Goal: Information Seeking & Learning: Learn about a topic

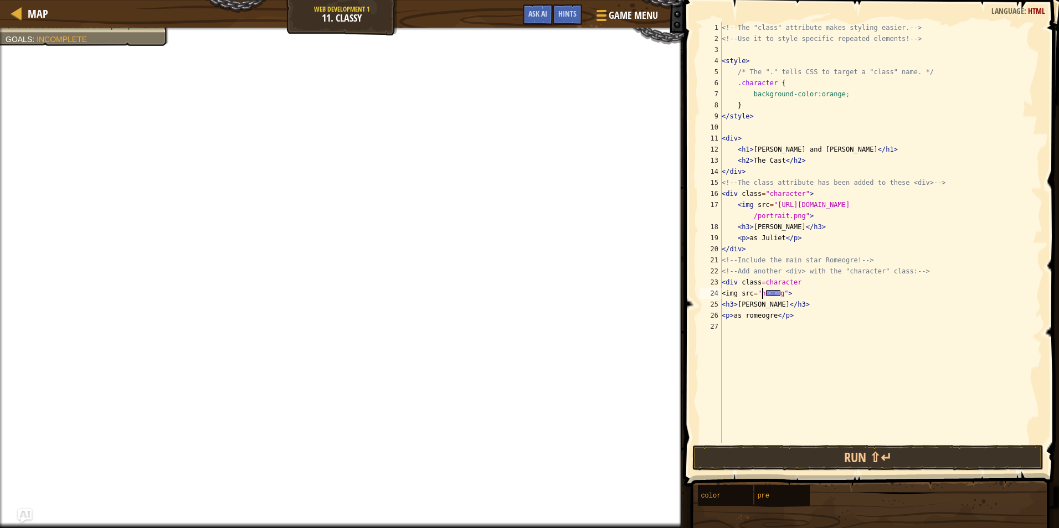
scroll to position [5, 24]
click at [534, 13] on span "Ask AI" at bounding box center [537, 13] width 19 height 11
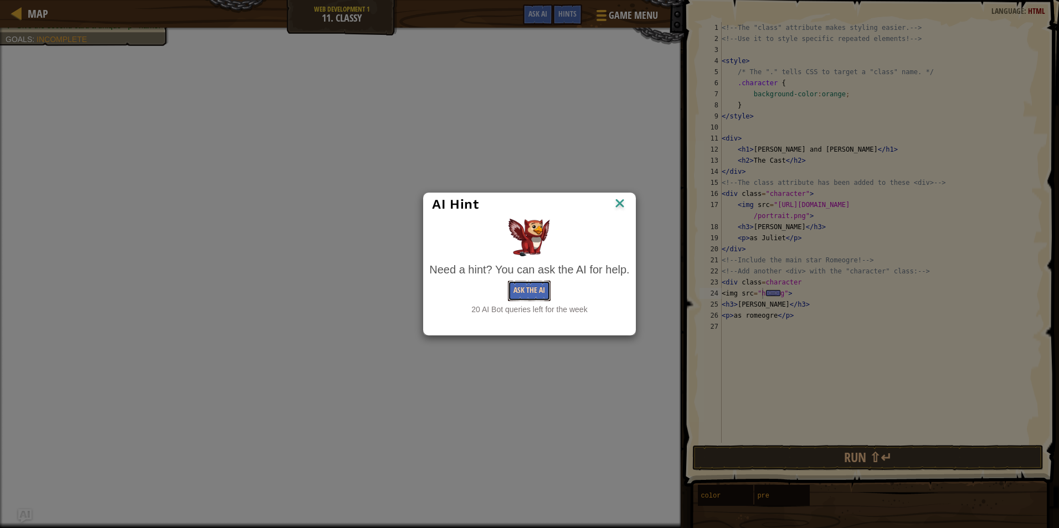
click at [521, 293] on button "Ask the AI" at bounding box center [529, 291] width 43 height 20
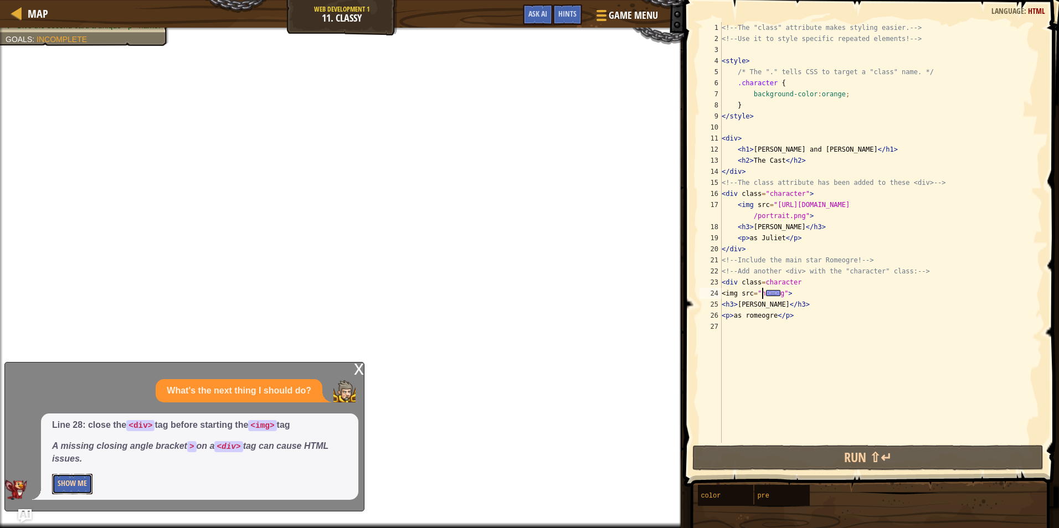
click at [66, 487] on button "Show Me" at bounding box center [72, 484] width 40 height 20
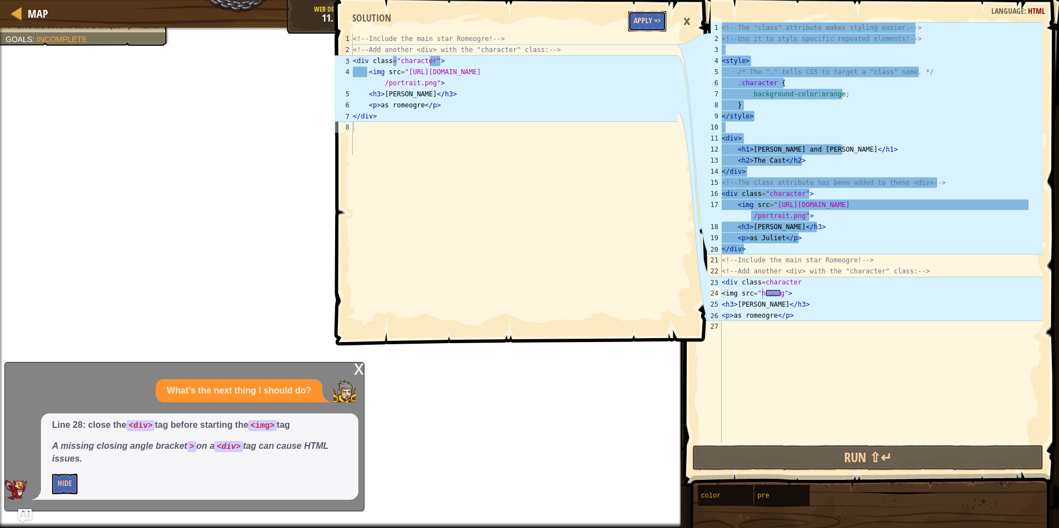
click at [635, 15] on button "Apply =>" at bounding box center [647, 21] width 38 height 20
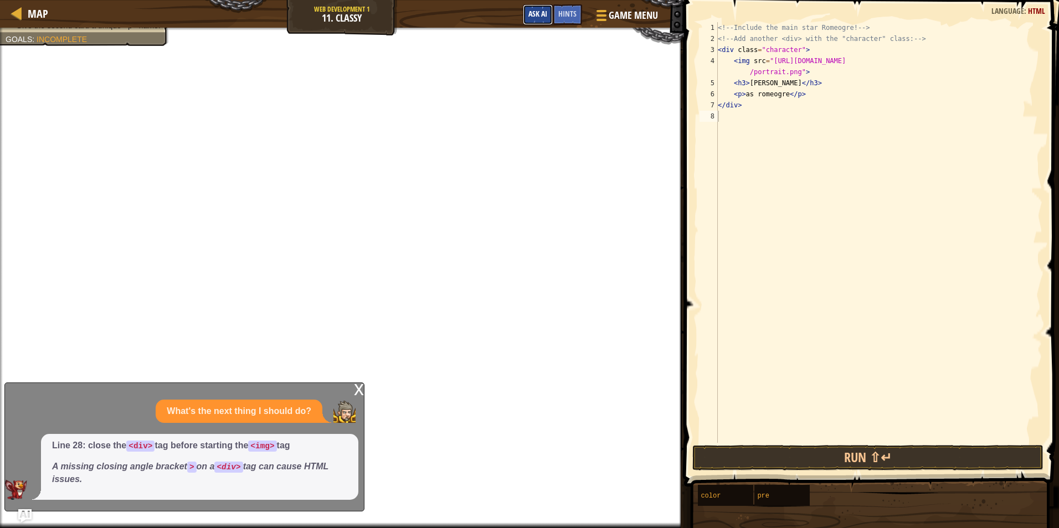
click at [543, 21] on button "Ask AI" at bounding box center [538, 14] width 30 height 20
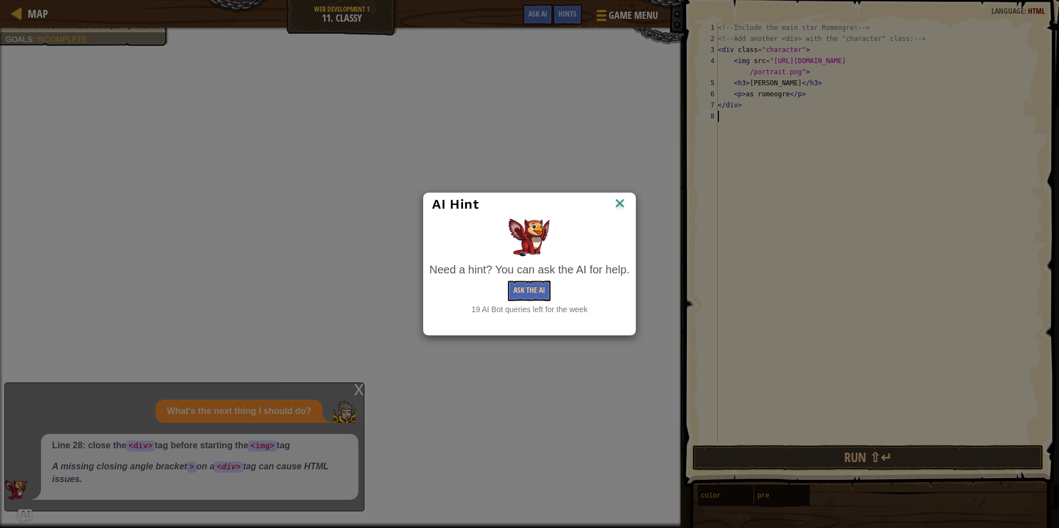
click at [618, 199] on img at bounding box center [620, 204] width 14 height 17
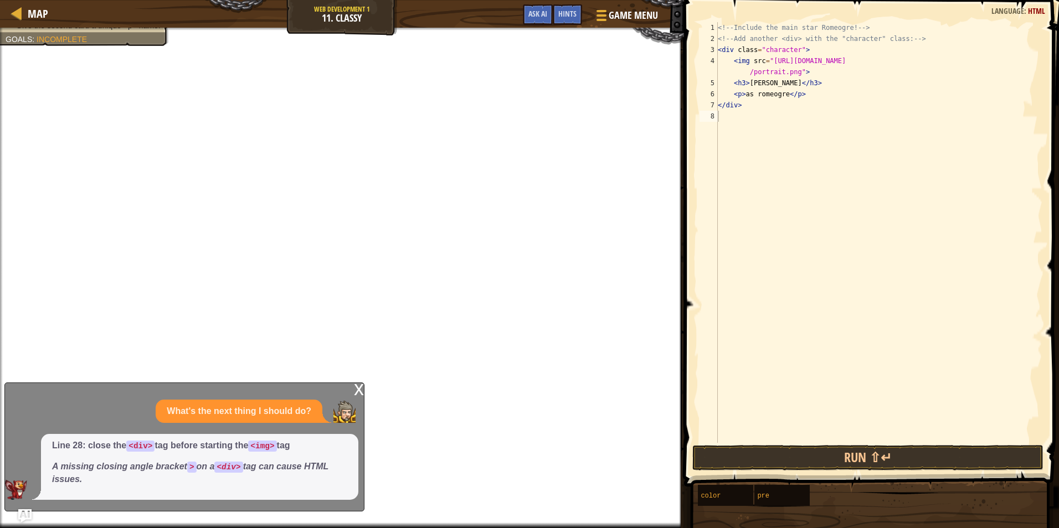
click at [353, 392] on div "x What's the next thing I should do? Line 28: close the <div> tag before starti…" at bounding box center [184, 447] width 360 height 129
click at [533, 18] on span "Ask AI" at bounding box center [537, 13] width 19 height 11
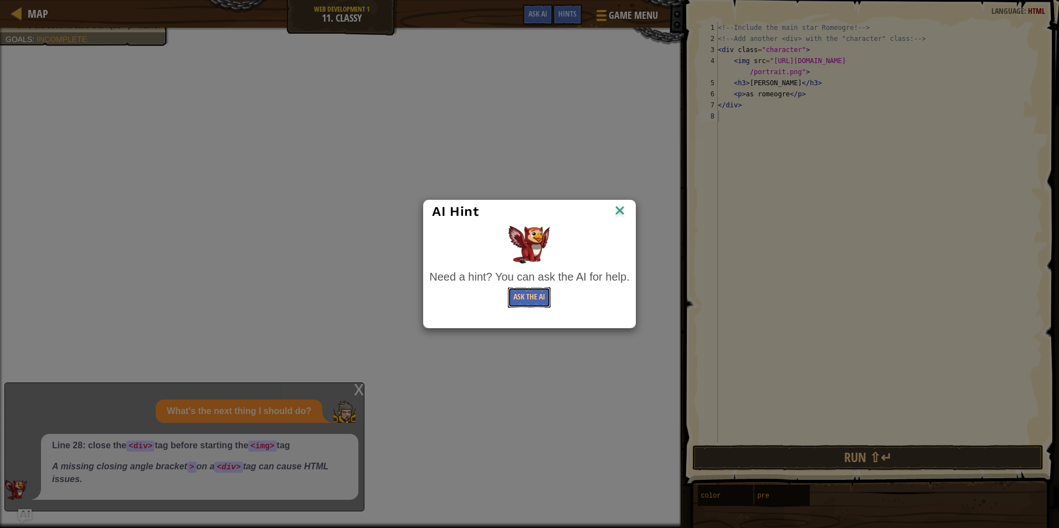
click at [516, 297] on button "Ask the AI" at bounding box center [529, 297] width 43 height 20
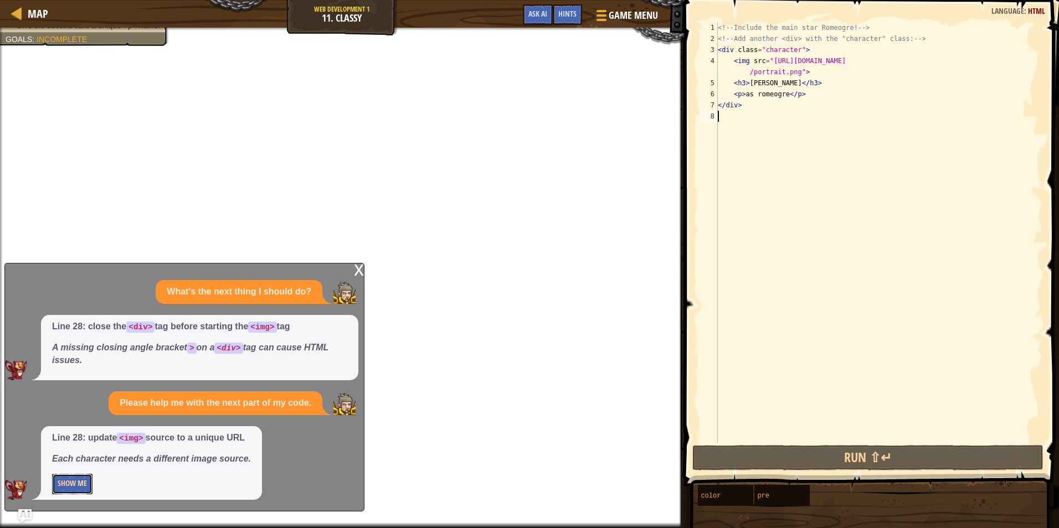
click at [71, 482] on button "Show Me" at bounding box center [72, 484] width 40 height 20
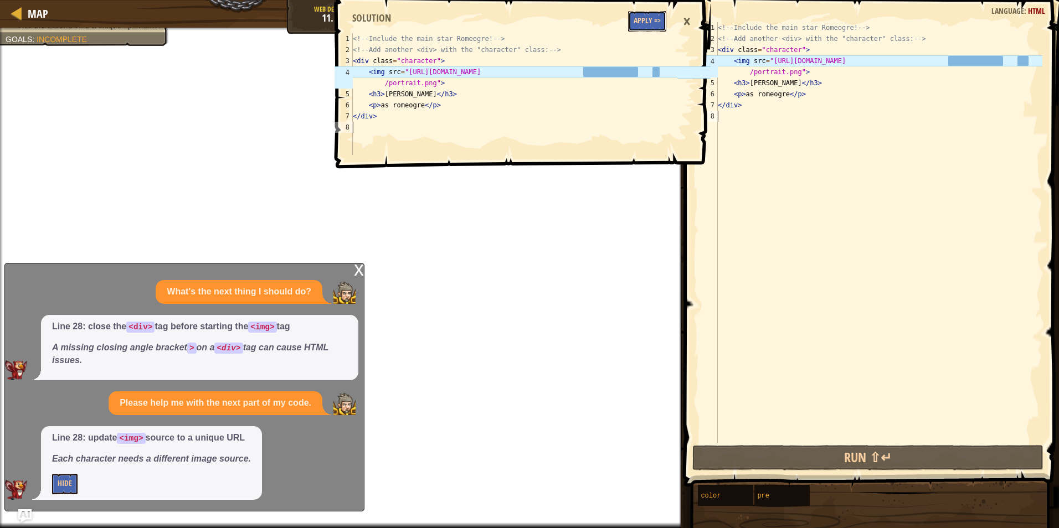
click at [634, 17] on button "Apply =>" at bounding box center [647, 21] width 38 height 20
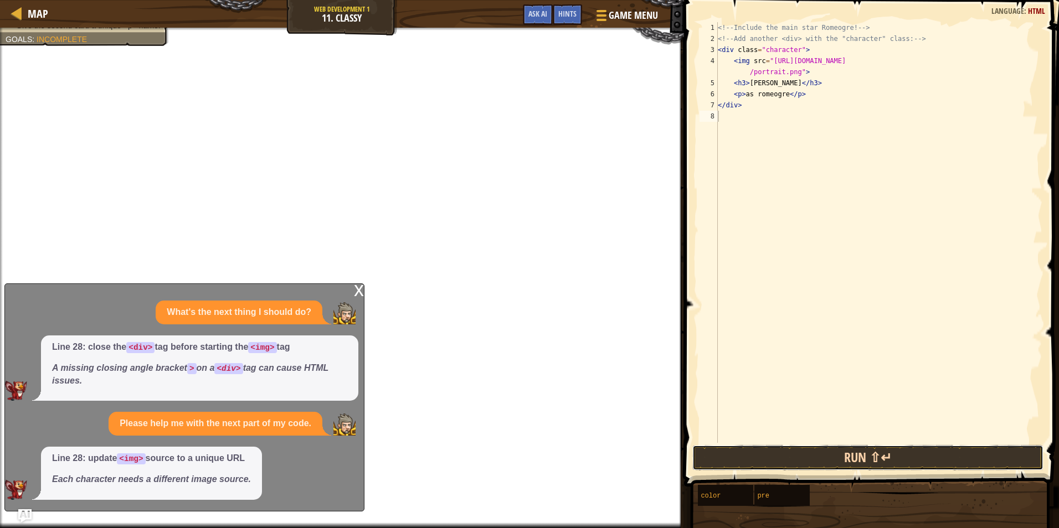
click at [770, 463] on button "Run ⇧↵" at bounding box center [867, 457] width 351 height 25
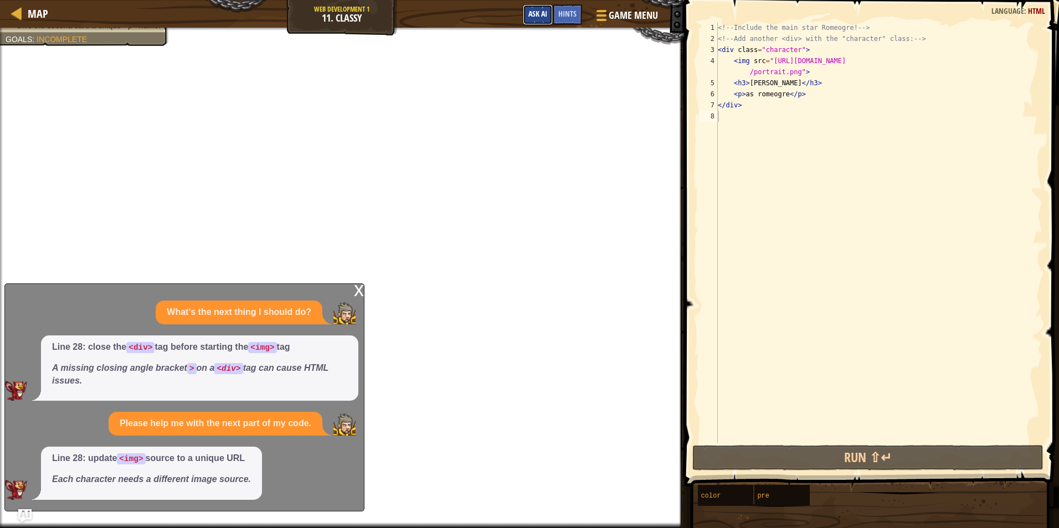
click at [544, 13] on span "Ask AI" at bounding box center [537, 13] width 19 height 11
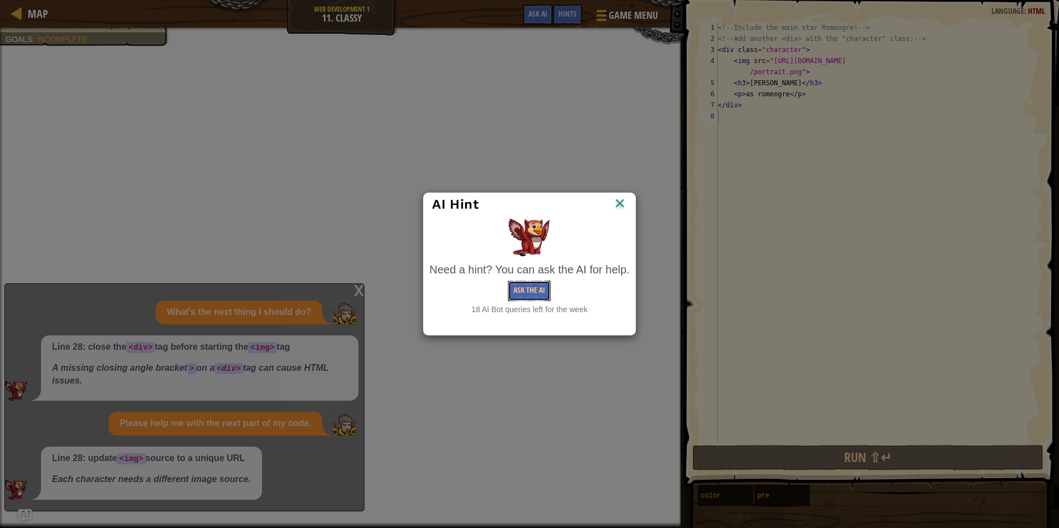
click at [522, 288] on button "Ask the AI" at bounding box center [529, 291] width 43 height 20
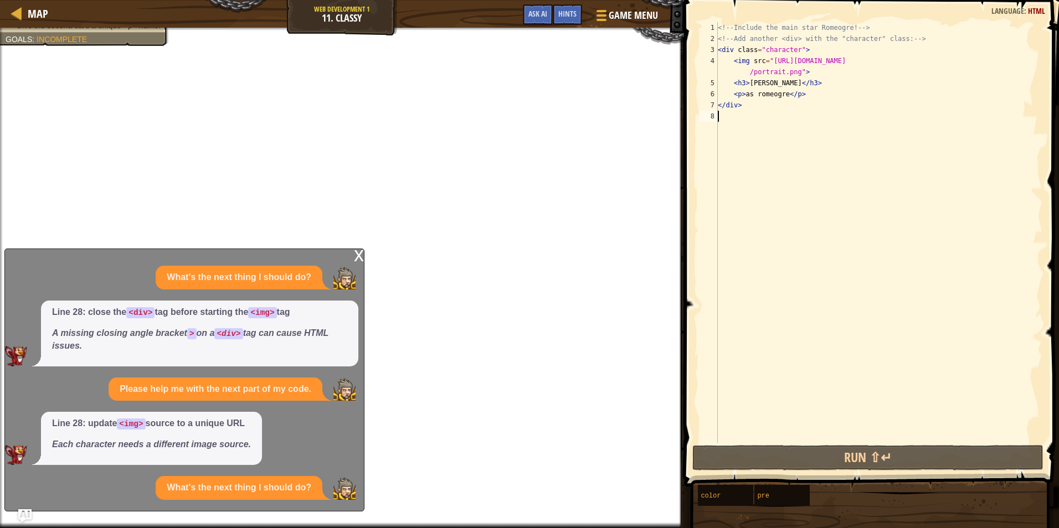
scroll to position [28, 0]
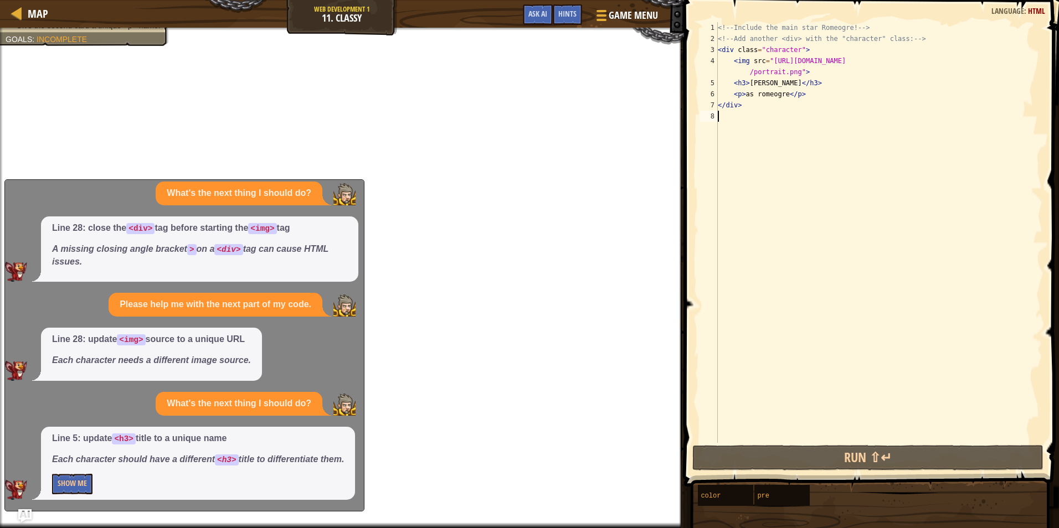
click at [49, 483] on div "Line 5: update <h3> title to a unique name Each character should have a differe…" at bounding box center [198, 464] width 314 height 74
click at [57, 484] on button "Show Me" at bounding box center [72, 484] width 40 height 20
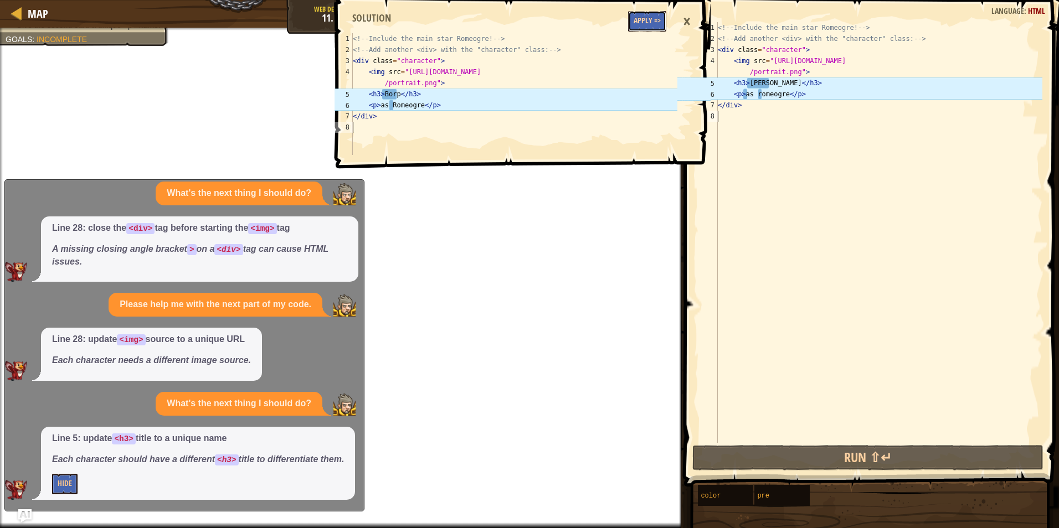
click at [634, 16] on button "Apply =>" at bounding box center [647, 21] width 38 height 20
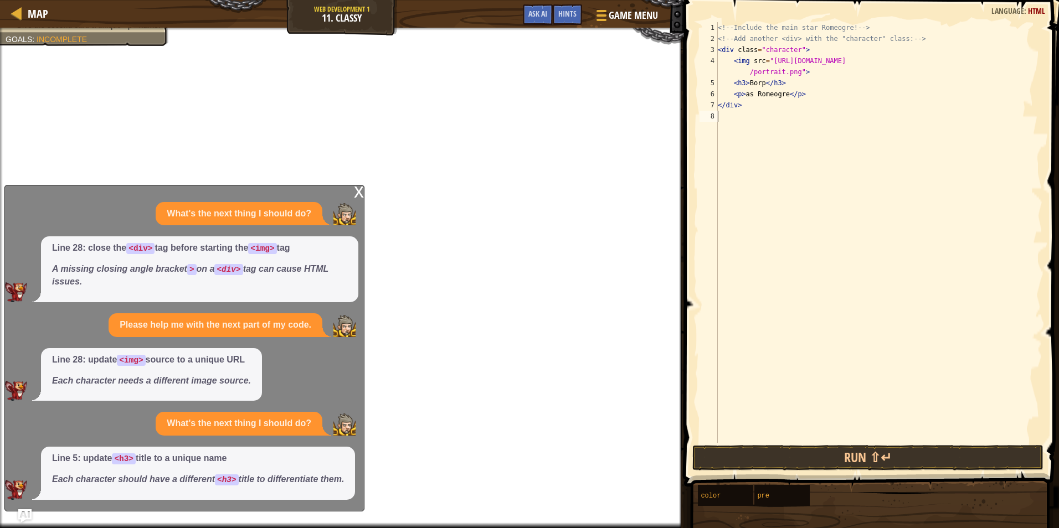
type textarea "<img src="[URL][DOMAIN_NAME]">"
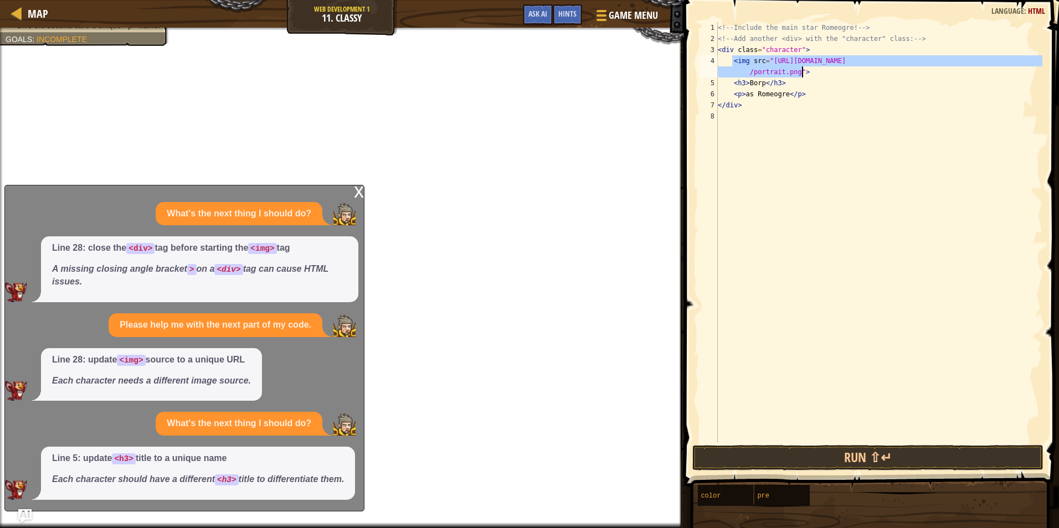
drag, startPoint x: 734, startPoint y: 63, endPoint x: 805, endPoint y: 71, distance: 71.4
click at [805, 71] on div "<!-- Include the main star [PERSON_NAME]! --> <!-- Add another <div> with the "…" at bounding box center [879, 243] width 327 height 443
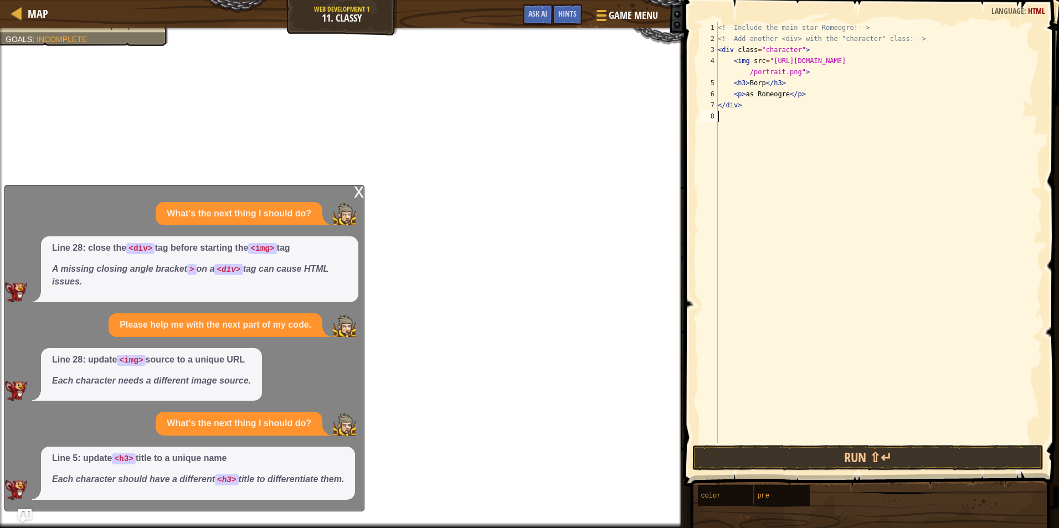
click at [733, 116] on div "<!-- Include the main star [PERSON_NAME]! --> <!-- Add another <div> with the "…" at bounding box center [879, 243] width 327 height 443
paste textarea "<img src="[URL][DOMAIN_NAME]">"
click at [969, 116] on div "<!-- Include the main star [PERSON_NAME]! --> <!-- Add another <div> with the "…" at bounding box center [879, 243] width 327 height 443
click at [822, 453] on button "Run ⇧↵" at bounding box center [867, 457] width 351 height 25
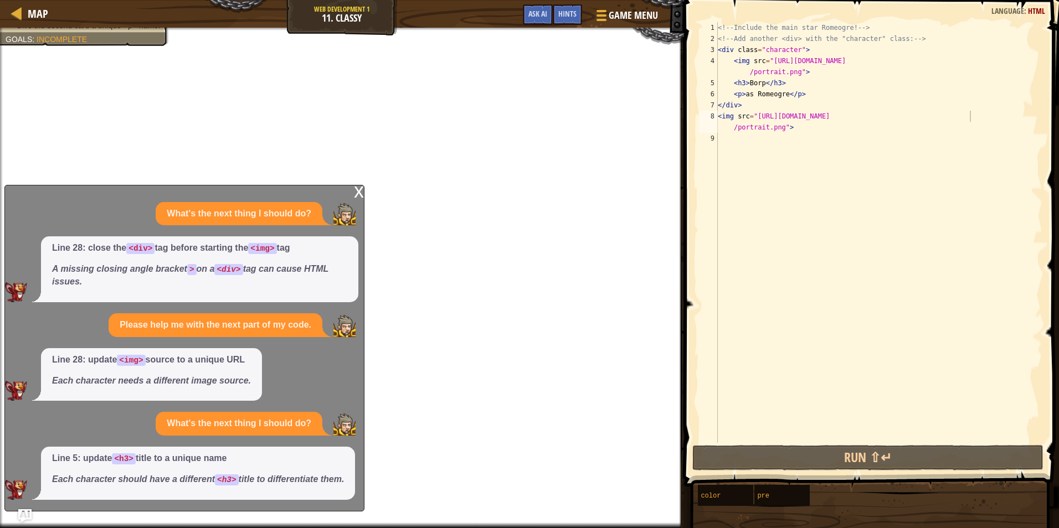
click at [355, 186] on div "x" at bounding box center [359, 191] width 10 height 11
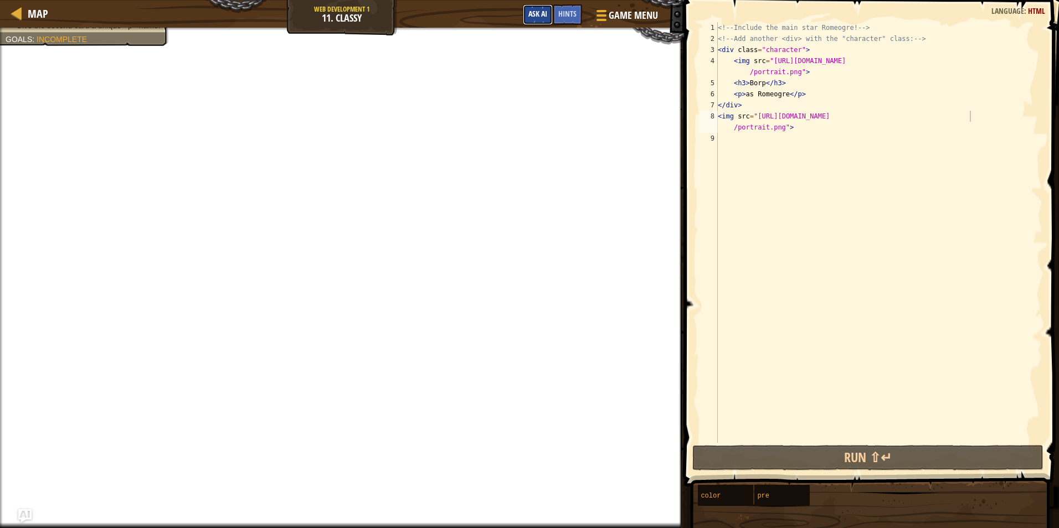
click at [536, 15] on span "Ask AI" at bounding box center [537, 13] width 19 height 11
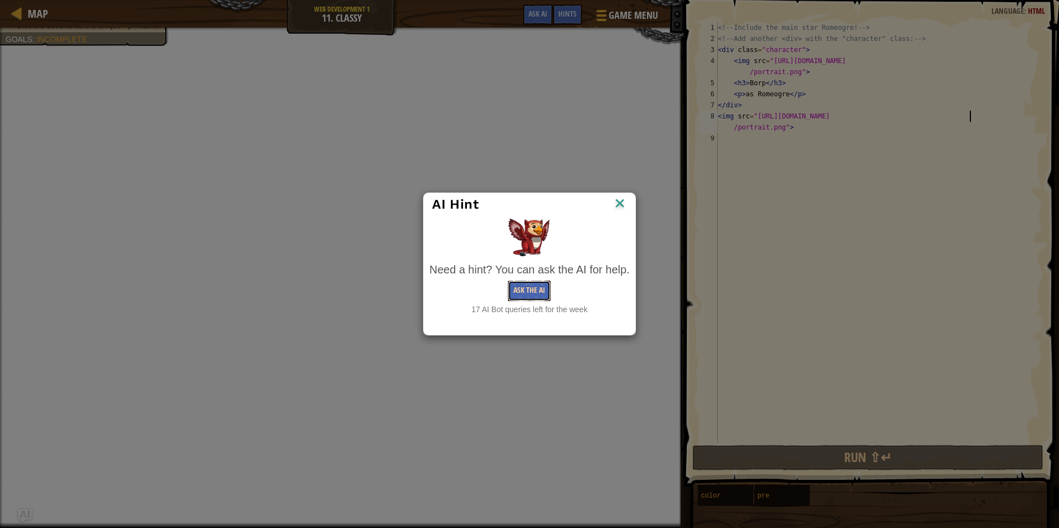
click at [532, 287] on button "Ask the AI" at bounding box center [529, 291] width 43 height 20
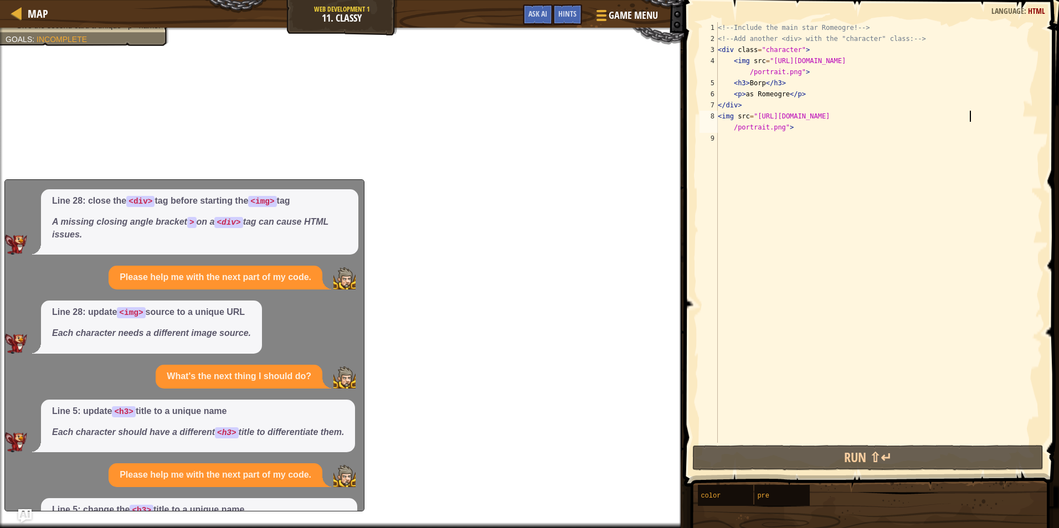
scroll to position [140, 0]
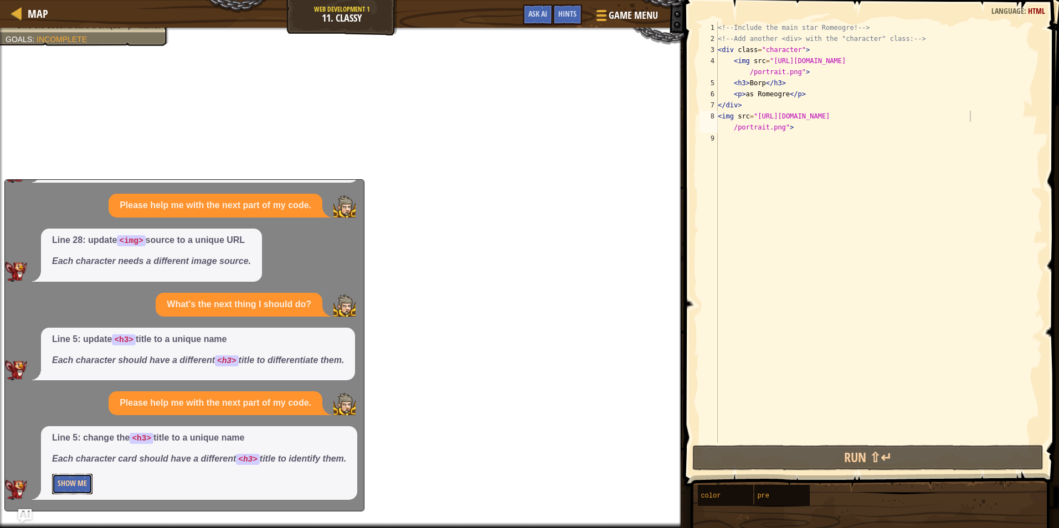
click at [80, 485] on button "Show Me" at bounding box center [72, 484] width 40 height 20
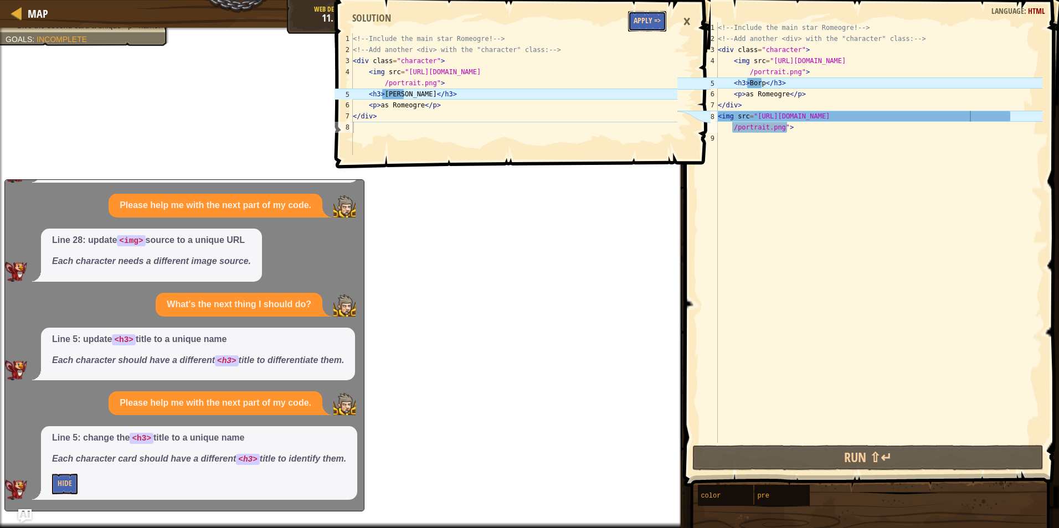
click at [639, 27] on button "Apply =>" at bounding box center [647, 21] width 38 height 20
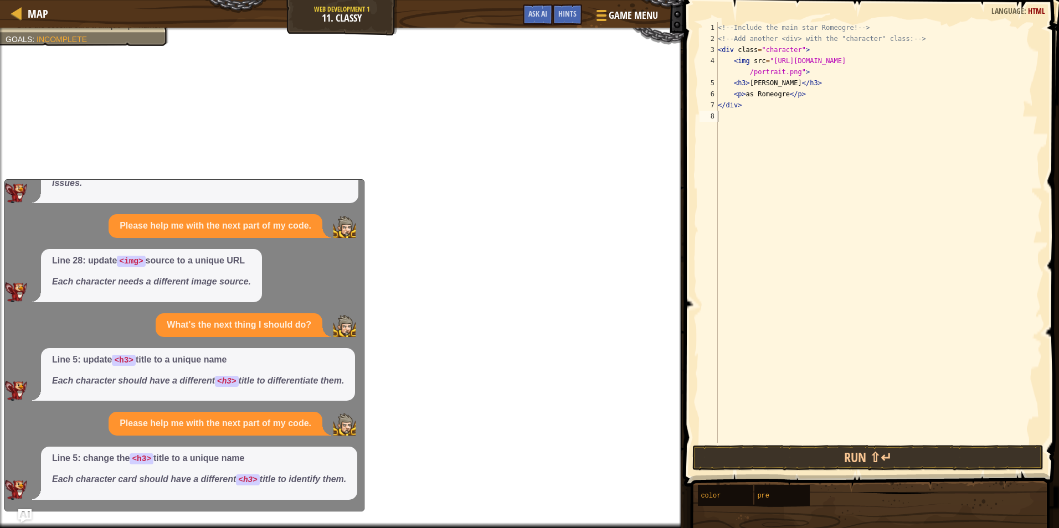
drag, startPoint x: 253, startPoint y: 205, endPoint x: 137, endPoint y: 272, distance: 133.5
click at [137, 272] on div "What's the next thing I should do? Line 28: close the <div> tag before starting…" at bounding box center [181, 301] width 353 height 397
type textarea "<p>as Romeogre</p>"
click at [805, 90] on div "<!-- Include the main star [PERSON_NAME]! --> <!-- Add another <div> with the "…" at bounding box center [879, 243] width 327 height 443
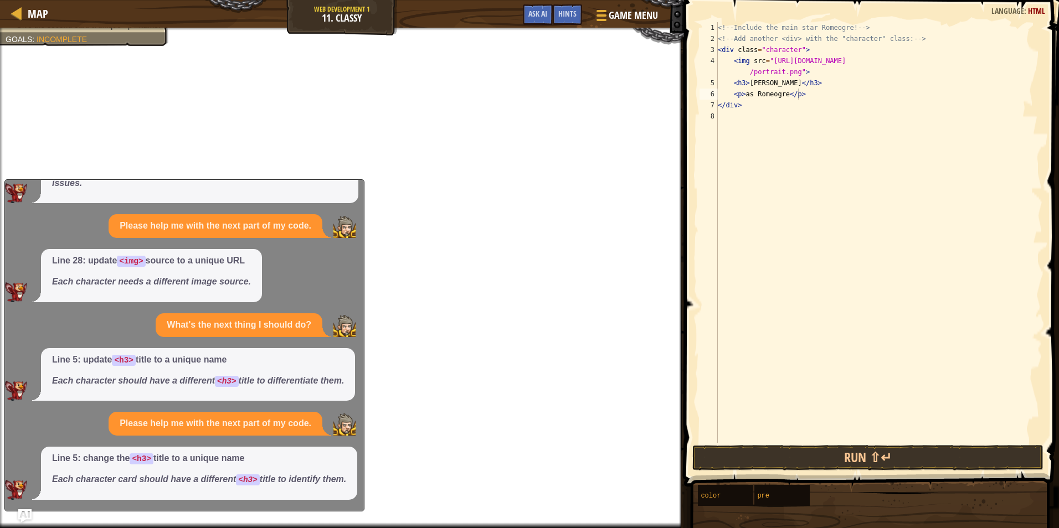
scroll to position [64, 0]
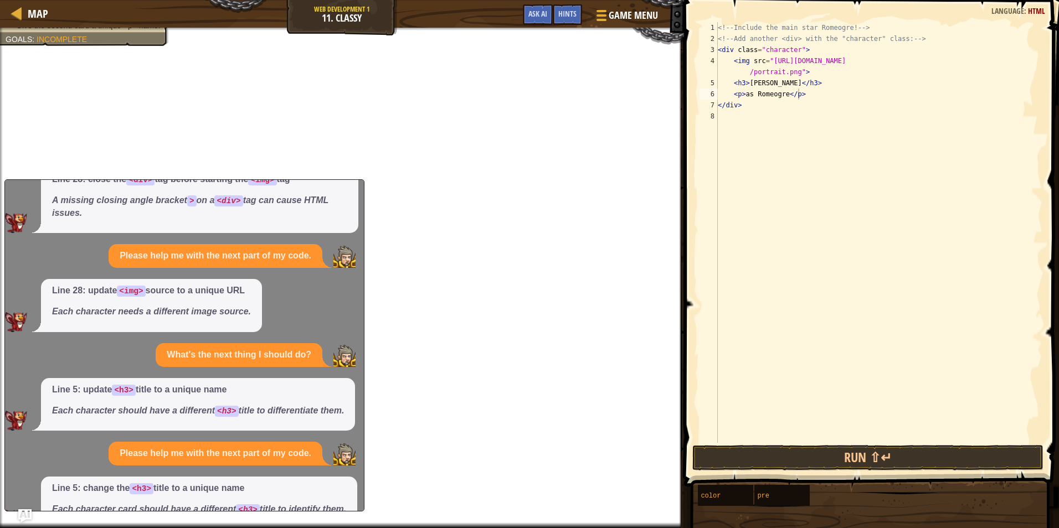
drag, startPoint x: 808, startPoint y: 96, endPoint x: 797, endPoint y: 99, distance: 10.8
click at [806, 96] on div "<!-- Include the main star [PERSON_NAME]! --> <!-- Add another <div> with the "…" at bounding box center [879, 243] width 327 height 443
paste textarea "<img src="[URL][DOMAIN_NAME]">"
type textarea "<img src="[URL][DOMAIN_NAME]">"
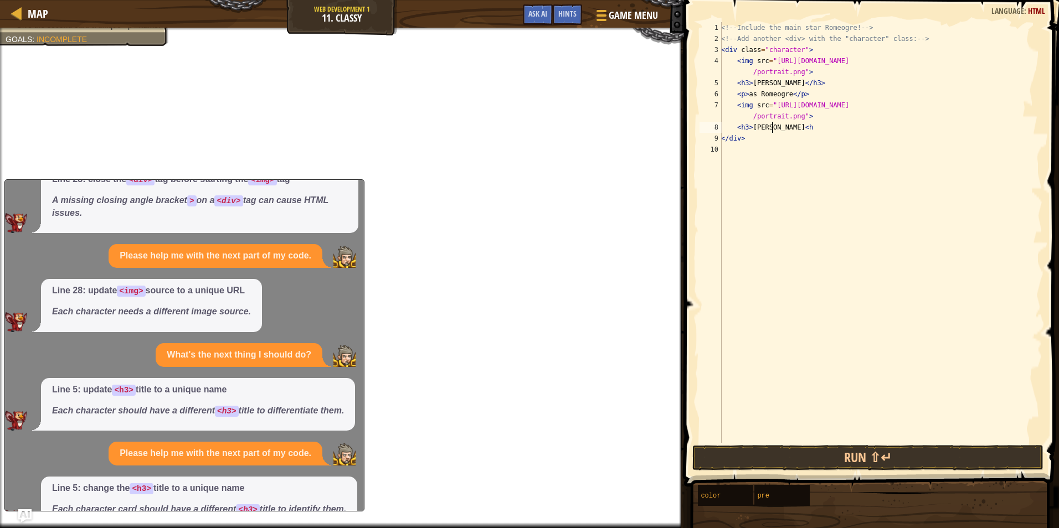
scroll to position [5, 4]
click at [824, 455] on button "Run ⇧↵" at bounding box center [867, 457] width 351 height 25
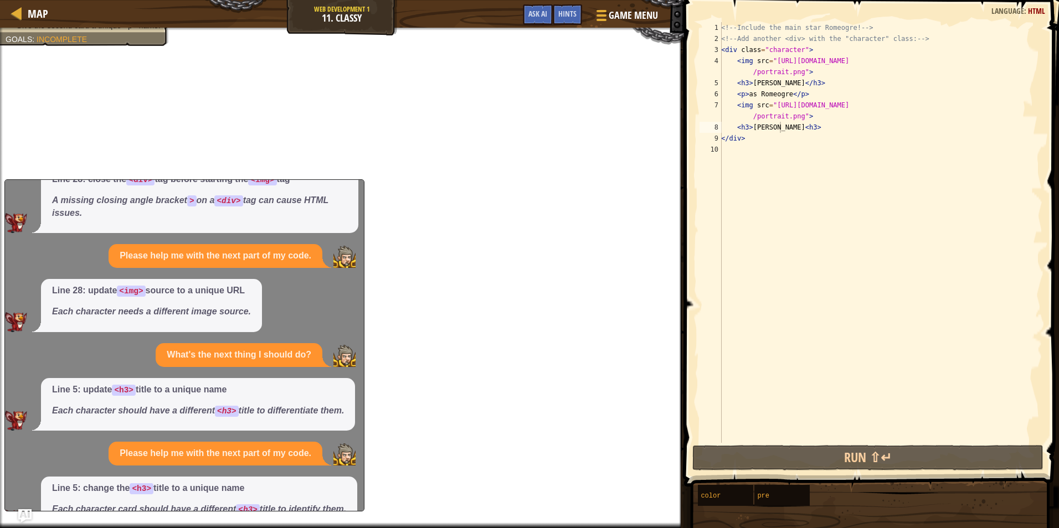
scroll to position [0, 0]
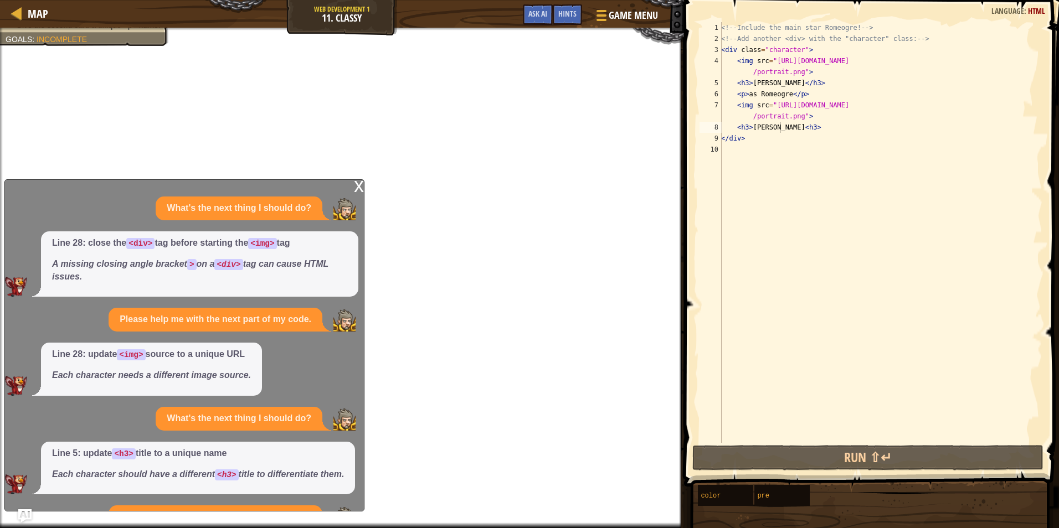
click at [359, 187] on div "x" at bounding box center [359, 185] width 10 height 11
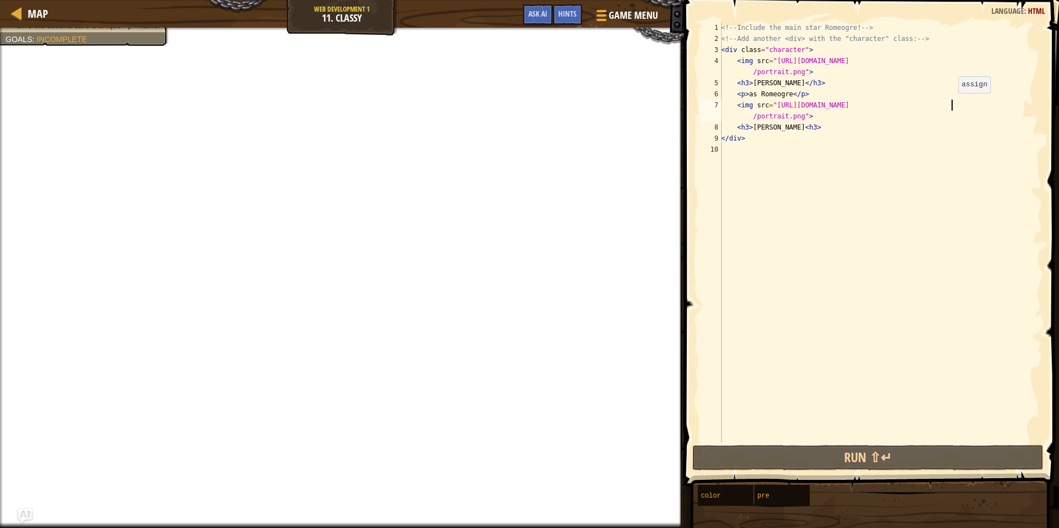
click at [952, 104] on div "<!-- Include the main star [PERSON_NAME]! --> <!-- Add another <div> with the "…" at bounding box center [880, 243] width 323 height 443
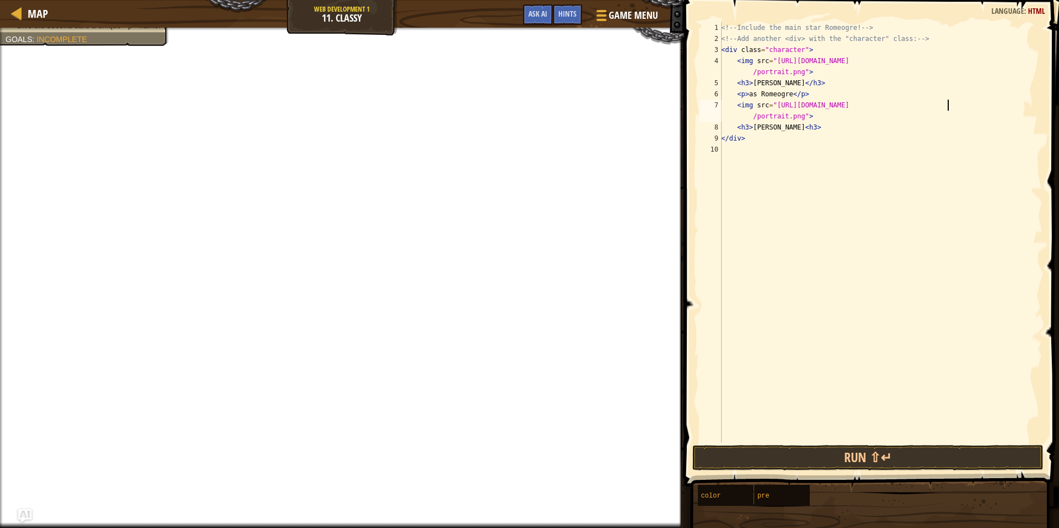
scroll to position [5, 19]
click at [787, 126] on div "<!-- Include the main star [PERSON_NAME]! --> <!-- Add another <div> with the "…" at bounding box center [880, 243] width 323 height 443
type textarea "<h3>[PERSON_NAME]<h3>"
drag, startPoint x: 547, startPoint y: 13, endPoint x: 507, endPoint y: 28, distance: 43.1
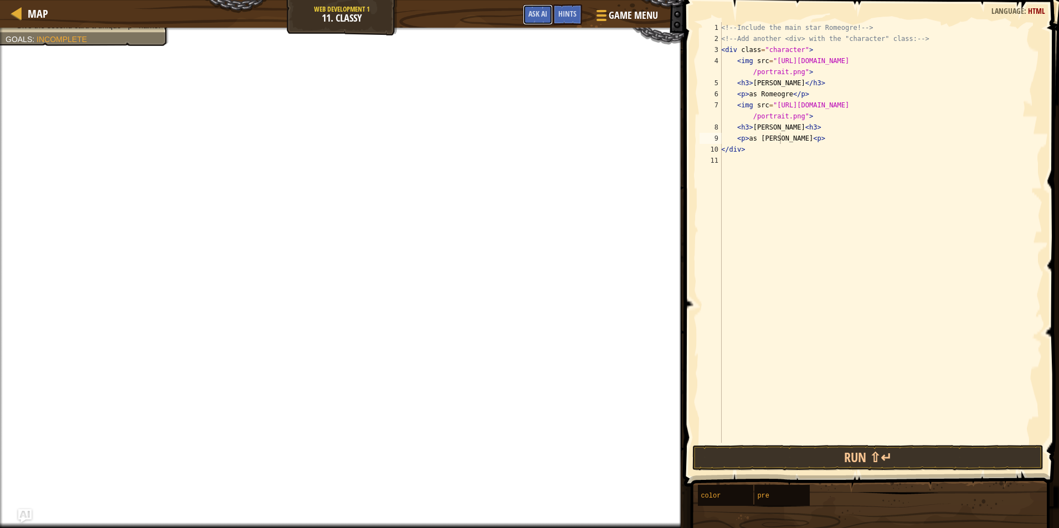
click at [507, 28] on div "Map Web Development 1 11. Classy Game Menu Done Hints Ask AI 1 2 3 4 5 6 7 8 <!…" at bounding box center [529, 264] width 1059 height 528
click at [533, 11] on span "Ask AI" at bounding box center [537, 13] width 19 height 11
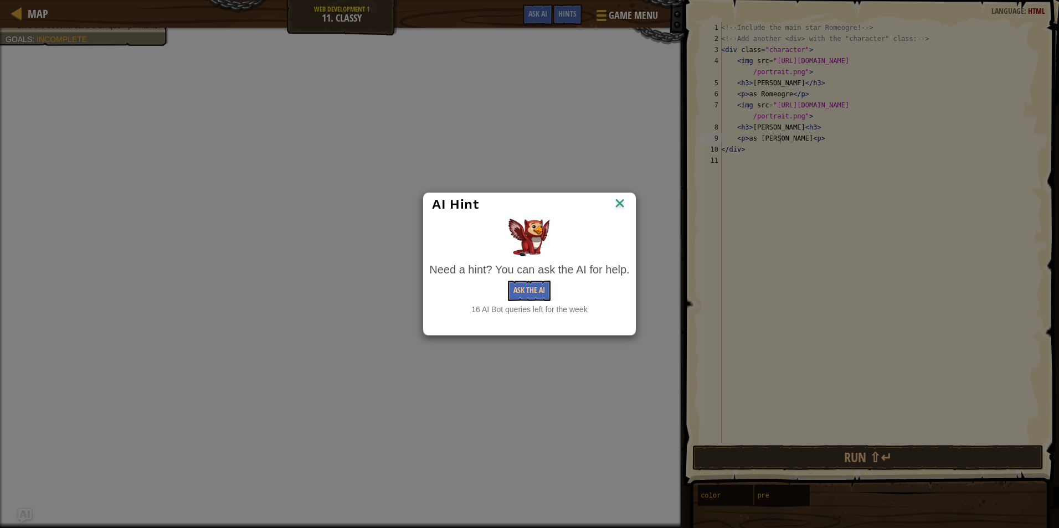
click at [623, 208] on img at bounding box center [620, 204] width 14 height 17
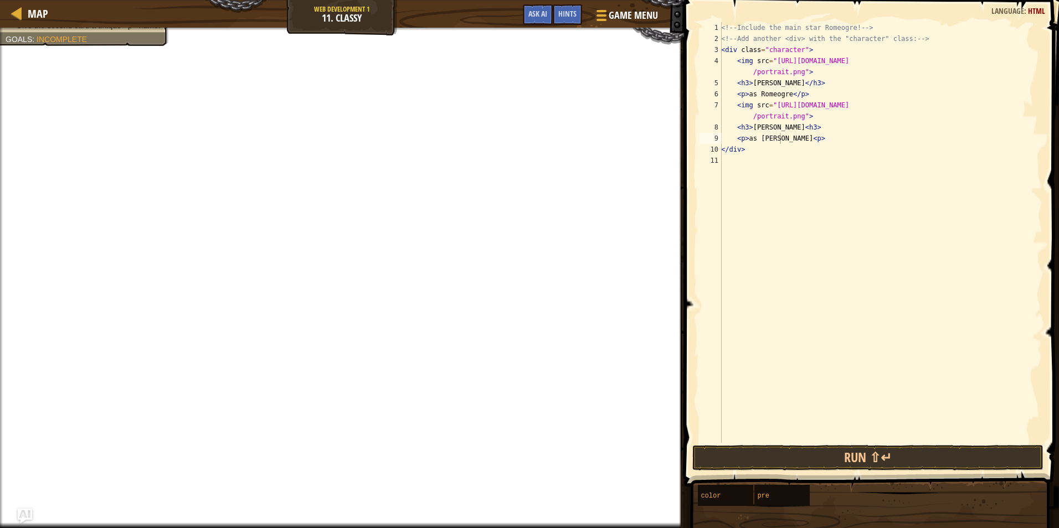
click at [25, 512] on img "Ask AI" at bounding box center [25, 516] width 14 height 14
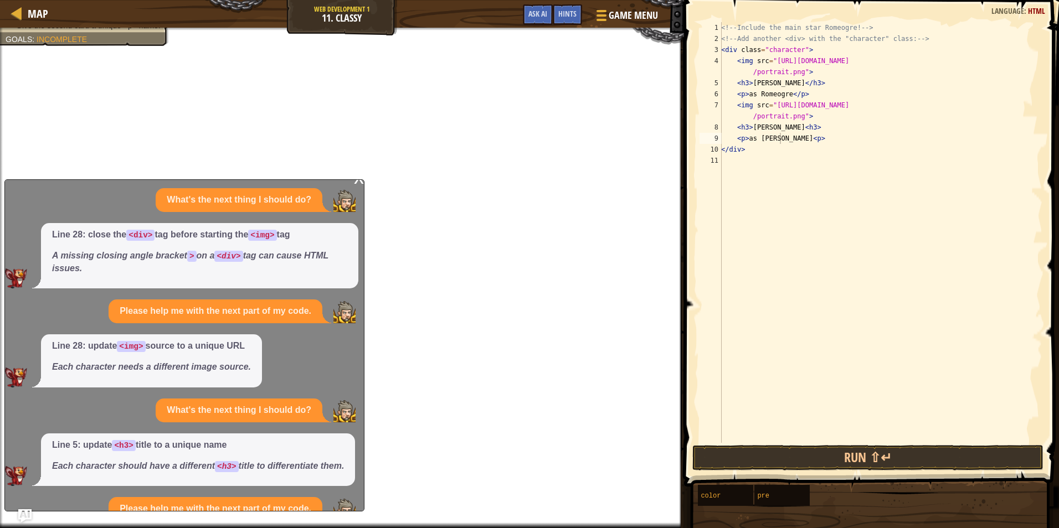
scroll to position [119, 0]
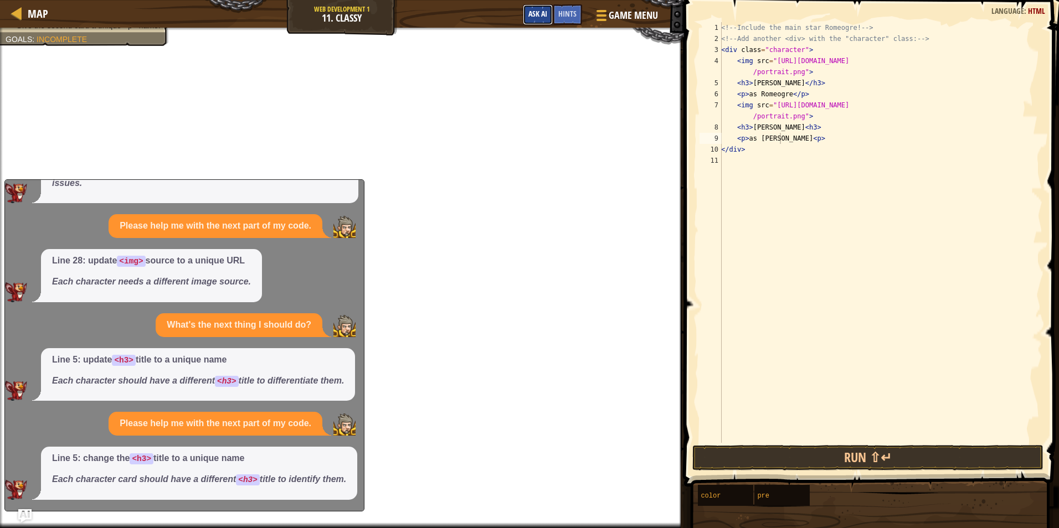
click at [526, 13] on button "Ask AI" at bounding box center [538, 14] width 30 height 20
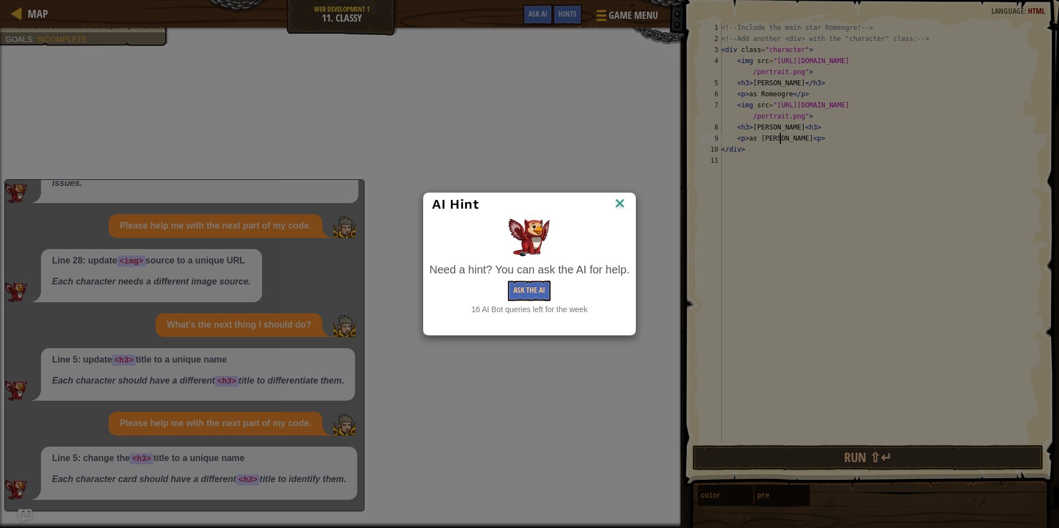
click at [618, 202] on img at bounding box center [620, 204] width 14 height 17
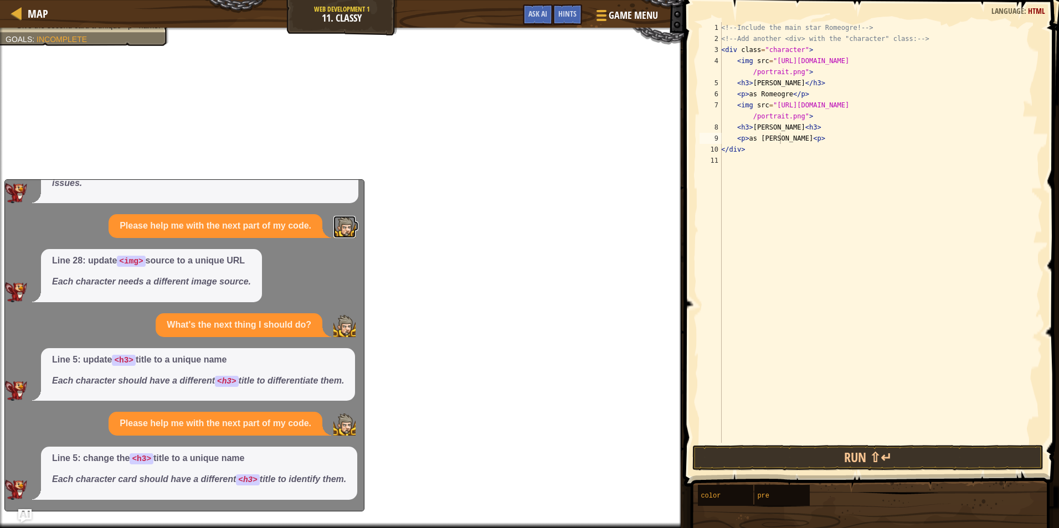
click at [337, 216] on img at bounding box center [344, 227] width 22 height 22
click at [570, 6] on div "Hints" at bounding box center [567, 14] width 29 height 20
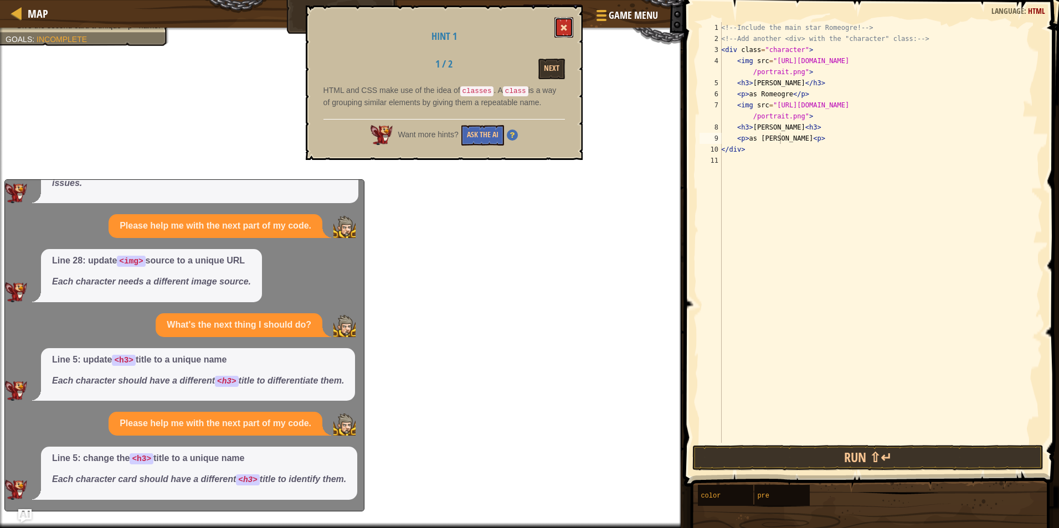
click at [571, 34] on button at bounding box center [563, 27] width 19 height 20
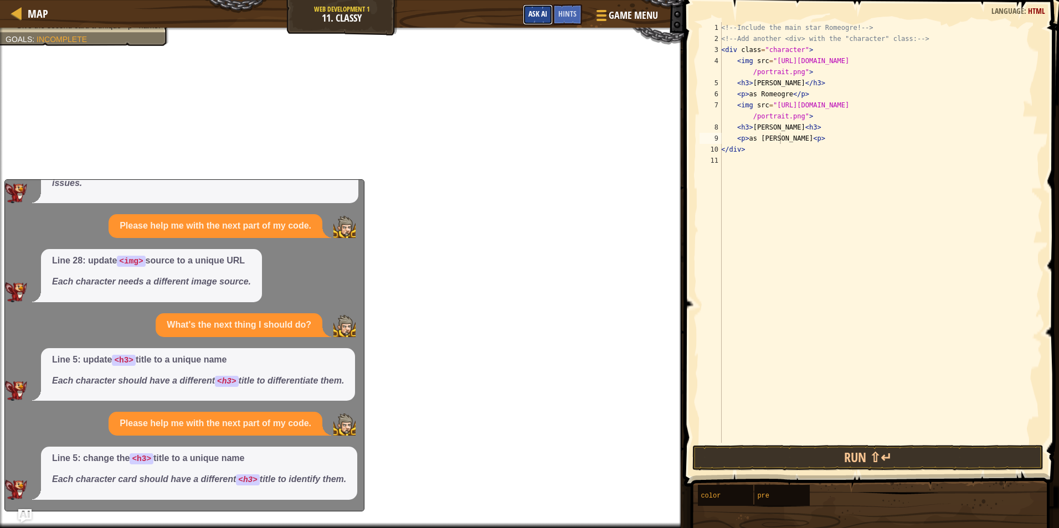
drag, startPoint x: 573, startPoint y: 33, endPoint x: 526, endPoint y: 16, distance: 49.9
click at [526, 16] on button "Ask AI" at bounding box center [538, 14] width 30 height 20
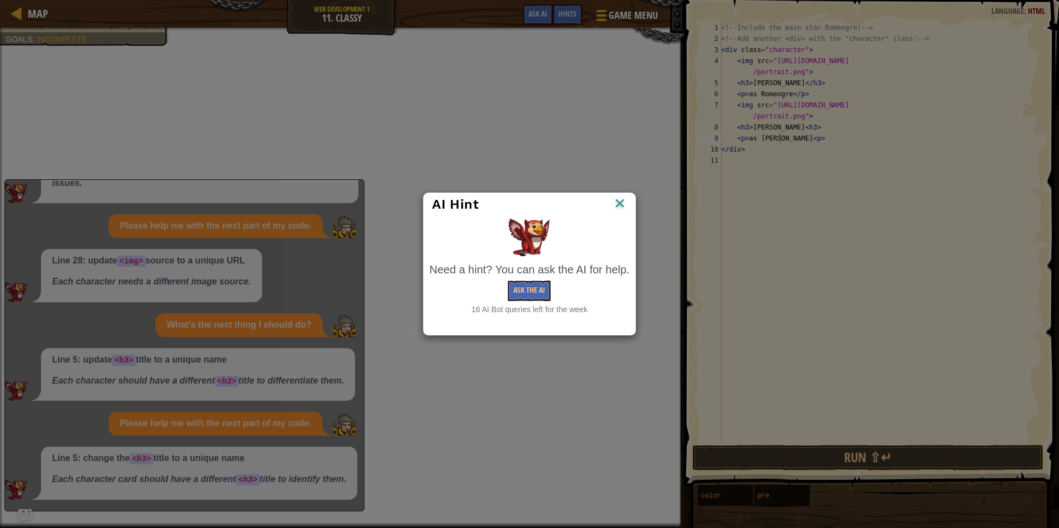
click at [608, 201] on div "AI Hint" at bounding box center [529, 204] width 194 height 17
click at [617, 211] on img at bounding box center [620, 204] width 14 height 17
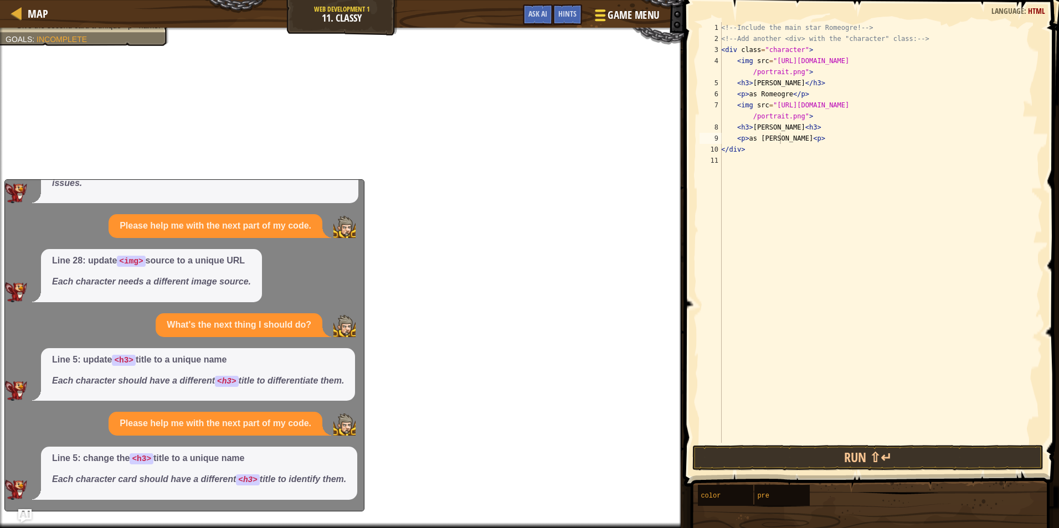
drag, startPoint x: 584, startPoint y: 40, endPoint x: 612, endPoint y: 13, distance: 38.8
drag, startPoint x: 612, startPoint y: 13, endPoint x: 602, endPoint y: 12, distance: 10.0
type textarea "</div>"
click at [777, 147] on div "<!-- Include the main star [PERSON_NAME]! --> <!-- Add another <div> with the "…" at bounding box center [880, 243] width 323 height 443
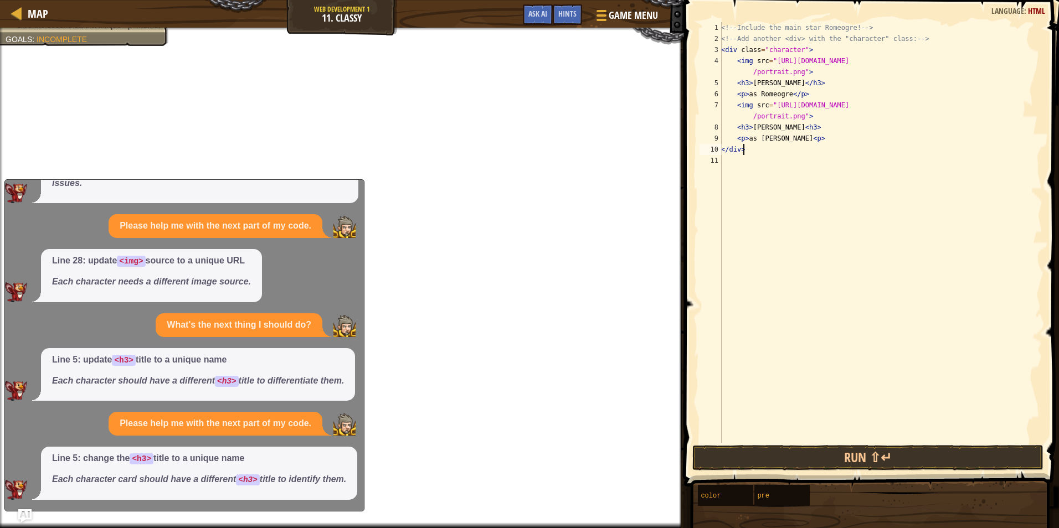
click at [751, 152] on div "<!-- Include the main star [PERSON_NAME]! --> <!-- Add another <div> with the "…" at bounding box center [880, 243] width 323 height 443
click at [737, 153] on div "<!-- Include the main star [PERSON_NAME]! --> <!-- Add another <div> with the "…" at bounding box center [880, 243] width 323 height 443
click at [530, 18] on span "Ask AI" at bounding box center [537, 13] width 19 height 11
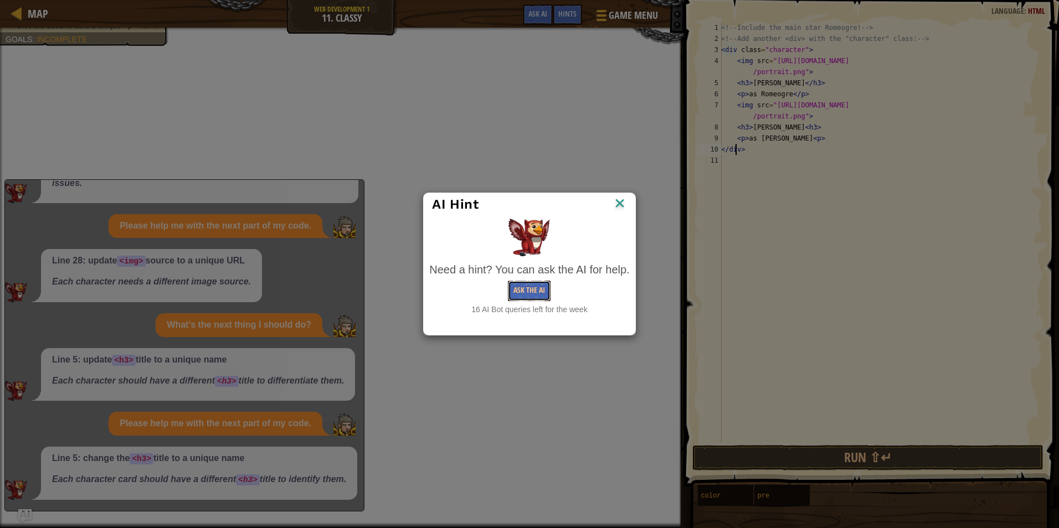
click at [528, 285] on button "Ask the AI" at bounding box center [529, 291] width 43 height 20
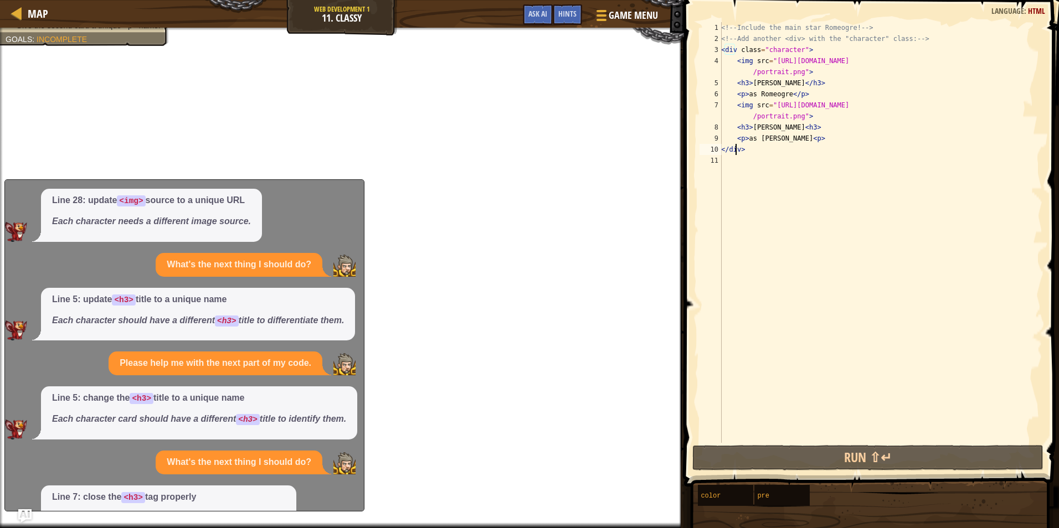
scroll to position [238, 0]
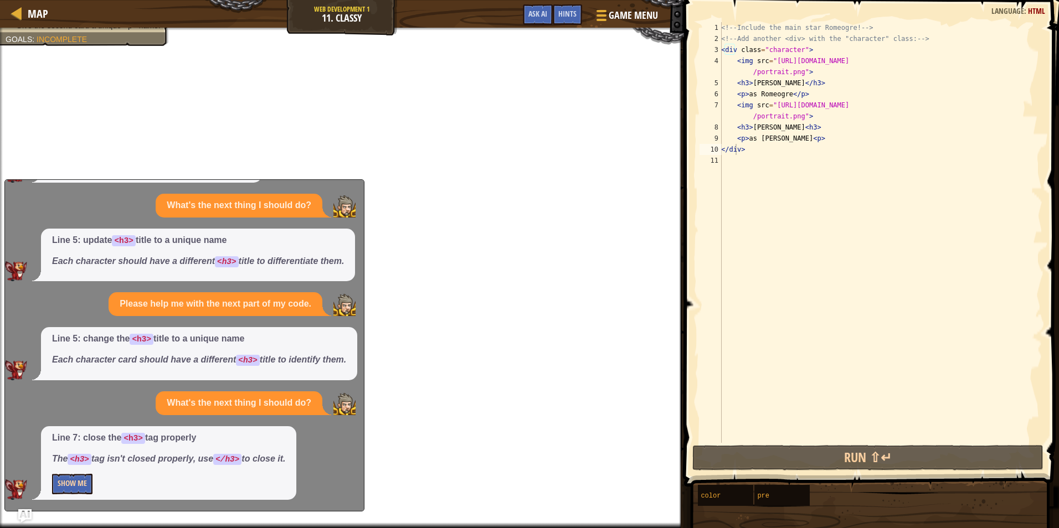
drag, startPoint x: 94, startPoint y: 476, endPoint x: 86, endPoint y: 477, distance: 7.3
drag, startPoint x: 86, startPoint y: 477, endPoint x: 79, endPoint y: 481, distance: 8.4
click at [79, 481] on button "Show Me" at bounding box center [72, 484] width 40 height 20
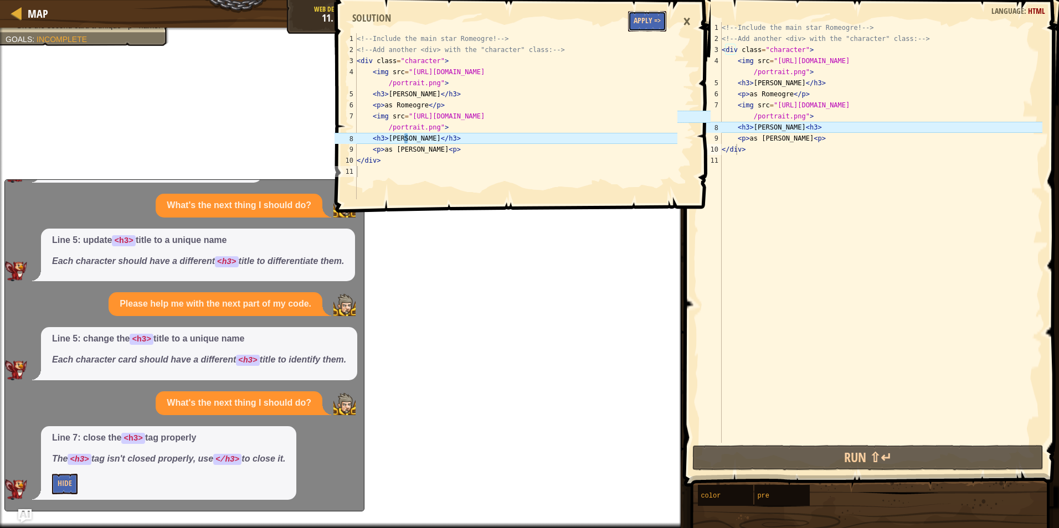
click at [645, 16] on button "Apply =>" at bounding box center [647, 21] width 38 height 20
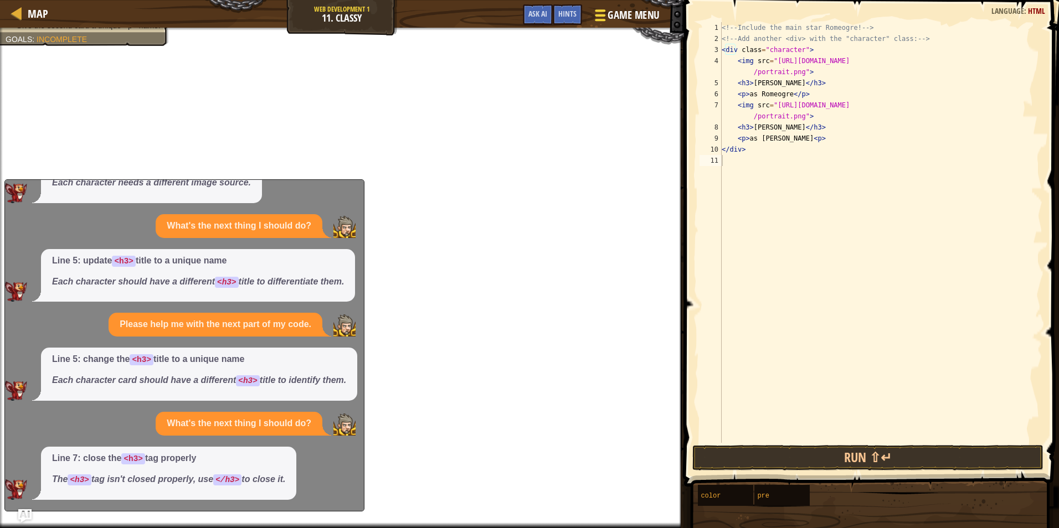
scroll to position [218, 0]
click at [536, 8] on button "Ask AI" at bounding box center [538, 14] width 30 height 20
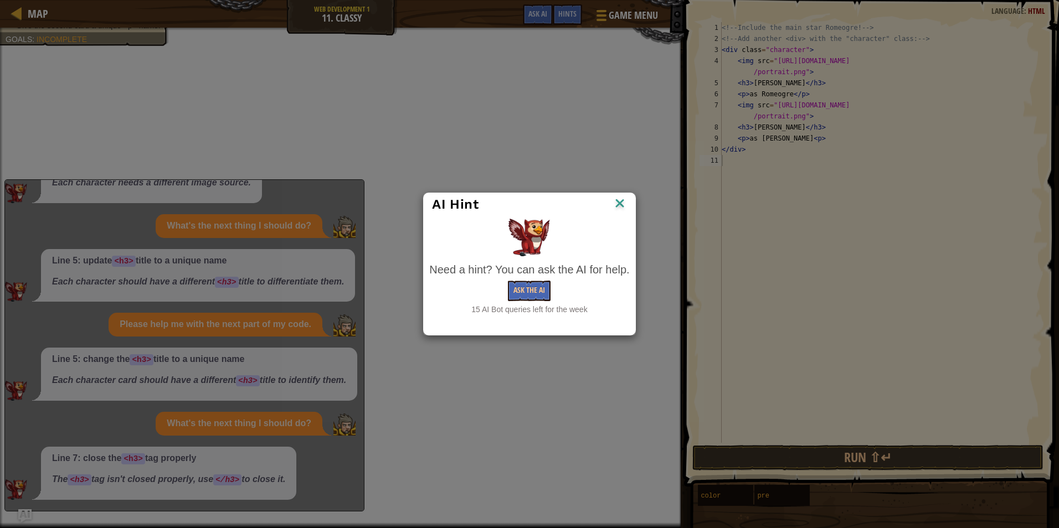
click at [621, 202] on img at bounding box center [620, 204] width 14 height 17
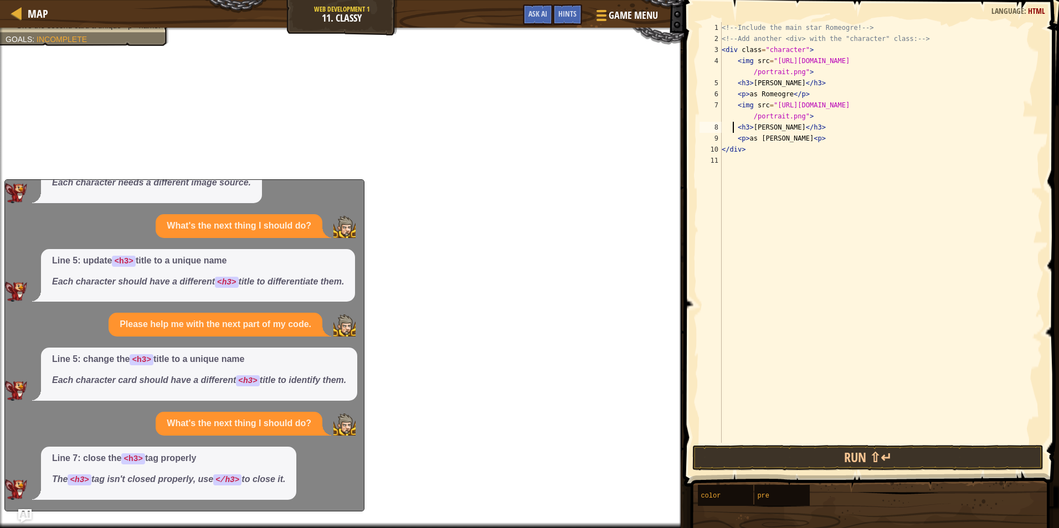
click at [733, 129] on div "<!-- Include the main star [PERSON_NAME]! --> <!-- Add another <div> with the "…" at bounding box center [880, 243] width 323 height 443
type textarea "<h3>[PERSON_NAME]</h3>"
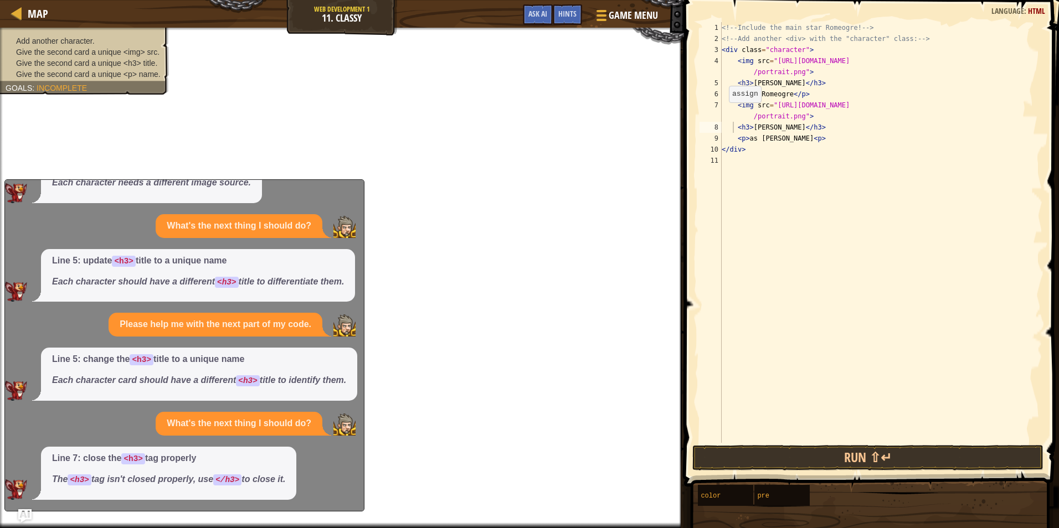
drag, startPoint x: 35, startPoint y: 64, endPoint x: 38, endPoint y: 59, distance: 5.7
drag, startPoint x: 38, startPoint y: 59, endPoint x: 28, endPoint y: 60, distance: 10.0
drag, startPoint x: 28, startPoint y: 60, endPoint x: 60, endPoint y: 42, distance: 36.8
drag, startPoint x: 60, startPoint y: 42, endPoint x: 17, endPoint y: 45, distance: 42.8
click at [17, 45] on li "Add another character." at bounding box center [83, 40] width 155 height 11
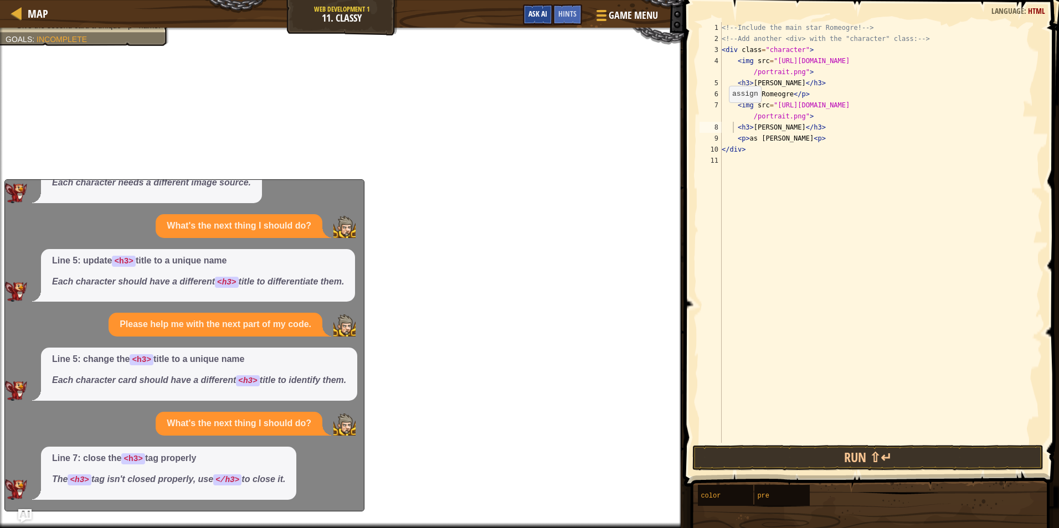
drag, startPoint x: 573, startPoint y: 6, endPoint x: 542, endPoint y: 8, distance: 30.6
drag, startPoint x: 542, startPoint y: 8, endPoint x: 527, endPoint y: 13, distance: 15.8
click at [527, 13] on button "Ask AI" at bounding box center [538, 14] width 30 height 20
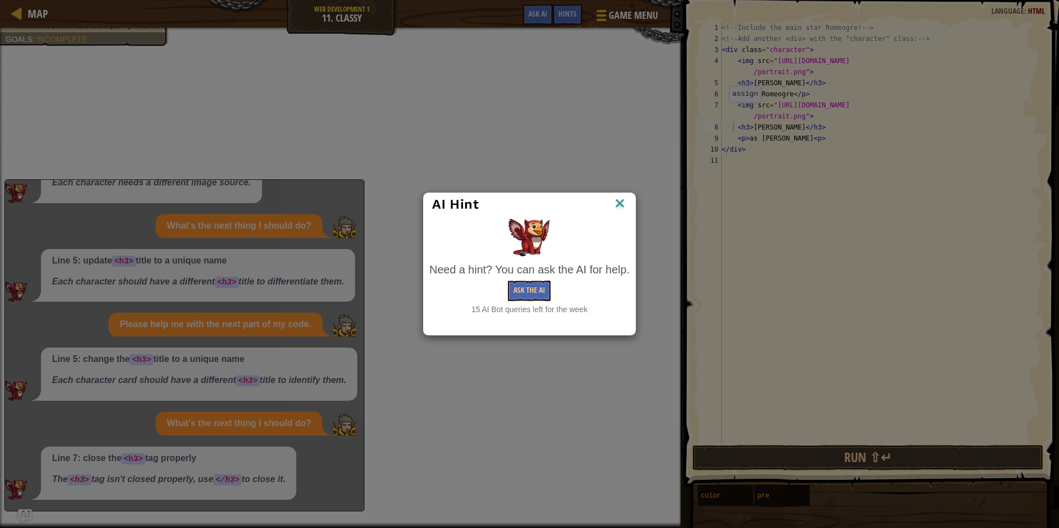
drag, startPoint x: 525, startPoint y: 15, endPoint x: 518, endPoint y: 22, distance: 9.8
click at [526, 16] on div "AI Hint Need a hint? You can ask the AI for help. Ask the AI 15 AI Bot queries …" at bounding box center [529, 264] width 1059 height 528
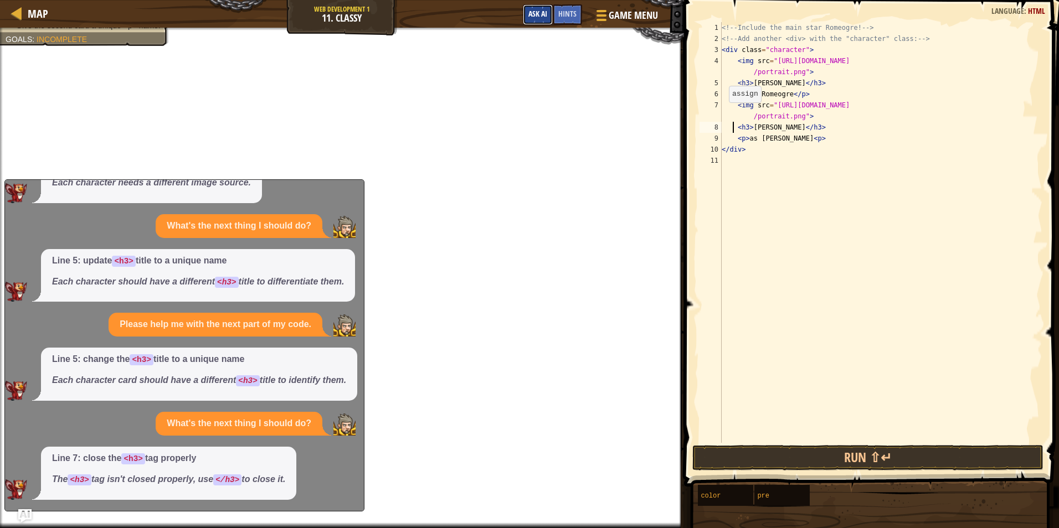
click at [538, 22] on button "Ask AI" at bounding box center [538, 14] width 30 height 20
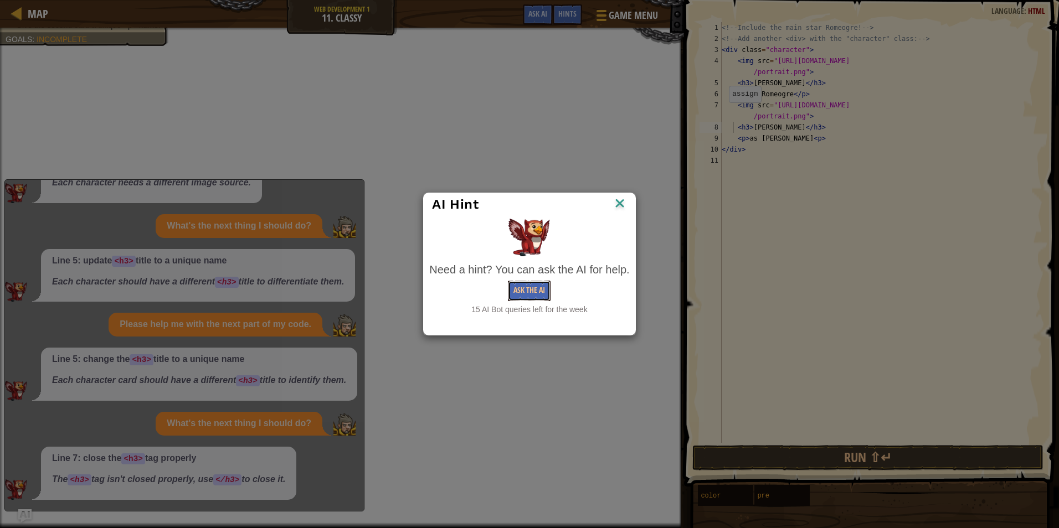
click at [515, 282] on button "Ask the AI" at bounding box center [529, 291] width 43 height 20
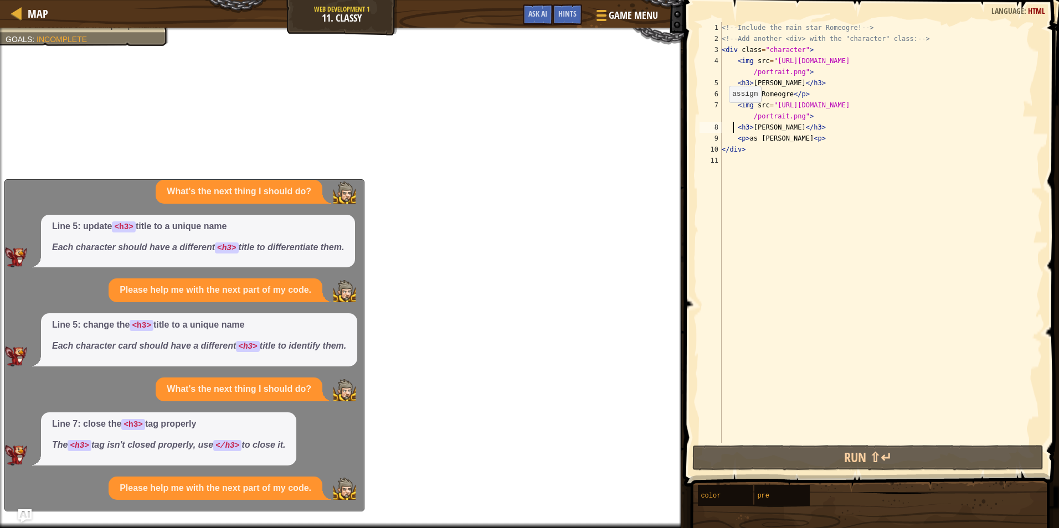
scroll to position [337, 0]
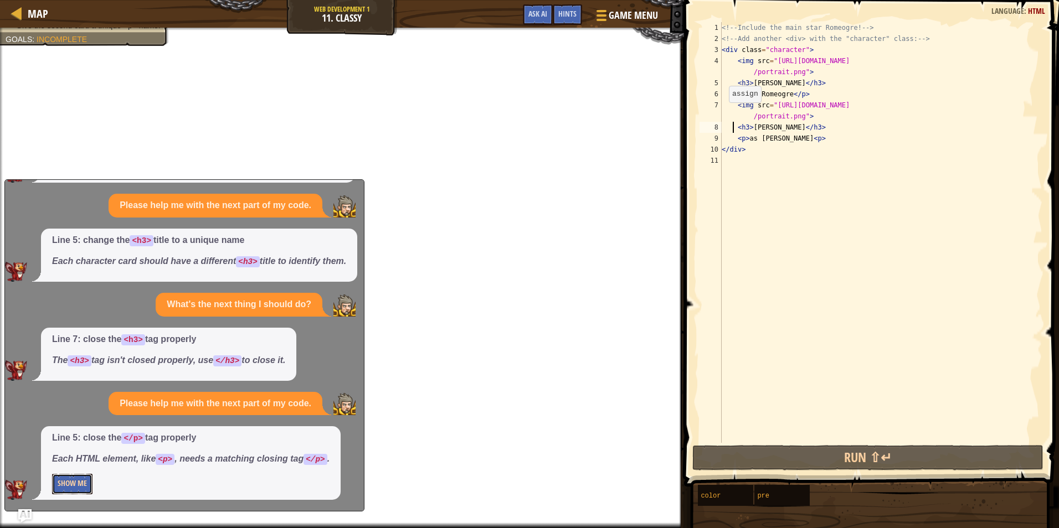
click at [62, 476] on button "Show Me" at bounding box center [72, 484] width 40 height 20
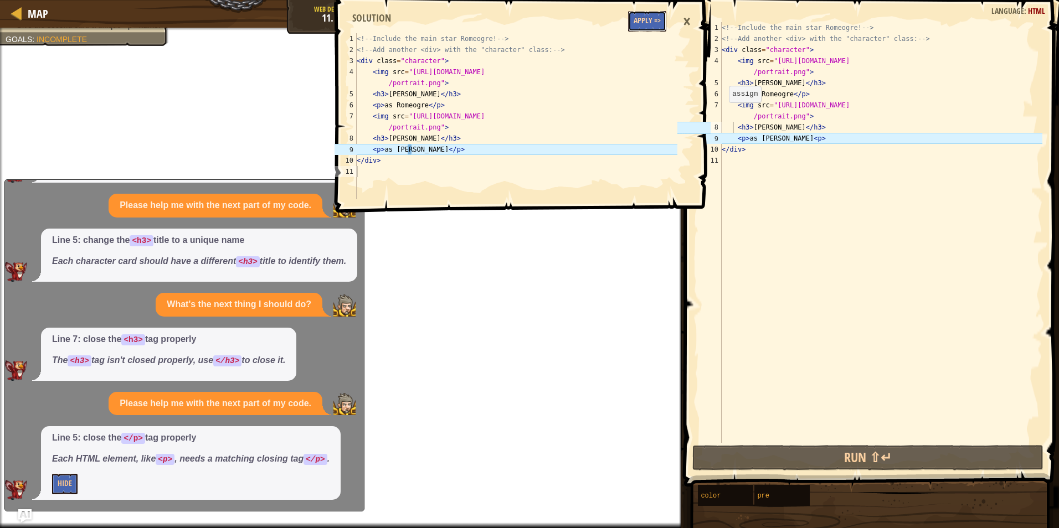
click at [651, 15] on button "Apply =>" at bounding box center [647, 21] width 38 height 20
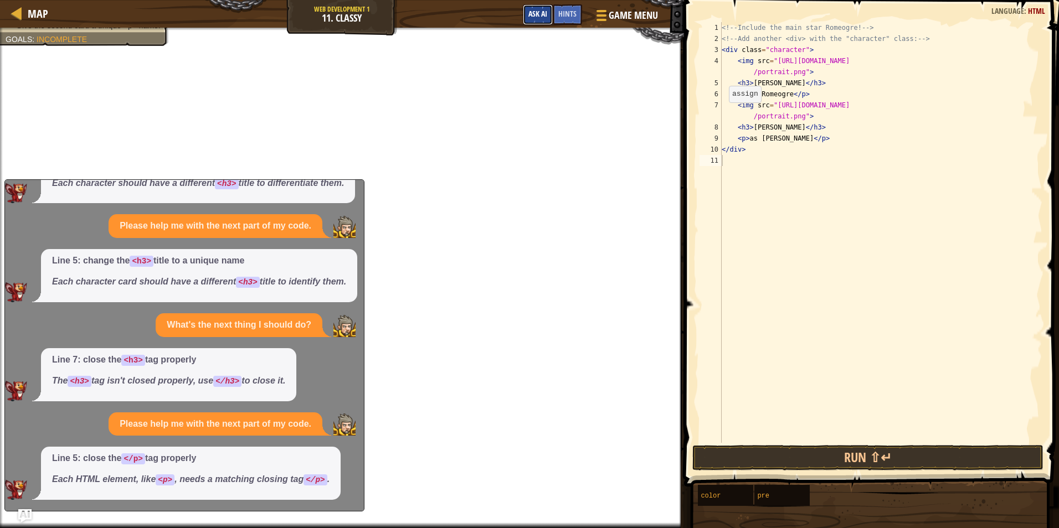
click at [527, 15] on button "Ask AI" at bounding box center [538, 14] width 30 height 20
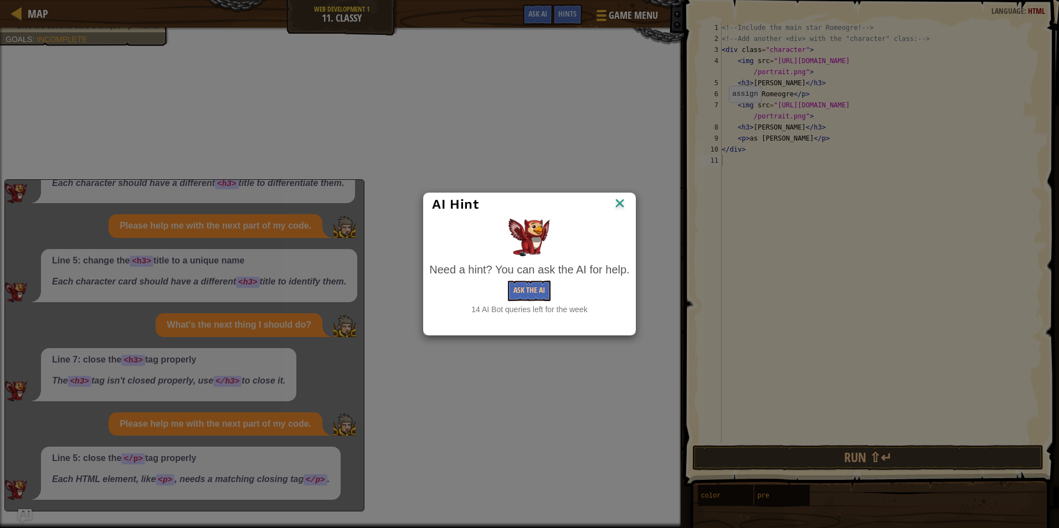
click at [618, 208] on img at bounding box center [620, 204] width 14 height 17
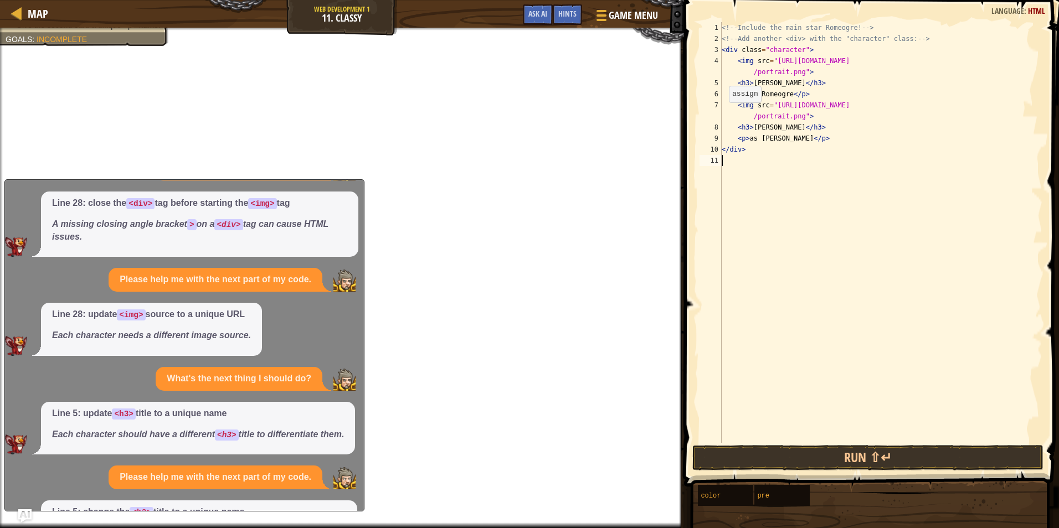
scroll to position [0, 0]
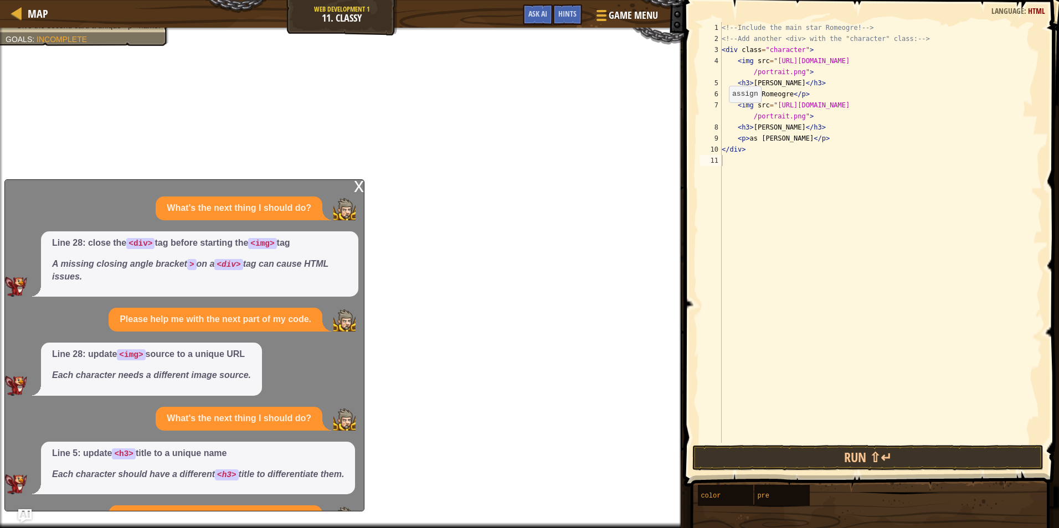
click at [347, 185] on div "x What's the next thing I should do? Line 28: close the <div> tag before starti…" at bounding box center [184, 345] width 360 height 332
click at [358, 191] on div "x" at bounding box center [359, 185] width 10 height 11
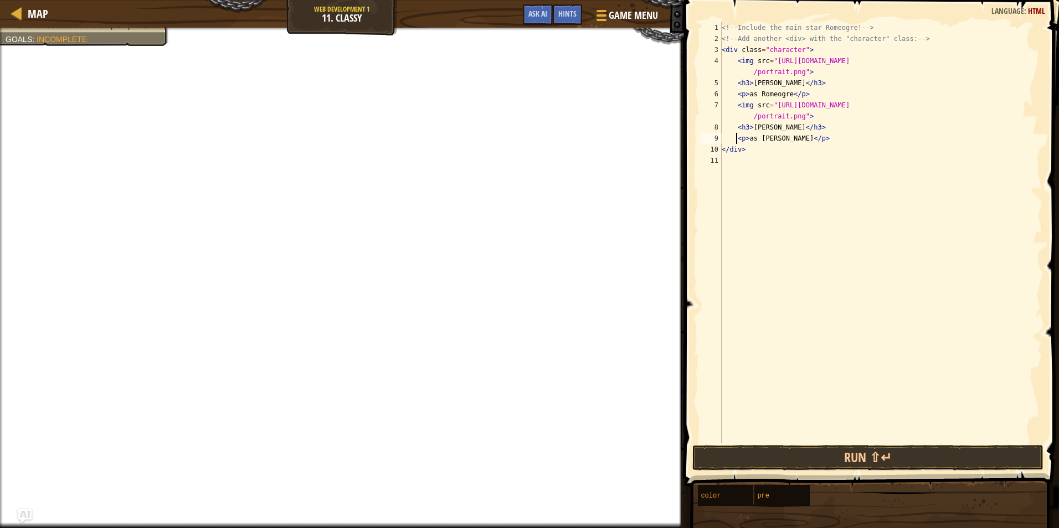
click at [735, 135] on div "<!-- Include the main star [PERSON_NAME]! --> <!-- Add another <div> with the "…" at bounding box center [880, 243] width 323 height 443
click at [747, 145] on div "<!-- Include the main star [PERSON_NAME]! --> <!-- Add another <div> with the "…" at bounding box center [880, 243] width 323 height 443
click at [766, 131] on div "<!-- Include the main star [PERSON_NAME]! --> <!-- Add another <div> with the "…" at bounding box center [880, 243] width 323 height 443
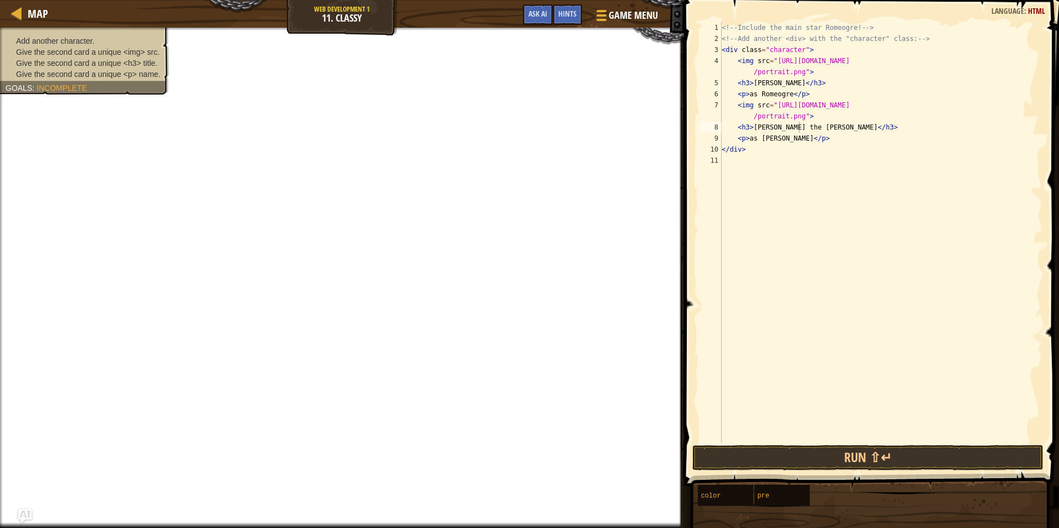
drag, startPoint x: 109, startPoint y: 46, endPoint x: 77, endPoint y: 42, distance: 31.8
drag, startPoint x: 77, startPoint y: 42, endPoint x: 59, endPoint y: 64, distance: 27.9
drag, startPoint x: 59, startPoint y: 64, endPoint x: 52, endPoint y: 71, distance: 11.0
drag, startPoint x: 52, startPoint y: 71, endPoint x: 22, endPoint y: 58, distance: 32.2
click at [22, 58] on li "Give the second card a unique <h3> title." at bounding box center [83, 63] width 155 height 11
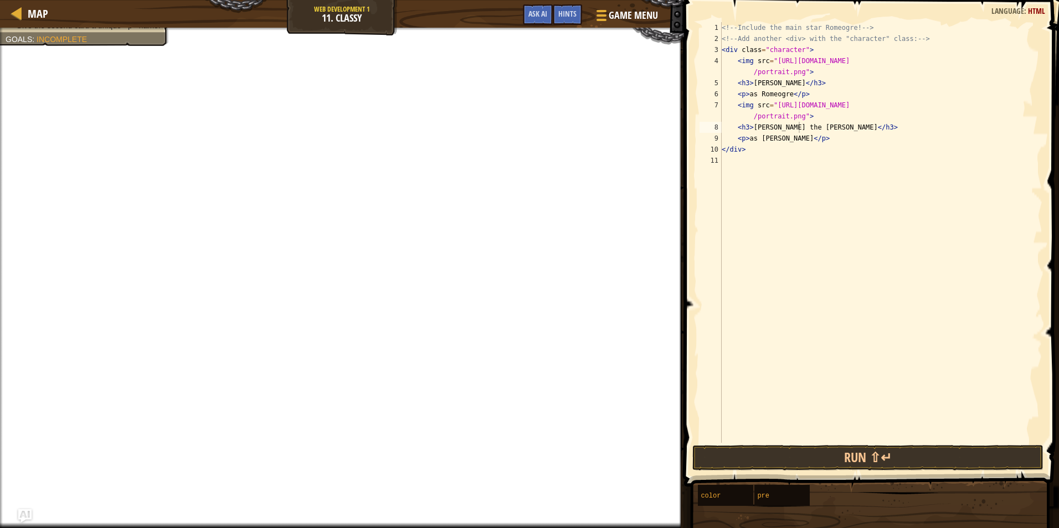
type textarea "<img src="[URL][DOMAIN_NAME]">"
click at [736, 104] on div "<!-- Include the main star [PERSON_NAME]! --> <!-- Add another <div> with the "…" at bounding box center [880, 243] width 323 height 443
click at [742, 101] on div "<!-- Include the main star [PERSON_NAME]! --> <!-- Add another <div> with the "…" at bounding box center [880, 243] width 323 height 443
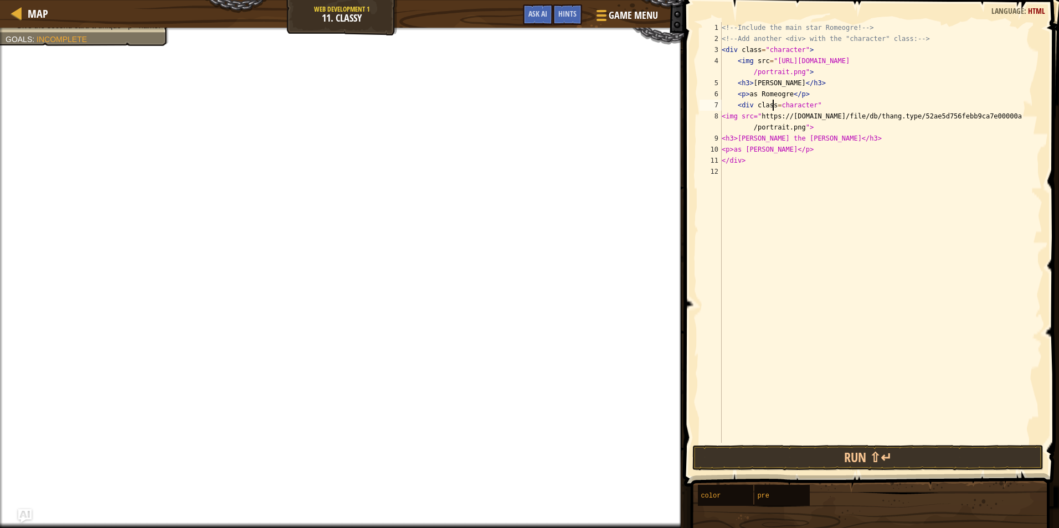
click at [774, 104] on div "<!-- Include the main star [PERSON_NAME]! --> <!-- Add another <div> with the "…" at bounding box center [880, 243] width 323 height 443
click at [778, 104] on div "<!-- Include the main star [PERSON_NAME]! --> <!-- Add another <div> with the "…" at bounding box center [880, 243] width 323 height 443
click at [827, 104] on div "<!-- Include the main star [PERSON_NAME]! --> <!-- Add another <div> with the "…" at bounding box center [880, 243] width 323 height 443
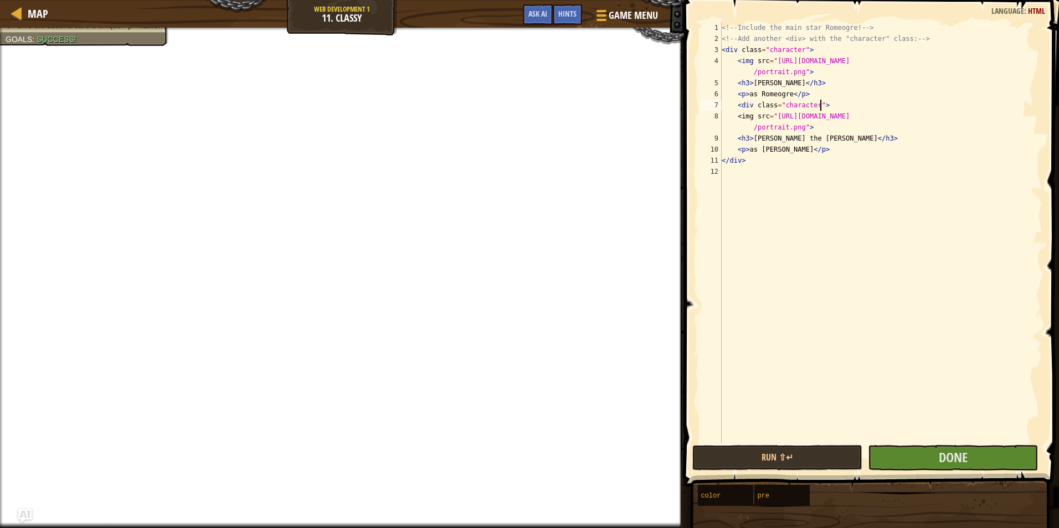
scroll to position [5, 7]
type textarea "<div class="character">"
drag, startPoint x: 922, startPoint y: 464, endPoint x: 928, endPoint y: 461, distance: 7.2
click at [928, 461] on button "Done" at bounding box center [953, 457] width 170 height 25
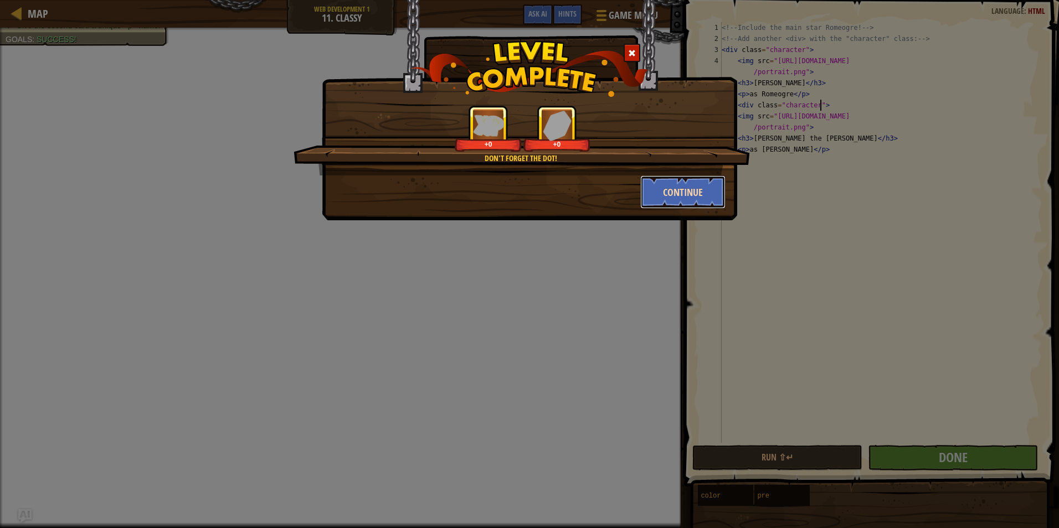
click at [667, 189] on button "Continue" at bounding box center [683, 192] width 86 height 33
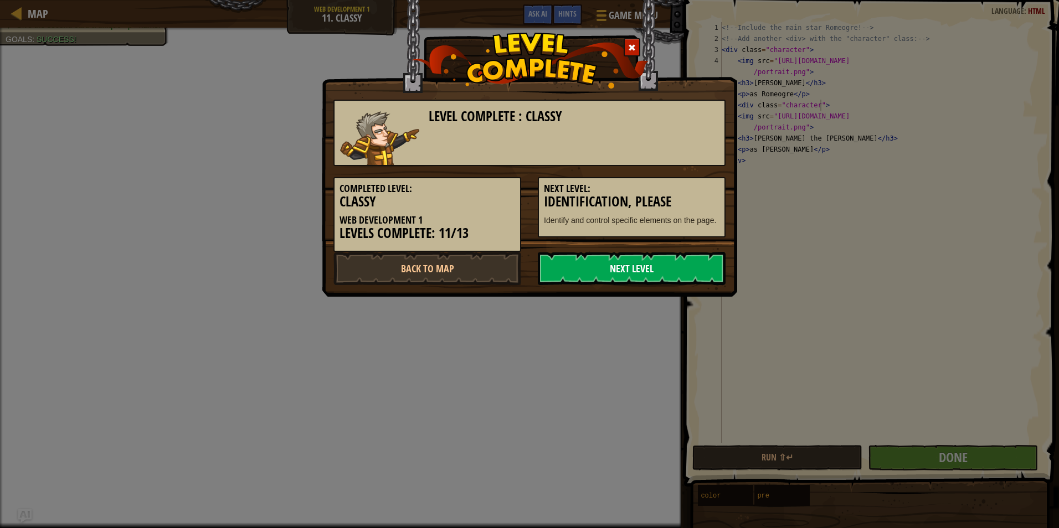
click at [580, 267] on link "Next Level" at bounding box center [632, 268] width 188 height 33
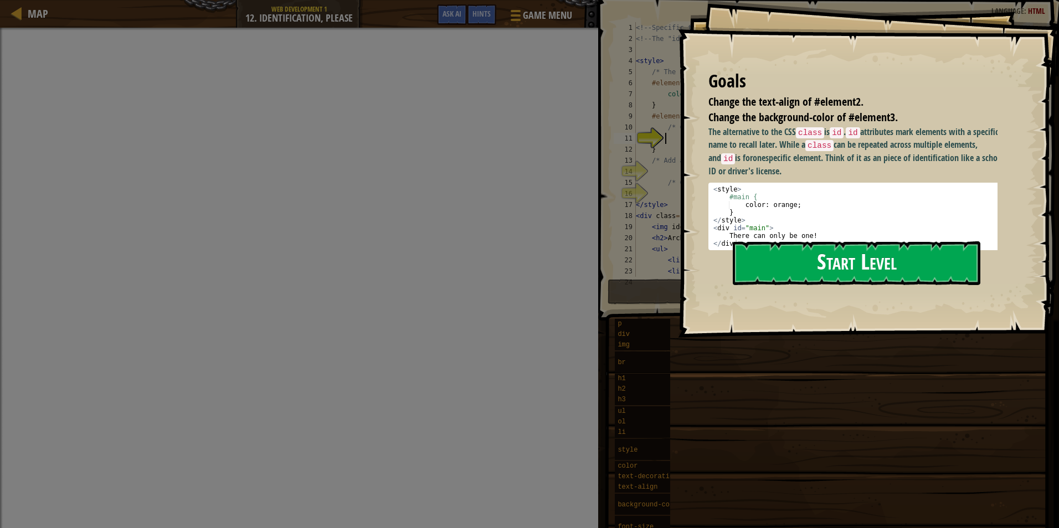
click at [831, 264] on button "Start Level" at bounding box center [857, 263] width 248 height 44
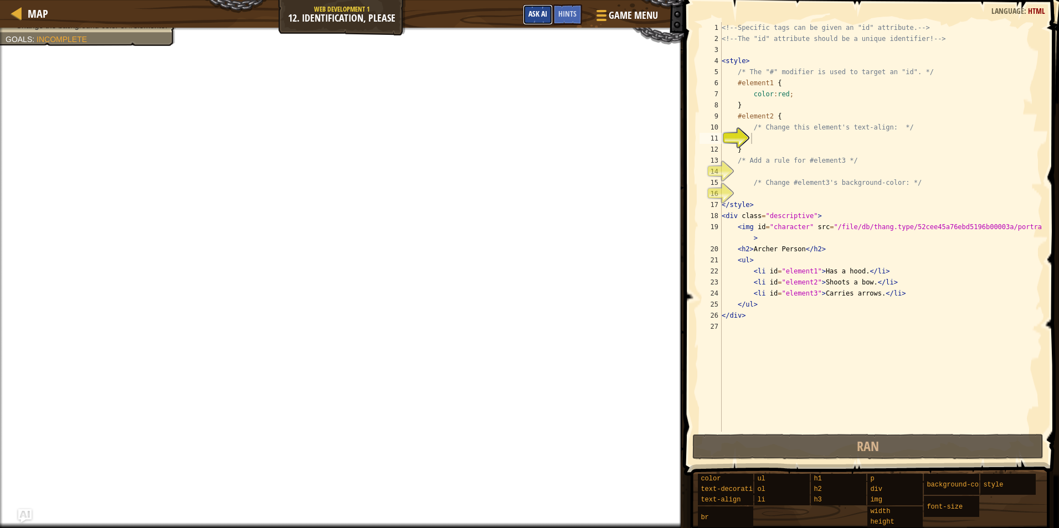
click at [523, 19] on button "Ask AI" at bounding box center [538, 14] width 30 height 20
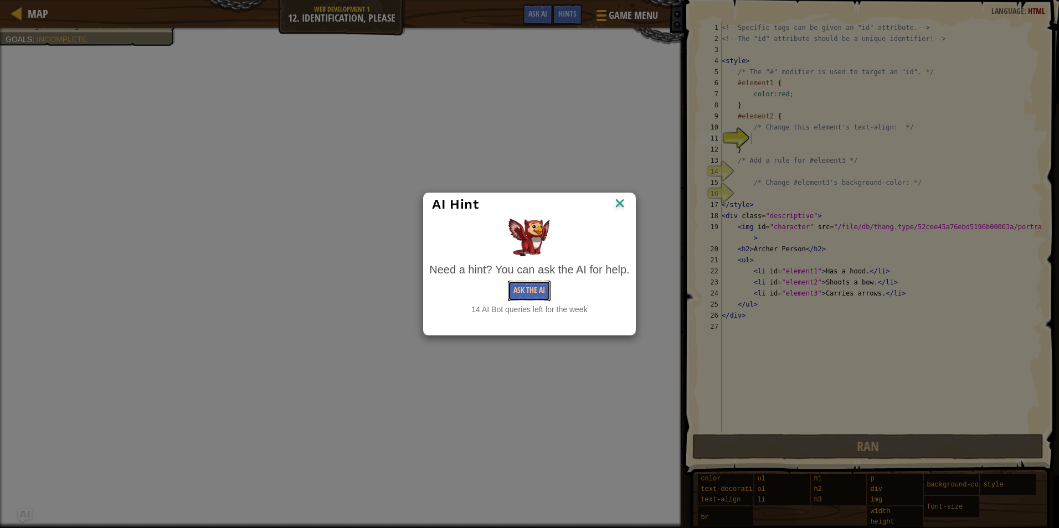
click at [515, 283] on button "Ask the AI" at bounding box center [529, 291] width 43 height 20
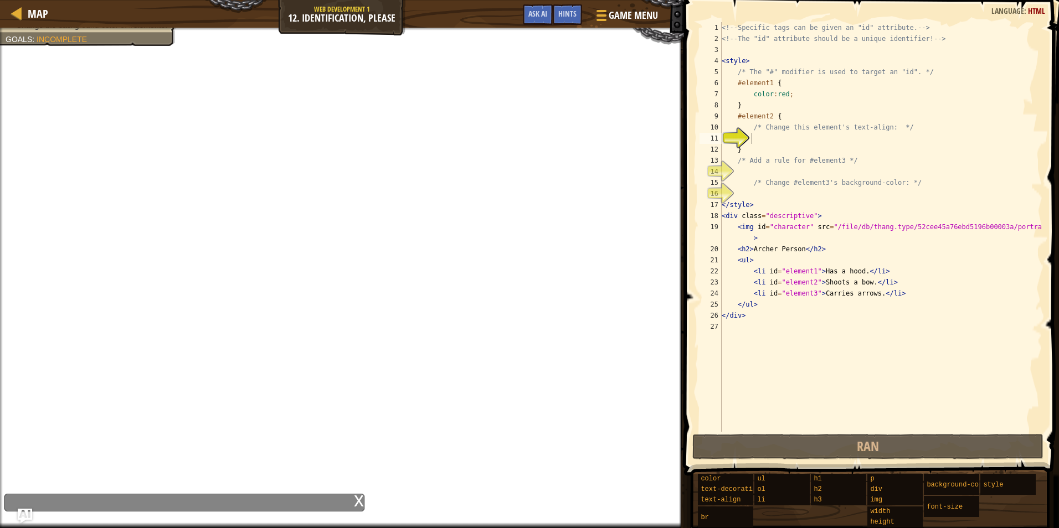
click at [21, 517] on img "Ask AI" at bounding box center [25, 516] width 14 height 14
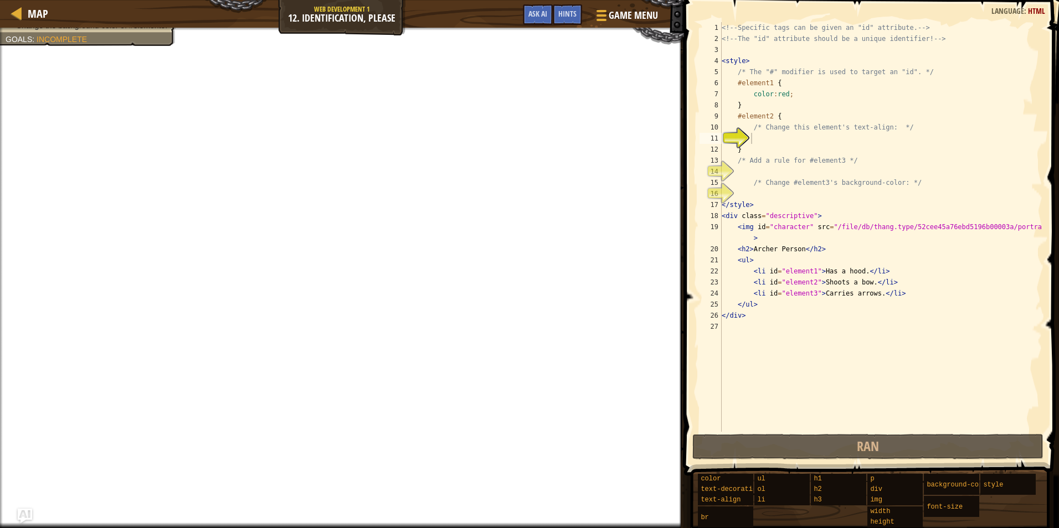
click at [21, 517] on img "Ask AI" at bounding box center [25, 516] width 14 height 14
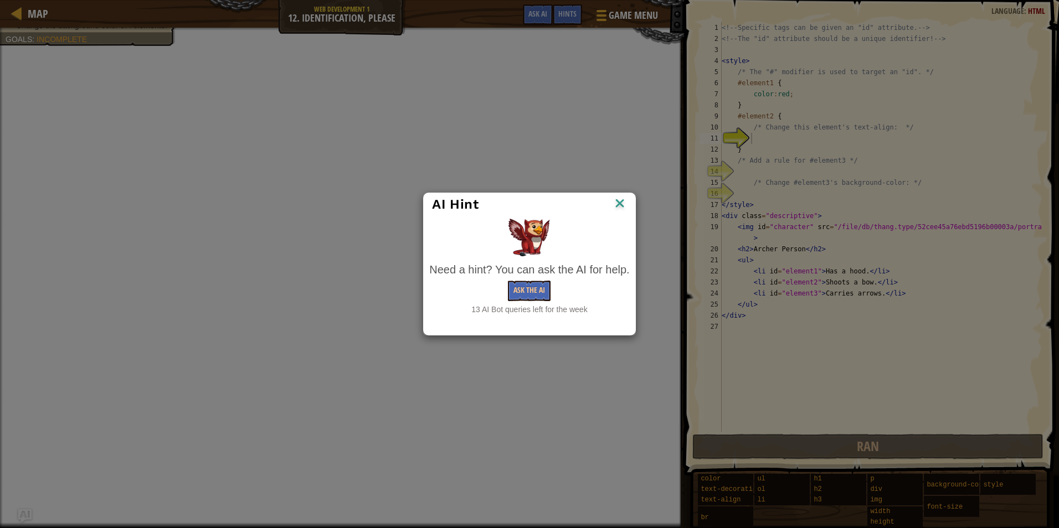
click at [618, 200] on img at bounding box center [620, 204] width 14 height 17
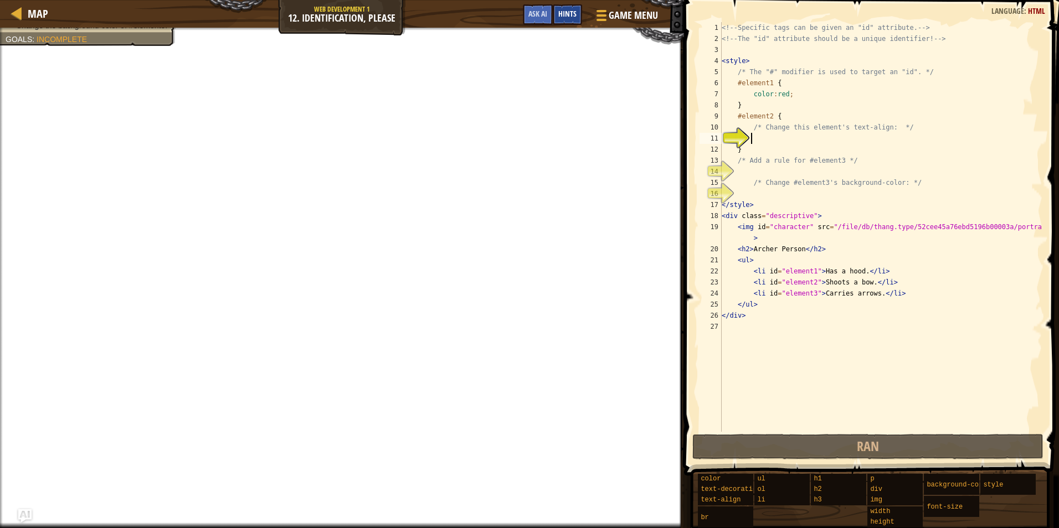
click at [569, 12] on span "Hints" at bounding box center [567, 13] width 18 height 11
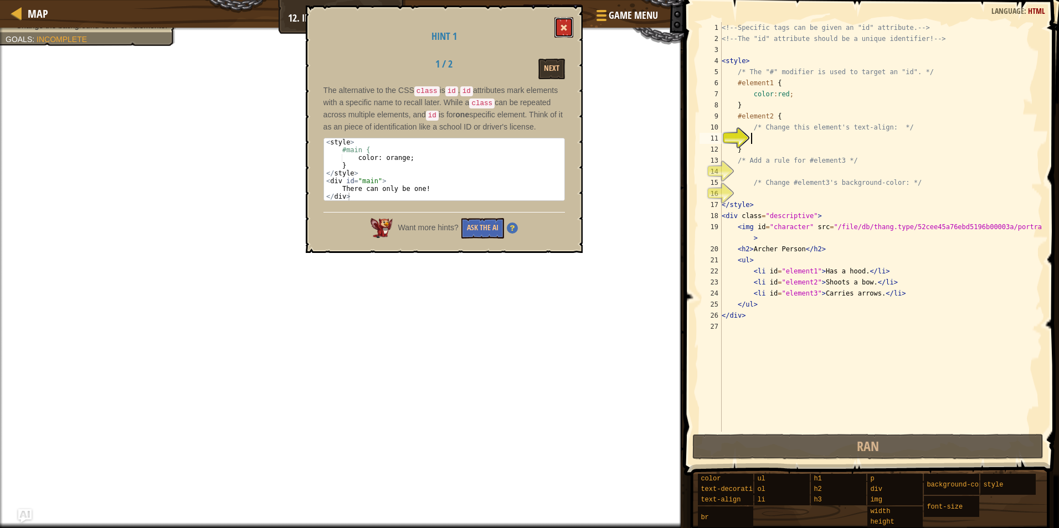
click at [559, 32] on button at bounding box center [563, 27] width 19 height 20
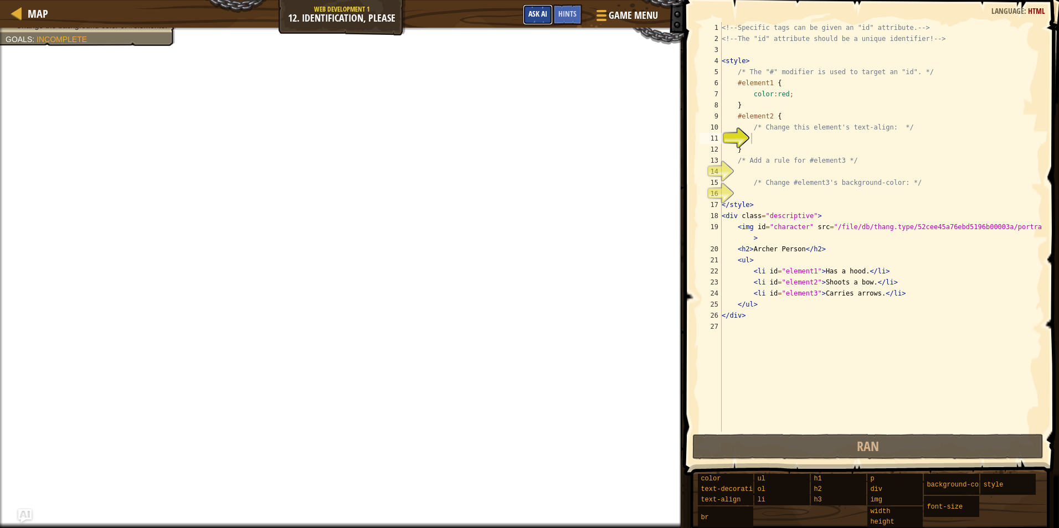
click at [542, 7] on button "Ask AI" at bounding box center [538, 14] width 30 height 20
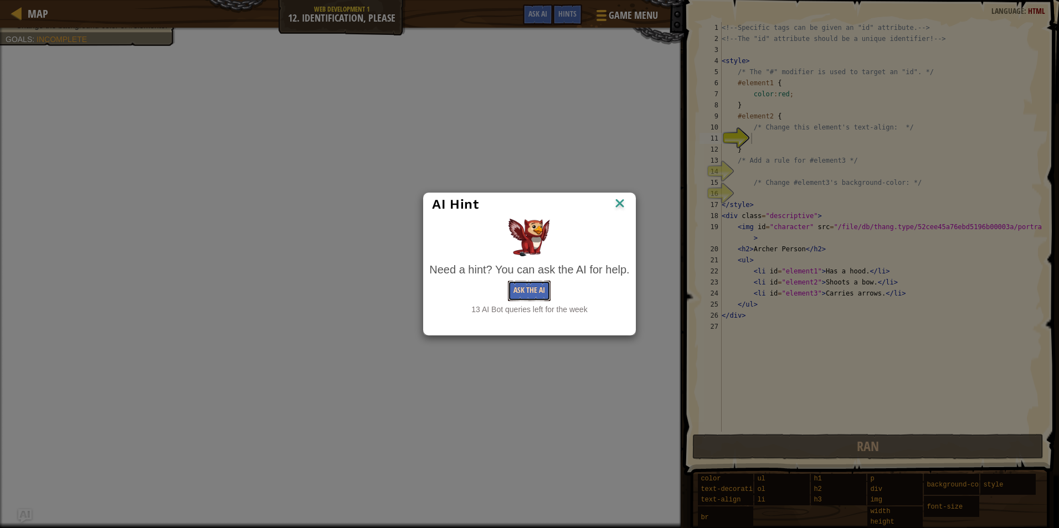
click at [530, 287] on button "Ask the AI" at bounding box center [529, 291] width 43 height 20
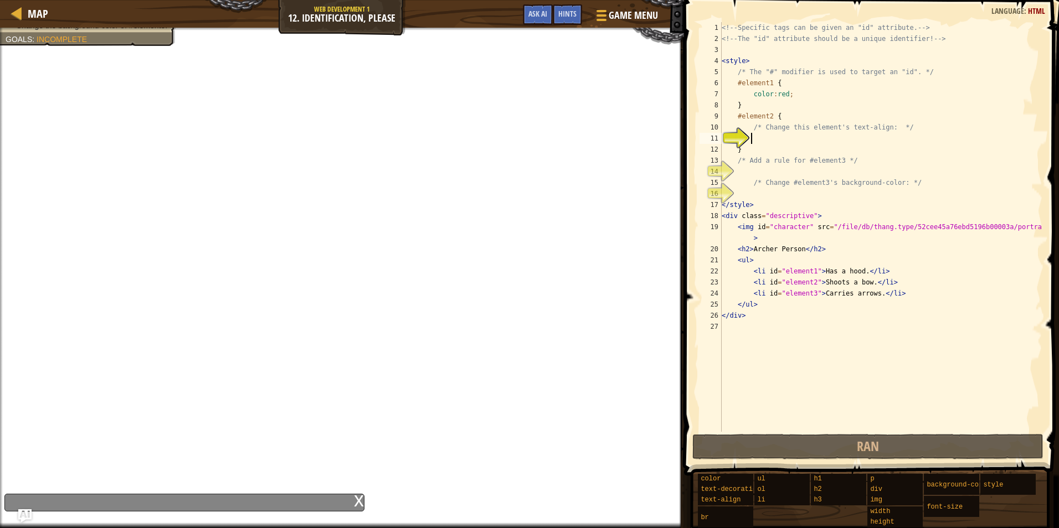
click at [332, 498] on div "x" at bounding box center [184, 503] width 360 height 18
click at [328, 500] on div "x" at bounding box center [184, 503] width 360 height 18
click at [121, 505] on div "x" at bounding box center [184, 503] width 360 height 18
click at [352, 507] on div "x" at bounding box center [184, 503] width 360 height 18
click at [358, 503] on div "x" at bounding box center [359, 500] width 10 height 11
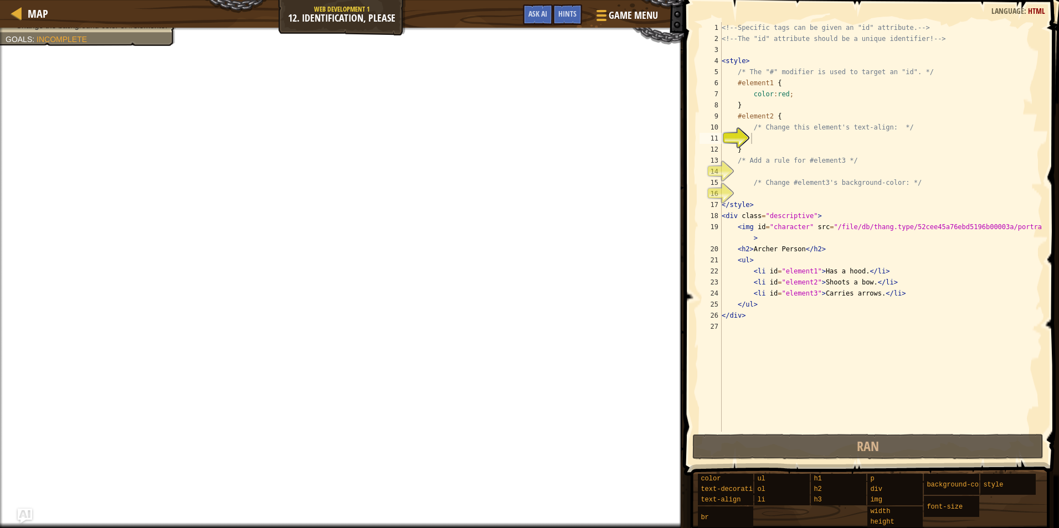
click at [24, 515] on img "Ask AI" at bounding box center [25, 516] width 14 height 14
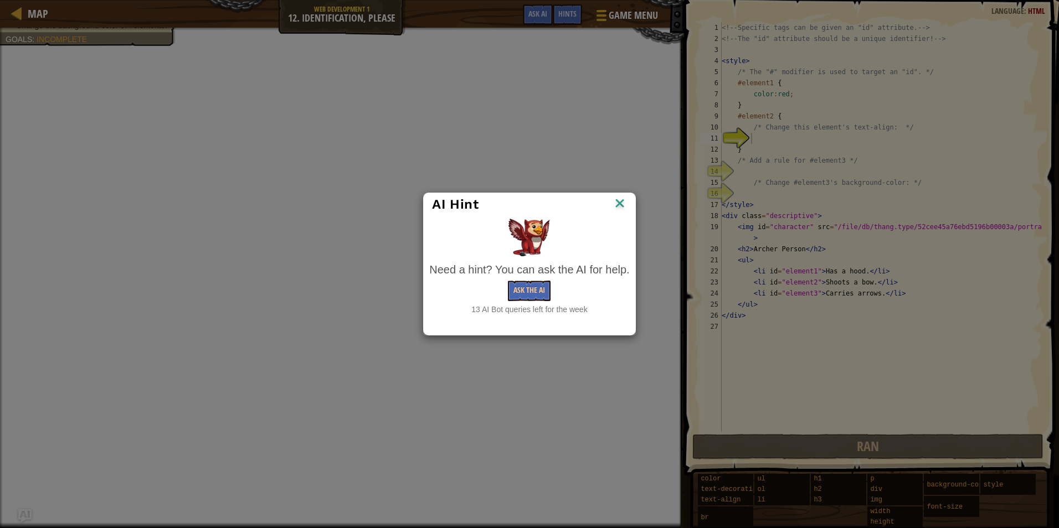
click at [39, 479] on div "AI Hint Need a hint? You can ask the AI for help. Ask the AI 13 AI Bot queries …" at bounding box center [529, 264] width 1059 height 528
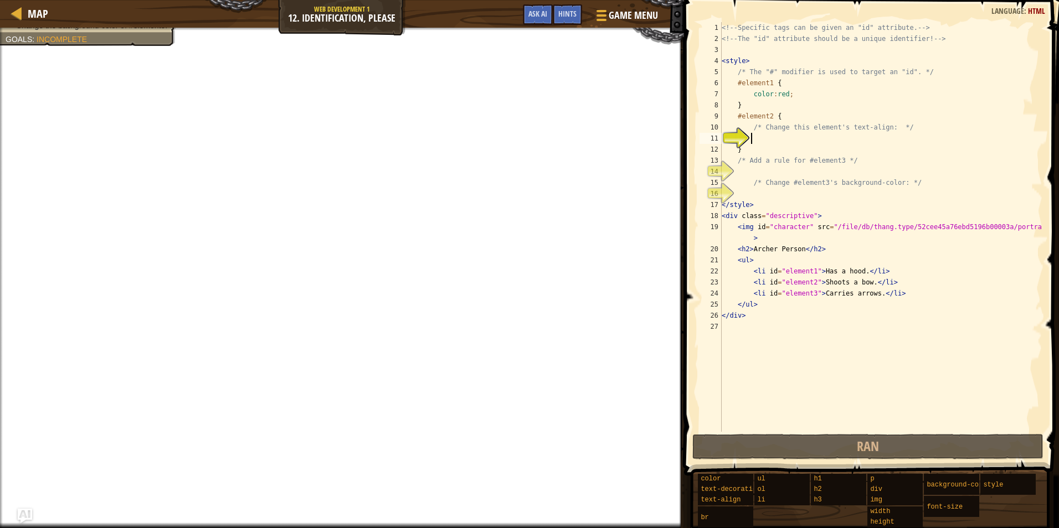
click at [30, 512] on img "Ask AI" at bounding box center [25, 516] width 14 height 14
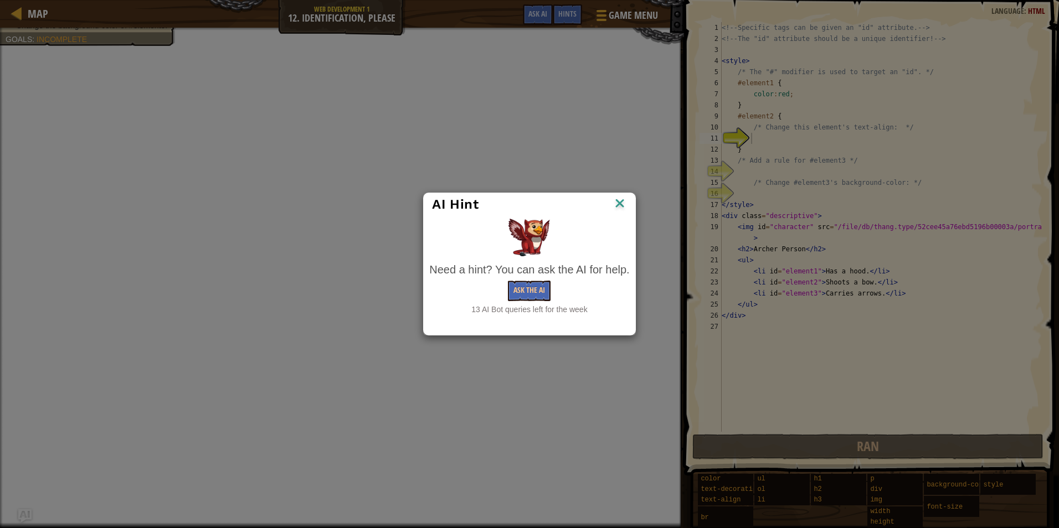
click at [18, 465] on div "AI Hint Need a hint? You can ask the AI for help. Ask the AI 13 AI Bot queries …" at bounding box center [529, 264] width 1059 height 528
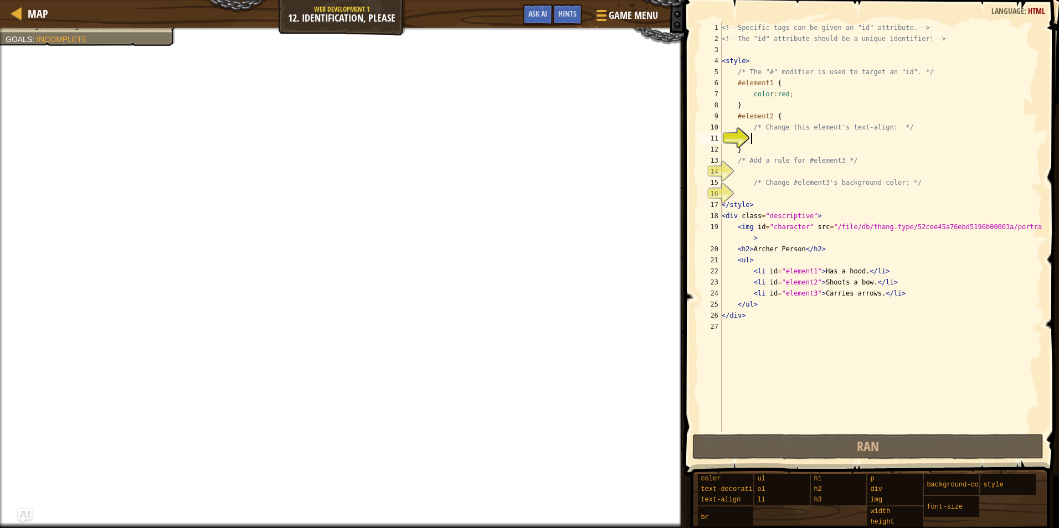
drag, startPoint x: 893, startPoint y: 182, endPoint x: 883, endPoint y: 183, distance: 10.6
click at [892, 182] on div "<!-- Specific tags can be given an "id" attribute. --> <!-- The "id" attribute …" at bounding box center [880, 238] width 323 height 432
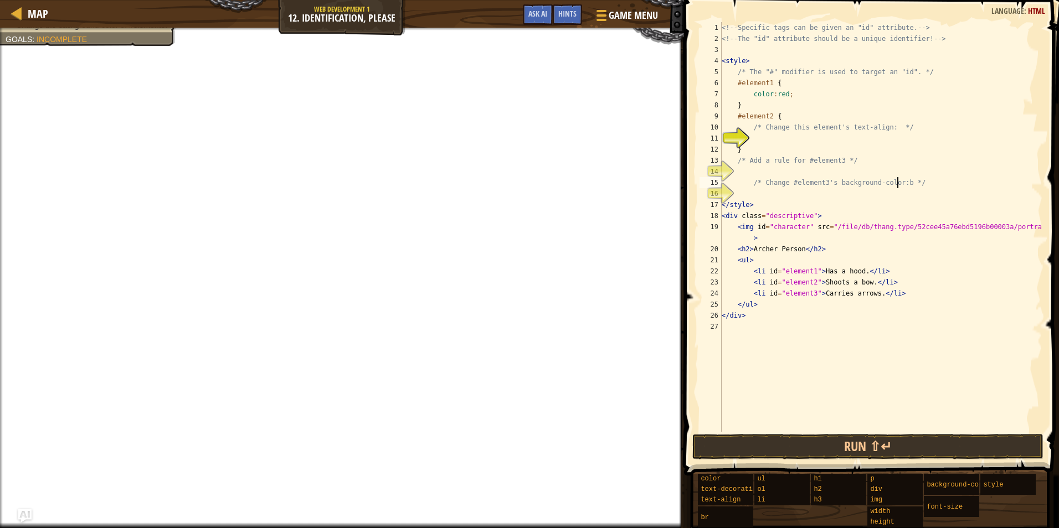
scroll to position [5, 14]
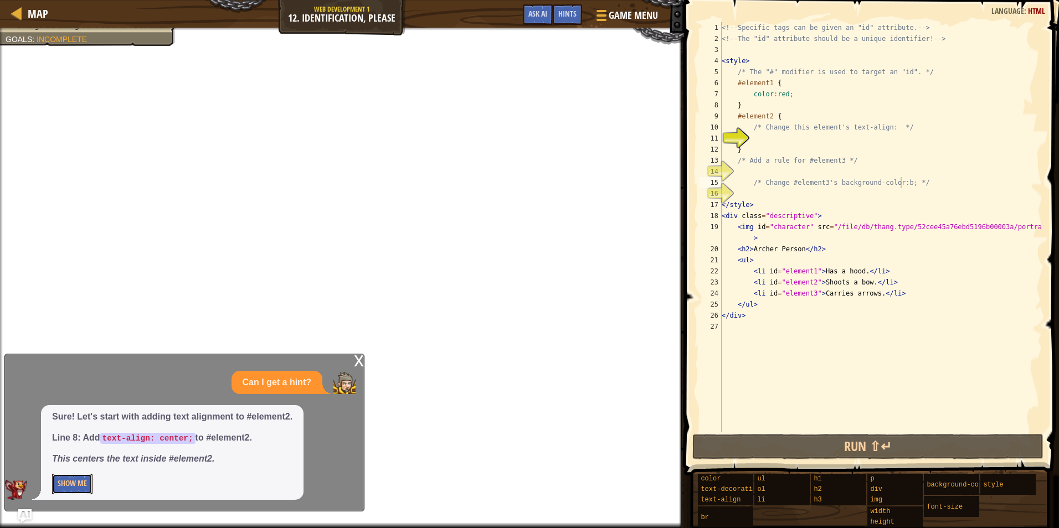
click at [90, 486] on button "Show Me" at bounding box center [72, 484] width 40 height 20
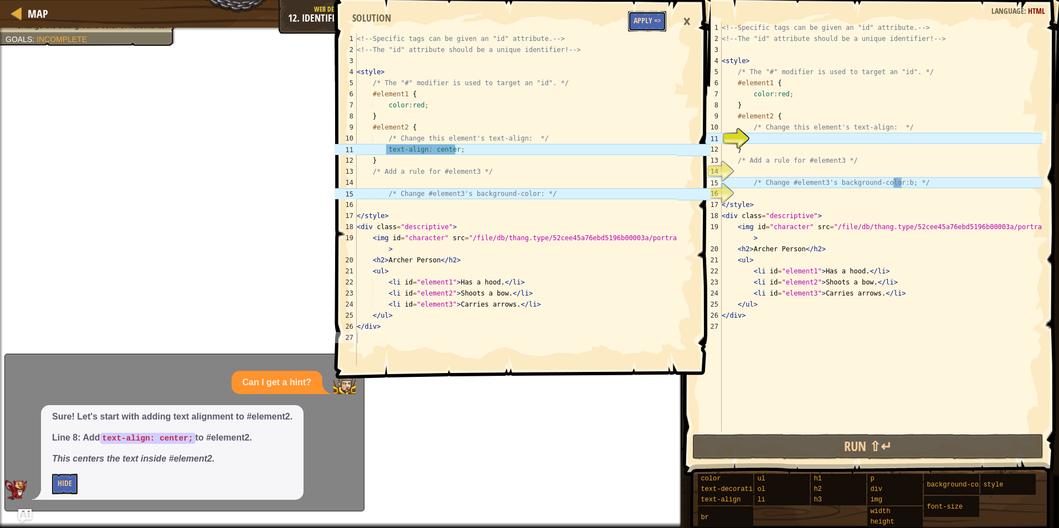
click at [652, 24] on button "Apply =>" at bounding box center [647, 21] width 38 height 20
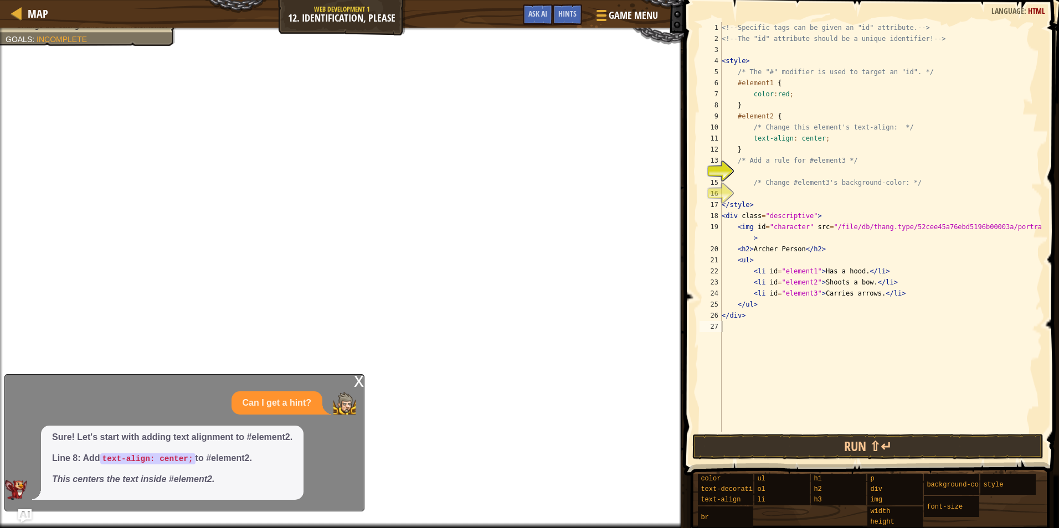
type textarea "/* Change #element3's background-color: */"
click at [890, 182] on div "<!-- Specific tags can be given an "id" attribute. --> <!-- The "id" attribute …" at bounding box center [880, 238] width 323 height 432
click at [894, 182] on div "<!-- Specific tags can be given an "id" attribute. --> <!-- The "id" attribute …" at bounding box center [880, 238] width 323 height 432
click at [743, 169] on div "<!-- Specific tags can be given an "id" attribute. --> <!-- The "id" attribute …" at bounding box center [880, 238] width 323 height 432
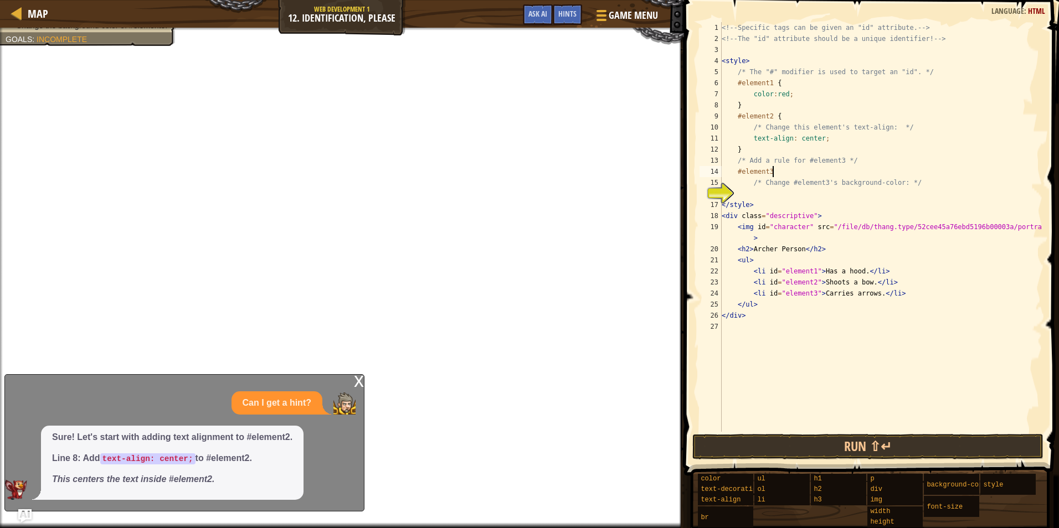
type textarea "#element3 {"
click at [766, 198] on div "<!-- Specific tags can be given an "id" attribute. --> <!-- The "id" attribute …" at bounding box center [880, 238] width 323 height 432
click at [748, 195] on div "<!-- Specific tags can be given an "id" attribute. --> <!-- The "id" attribute …" at bounding box center [880, 238] width 323 height 432
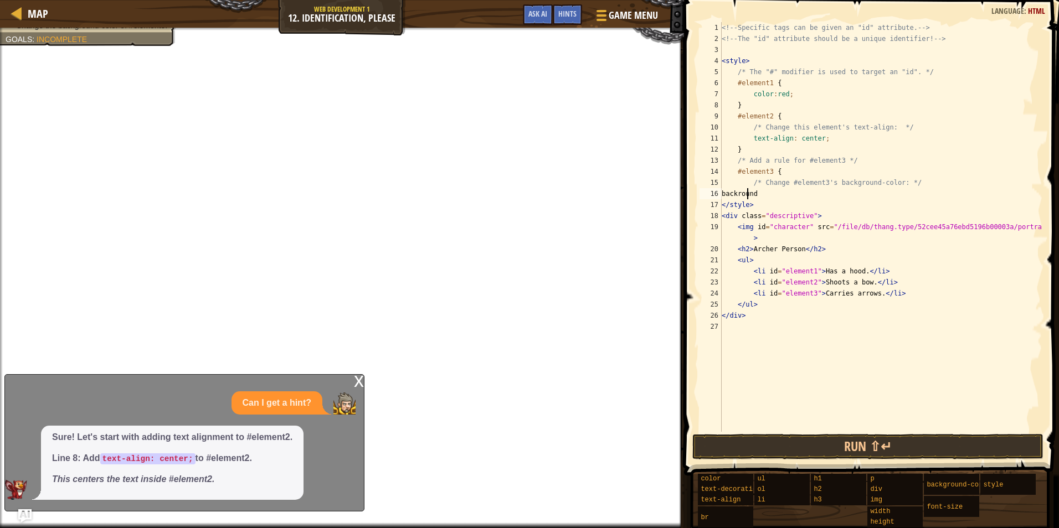
click at [752, 196] on div "<!-- Specific tags can be given an "id" attribute. --> <!-- The "id" attribute …" at bounding box center [880, 238] width 323 height 432
click at [774, 200] on div "<!-- Specific tags can be given an "id" attribute. --> <!-- The "id" attribute …" at bounding box center [880, 238] width 323 height 432
click at [773, 191] on div "<!-- Specific tags can be given an "id" attribute. --> <!-- The "id" attribute …" at bounding box center [880, 238] width 323 height 432
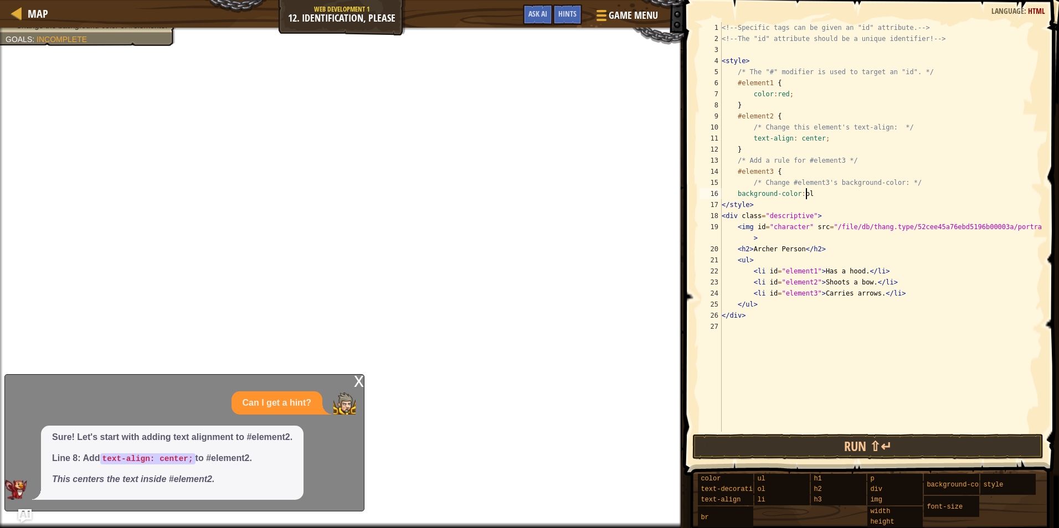
scroll to position [5, 7]
type textarea "background-color:blue"
click at [979, 444] on button "Done" at bounding box center [953, 446] width 170 height 25
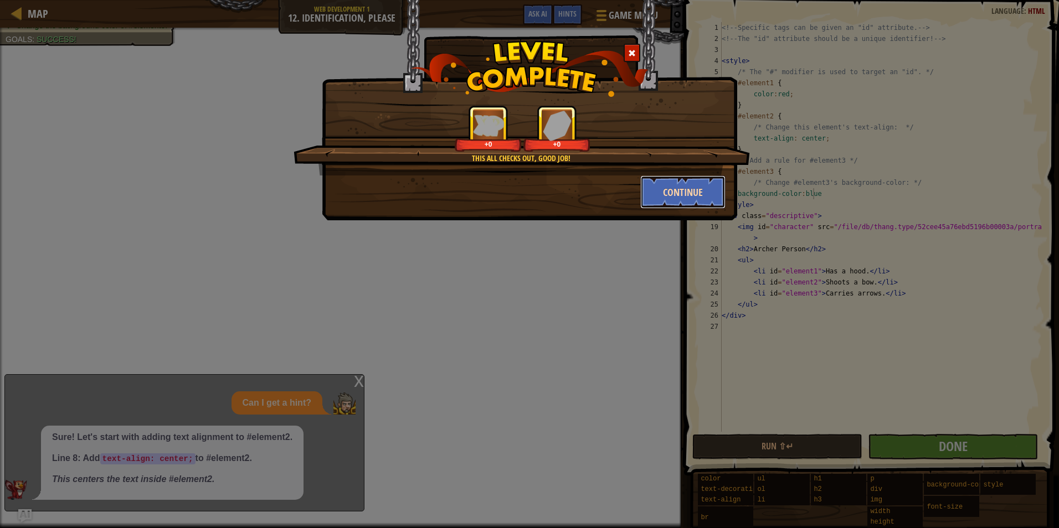
click at [677, 200] on button "Continue" at bounding box center [683, 192] width 86 height 33
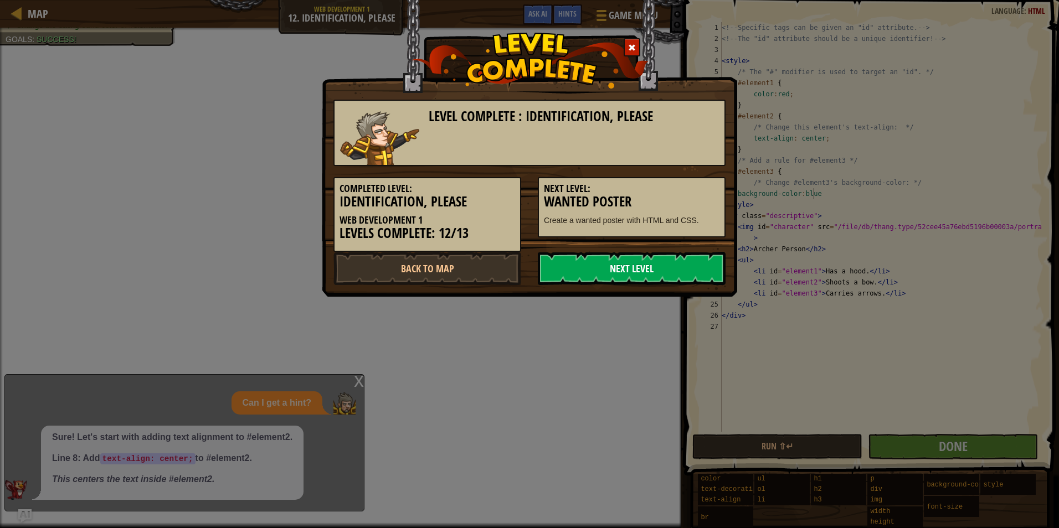
click at [603, 277] on link "Next Level" at bounding box center [632, 268] width 188 height 33
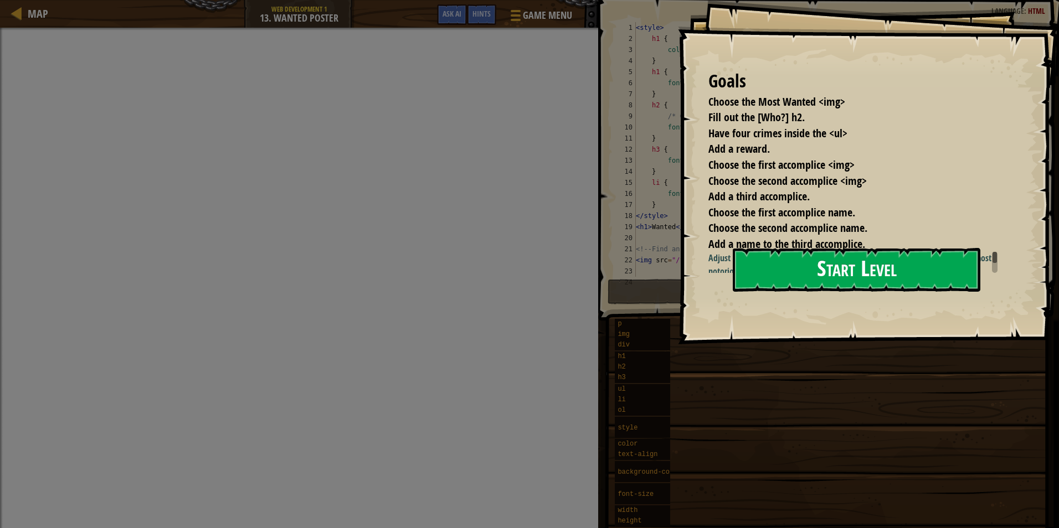
click at [867, 274] on button "Start Level" at bounding box center [857, 270] width 248 height 44
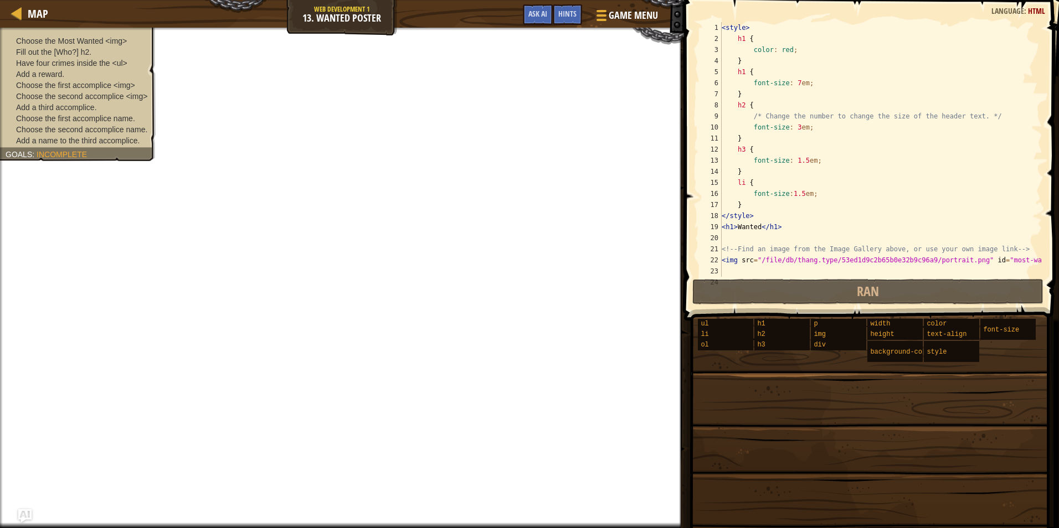
scroll to position [222, 0]
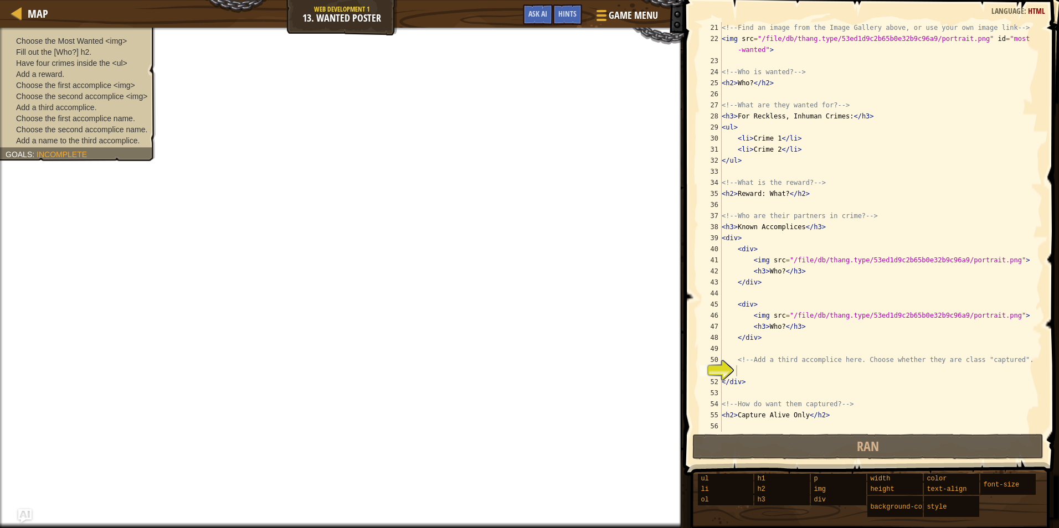
drag, startPoint x: 82, startPoint y: 83, endPoint x: 65, endPoint y: 85, distance: 16.7
click at [65, 85] on span "Choose the first accomplice <img>" at bounding box center [75, 85] width 119 height 9
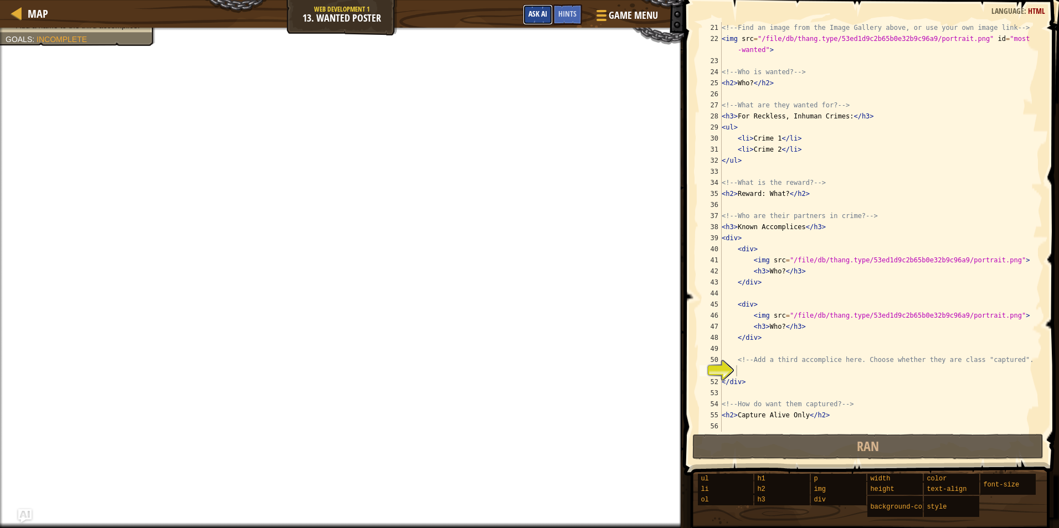
click at [544, 15] on span "Ask AI" at bounding box center [537, 13] width 19 height 11
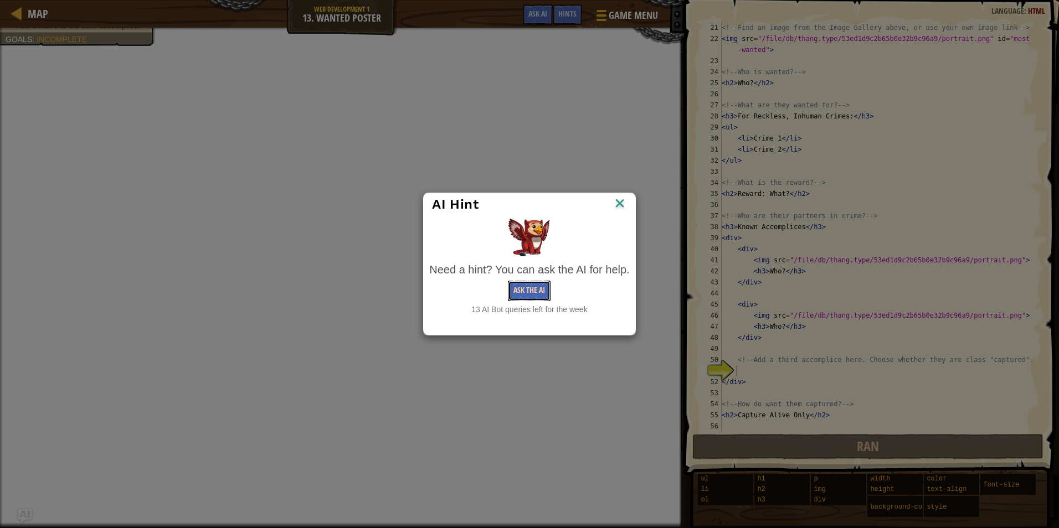
click at [527, 289] on button "Ask the AI" at bounding box center [529, 291] width 43 height 20
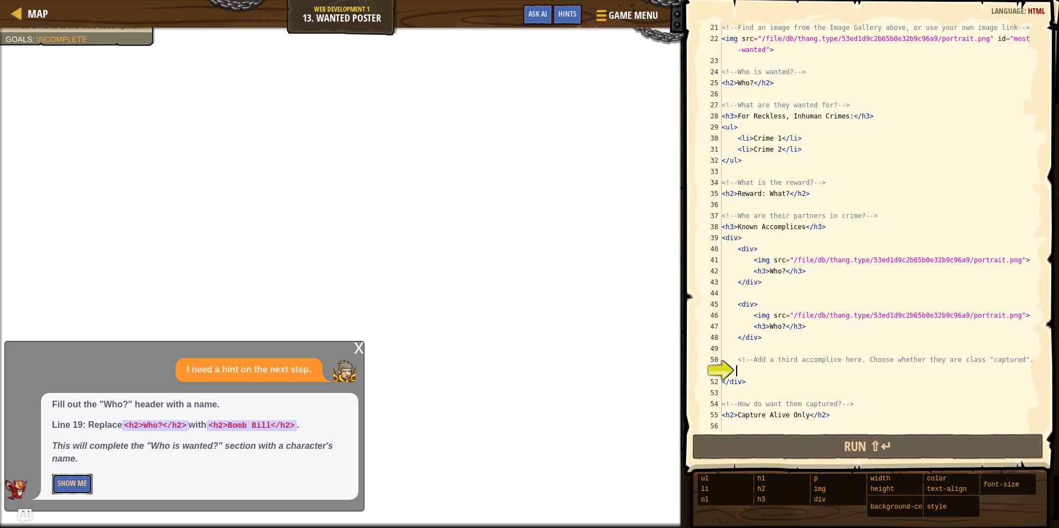
click at [80, 481] on button "Show Me" at bounding box center [72, 484] width 40 height 20
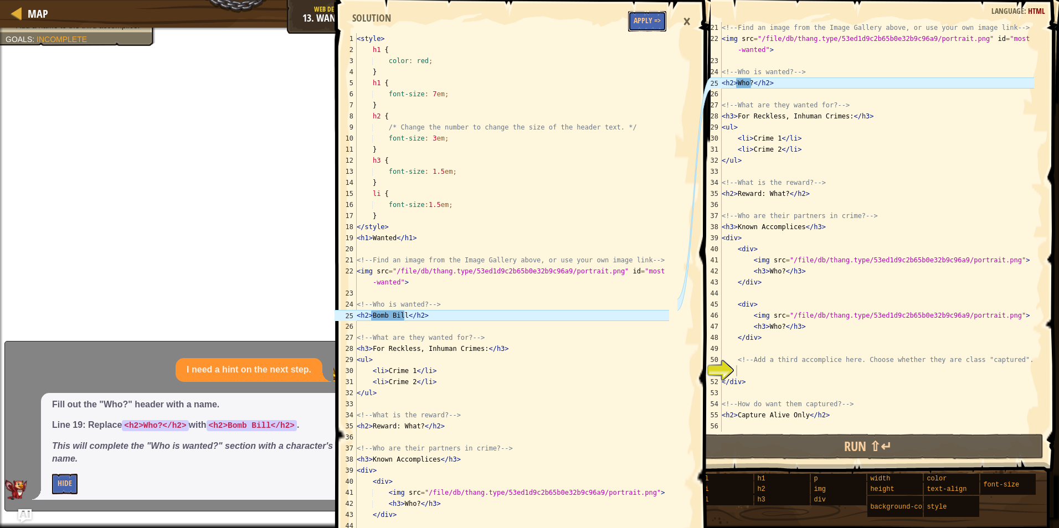
click at [642, 24] on button "Apply =>" at bounding box center [647, 21] width 38 height 20
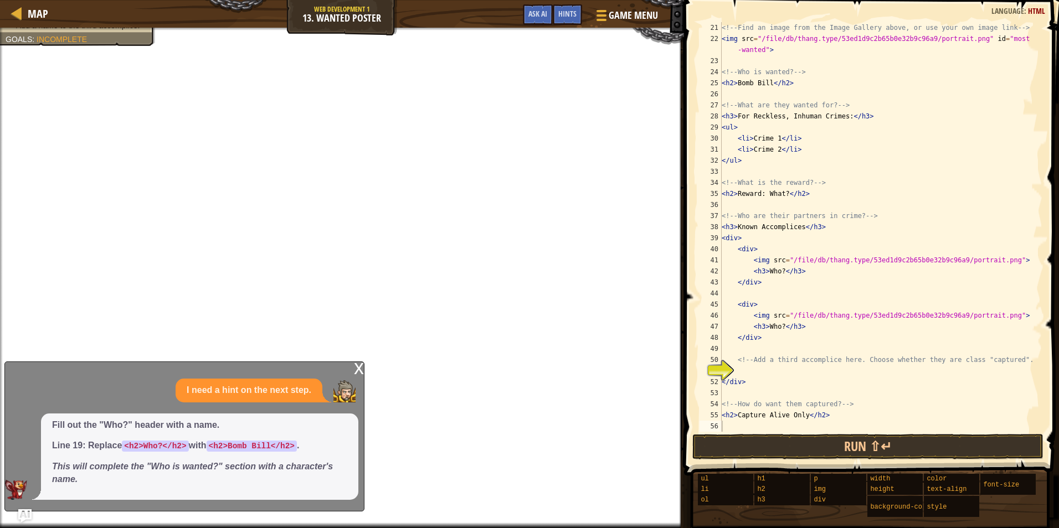
click at [776, 135] on div "<!-- Find an image from the Image Gallery above, or use your own image link -->…" at bounding box center [876, 238] width 315 height 432
click at [778, 150] on div "<!-- Find an image from the Image Gallery above, or use your own image link -->…" at bounding box center [876, 238] width 315 height 432
type textarea "<li>assult</li>"
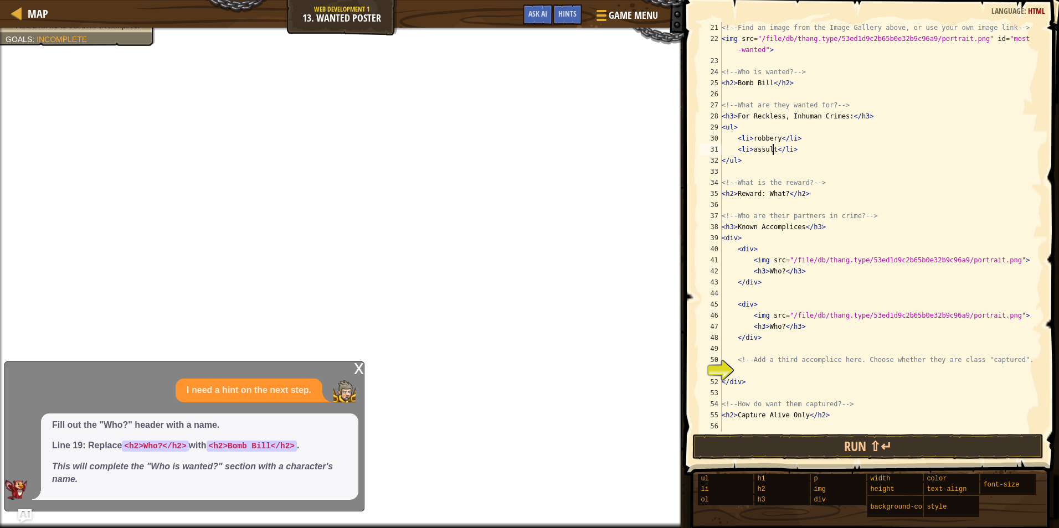
click at [808, 151] on div "<!-- Find an image from the Image Gallery above, or use your own image link -->…" at bounding box center [876, 238] width 315 height 432
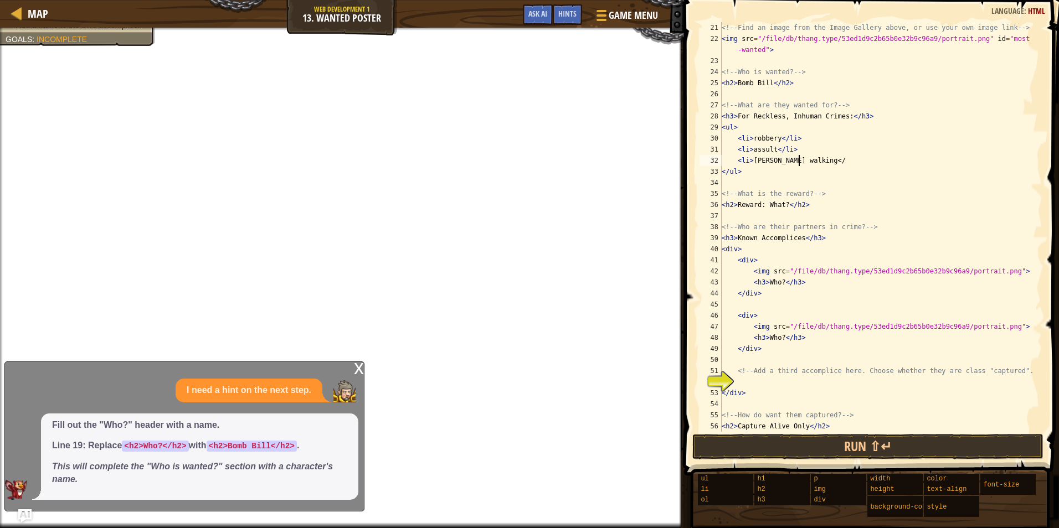
scroll to position [5, 6]
type textarea "<li>[PERSON_NAME] walking</li>"
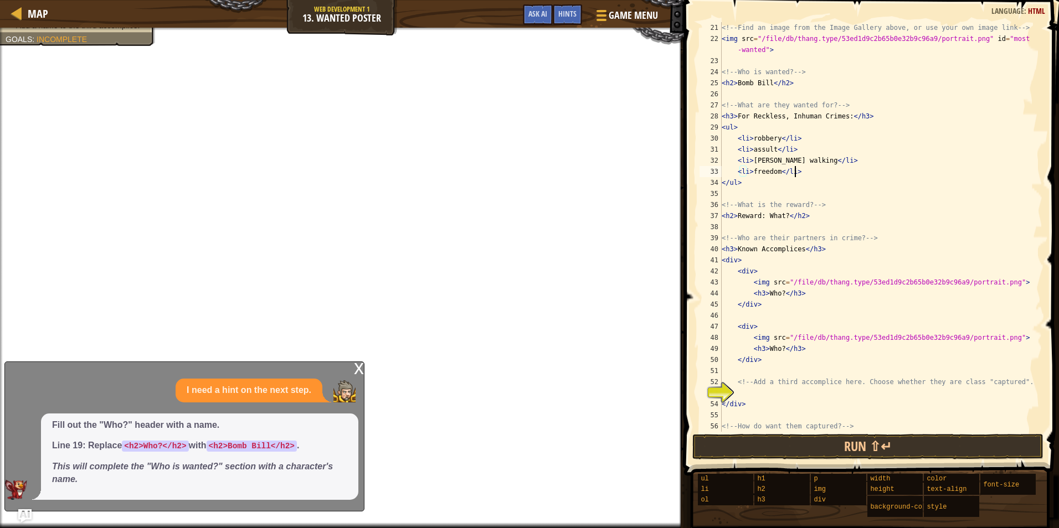
scroll to position [5, 6]
click at [784, 216] on div "<!-- Find an image from the Image Gallery above, or use your own image link -->…" at bounding box center [876, 238] width 315 height 432
type textarea "<h2>Reward: 67</h2>"
click at [757, 395] on div "<!-- Find an image from the Image Gallery above, or use your own image link -->…" at bounding box center [876, 238] width 315 height 432
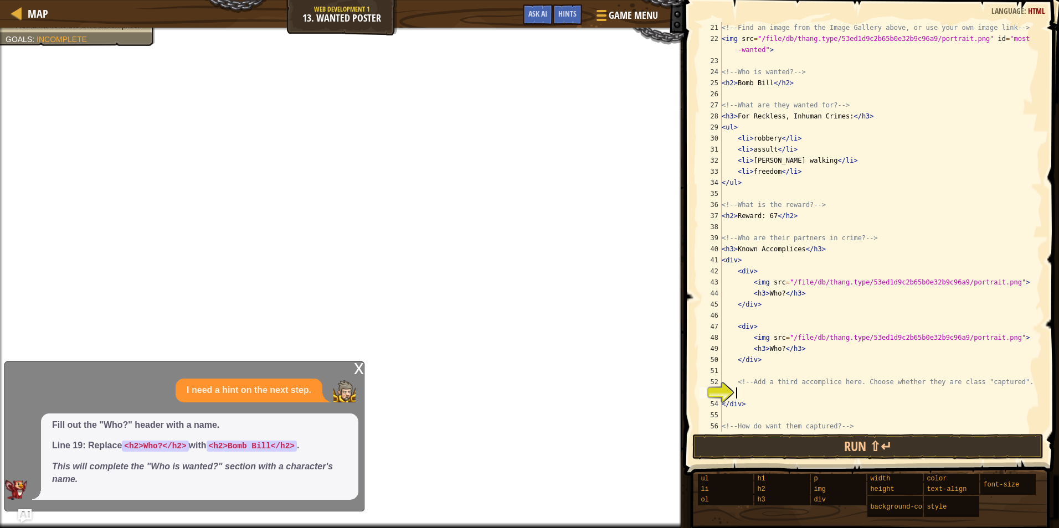
scroll to position [5, 1]
drag, startPoint x: 751, startPoint y: 336, endPoint x: 809, endPoint y: 351, distance: 60.7
click at [809, 351] on div "<!-- Find an image from the Image Gallery above, or use your own image link -->…" at bounding box center [876, 238] width 315 height 432
type textarea "<img src="/file/db/thang.type/53ed1d9c2b65b0e32b9c96a9/portrait.png"> <h3>Who?<…"
click at [740, 394] on div "<!-- Find an image from the Image Gallery above, or use your own image link -->…" at bounding box center [876, 238] width 315 height 432
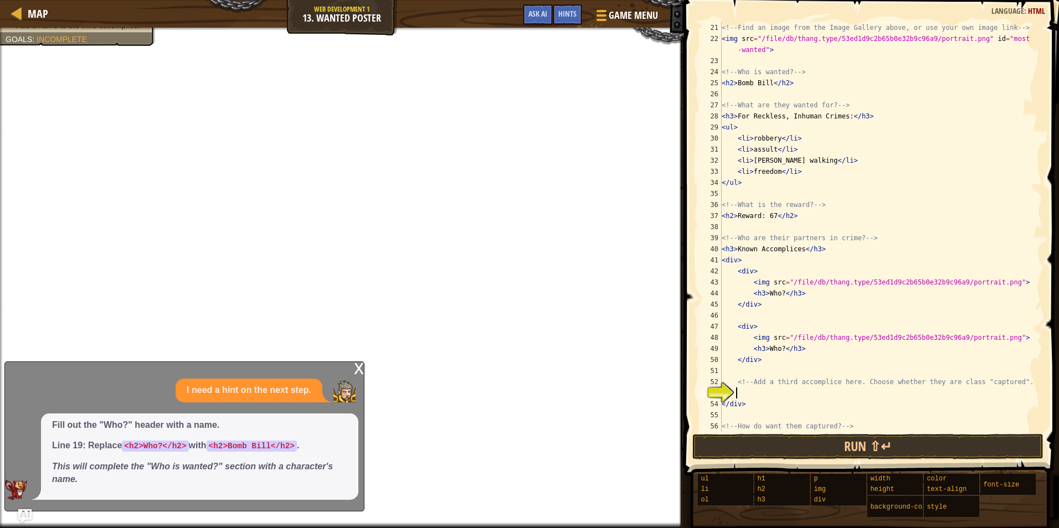
scroll to position [5, 0]
paste textarea "<h3>Who?</h3>"
click at [901, 391] on div "<!-- Find an image from the Image Gallery above, or use your own image link -->…" at bounding box center [876, 238] width 315 height 432
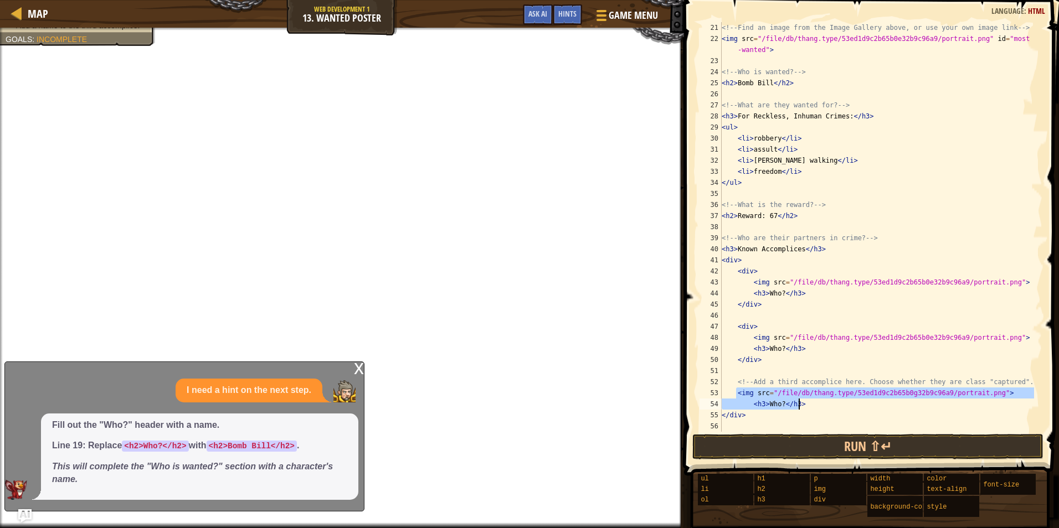
drag, startPoint x: 738, startPoint y: 393, endPoint x: 805, endPoint y: 404, distance: 68.4
click at [805, 404] on div "<!-- Find an image from the Image Gallery above, or use your own image link -->…" at bounding box center [876, 238] width 315 height 432
type textarea "<img src="/file/db/thang.type/53ed1d9c2b65b0g32b9c96a9/portrait.png"> <h3>Who?<…"
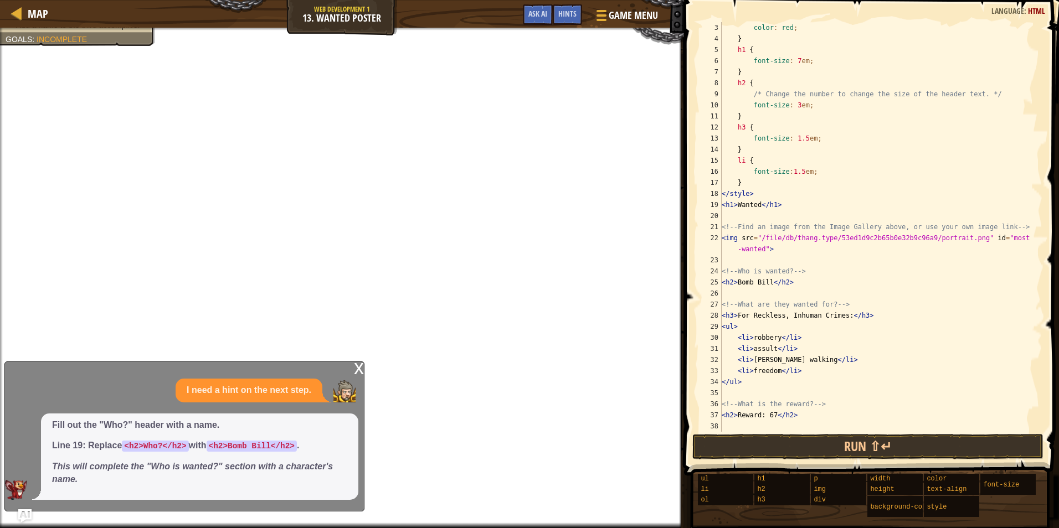
scroll to position [0, 0]
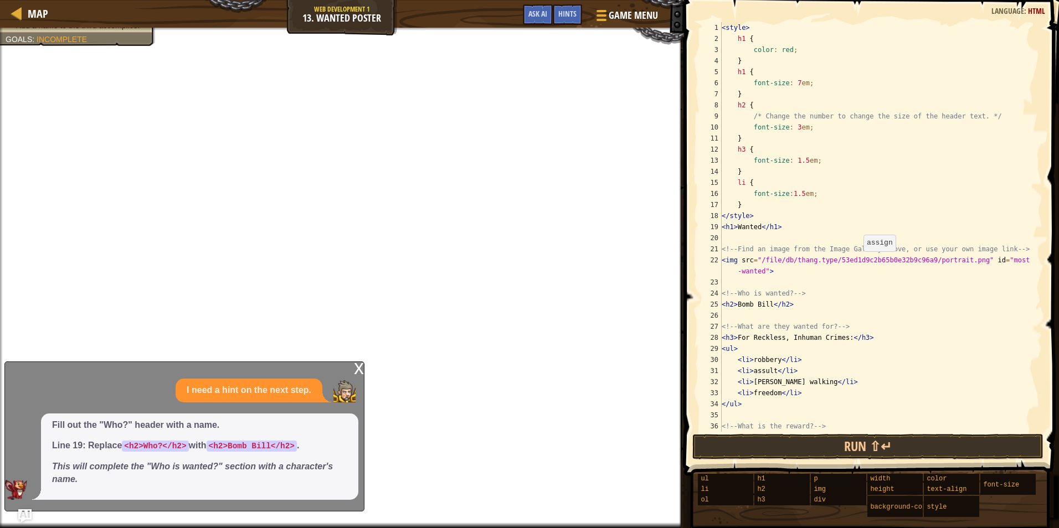
click at [857, 263] on div "< style > h1 { color : red ; } h1 { font-size : 7 em ; } h2 { /* Change the num…" at bounding box center [876, 238] width 315 height 432
drag, startPoint x: 722, startPoint y: 259, endPoint x: 804, endPoint y: 269, distance: 82.5
click at [804, 269] on div "< style > h1 { color : red ; } h1 { font-size : 7 em ; } h2 { /* Change the num…" at bounding box center [876, 238] width 315 height 432
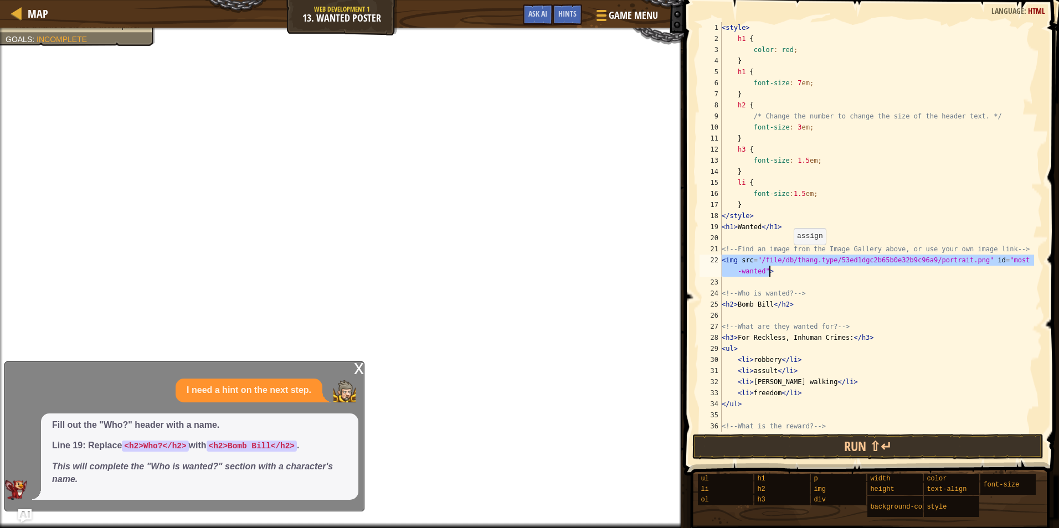
paste textarea "<h3>Who?</h3"
click at [794, 260] on div "< style > h1 { color : red ; } h1 { font-size : 7 em ; } h2 { /* Change the num…" at bounding box center [876, 238] width 315 height 432
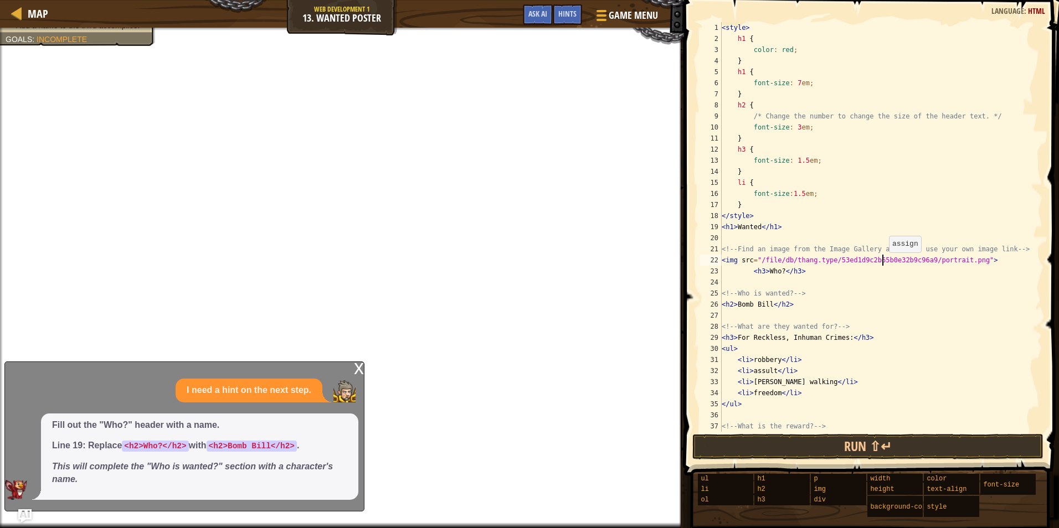
drag, startPoint x: 881, startPoint y: 265, endPoint x: 860, endPoint y: 275, distance: 23.3
click at [868, 271] on div "< style > h1 { color : red ; } h1 { font-size : 7 em ; } h2 { /* Change the num…" at bounding box center [876, 238] width 315 height 432
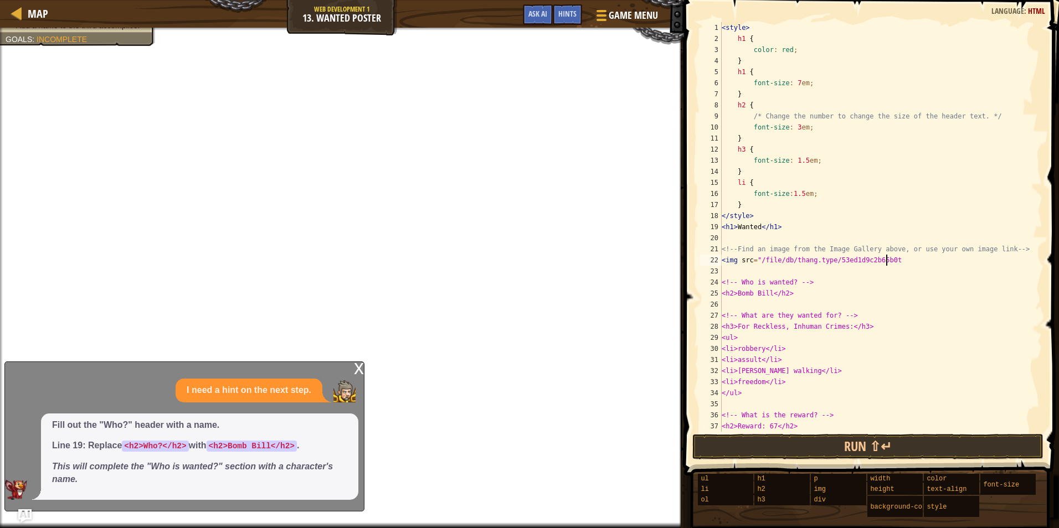
scroll to position [5, 13]
type textarea "<img src="/file/db/thang.type/53ed1d9c2b65b0t4f"
click at [542, 15] on span "Ask AI" at bounding box center [537, 13] width 19 height 11
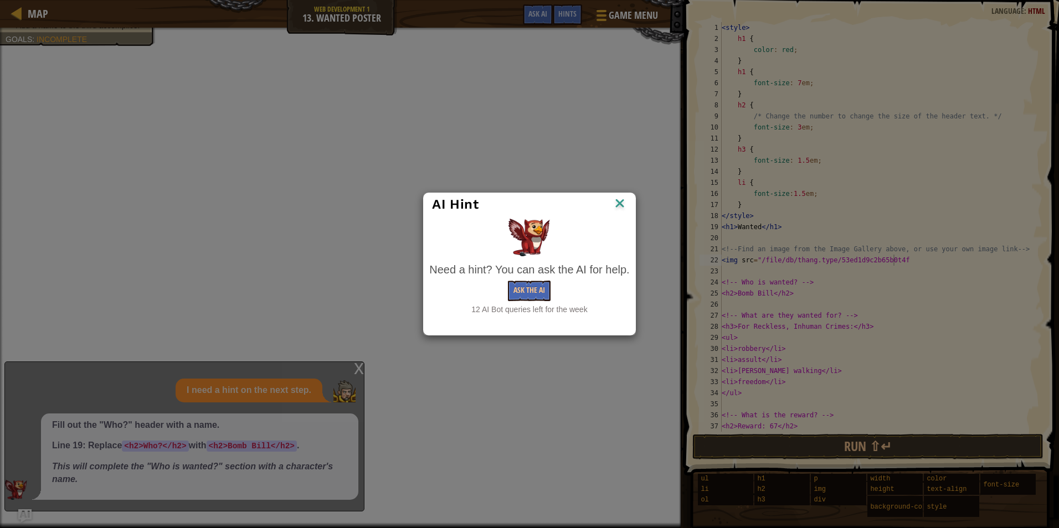
drag, startPoint x: 611, startPoint y: 197, endPoint x: 621, endPoint y: 198, distance: 10.6
click at [621, 198] on div "AI Hint" at bounding box center [529, 204] width 194 height 17
click at [623, 197] on img at bounding box center [620, 204] width 14 height 17
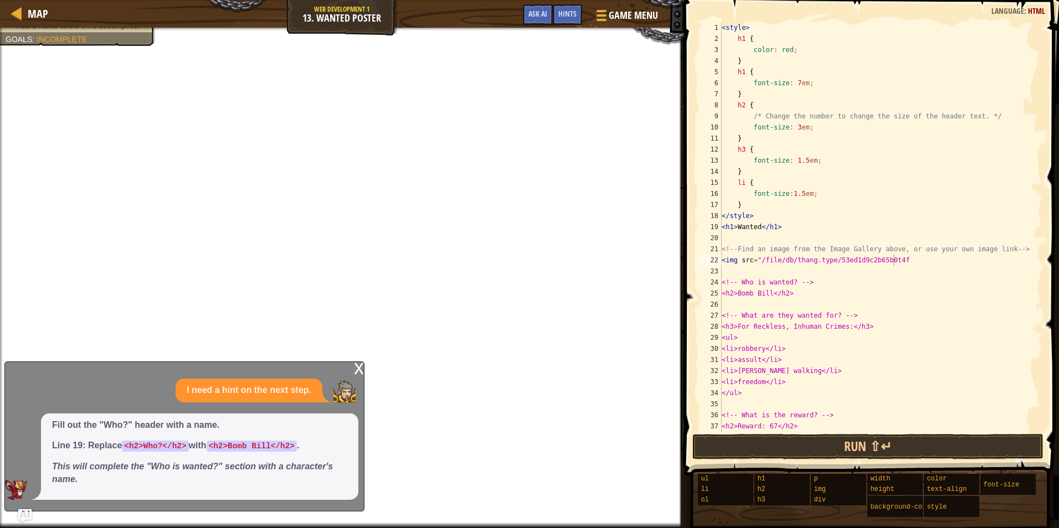
click at [358, 373] on div "x" at bounding box center [359, 367] width 10 height 11
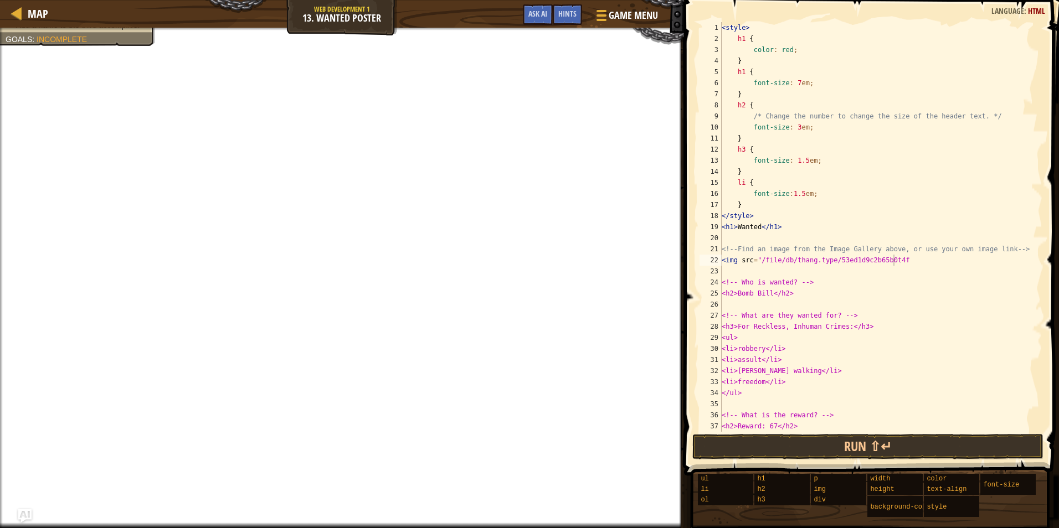
scroll to position [33, 0]
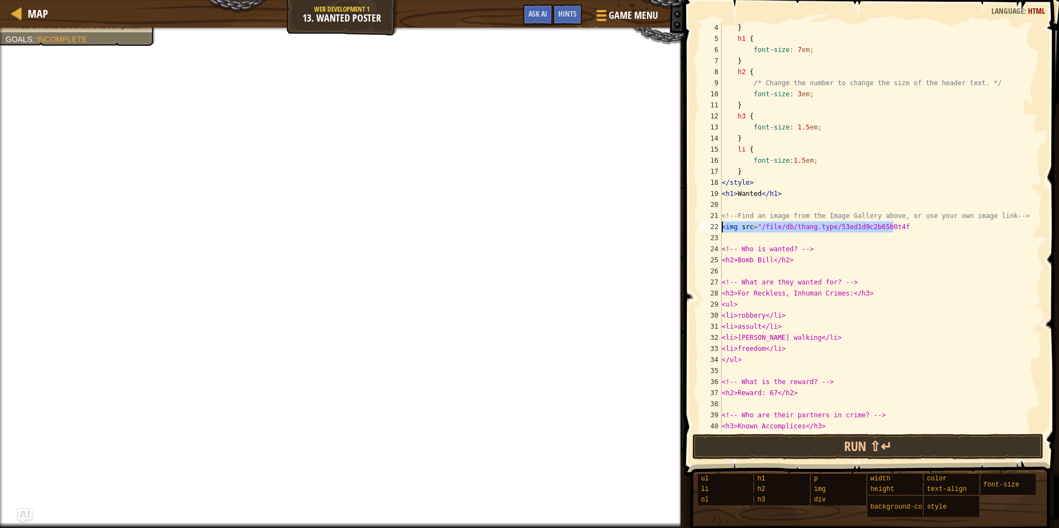
drag, startPoint x: 901, startPoint y: 230, endPoint x: 723, endPoint y: 226, distance: 177.3
click at [723, 226] on div "} h1 { font-size : 7 em ; } h2 { /* Change the number to change the size of the…" at bounding box center [876, 238] width 315 height 432
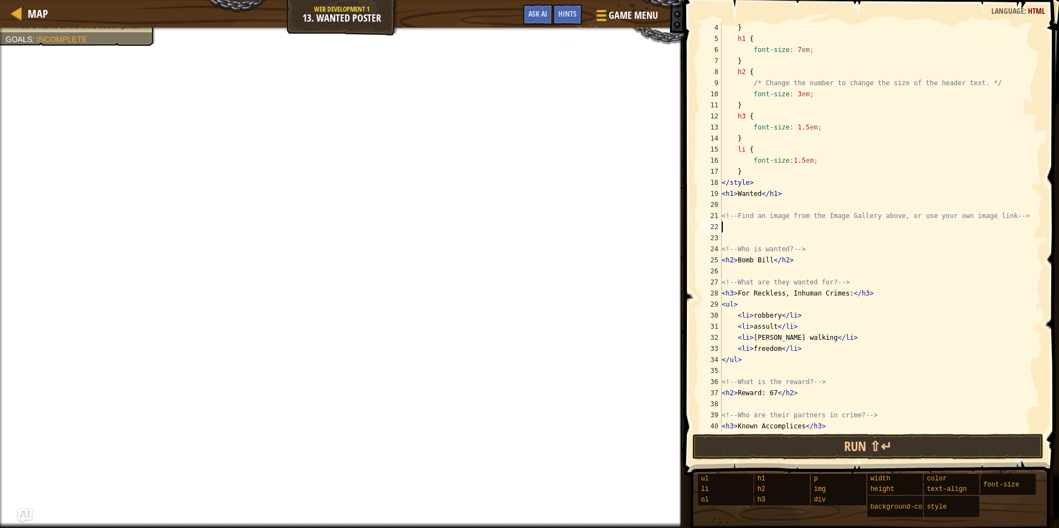
paste textarea "<h3>Who?</h3>"
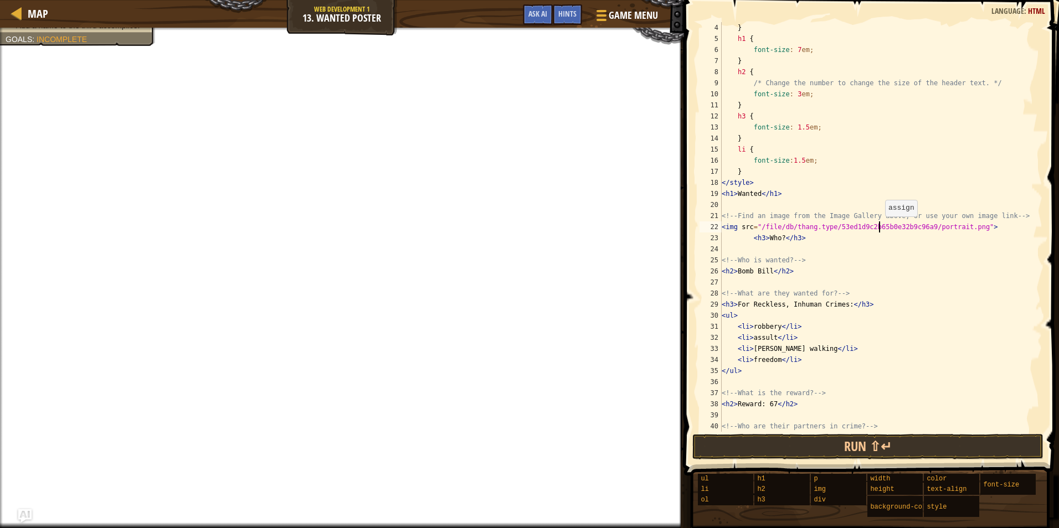
click at [878, 228] on div "} h1 { font-size : 7 em ; } h2 { /* Change the number to change the size of the…" at bounding box center [876, 238] width 315 height 432
click at [776, 235] on div "} h1 { font-size : 7 em ; } h2 { /* Change the number to change the size of the…" at bounding box center [876, 238] width 315 height 432
click at [777, 237] on div "} h1 { font-size : 7 em ; } h2 { /* Change the number to change the size of the…" at bounding box center [876, 238] width 315 height 432
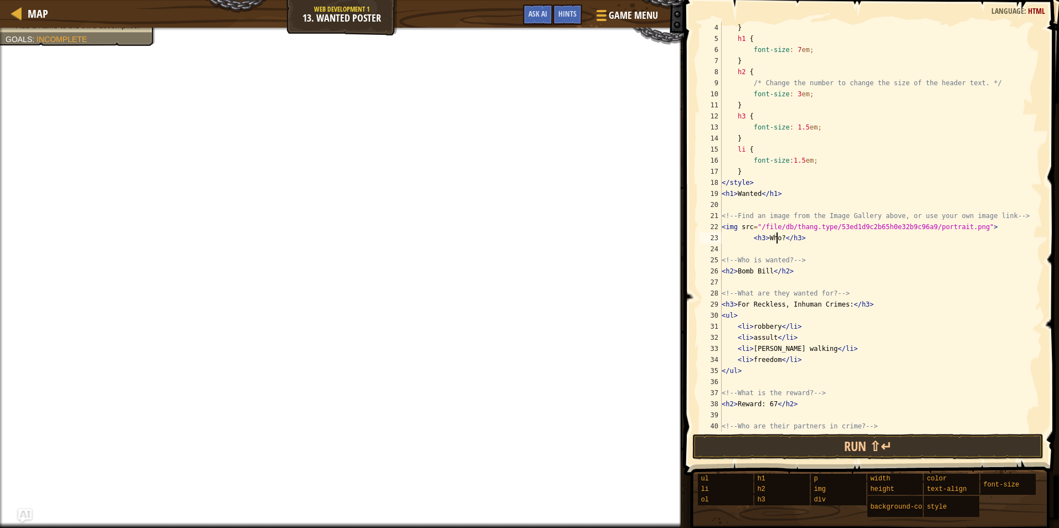
click at [779, 238] on div "} h1 { font-size : 7 em ; } h2 { /* Change the number to change the size of the…" at bounding box center [876, 238] width 315 height 432
click at [525, 11] on button "Ask AI" at bounding box center [538, 14] width 30 height 20
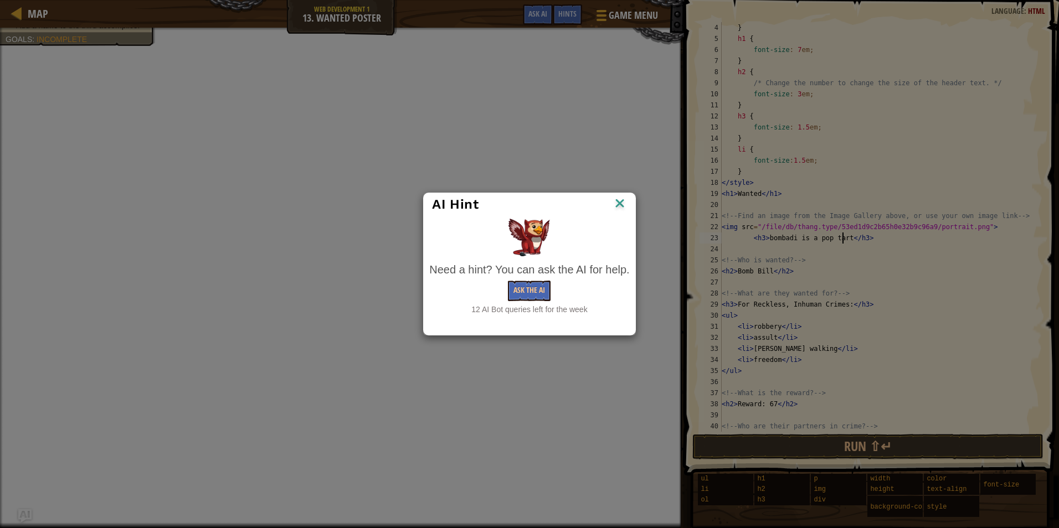
click at [624, 205] on img at bounding box center [620, 204] width 14 height 17
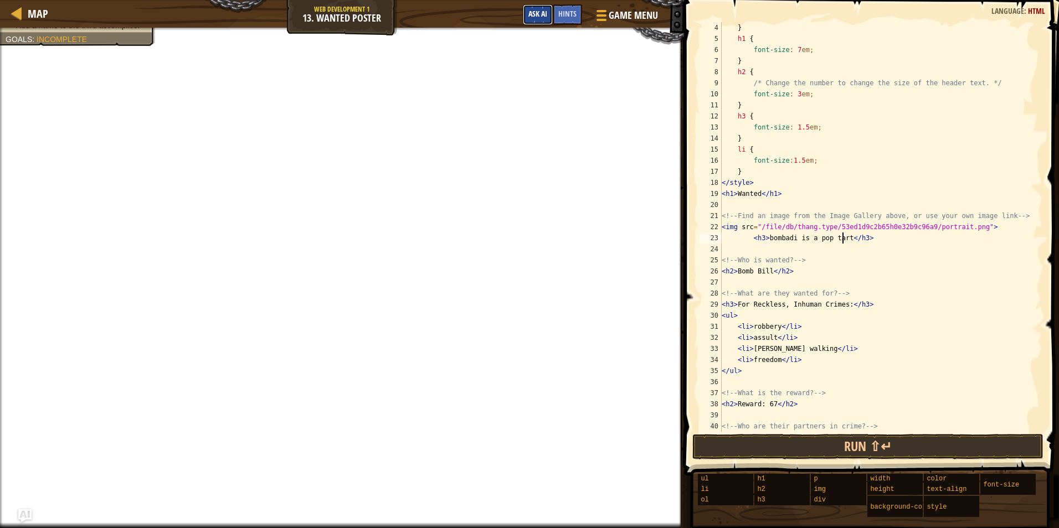
click at [532, 22] on button "Ask AI" at bounding box center [538, 14] width 30 height 20
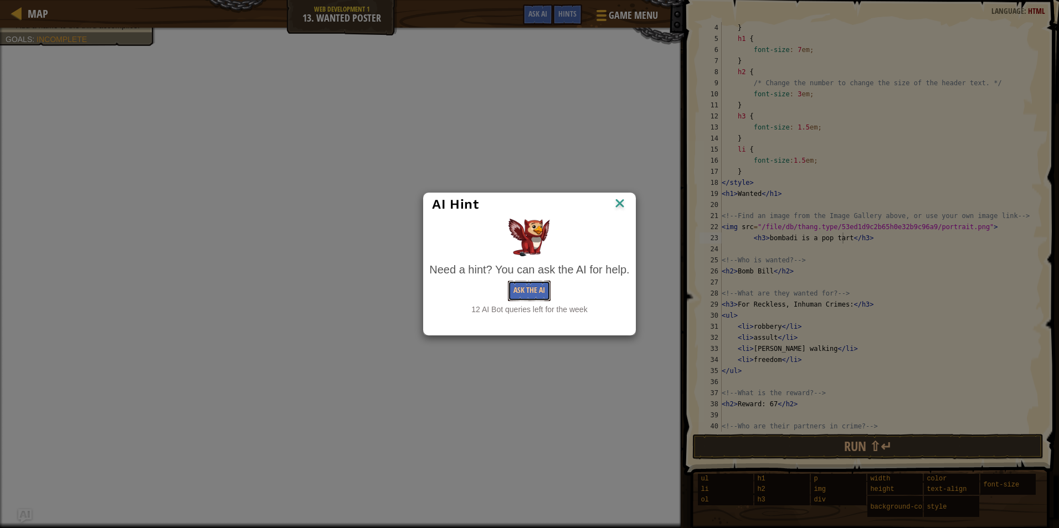
drag, startPoint x: 510, startPoint y: 292, endPoint x: 502, endPoint y: 292, distance: 7.8
click at [503, 292] on div "Ask the AI" at bounding box center [529, 291] width 200 height 20
click at [522, 284] on button "Ask the AI" at bounding box center [529, 291] width 43 height 20
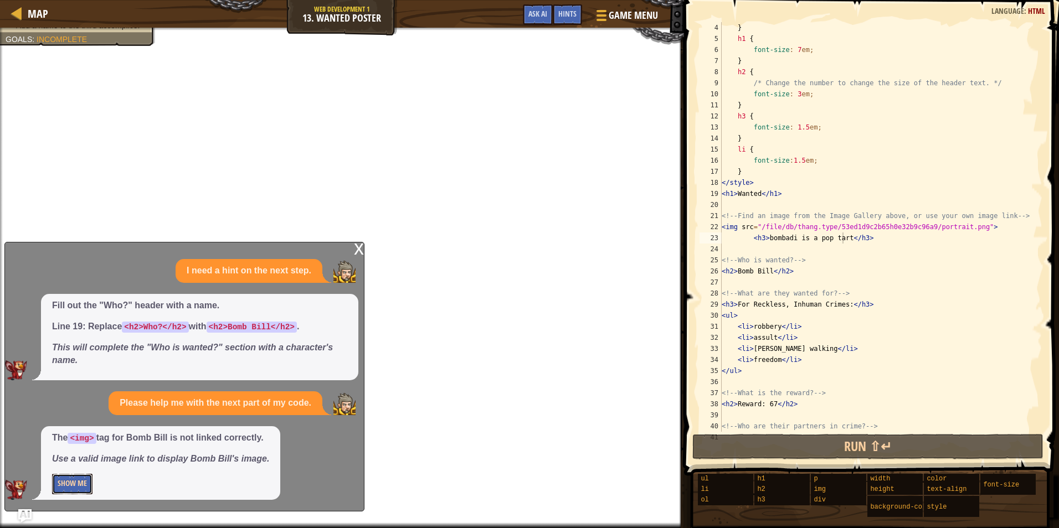
click at [71, 481] on button "Show Me" at bounding box center [72, 484] width 40 height 20
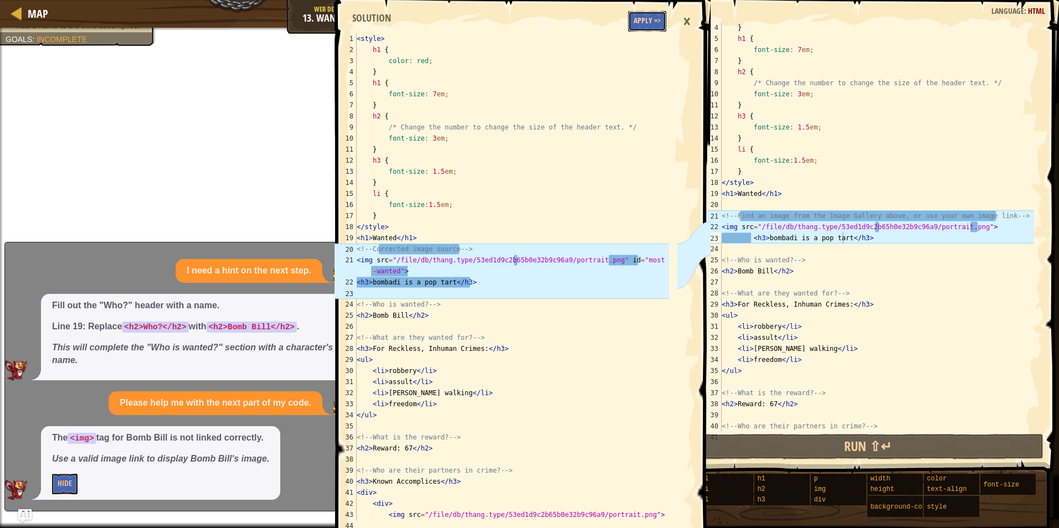
click at [647, 19] on button "Apply =>" at bounding box center [647, 21] width 38 height 20
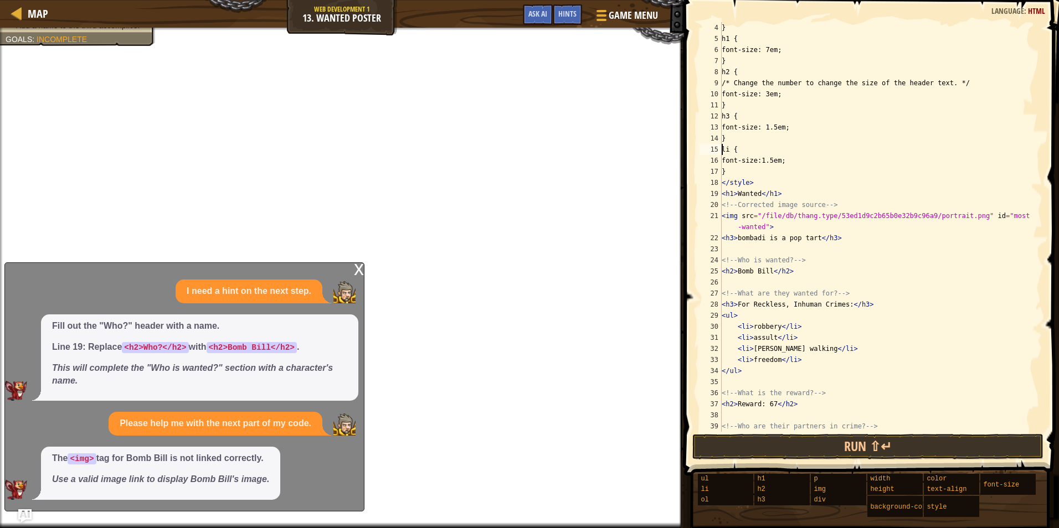
scroll to position [5, 2]
drag, startPoint x: 723, startPoint y: 152, endPoint x: 692, endPoint y: 154, distance: 31.6
click at [723, 152] on div "} h1 { font-size: 7em; } h2 { /* Change the number to change the size of the he…" at bounding box center [876, 238] width 315 height 432
click at [872, 213] on div "} h1 { font-size: 7em; } h2 { /* Change the number to change the size of the he…" at bounding box center [876, 238] width 315 height 432
click at [539, 5] on button "Ask AI" at bounding box center [538, 14] width 30 height 20
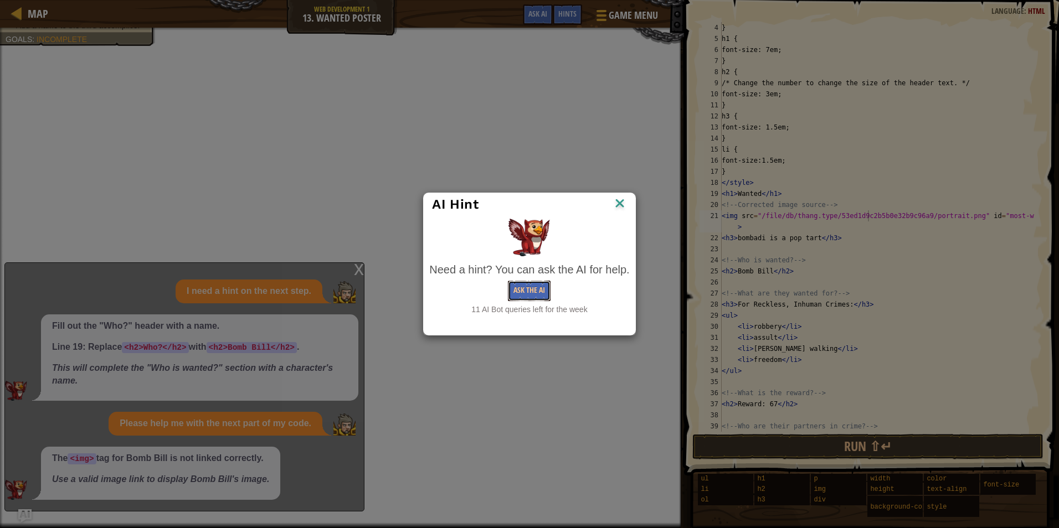
click at [533, 296] on button "Ask the AI" at bounding box center [529, 291] width 43 height 20
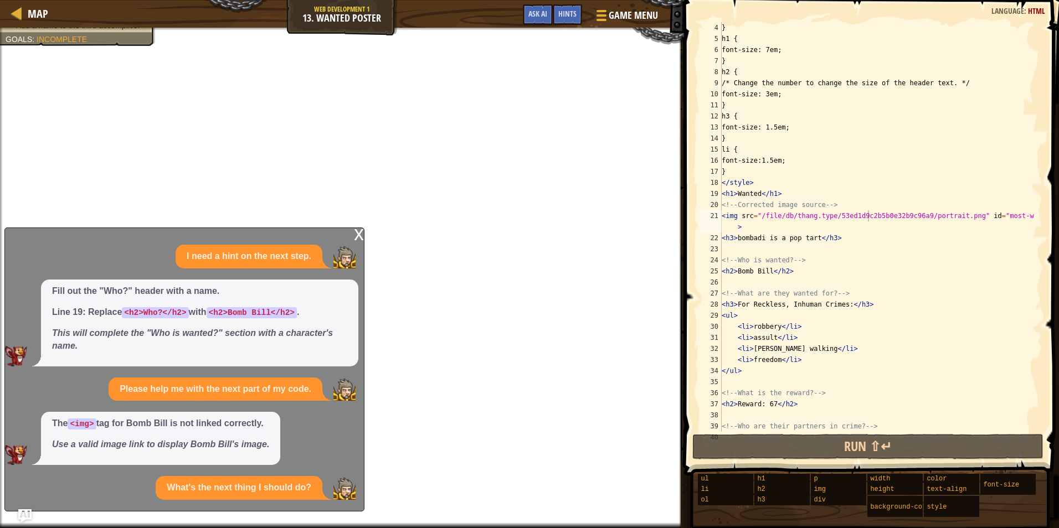
scroll to position [57, 0]
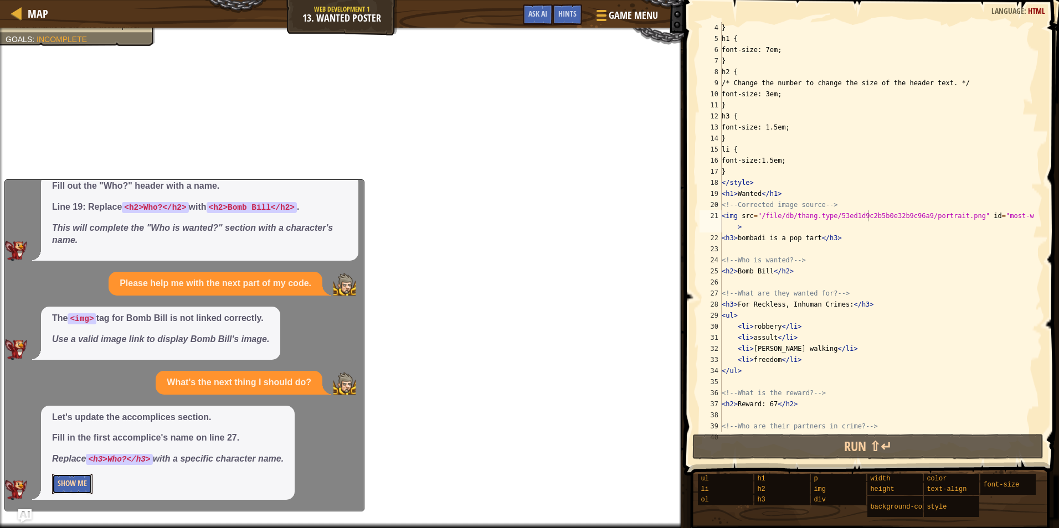
click at [57, 486] on button "Show Me" at bounding box center [72, 484] width 40 height 20
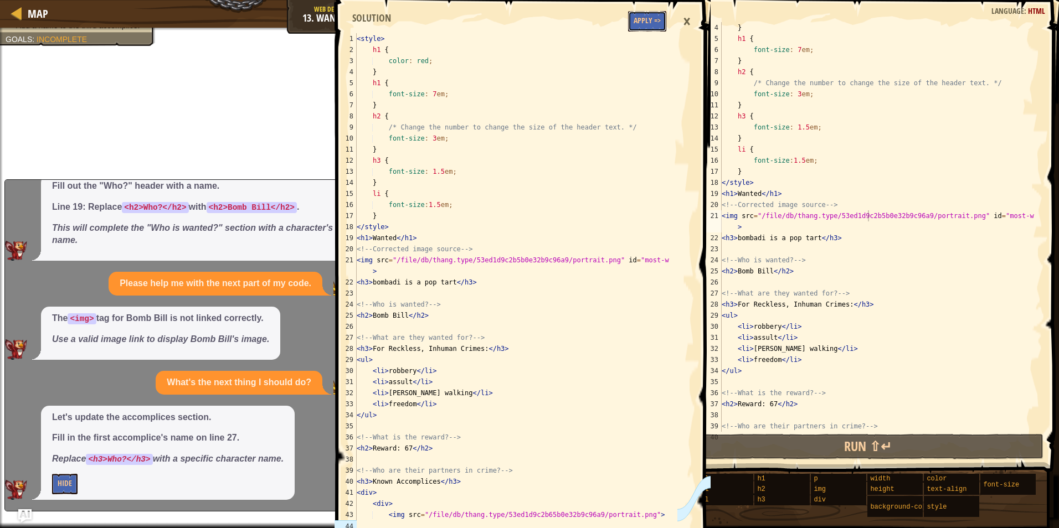
click at [645, 24] on button "Apply =>" at bounding box center [647, 21] width 38 height 20
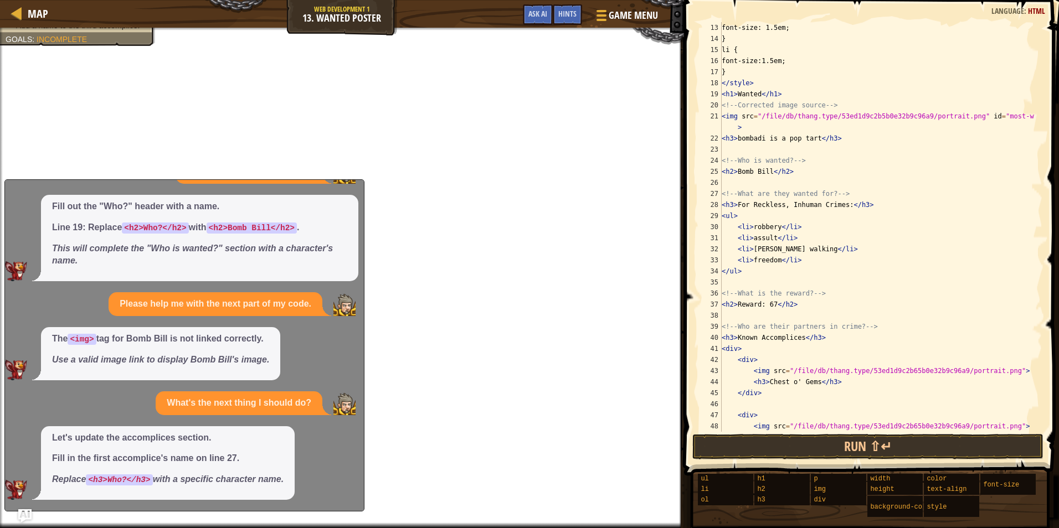
scroll to position [166, 0]
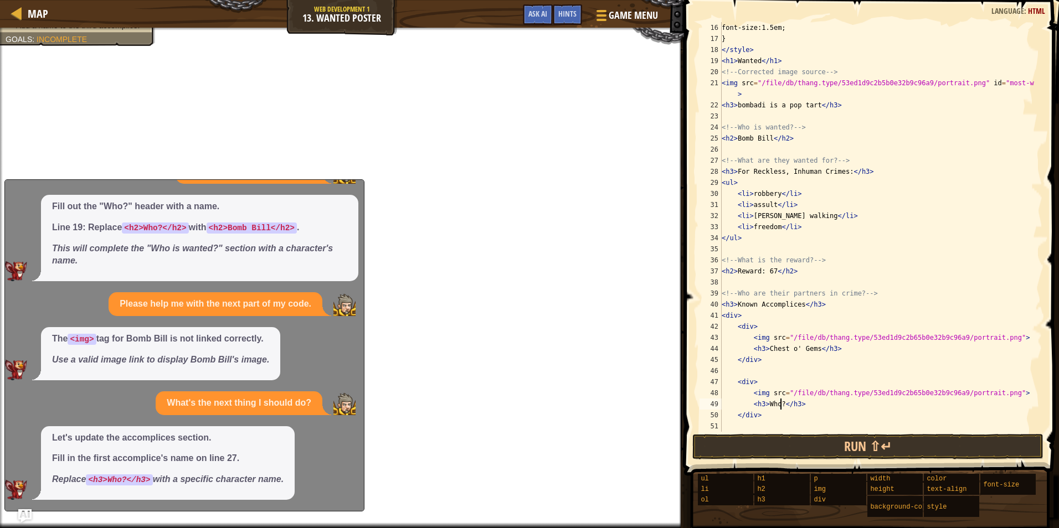
click at [779, 404] on div "font-size:1.5em; } </ style > < h1 > Wanted </ h1 > <!-- Corrected image source…" at bounding box center [876, 238] width 315 height 432
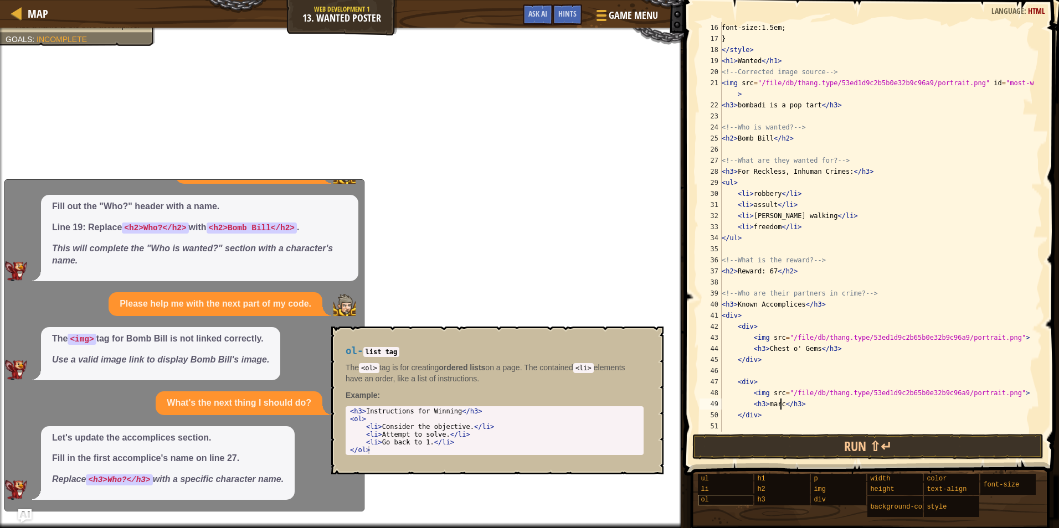
scroll to position [5, 5]
type textarea "<h3>[PERSON_NAME]</h3>"
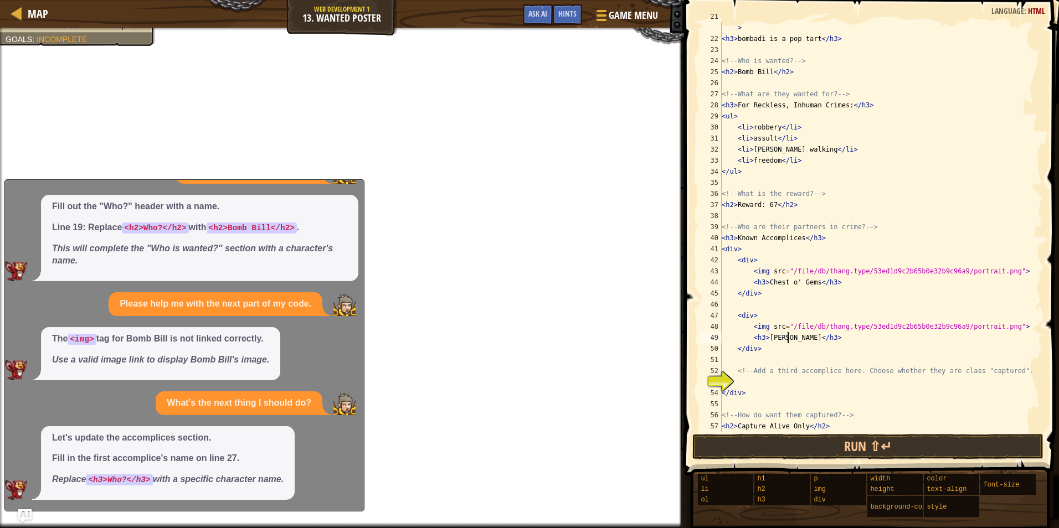
scroll to position [244, 0]
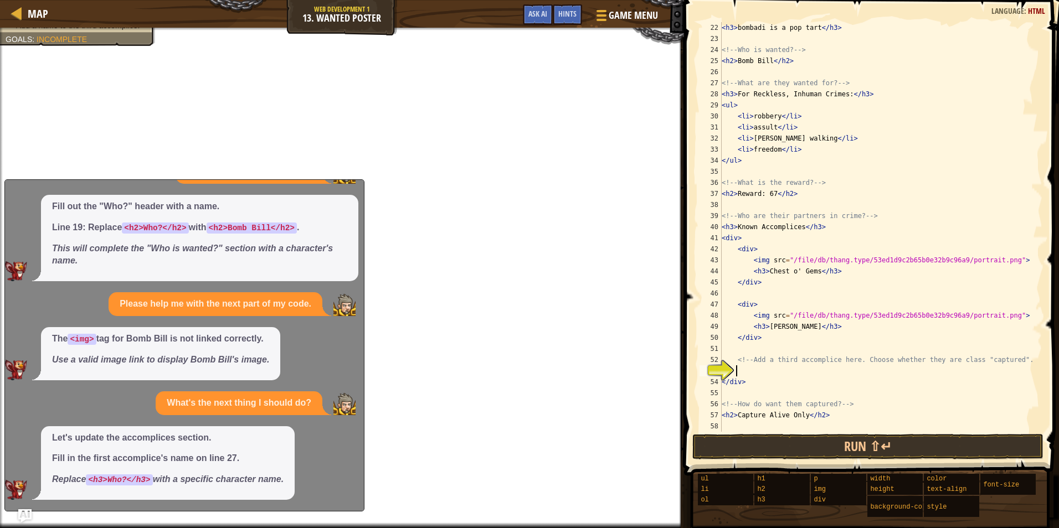
click at [751, 367] on div "< h3 > bombadi is a pop tart </ h3 > <!-- Who is wanted? --> < h2 > Bomb Bill <…" at bounding box center [876, 238] width 315 height 432
paste textarea "<h3>Who?</h3>"
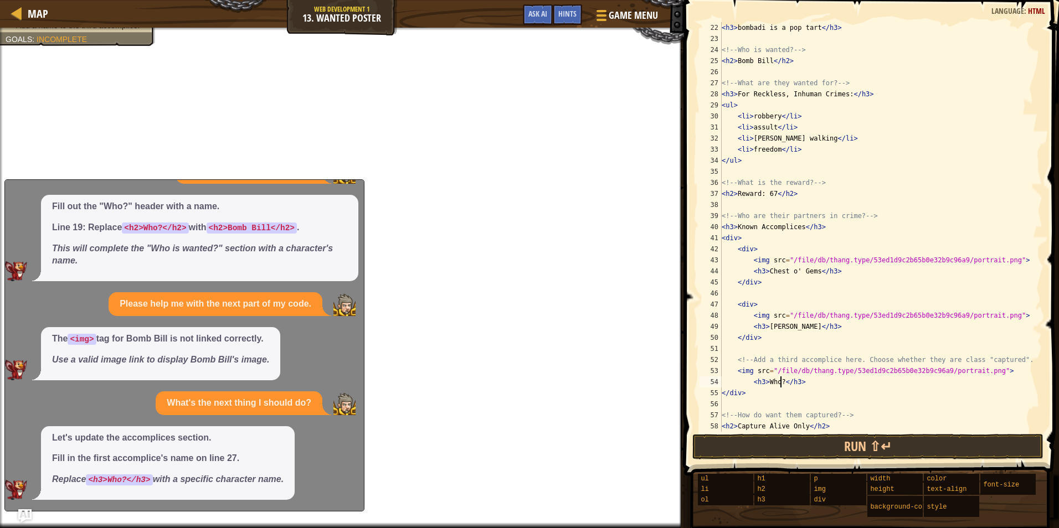
click at [780, 378] on div "< h3 > bombadi is a pop tart </ h3 > <!-- Who is wanted? --> < h2 > Bomb Bill <…" at bounding box center [876, 238] width 315 height 432
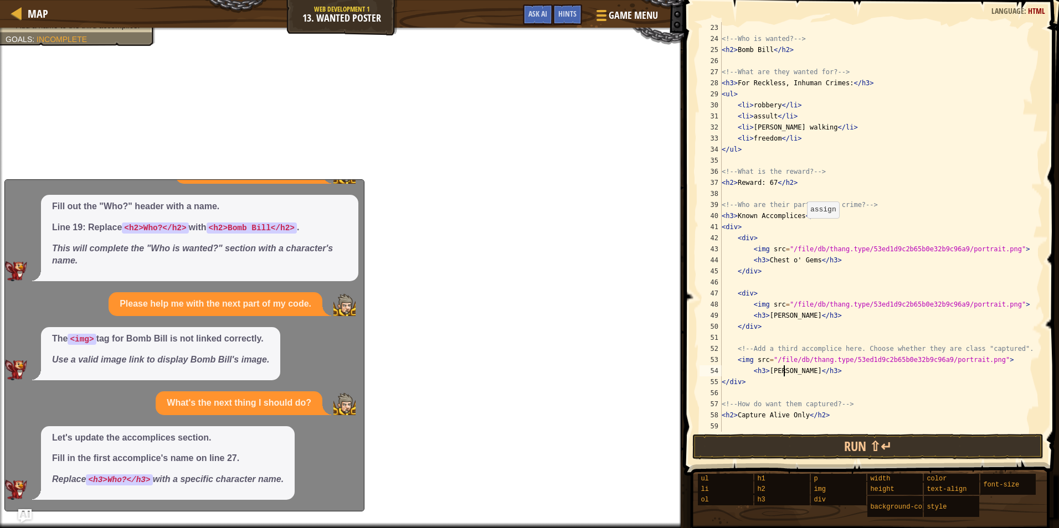
scroll to position [255, 0]
click at [885, 357] on div "<!-- Who is wanted? --> < h2 > Bomb Bill </ h2 > <!-- What are they wanted for?…" at bounding box center [876, 238] width 315 height 432
type textarea "<img src="/file/db/thang.type/53ed1d9c2b5b0e32b9c96a9/portrait.png">"
drag, startPoint x: 521, startPoint y: 13, endPoint x: 538, endPoint y: 16, distance: 17.4
click at [526, 17] on div "Game Menu Done Hints Ask AI" at bounding box center [590, 17] width 147 height 26
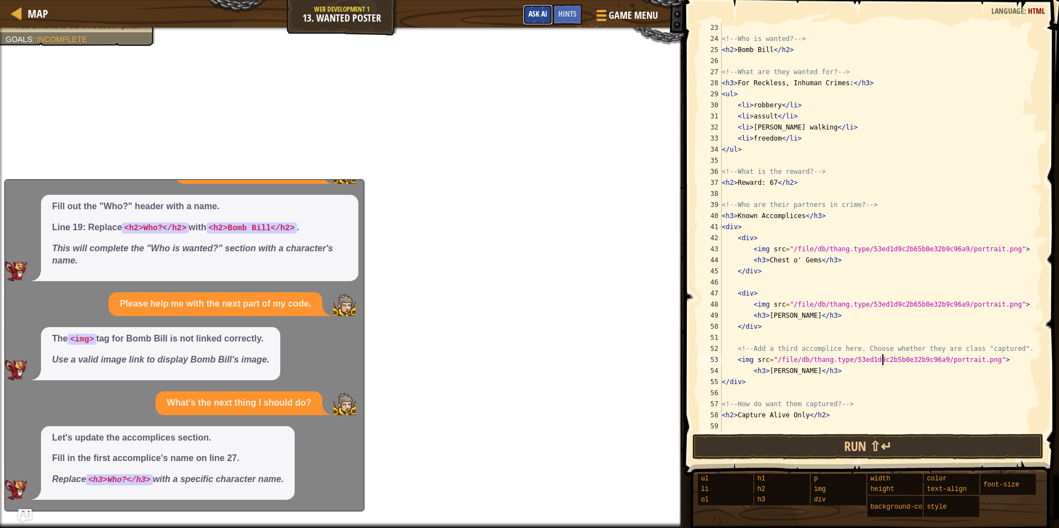
click at [539, 16] on span "Ask AI" at bounding box center [537, 13] width 19 height 11
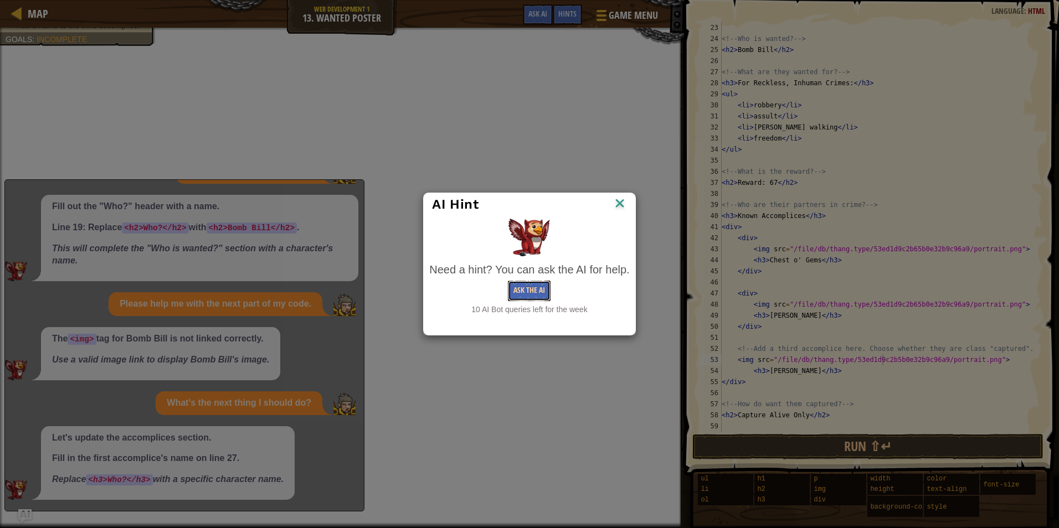
click at [527, 295] on button "Ask the AI" at bounding box center [529, 291] width 43 height 20
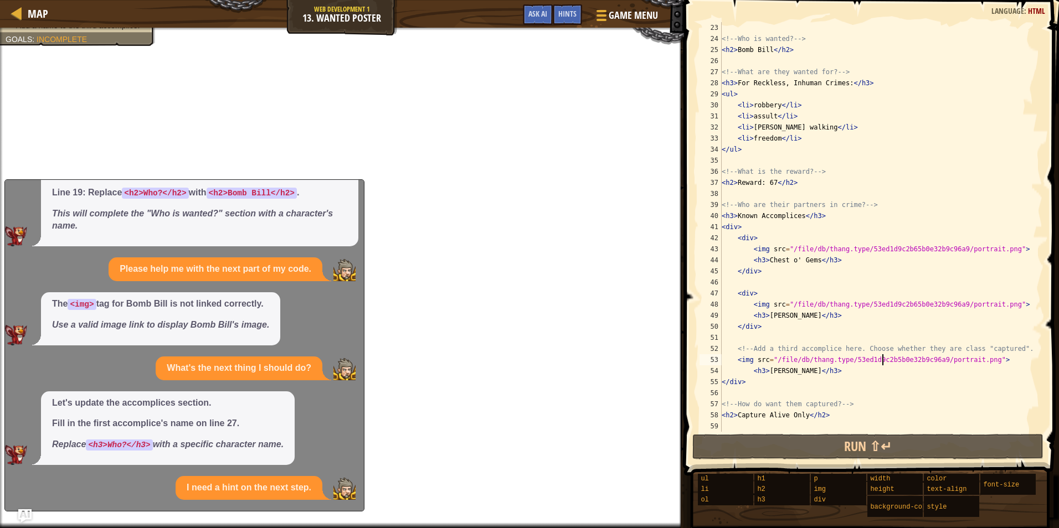
scroll to position [189, 0]
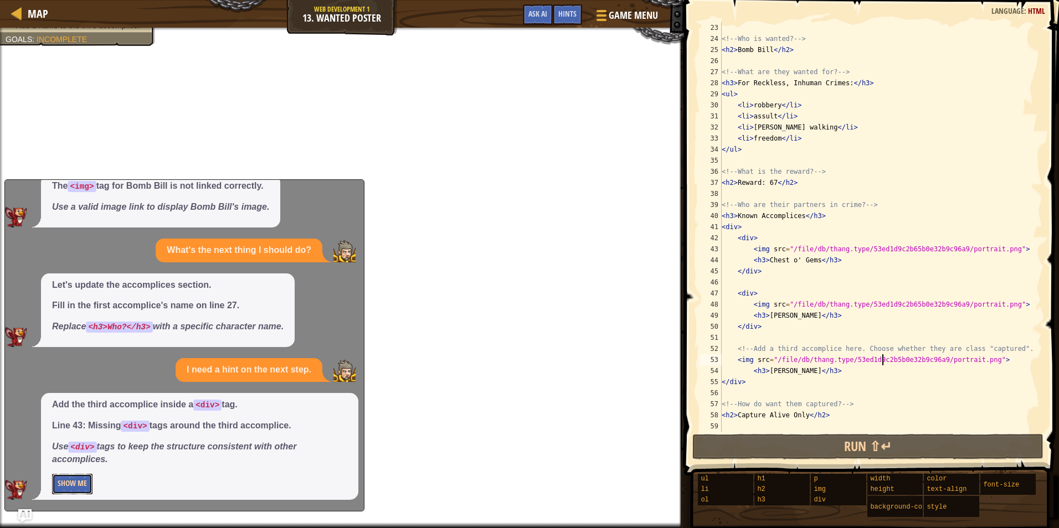
click at [74, 484] on button "Show Me" at bounding box center [72, 484] width 40 height 20
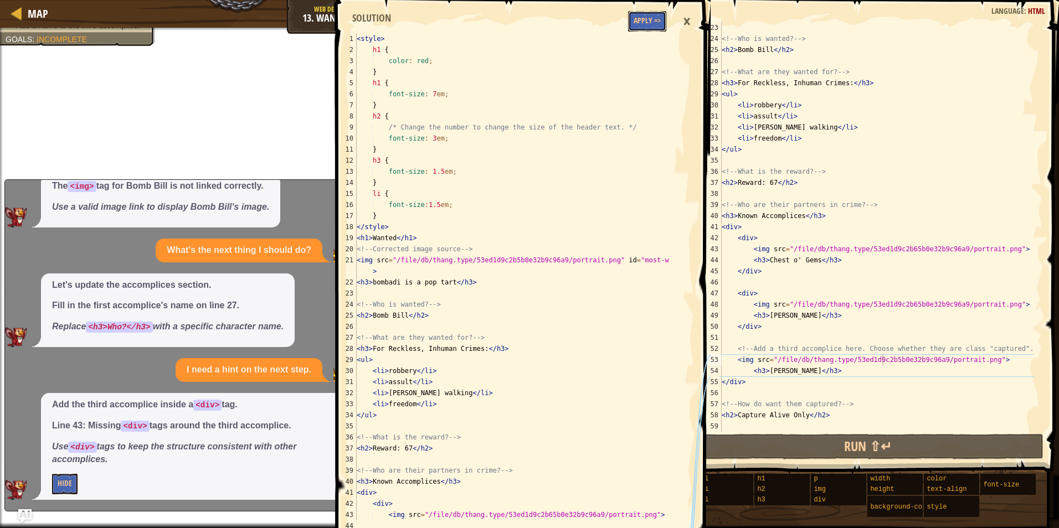
drag, startPoint x: 640, startPoint y: 26, endPoint x: 631, endPoint y: 26, distance: 8.9
click at [635, 26] on button "Apply =>" at bounding box center [647, 21] width 38 height 20
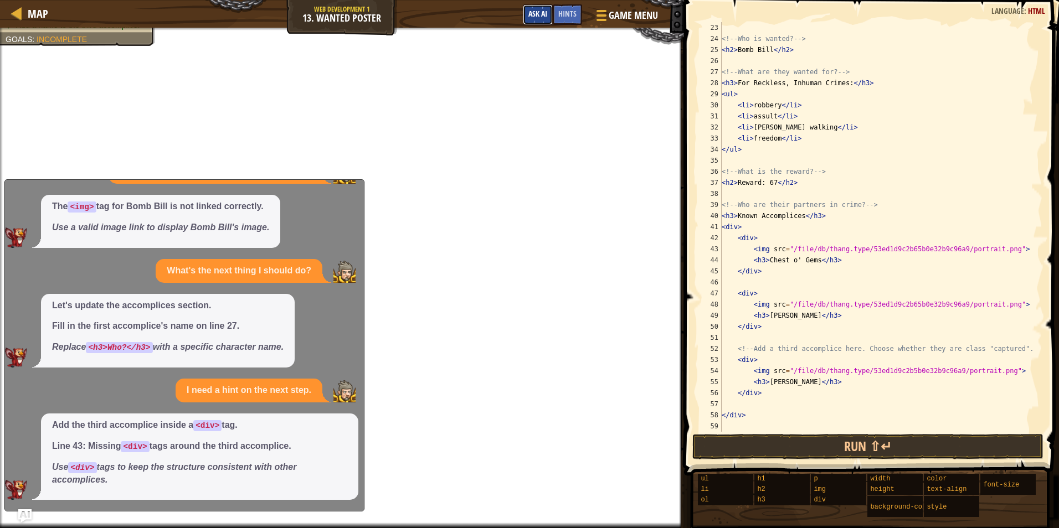
click at [539, 8] on button "Ask AI" at bounding box center [538, 14] width 30 height 20
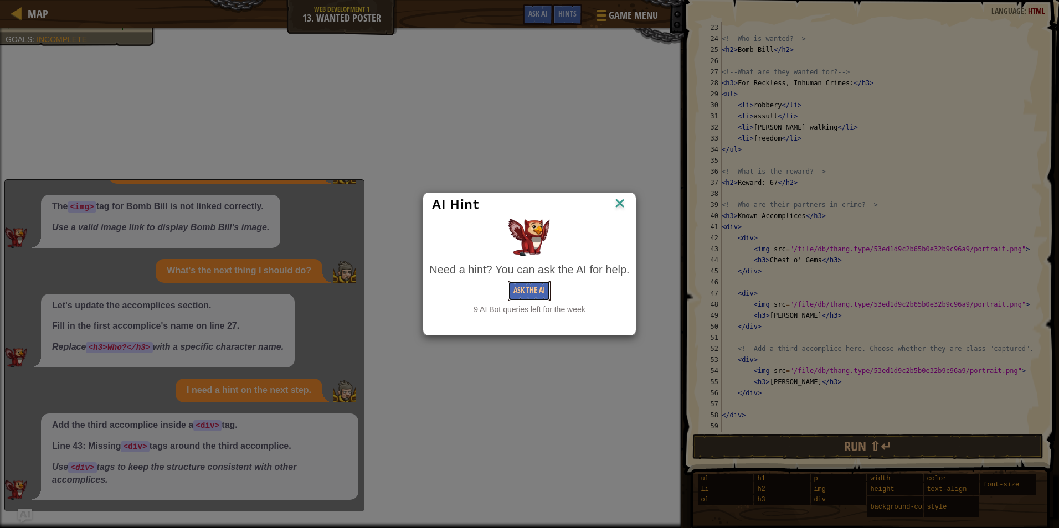
click at [538, 289] on button "Ask the AI" at bounding box center [529, 291] width 43 height 20
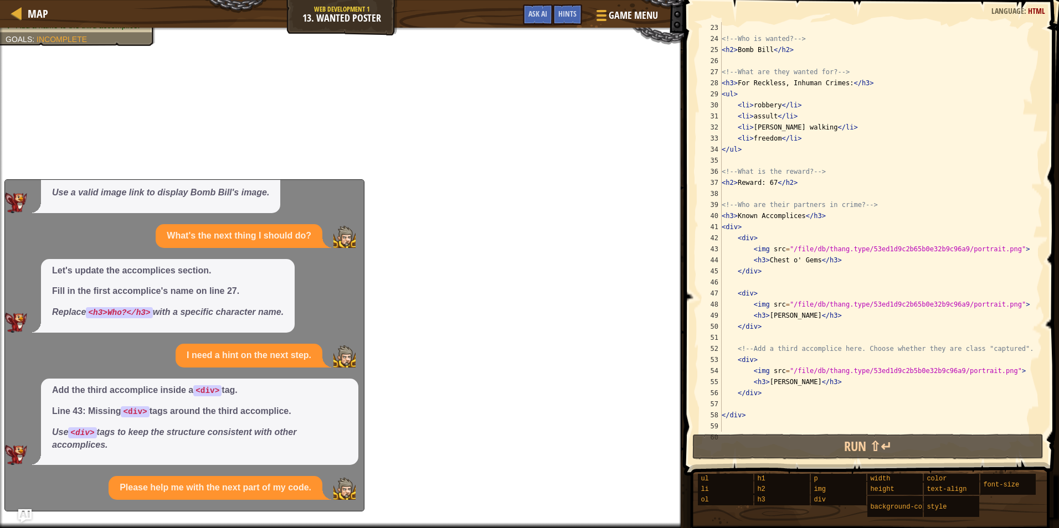
scroll to position [310, 0]
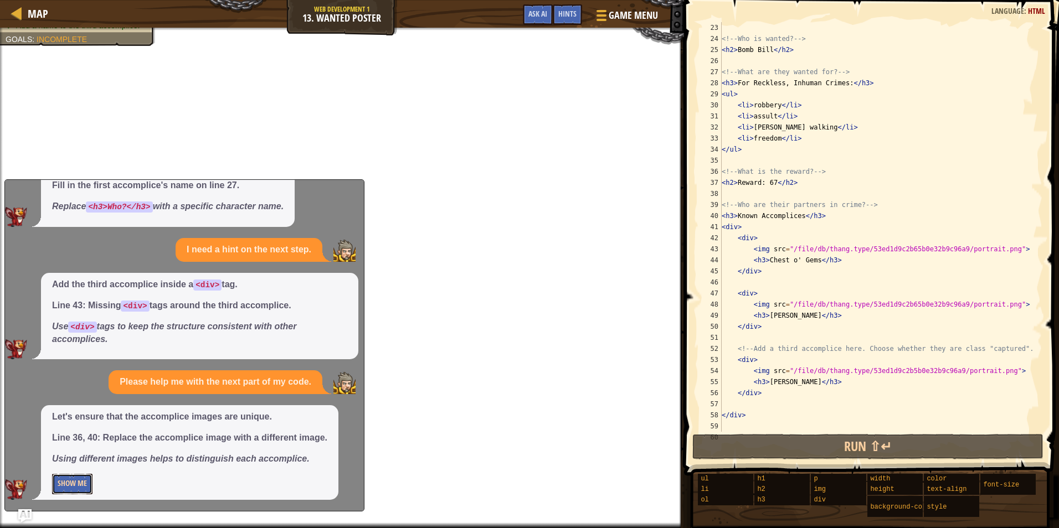
click at [67, 481] on button "Show Me" at bounding box center [72, 484] width 40 height 20
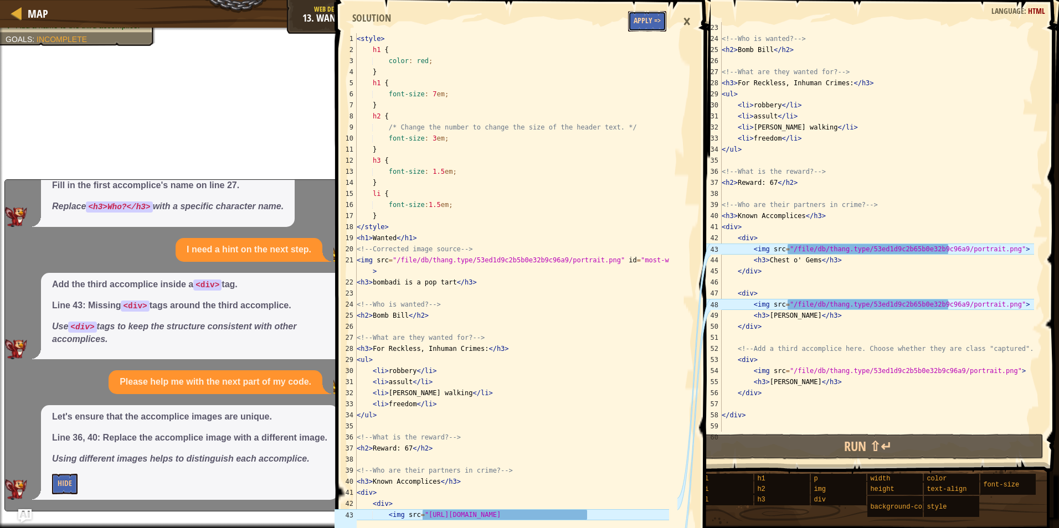
click at [640, 26] on button "Apply =>" at bounding box center [647, 21] width 38 height 20
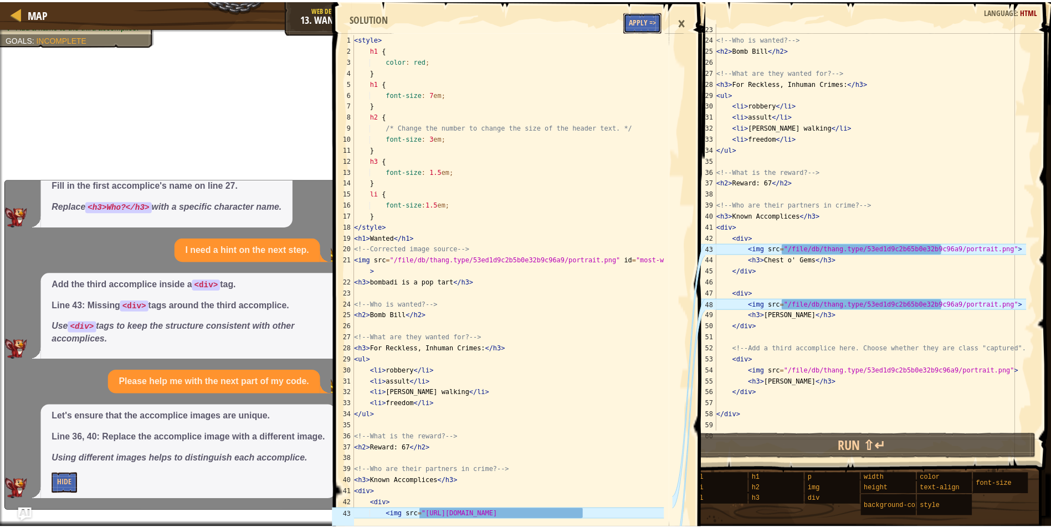
scroll to position [289, 0]
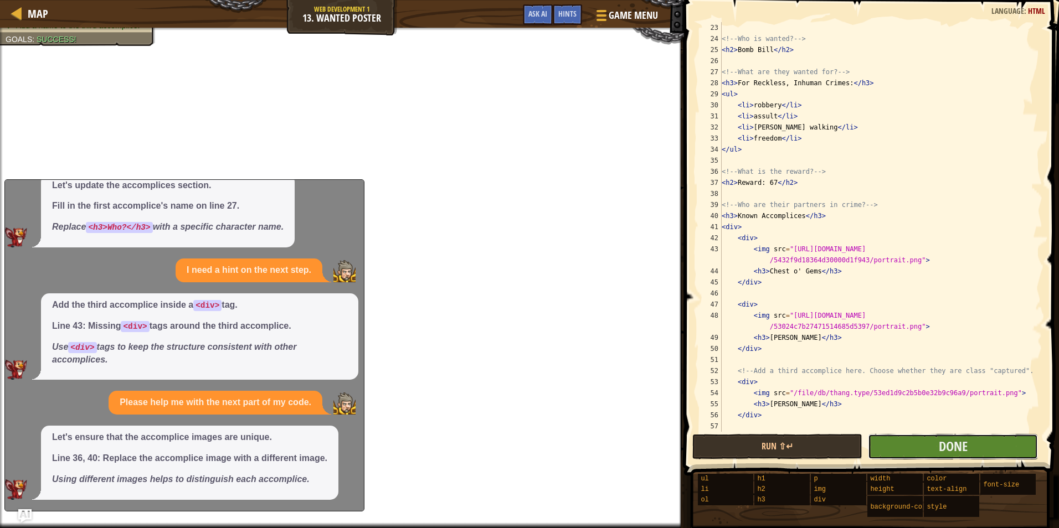
click at [912, 449] on button "Done" at bounding box center [953, 446] width 170 height 25
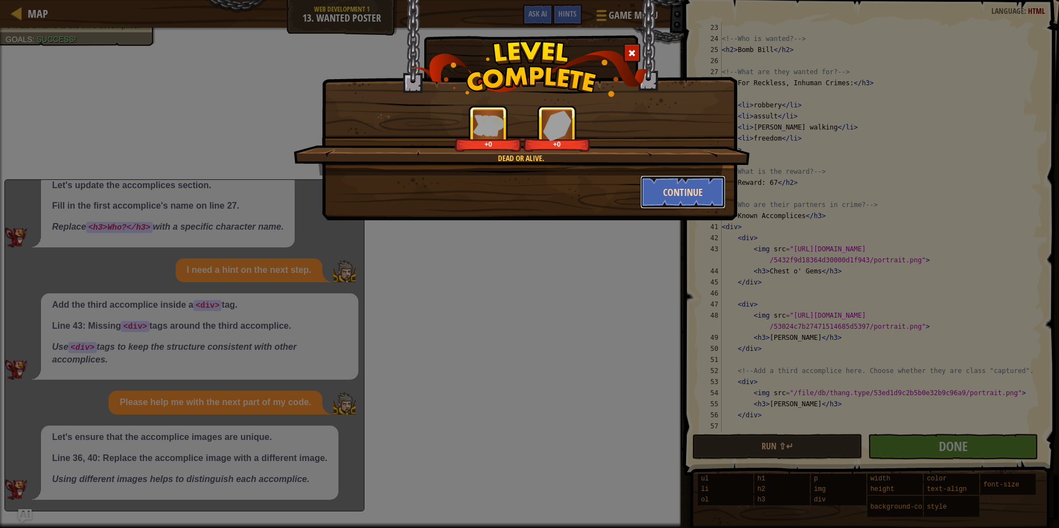
click at [688, 191] on button "Continue" at bounding box center [683, 192] width 86 height 33
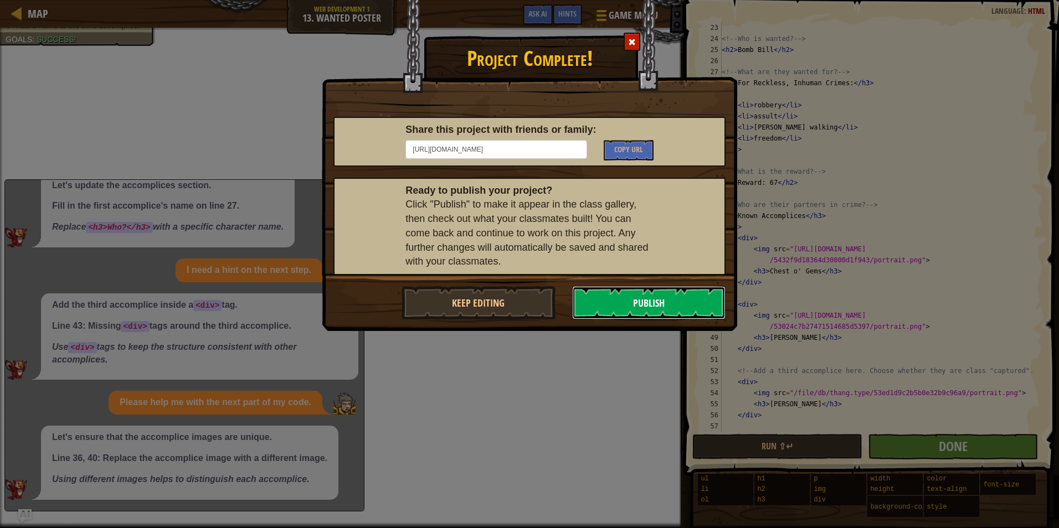
click at [615, 295] on button "Publish" at bounding box center [649, 302] width 154 height 33
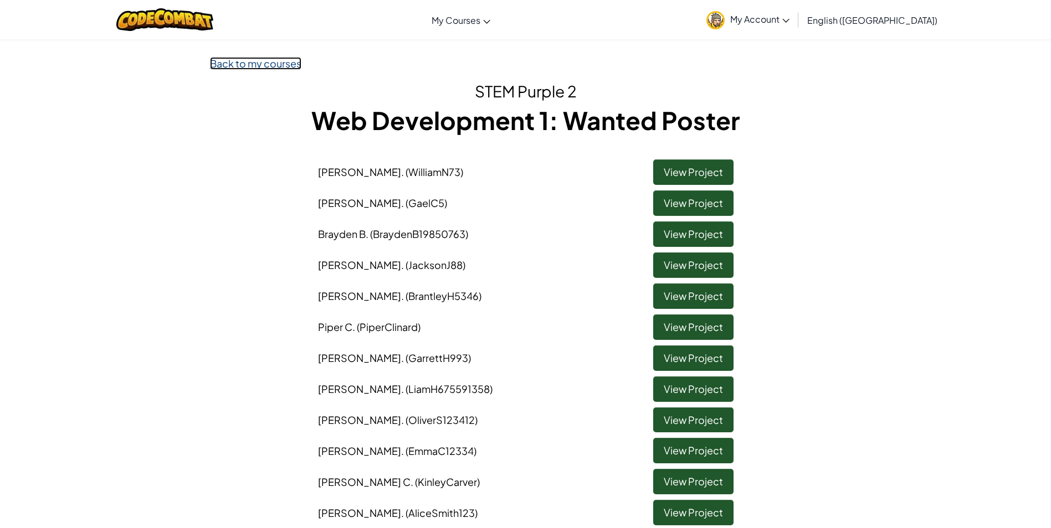
click at [256, 60] on link "Back to my courses" at bounding box center [255, 63] width 91 height 13
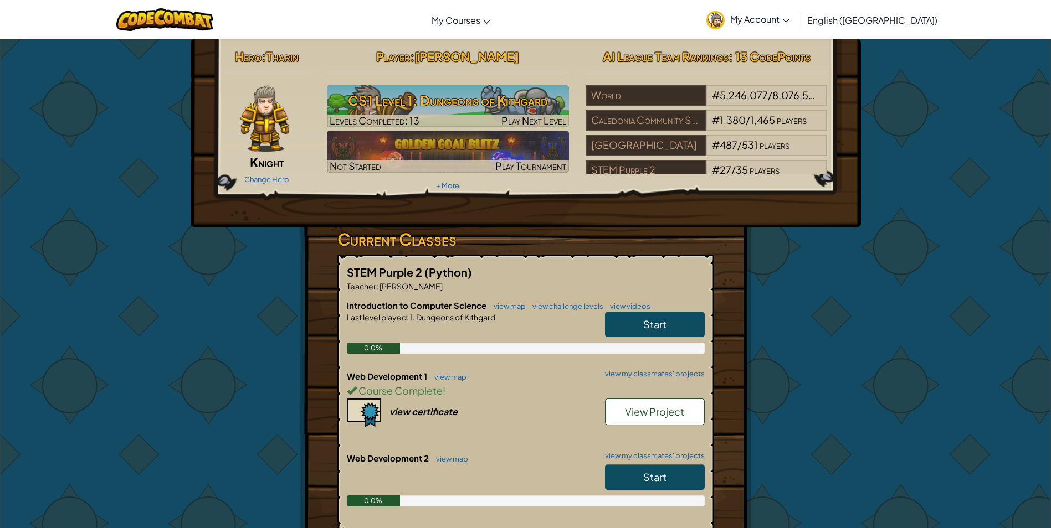
scroll to position [55, 0]
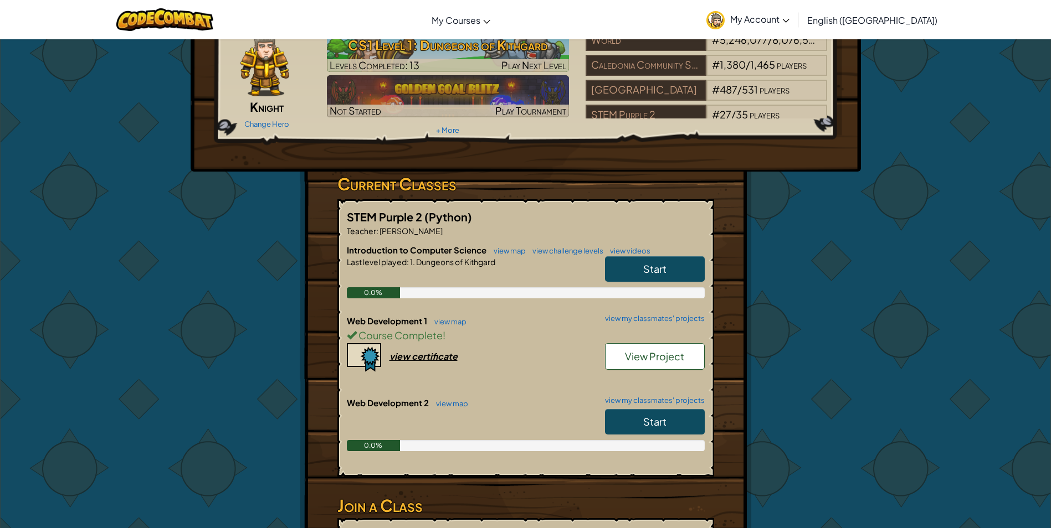
click at [636, 418] on link "Start" at bounding box center [655, 421] width 100 height 25
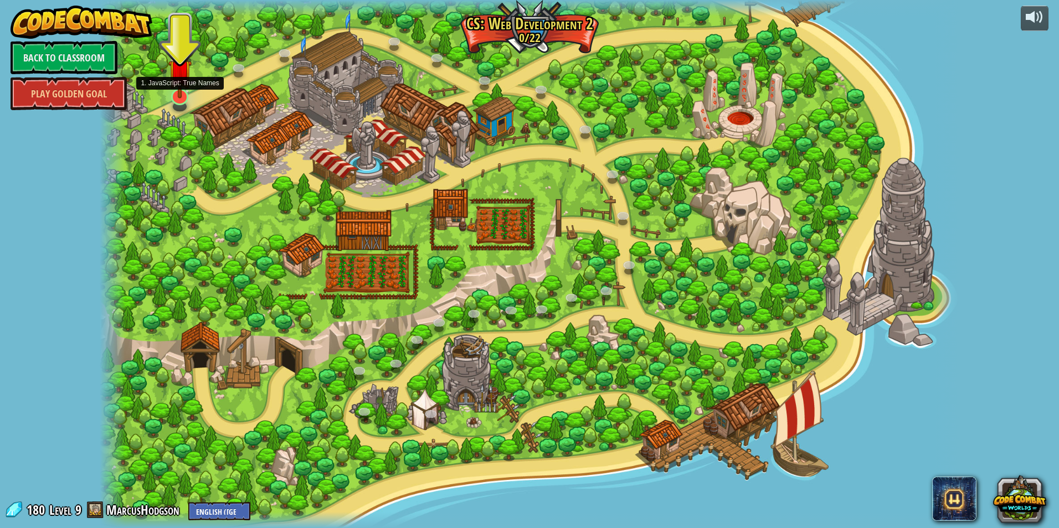
click at [182, 83] on img at bounding box center [180, 71] width 24 height 54
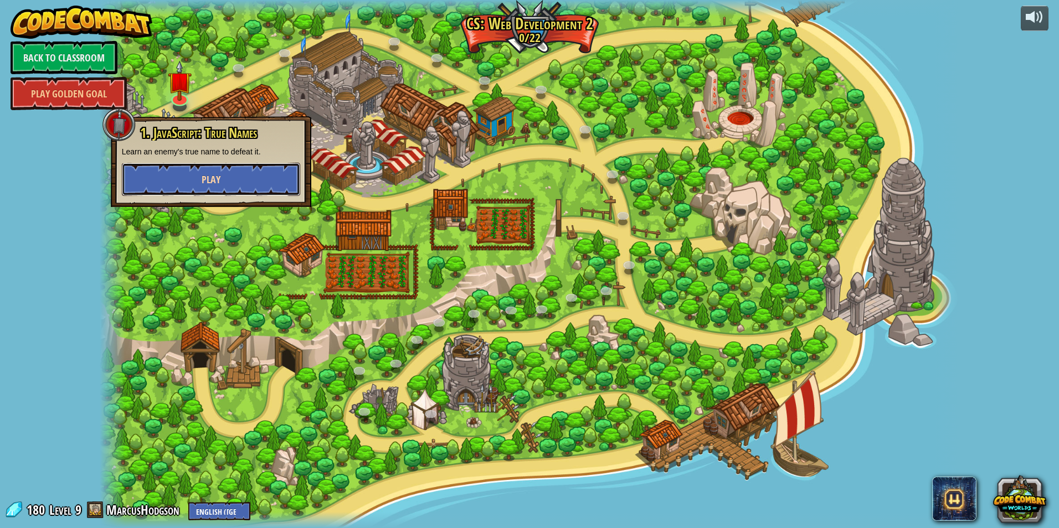
click at [209, 175] on span "Play" at bounding box center [211, 180] width 19 height 14
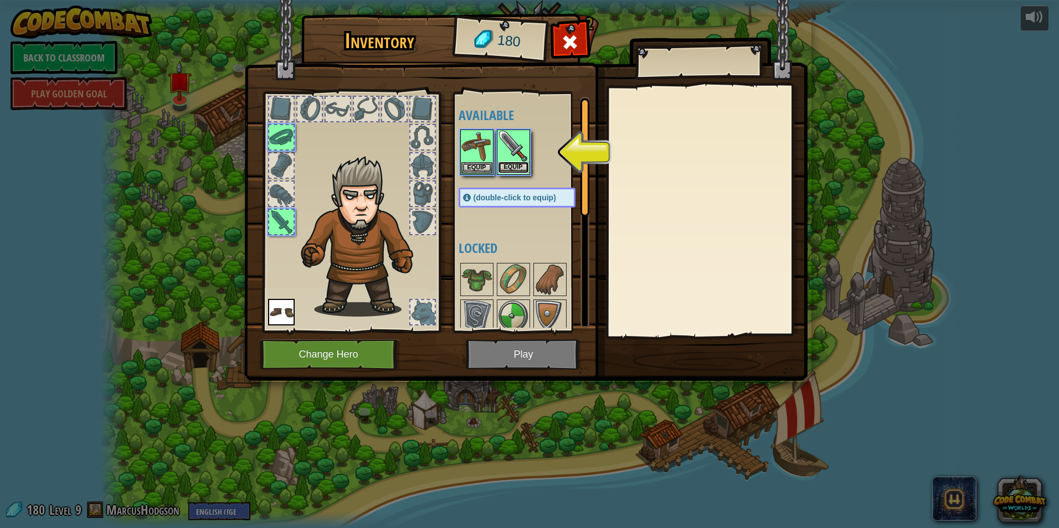
click at [528, 168] on button "Equip" at bounding box center [513, 168] width 31 height 12
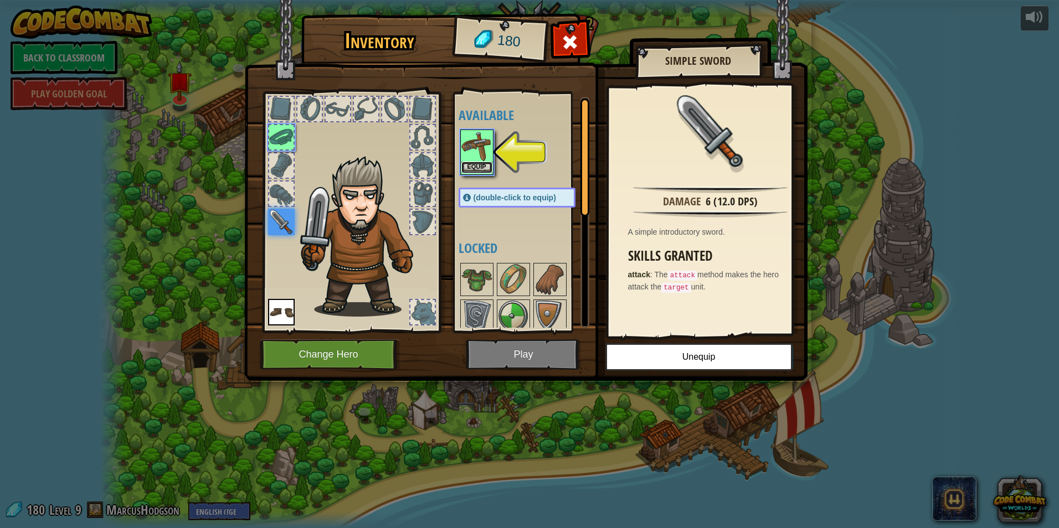
click at [469, 164] on button "Equip" at bounding box center [476, 168] width 31 height 12
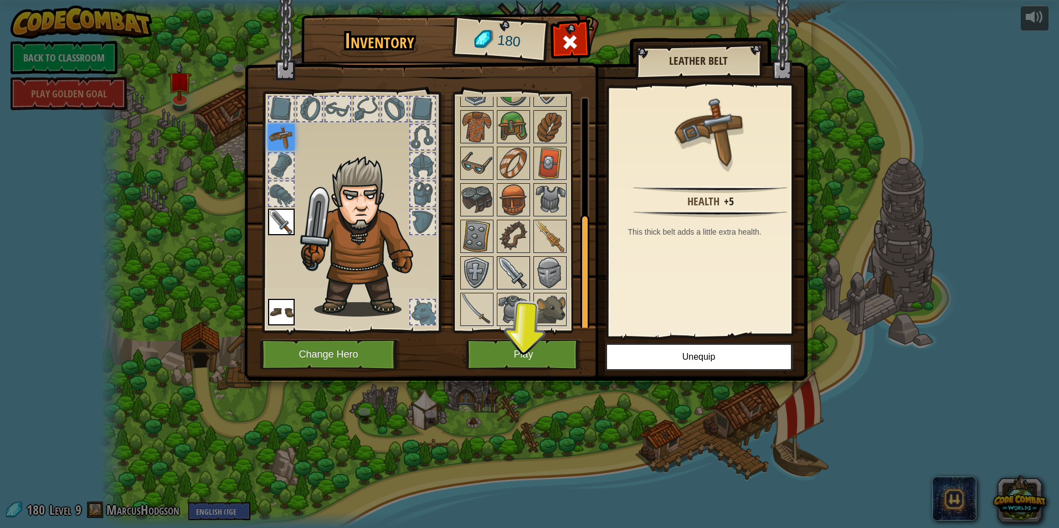
scroll to position [37, 0]
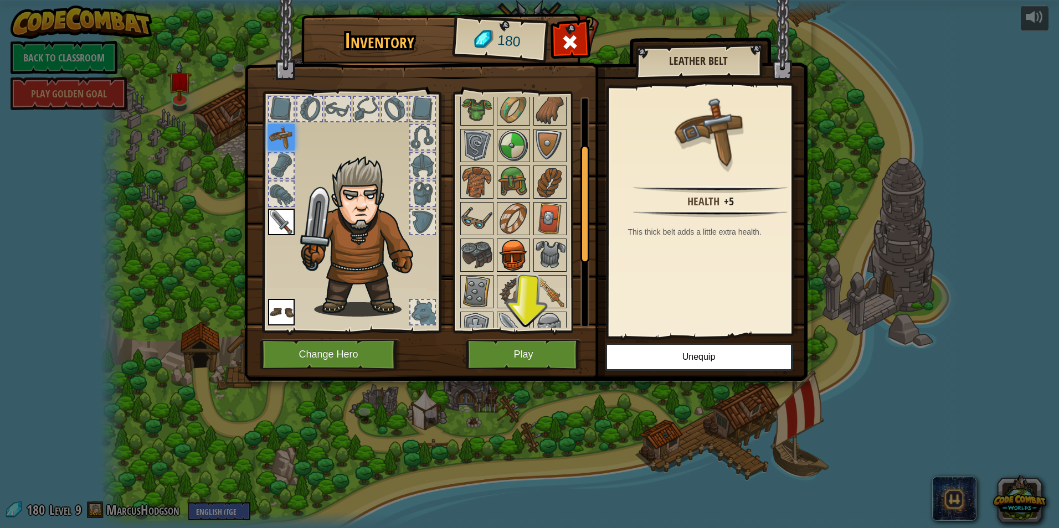
click at [517, 253] on img at bounding box center [513, 255] width 31 height 31
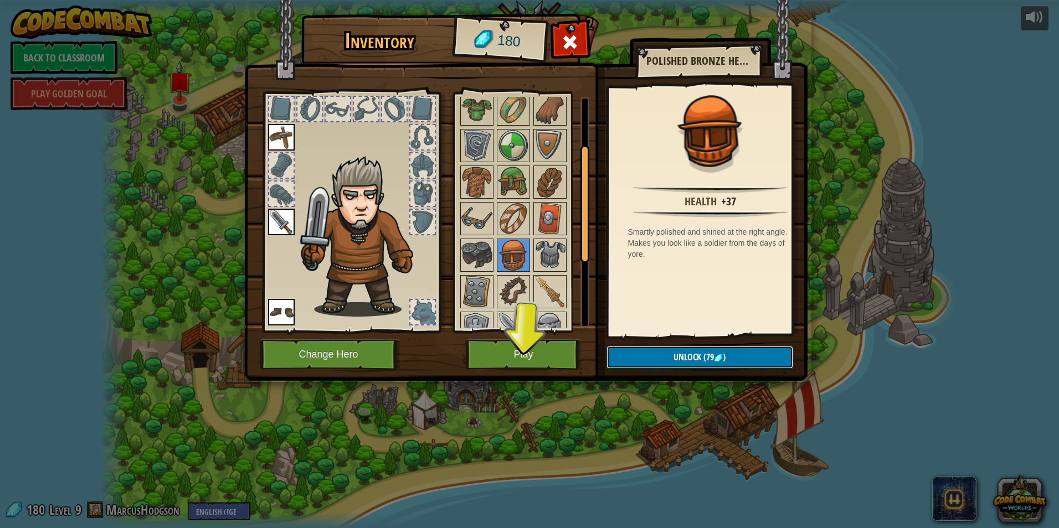
click at [682, 363] on span "Unlock" at bounding box center [688, 357] width 28 height 12
click at [651, 354] on button "Confirm" at bounding box center [700, 357] width 187 height 23
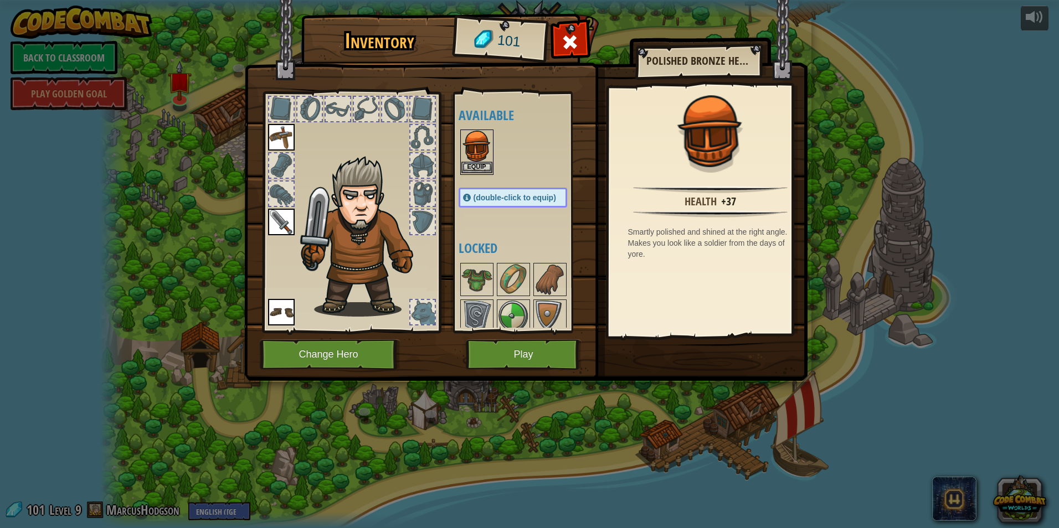
click at [476, 161] on img at bounding box center [476, 146] width 31 height 31
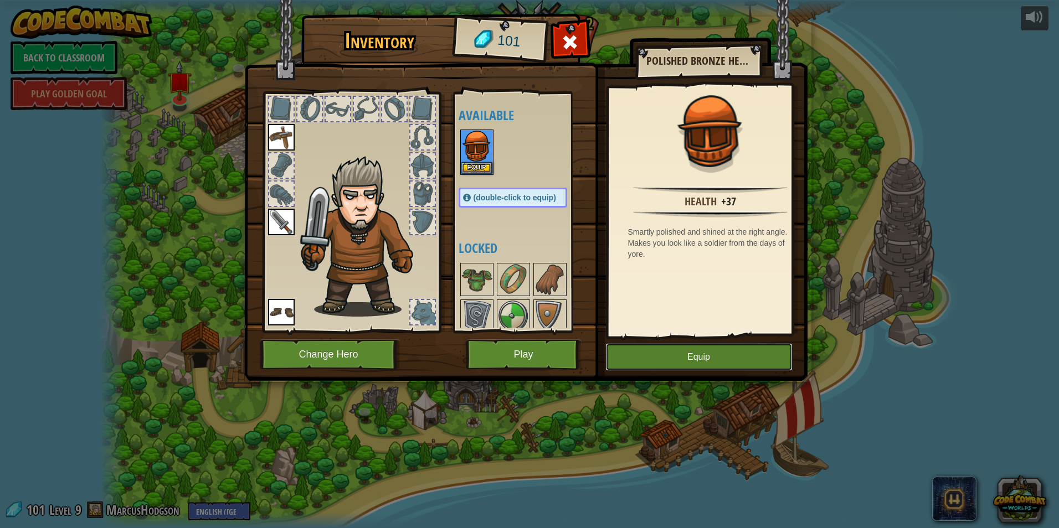
click at [688, 354] on button "Equip" at bounding box center [698, 357] width 187 height 28
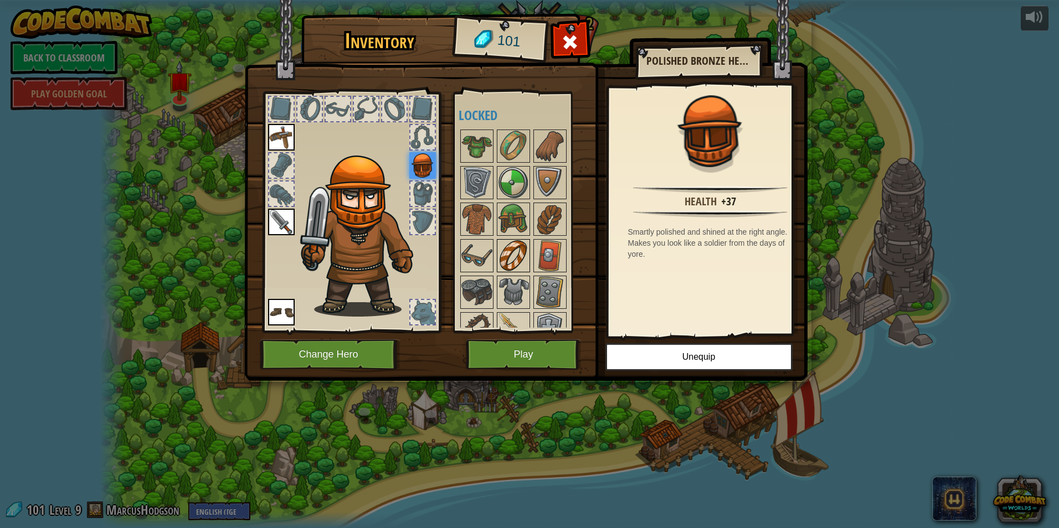
click at [502, 254] on img at bounding box center [513, 255] width 31 height 31
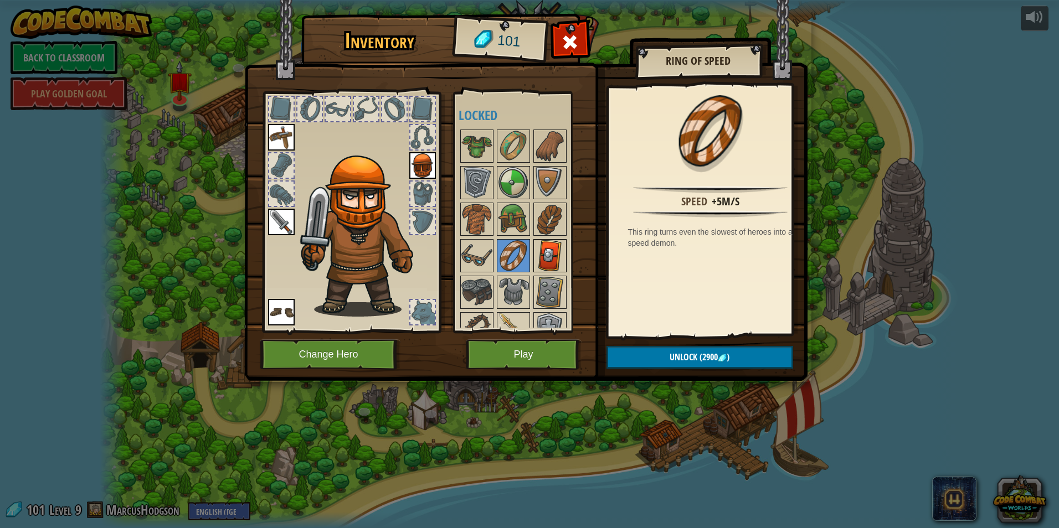
click at [553, 270] on img at bounding box center [549, 255] width 31 height 31
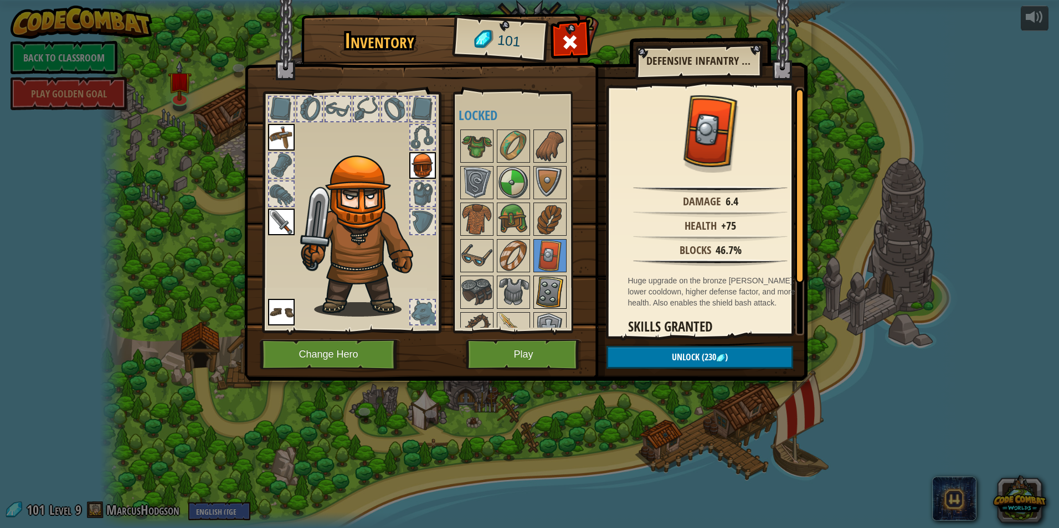
click at [548, 295] on img at bounding box center [549, 292] width 31 height 31
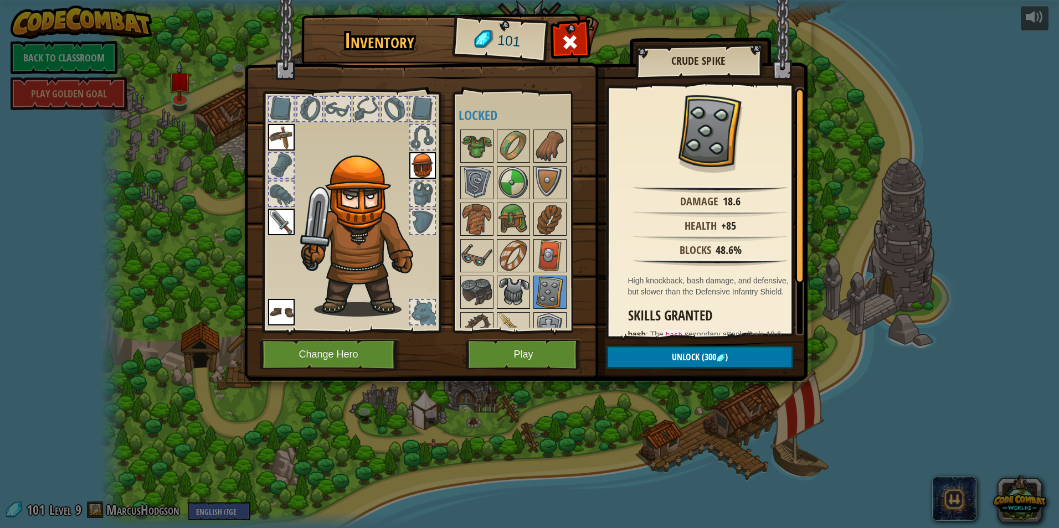
click at [518, 292] on img at bounding box center [513, 292] width 31 height 31
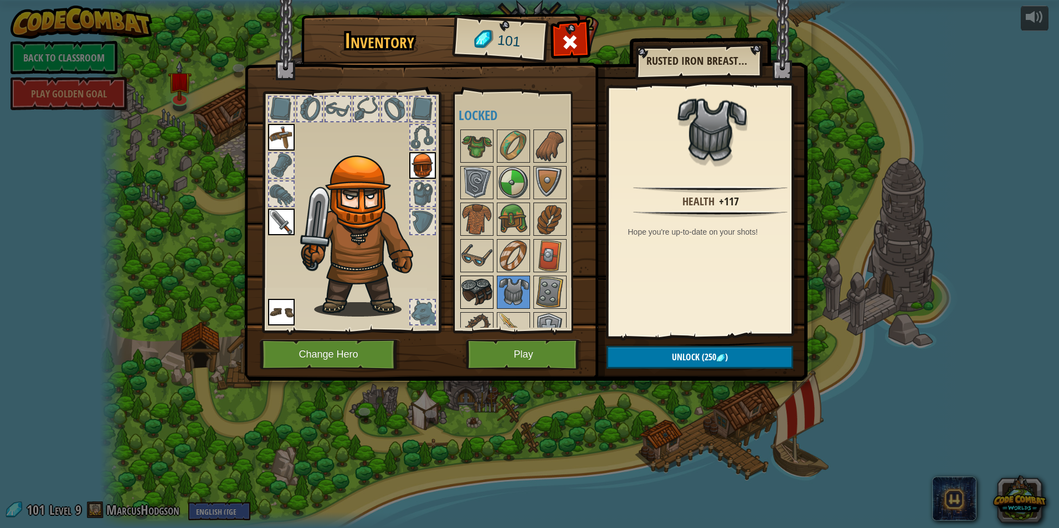
click at [484, 289] on img at bounding box center [476, 292] width 31 height 31
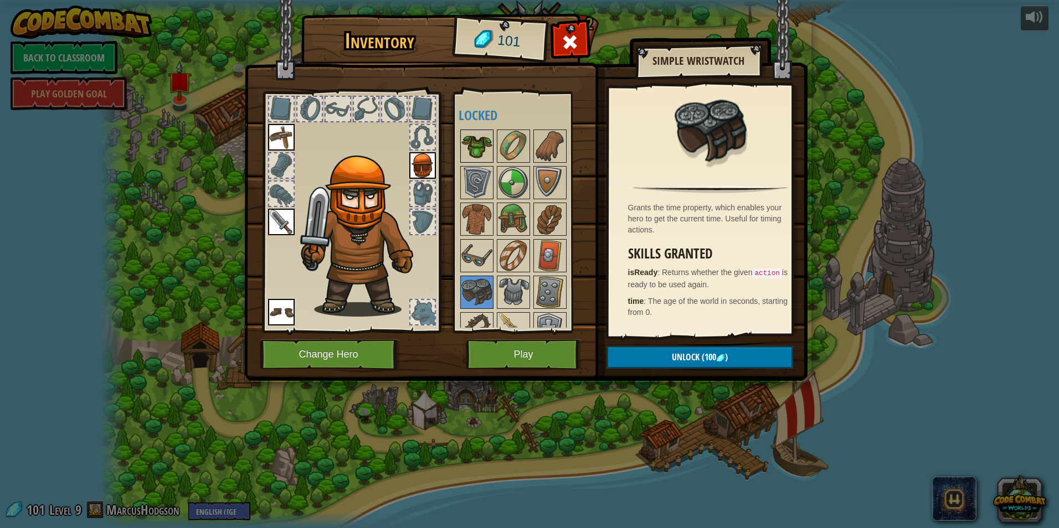
click at [487, 156] on img at bounding box center [476, 146] width 31 height 31
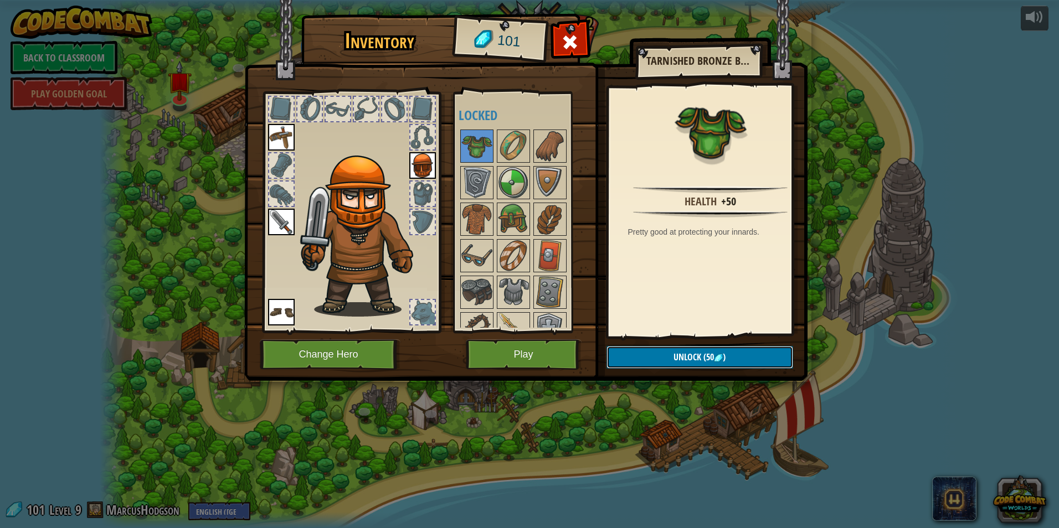
click at [660, 354] on button "Unlock (50 )" at bounding box center [700, 357] width 187 height 23
click at [669, 359] on button "Confirm" at bounding box center [700, 357] width 187 height 23
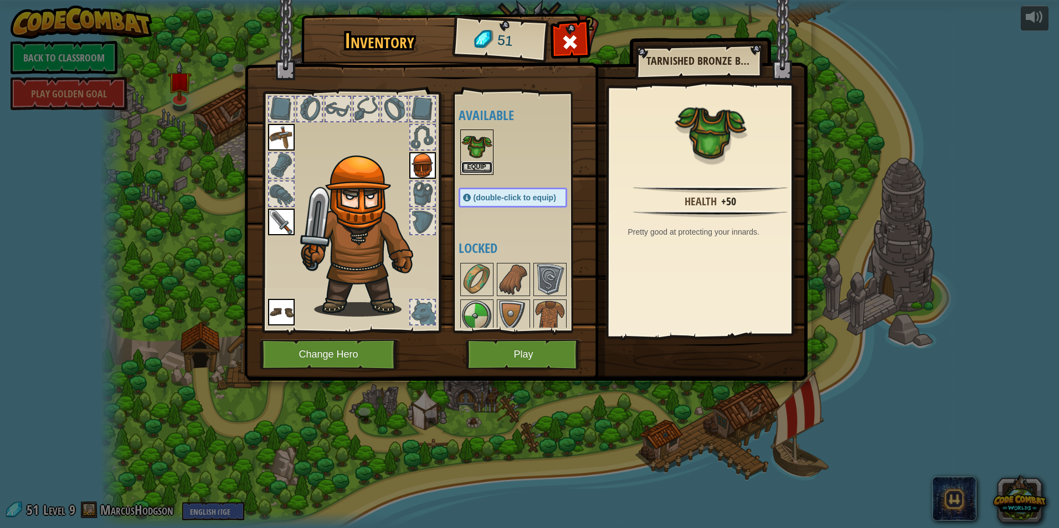
click at [473, 167] on button "Equip" at bounding box center [476, 168] width 31 height 12
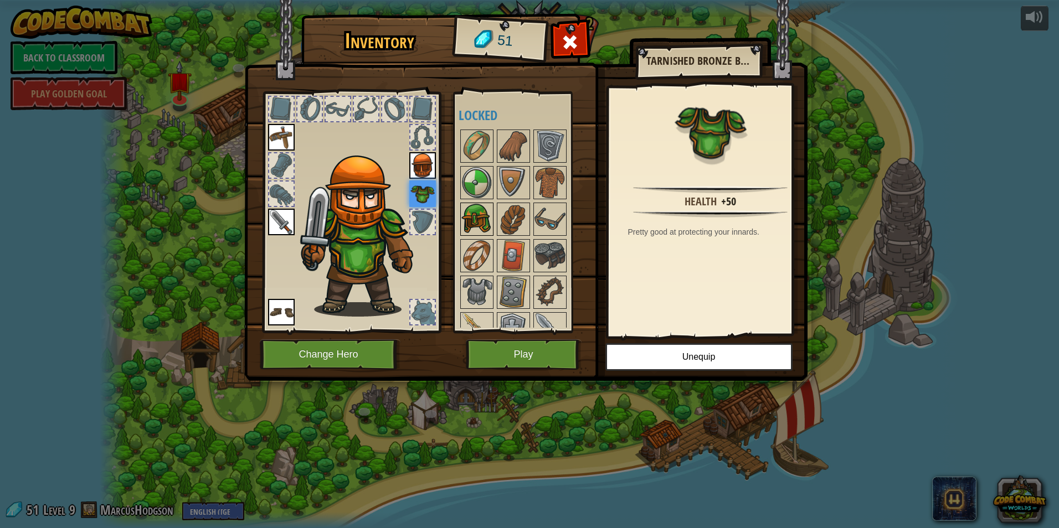
drag, startPoint x: 475, startPoint y: 198, endPoint x: 476, endPoint y: 211, distance: 12.8
click at [474, 209] on div "Available Equip Equip Equip Equip Equip (double-click to equip) Locked" at bounding box center [524, 212] width 131 height 231
click at [484, 214] on img at bounding box center [476, 219] width 31 height 31
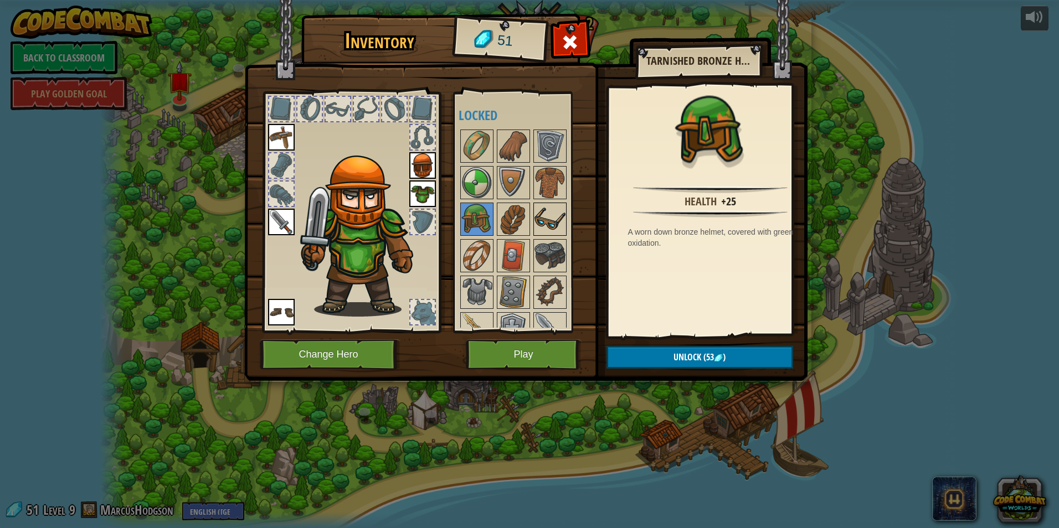
click at [537, 229] on img at bounding box center [549, 219] width 31 height 31
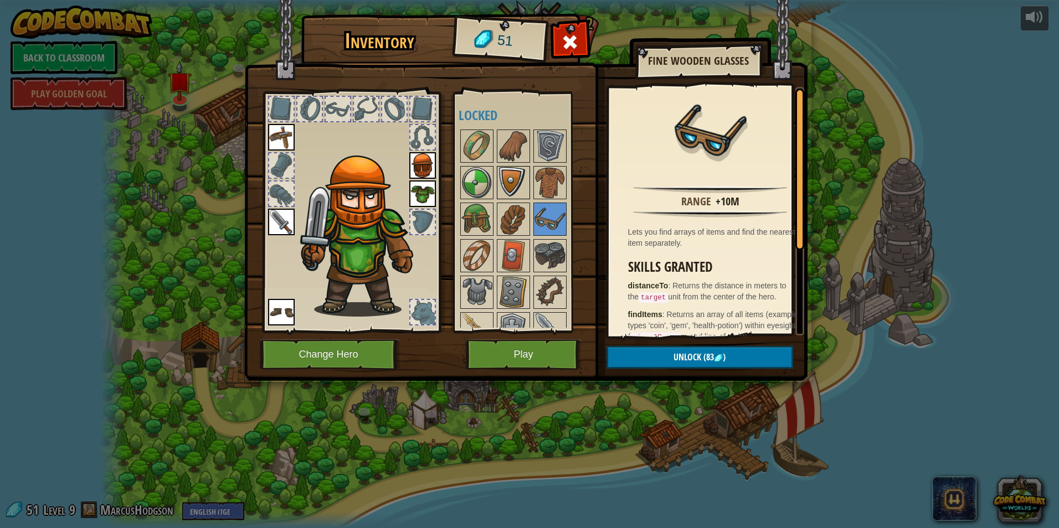
click at [527, 182] on img at bounding box center [513, 182] width 31 height 31
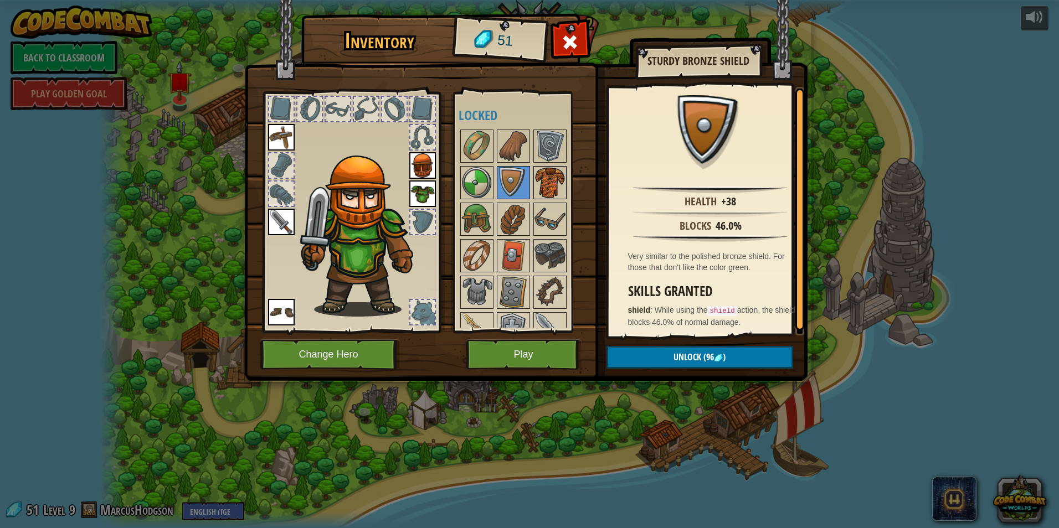
click at [548, 187] on img at bounding box center [549, 182] width 31 height 31
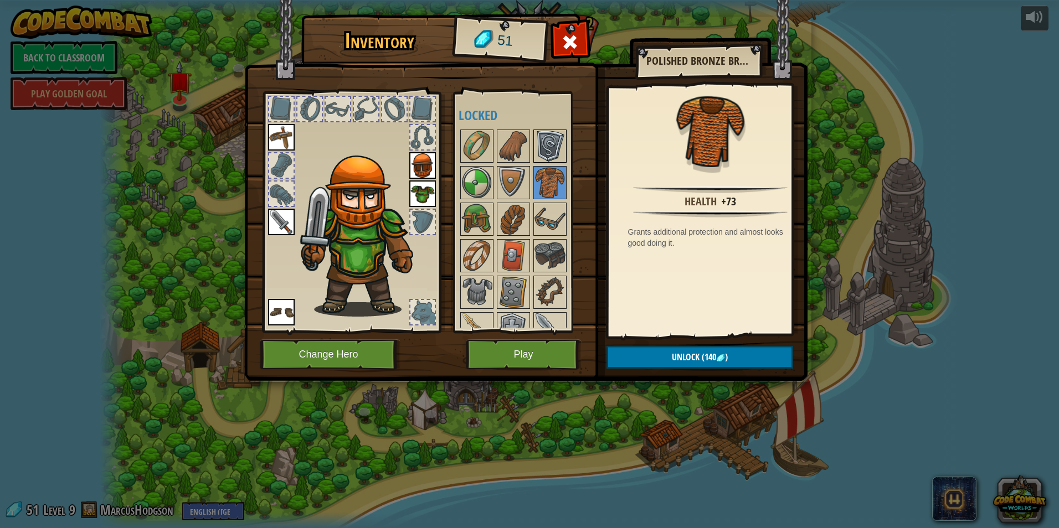
click at [551, 157] on img at bounding box center [549, 146] width 31 height 31
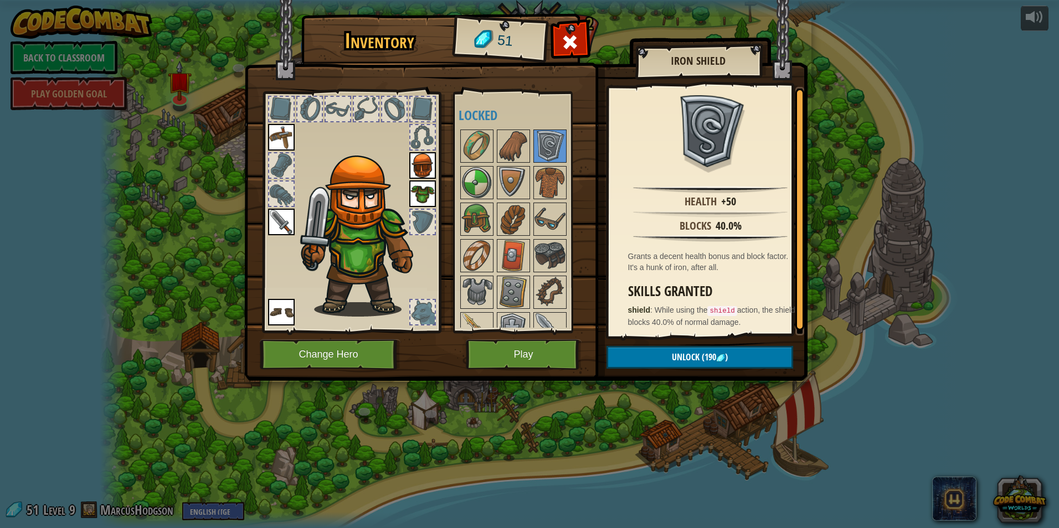
drag, startPoint x: 551, startPoint y: 157, endPoint x: 544, endPoint y: 126, distance: 31.1
click at [544, 126] on div "Available Equip Equip Equip Equip Equip (double-click to equip) Locked" at bounding box center [524, 212] width 131 height 231
click at [547, 133] on div at bounding box center [549, 146] width 33 height 33
click at [547, 156] on img at bounding box center [549, 146] width 31 height 31
click at [465, 169] on img at bounding box center [476, 182] width 31 height 31
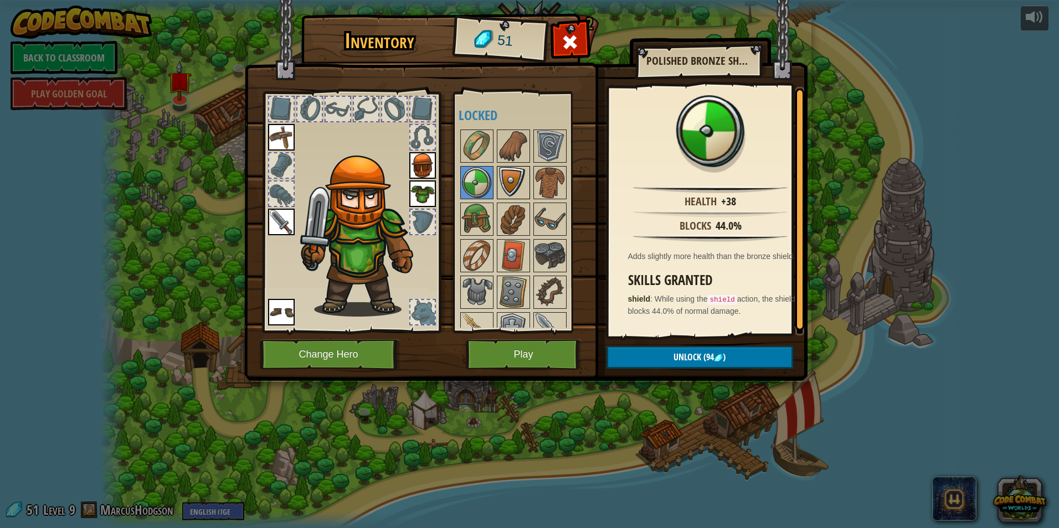
click at [513, 180] on img at bounding box center [513, 182] width 31 height 31
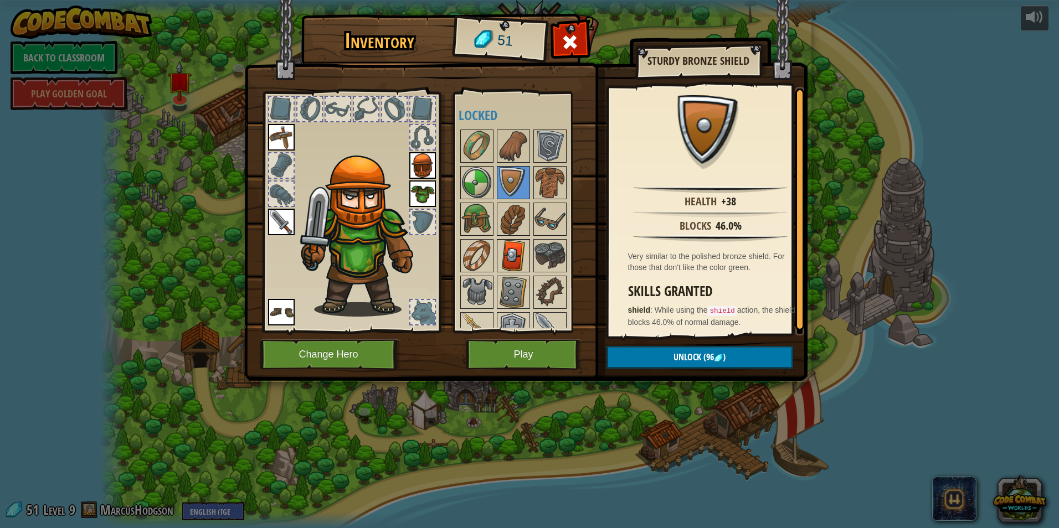
scroll to position [55, 0]
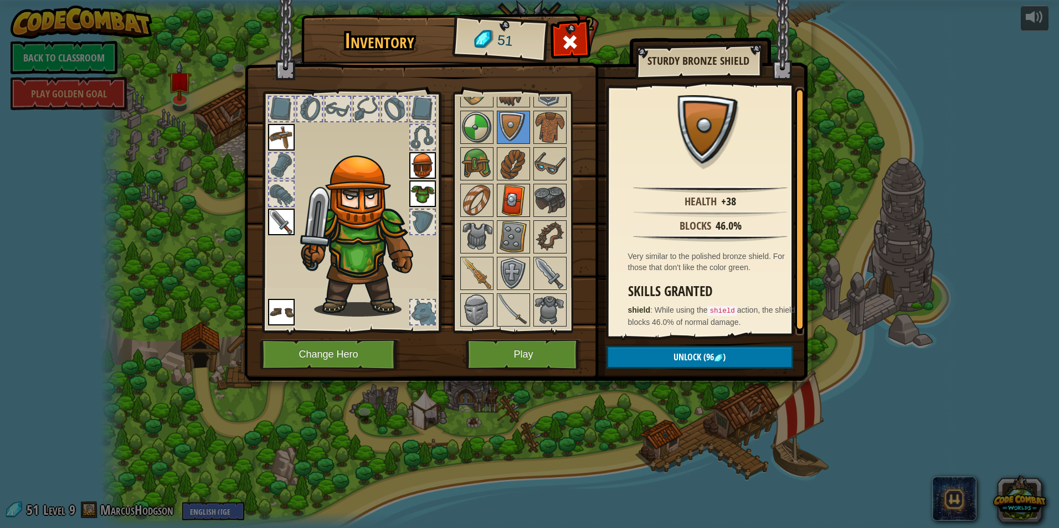
click at [515, 208] on img at bounding box center [513, 200] width 31 height 31
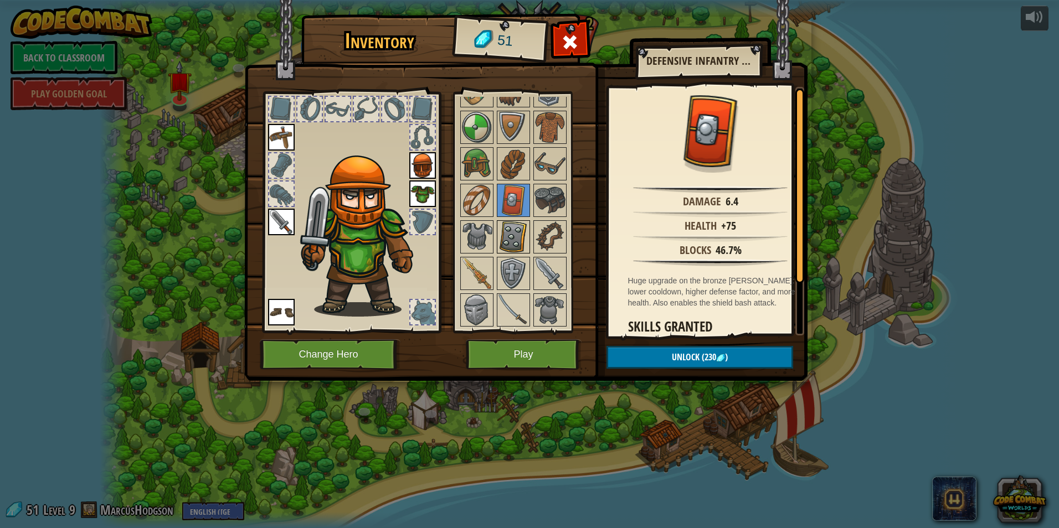
click at [518, 232] on img at bounding box center [513, 237] width 31 height 31
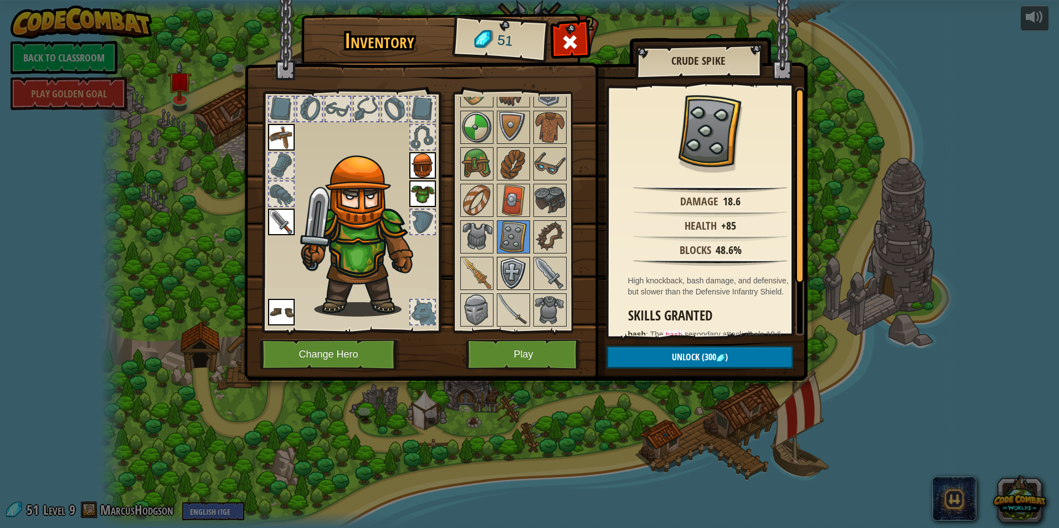
click at [521, 264] on img at bounding box center [513, 273] width 31 height 31
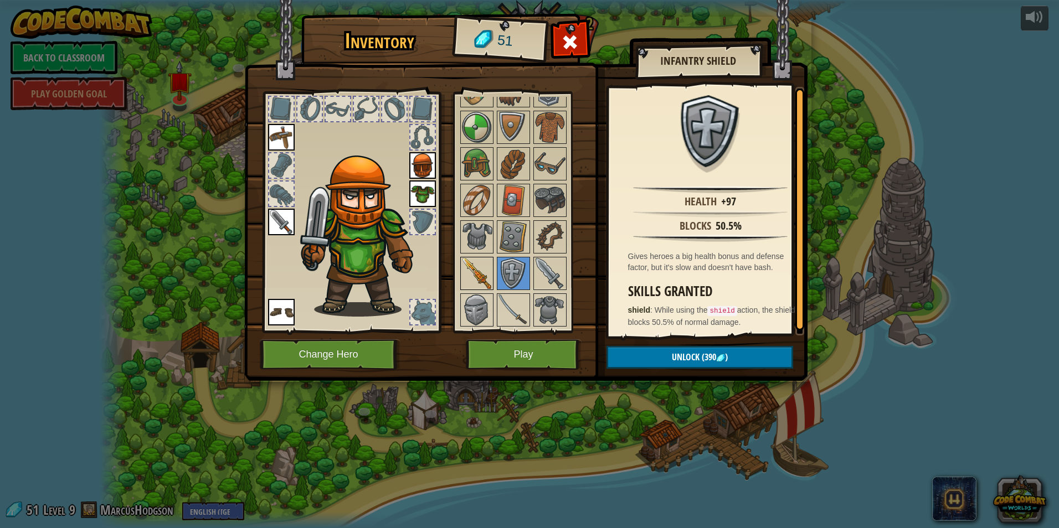
click at [471, 273] on img at bounding box center [476, 273] width 31 height 31
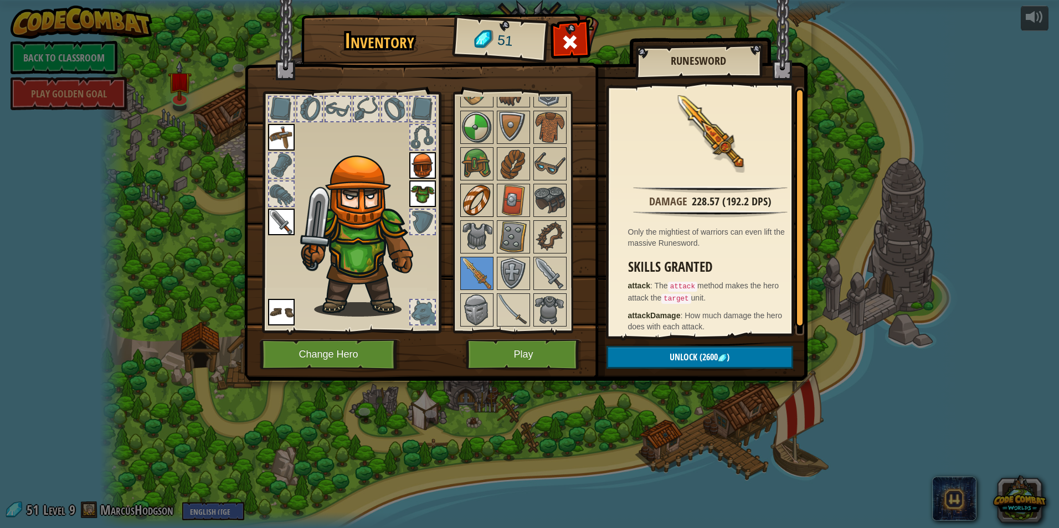
click at [470, 216] on img at bounding box center [476, 200] width 31 height 31
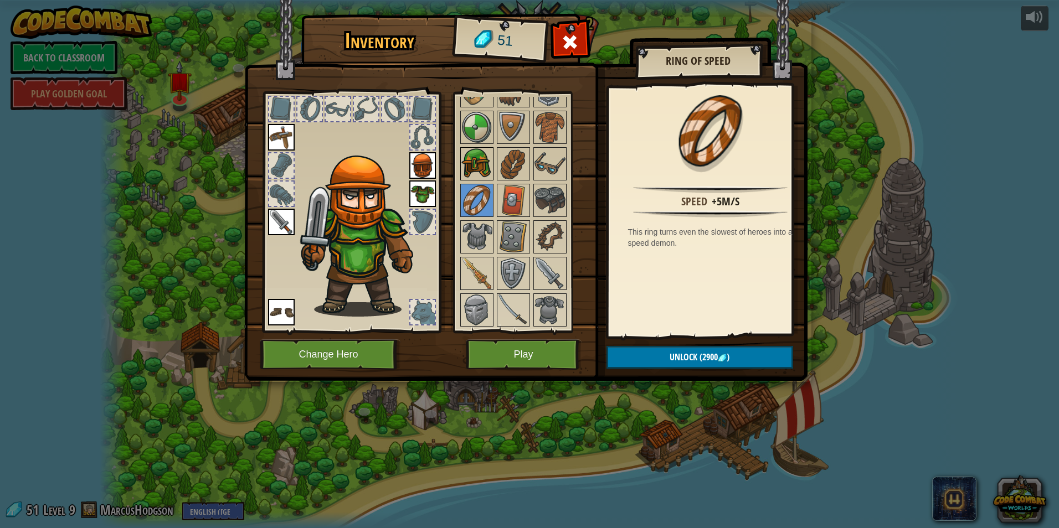
click at [481, 178] on img at bounding box center [476, 163] width 31 height 31
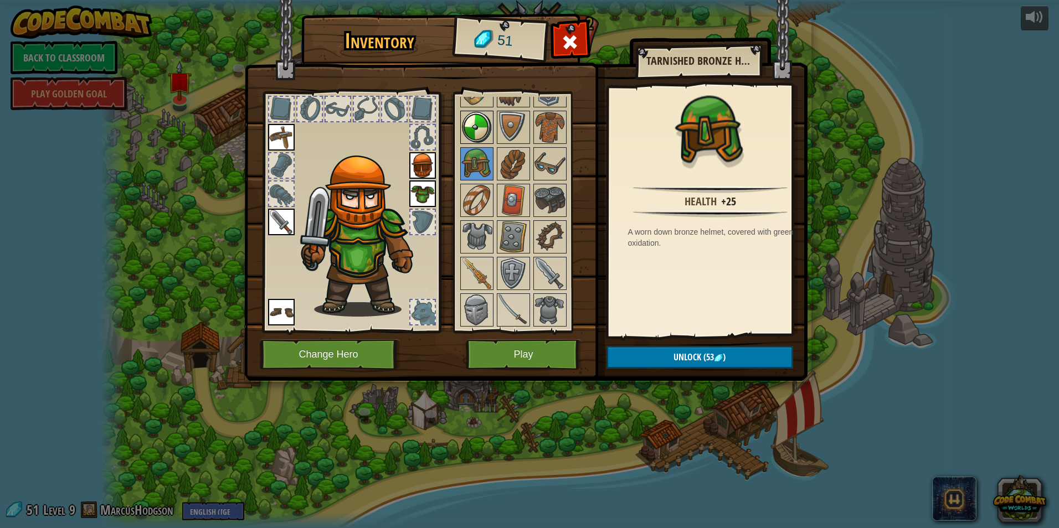
click at [489, 127] on img at bounding box center [476, 127] width 31 height 31
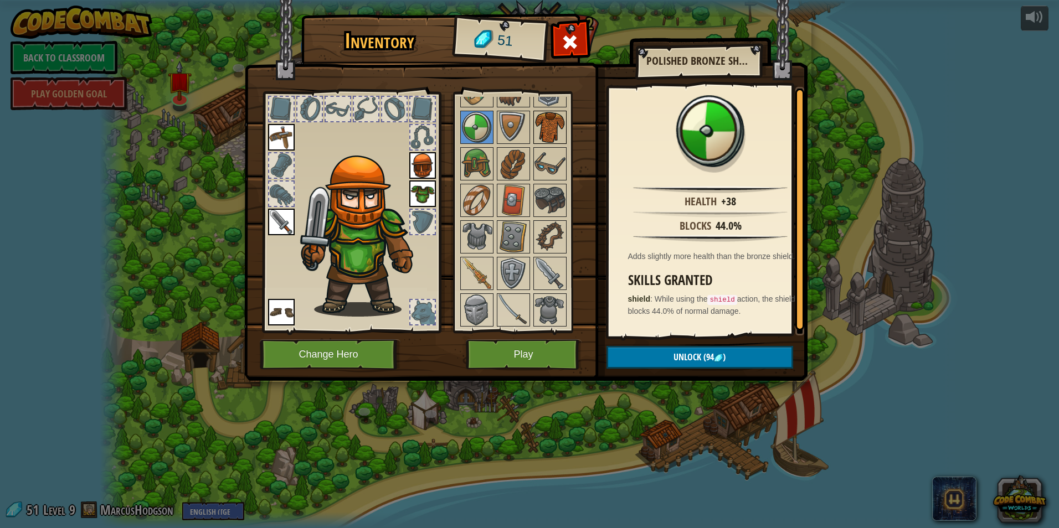
click at [564, 138] on img at bounding box center [549, 127] width 31 height 31
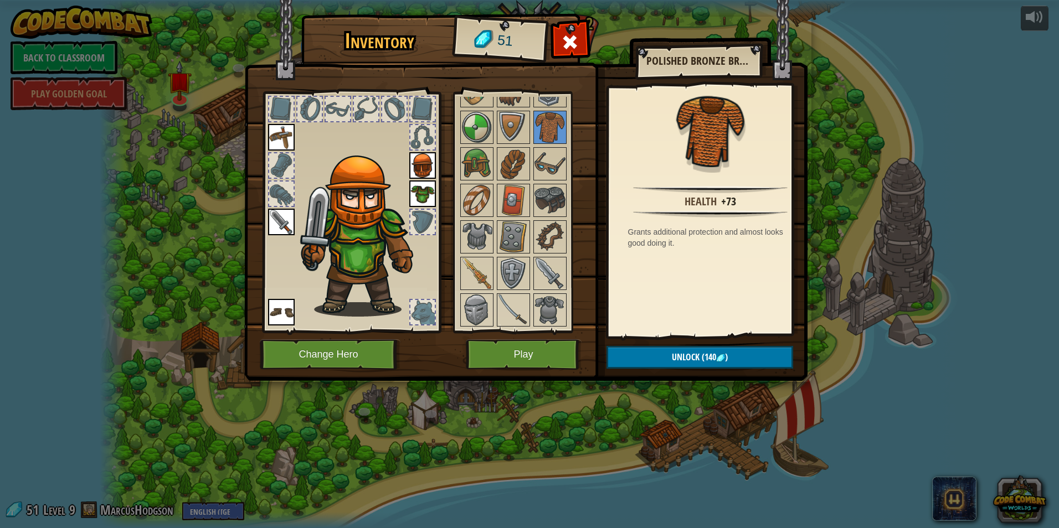
scroll to position [0, 0]
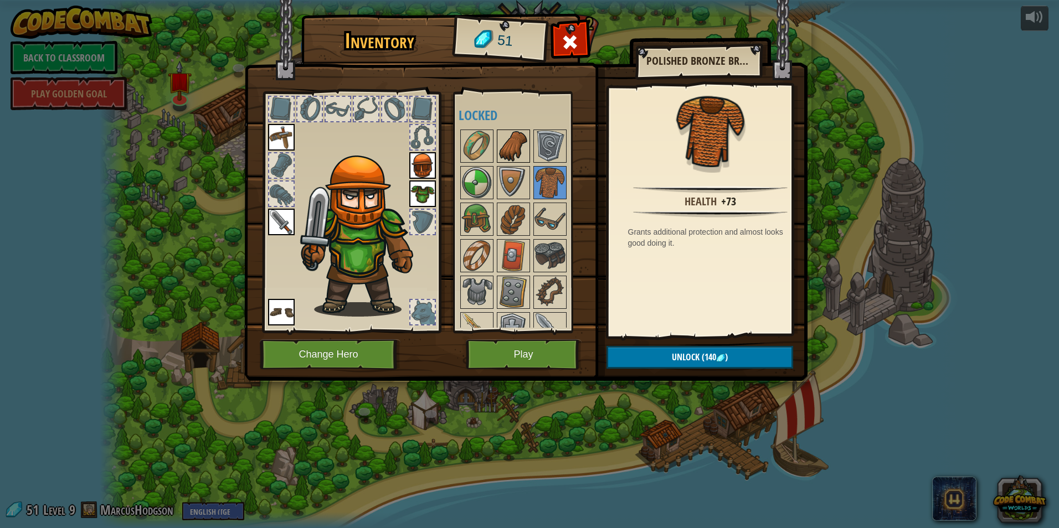
click at [501, 140] on img at bounding box center [513, 146] width 31 height 31
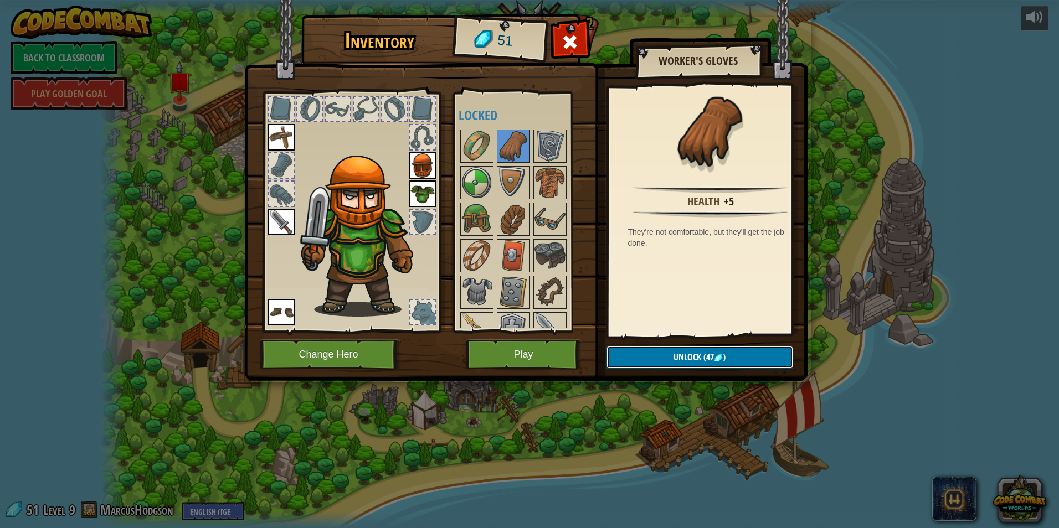
click at [636, 346] on button "Unlock (47 )" at bounding box center [700, 357] width 187 height 23
click at [662, 359] on button "Confirm" at bounding box center [700, 357] width 187 height 23
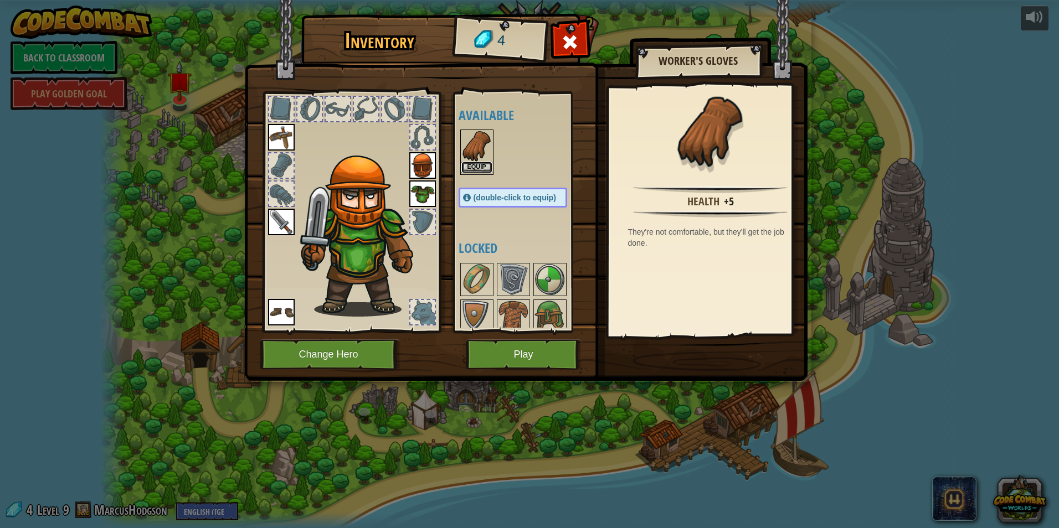
click at [486, 172] on button "Equip" at bounding box center [476, 168] width 31 height 12
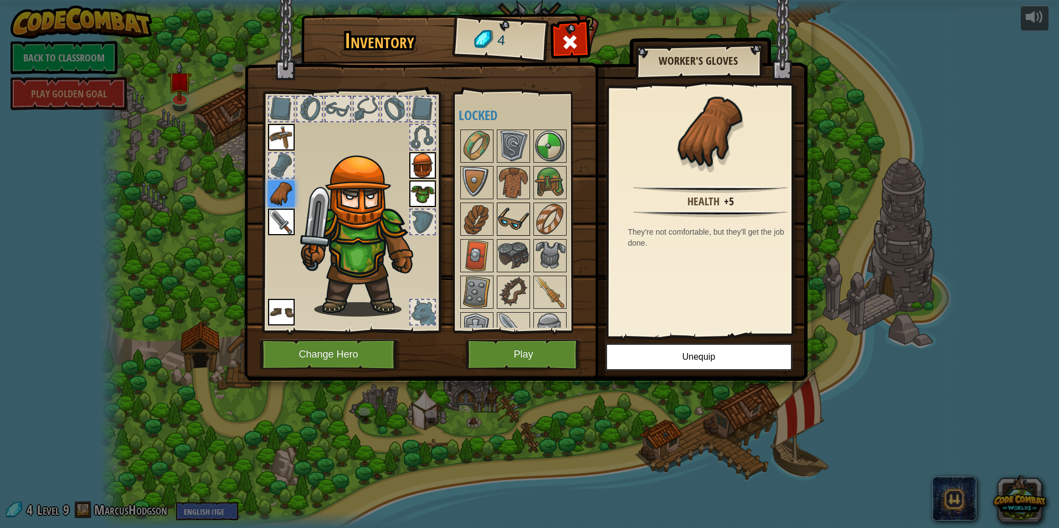
click at [522, 213] on img at bounding box center [513, 219] width 31 height 31
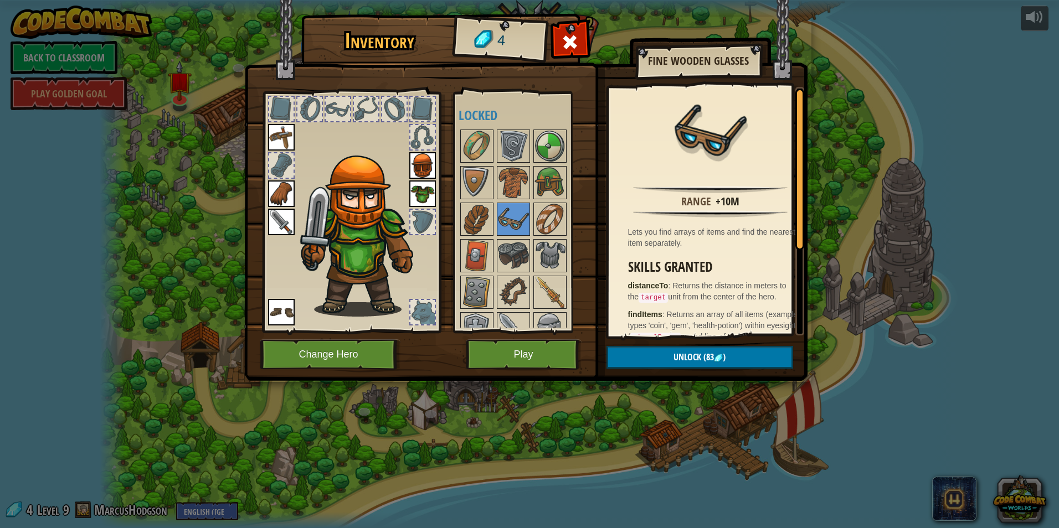
click at [541, 201] on div at bounding box center [524, 256] width 131 height 256
click at [552, 217] on img at bounding box center [549, 219] width 31 height 31
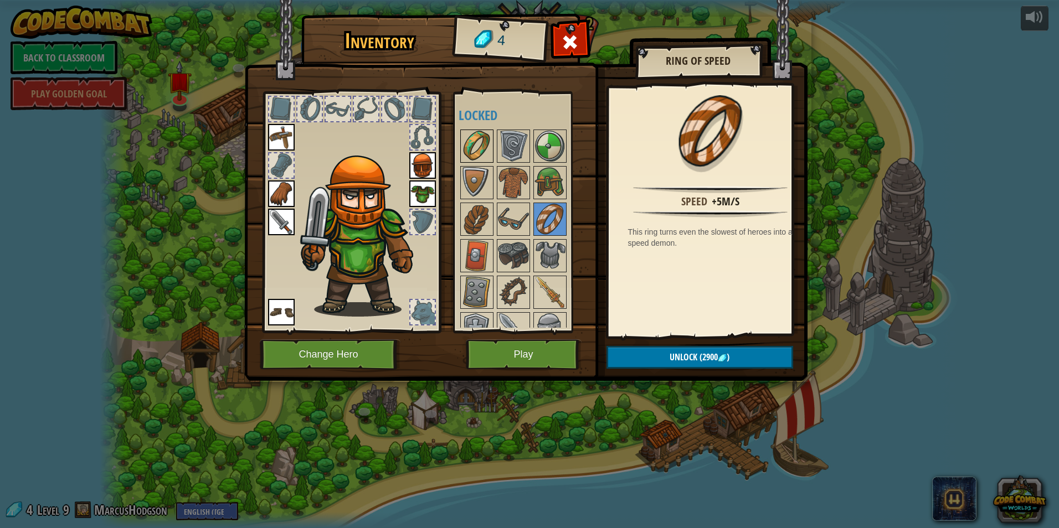
click at [489, 141] on img at bounding box center [476, 146] width 31 height 31
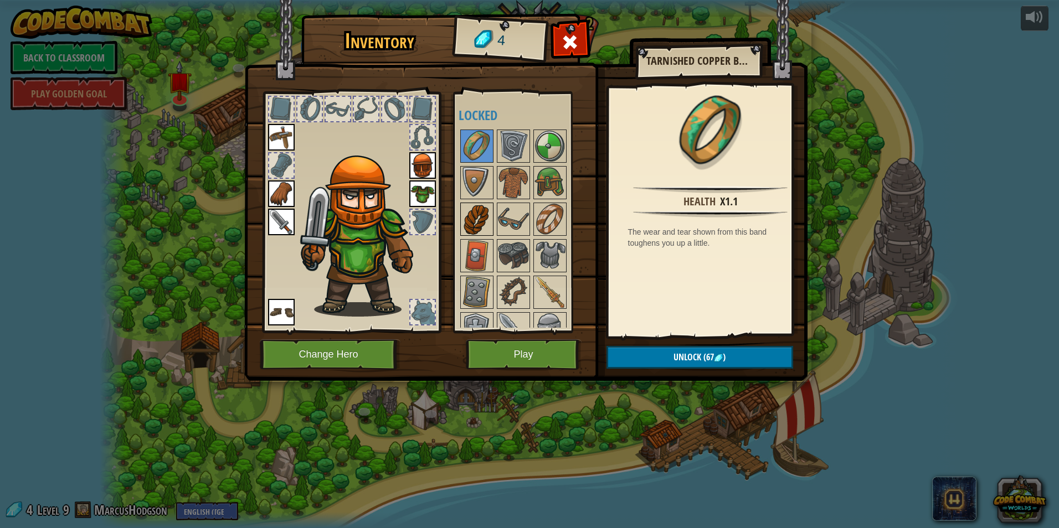
drag, startPoint x: 504, startPoint y: 249, endPoint x: 471, endPoint y: 223, distance: 42.2
click at [502, 249] on img at bounding box center [513, 255] width 31 height 31
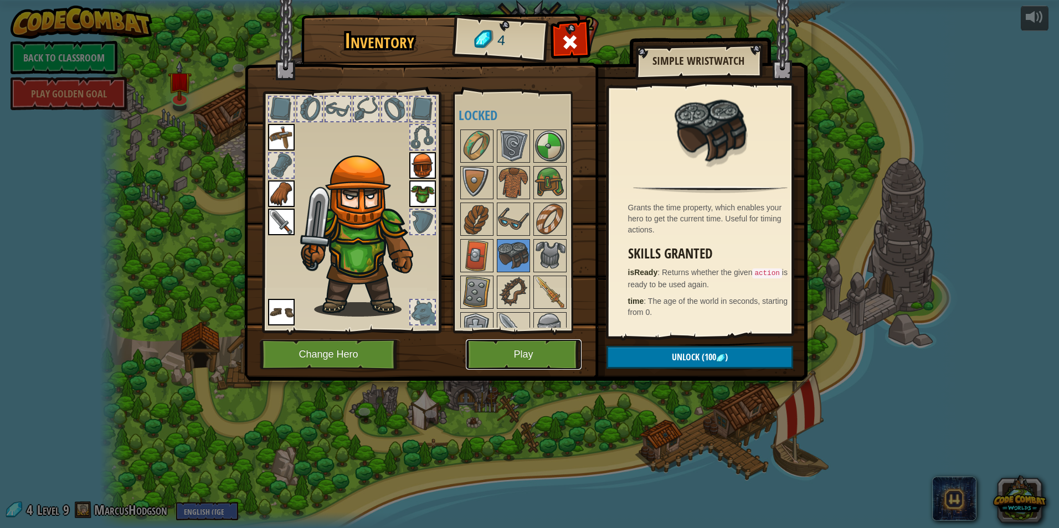
click at [497, 354] on button "Play" at bounding box center [524, 355] width 116 height 30
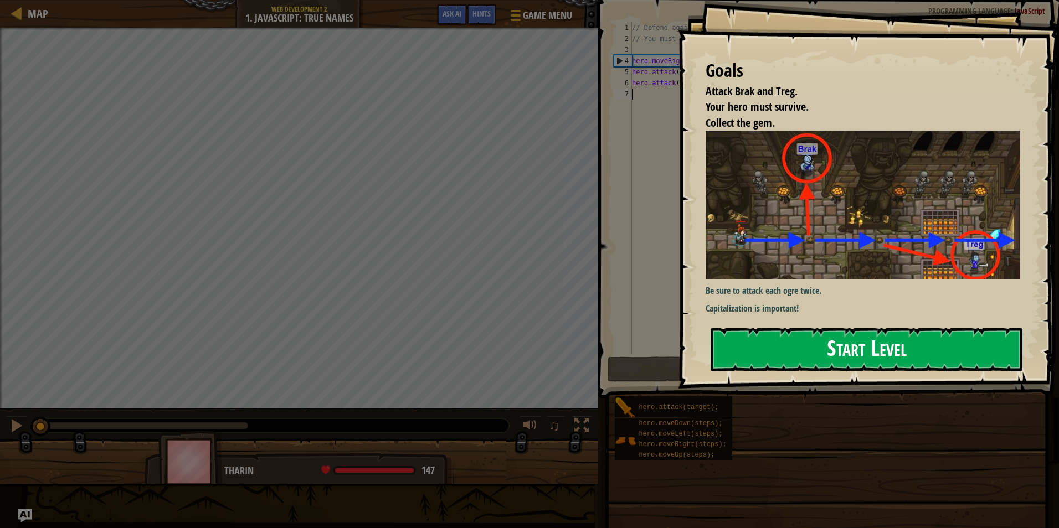
click at [787, 328] on button "Start Level" at bounding box center [867, 350] width 312 height 44
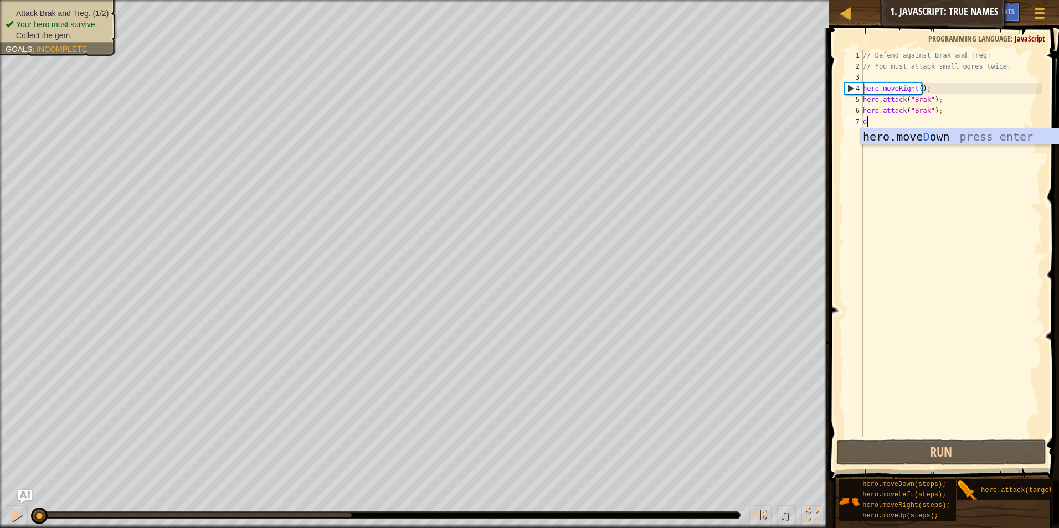
scroll to position [5, 0]
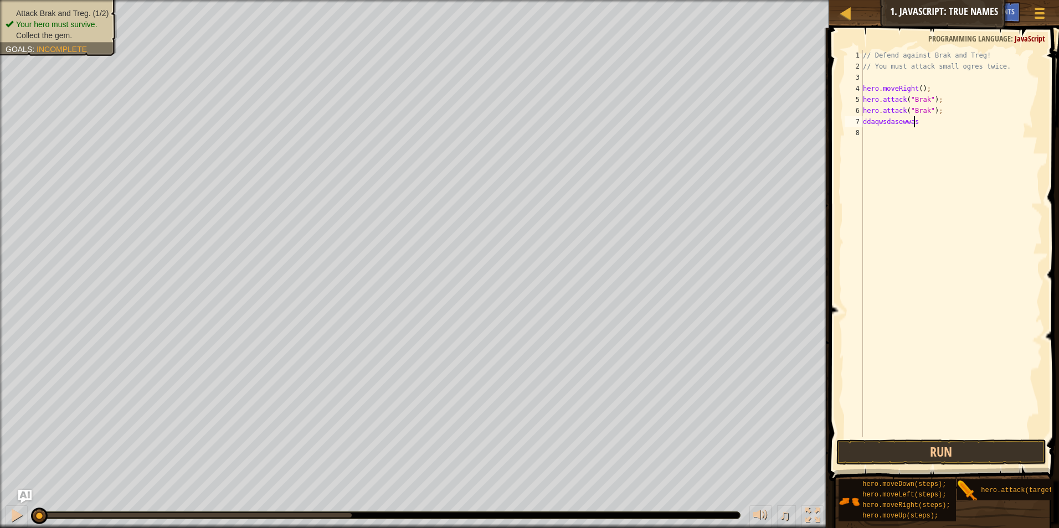
type textarea "ddaqwsdasewwasd"
drag, startPoint x: 918, startPoint y: 123, endPoint x: 860, endPoint y: 123, distance: 58.2
click at [860, 123] on div "ddaqwsdasewwasd 1 2 3 4 5 6 7 8 // Defend against Brak and Treg! // You must at…" at bounding box center [942, 244] width 200 height 388
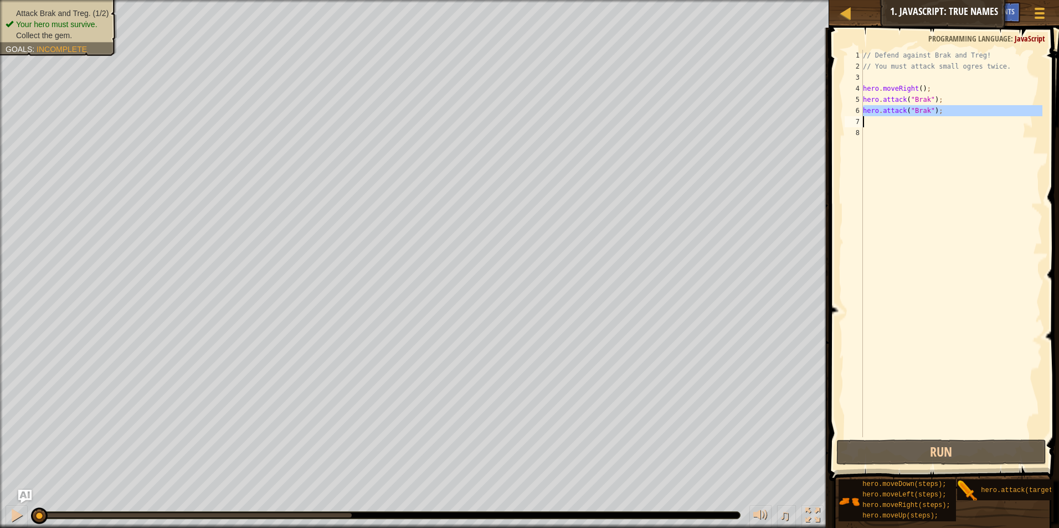
click at [857, 119] on div "1 2 3 4 5 6 7 8 // Defend against Brak and Treg! // You must attack small ogres…" at bounding box center [942, 244] width 200 height 388
type textarea "hero.attack("Brak");"
click at [871, 122] on div "// Defend against Brak and Treg! // You must attack small ogres twice. hero . m…" at bounding box center [952, 244] width 182 height 388
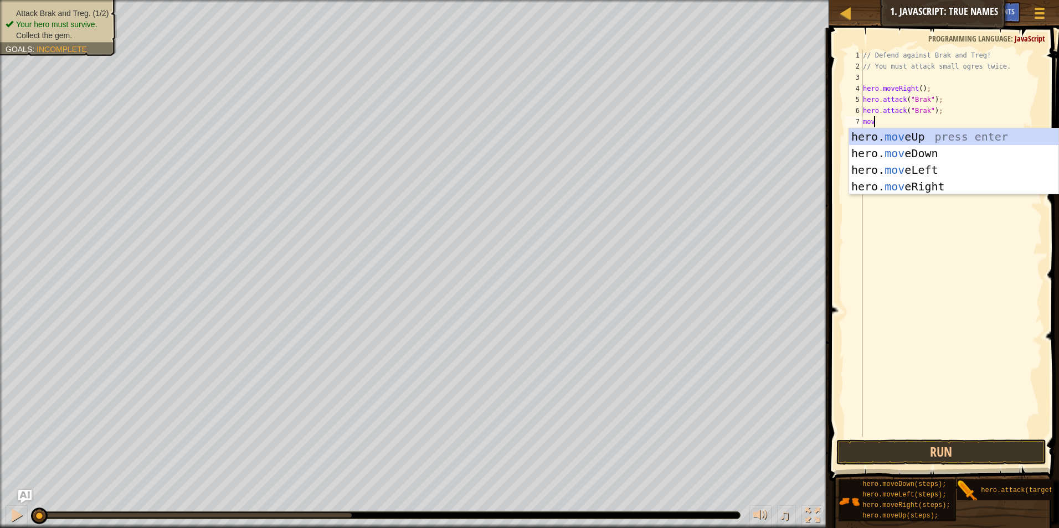
type textarea "move"
click at [888, 185] on div "hero. move Up press enter hero. move Down press enter hero. move Left press ent…" at bounding box center [953, 179] width 209 height 100
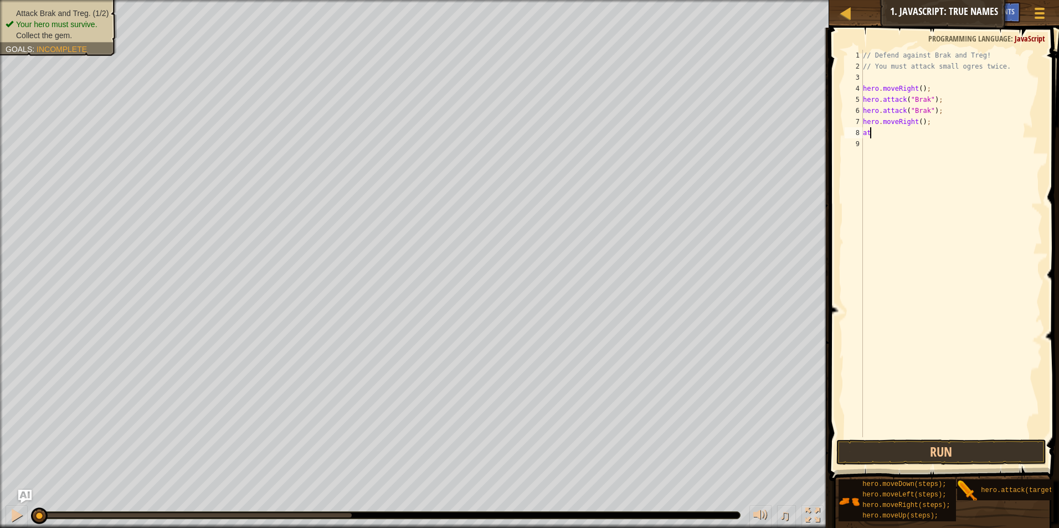
scroll to position [5, 0]
type textarea "a"
click at [894, 152] on div "hero. at t ac k press enter" at bounding box center [953, 165] width 209 height 50
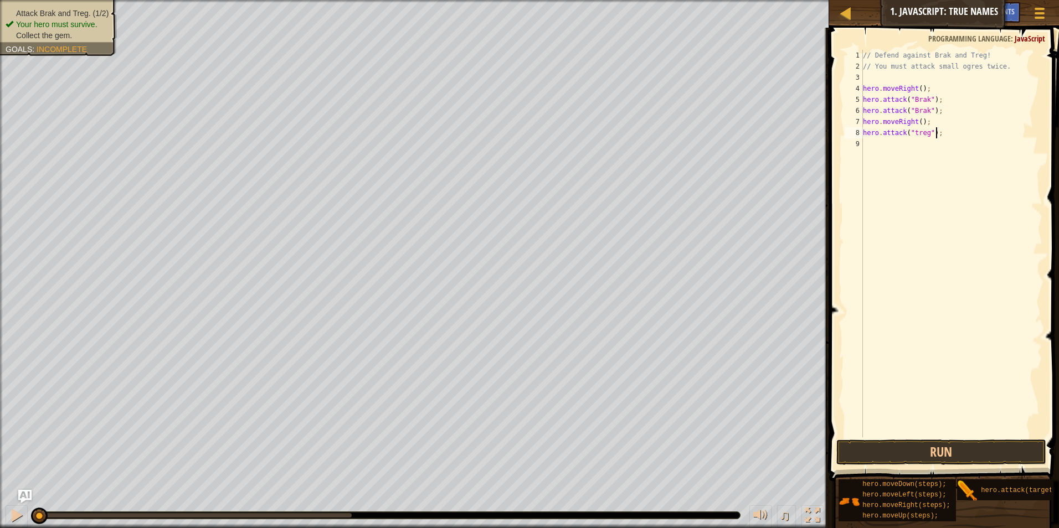
click at [942, 134] on div "// Defend against Brak and Treg! // You must attack small ogres twice. hero . m…" at bounding box center [952, 255] width 182 height 410
type textarea "hero.attack("treg");"
click at [892, 451] on button "Run" at bounding box center [941, 452] width 210 height 25
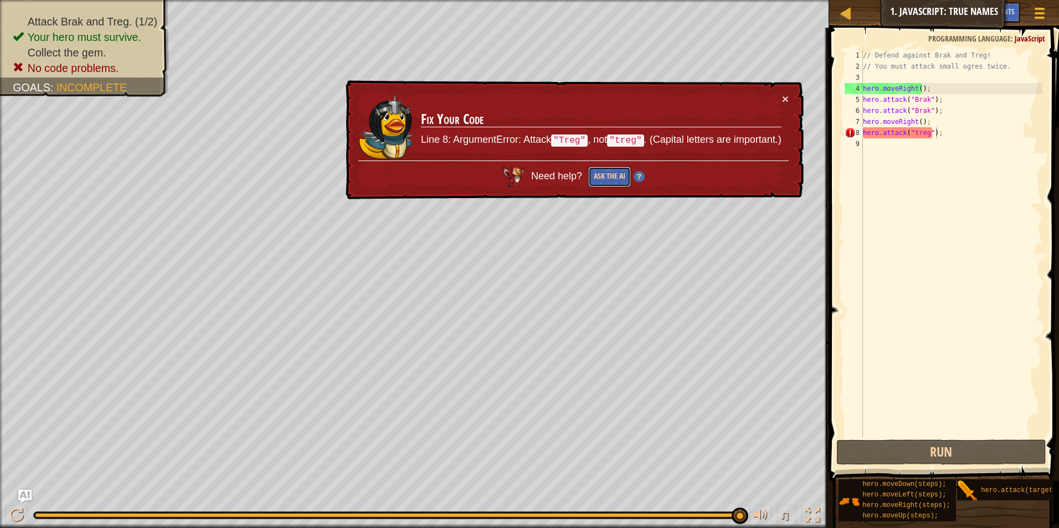
click at [611, 173] on button "Ask the AI" at bounding box center [609, 177] width 43 height 20
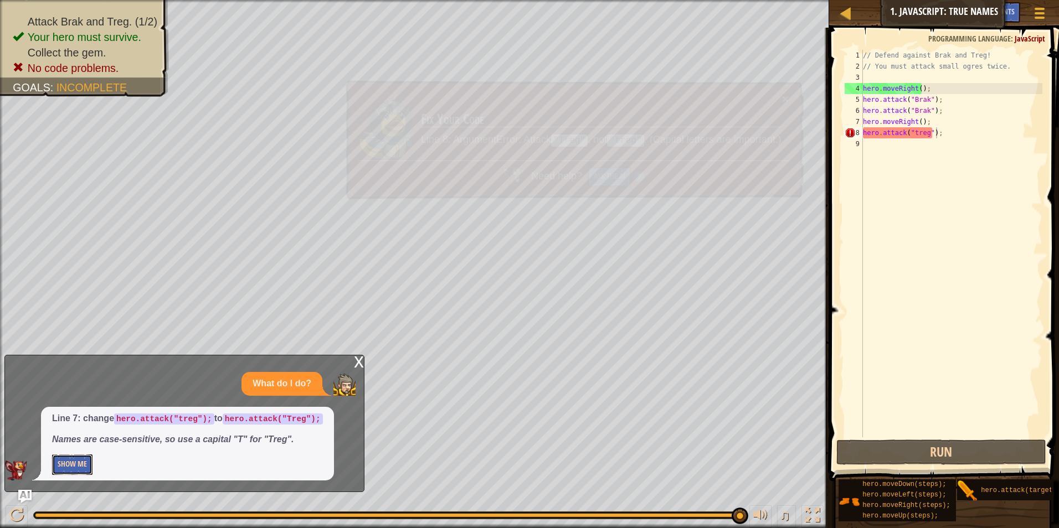
click at [85, 462] on button "Show Me" at bounding box center [72, 465] width 40 height 20
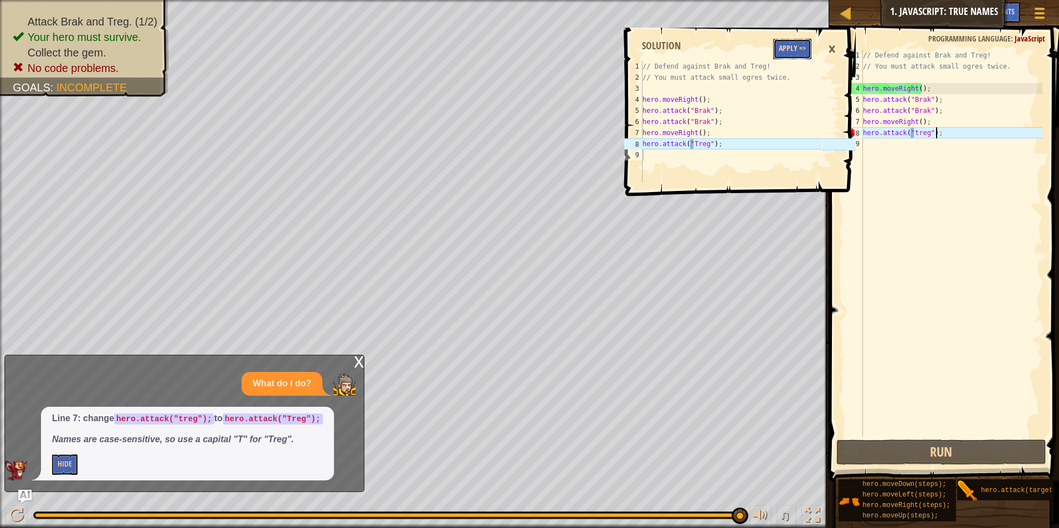
click at [787, 45] on button "Apply =>" at bounding box center [792, 49] width 38 height 20
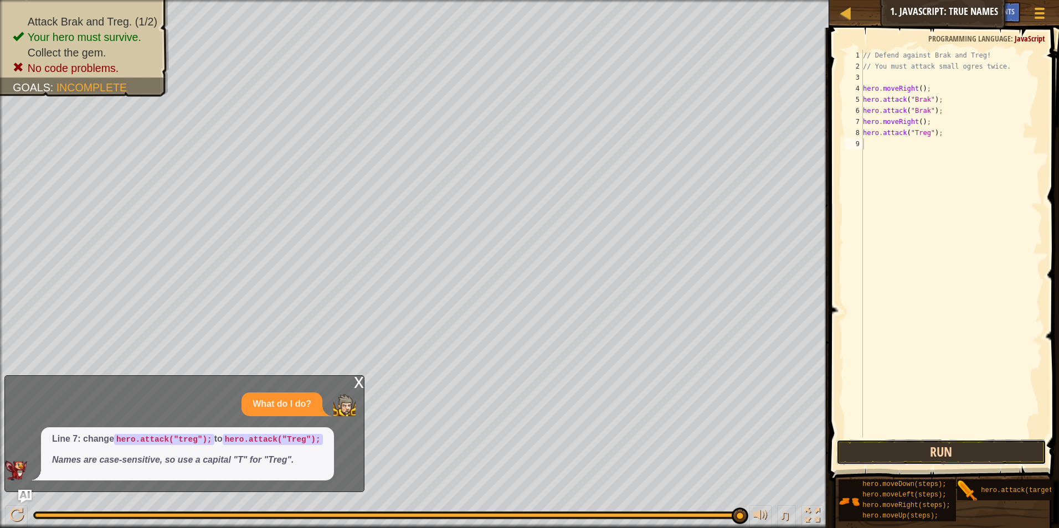
click at [910, 449] on button "Run" at bounding box center [941, 452] width 210 height 25
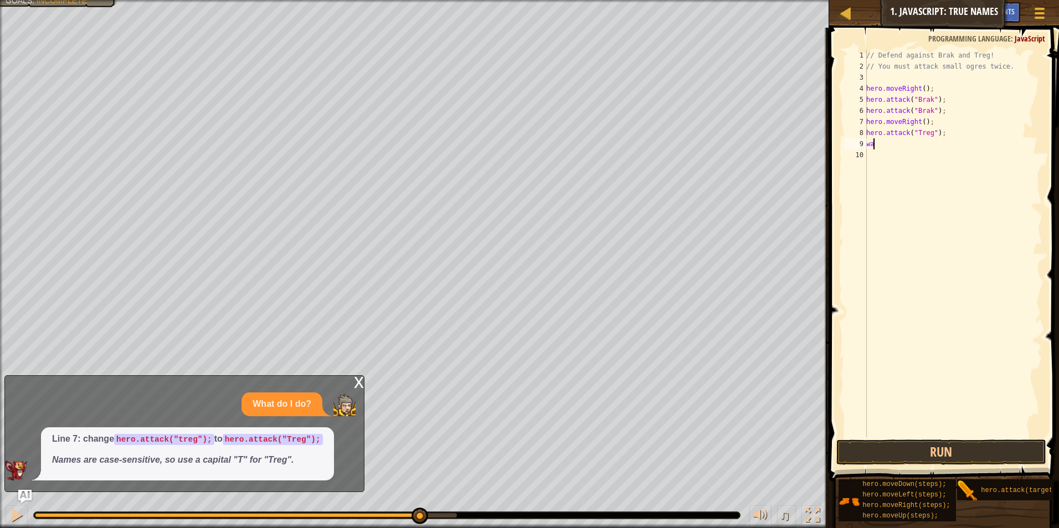
scroll to position [5, 0]
type textarea "w"
click at [867, 163] on div "hero. a ttack press enter" at bounding box center [953, 176] width 209 height 50
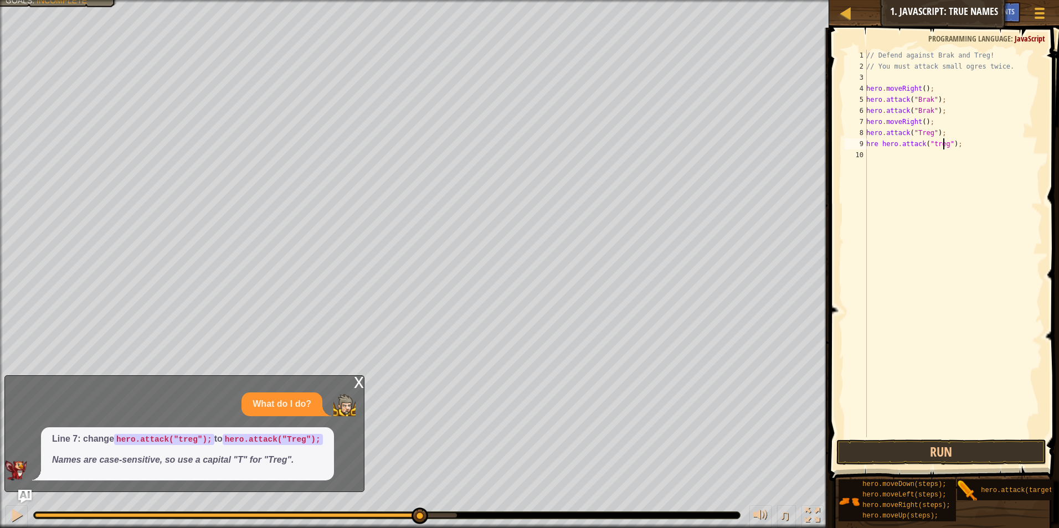
click at [931, 145] on div "// Defend against Brak and Treg! // You must attack small ogres twice. hero . m…" at bounding box center [953, 255] width 178 height 410
type textarea "hre hero.attack("Treg");"
click at [881, 151] on div "// Defend against Brak and Treg! // You must attack small ogres twice. hero . m…" at bounding box center [953, 255] width 178 height 410
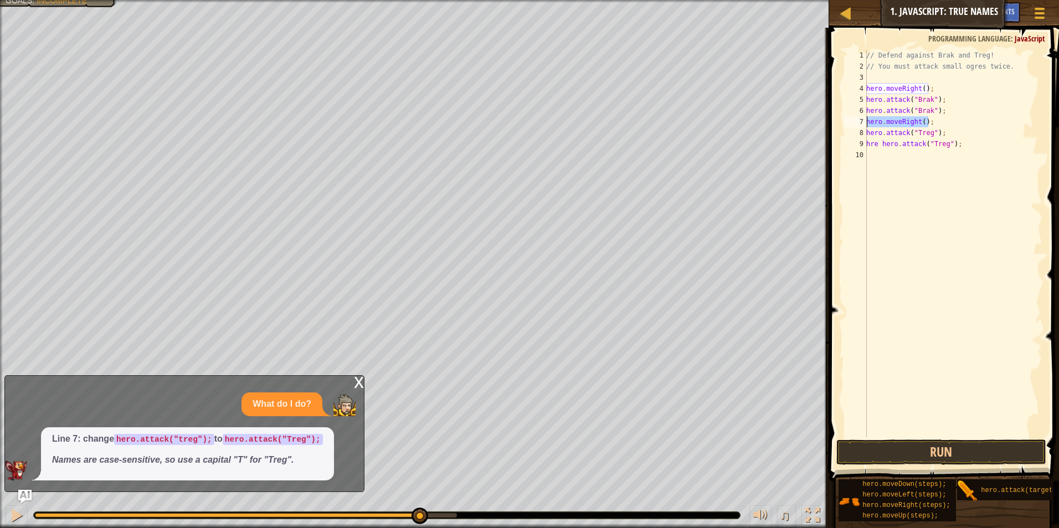
drag, startPoint x: 939, startPoint y: 121, endPoint x: 865, endPoint y: 120, distance: 74.2
click at [865, 120] on div "1 2 3 4 5 6 7 8 9 10 // Defend against Brak and Treg! // You must attack small …" at bounding box center [942, 244] width 200 height 388
type textarea "hero.moveRight();"
click at [885, 151] on div "// Defend against Brak and Treg! // You must attack small ogres twice. hero . m…" at bounding box center [953, 255] width 178 height 410
paste textarea "hero.moveRight();"
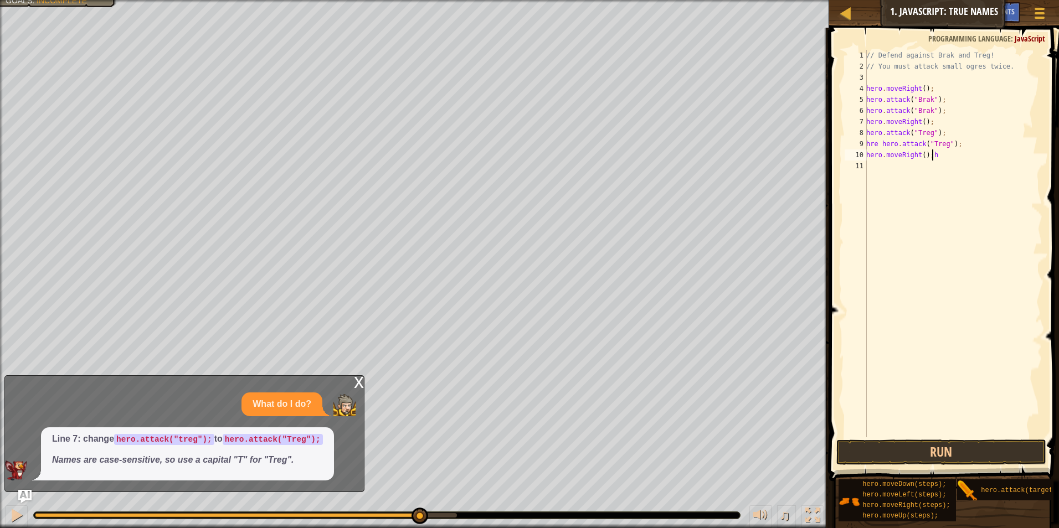
type textarea "hero.moveRight()"
paste textarea "hero.moveRight();"
type textarea "hero.moveRight();"
click at [895, 435] on div "hero.moveRight(); 1 2 3 4 5 6 7 8 9 10 11 12 // Defend against Brak and Treg! /…" at bounding box center [942, 276] width 233 height 486
click at [888, 444] on button "Run" at bounding box center [941, 452] width 210 height 25
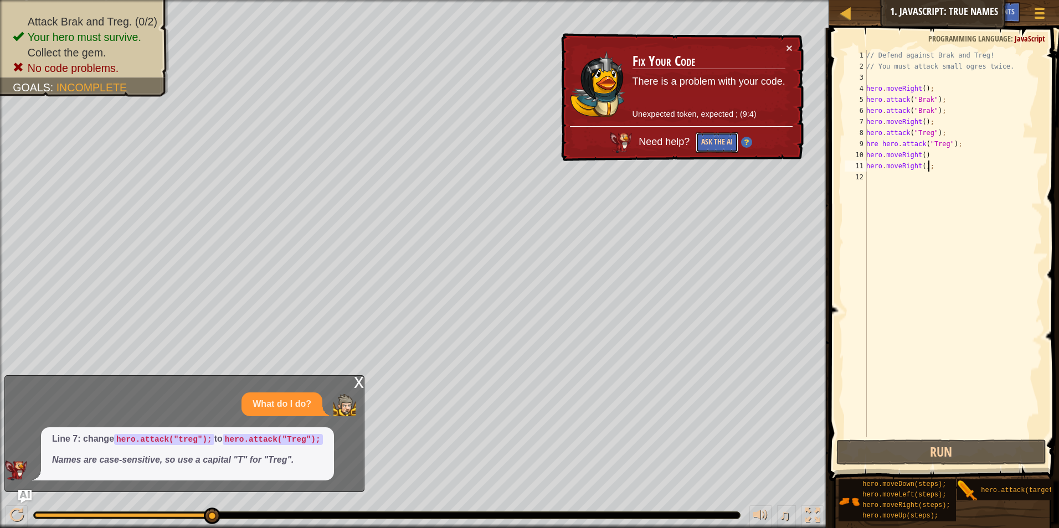
click at [712, 139] on button "Ask the AI" at bounding box center [717, 142] width 43 height 20
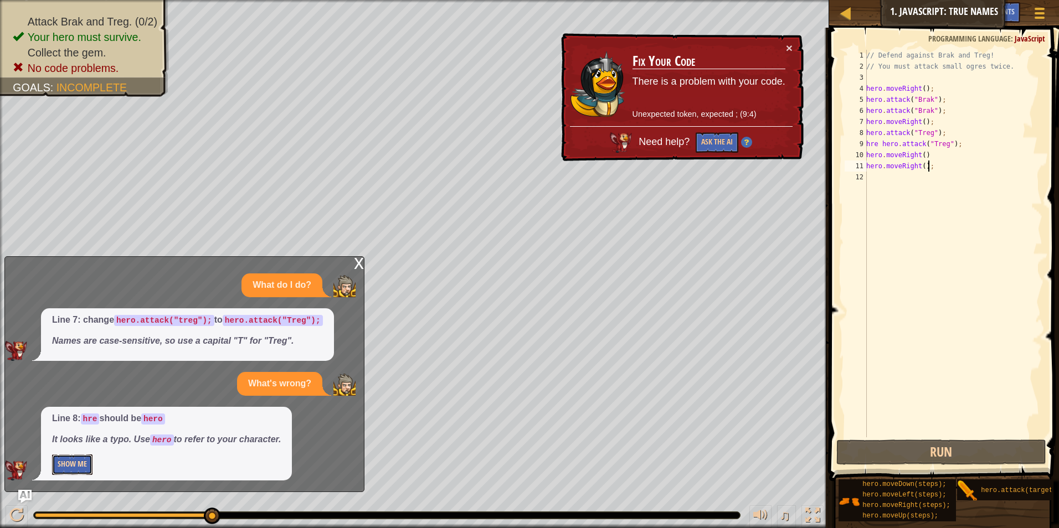
click at [53, 462] on button "Show Me" at bounding box center [72, 465] width 40 height 20
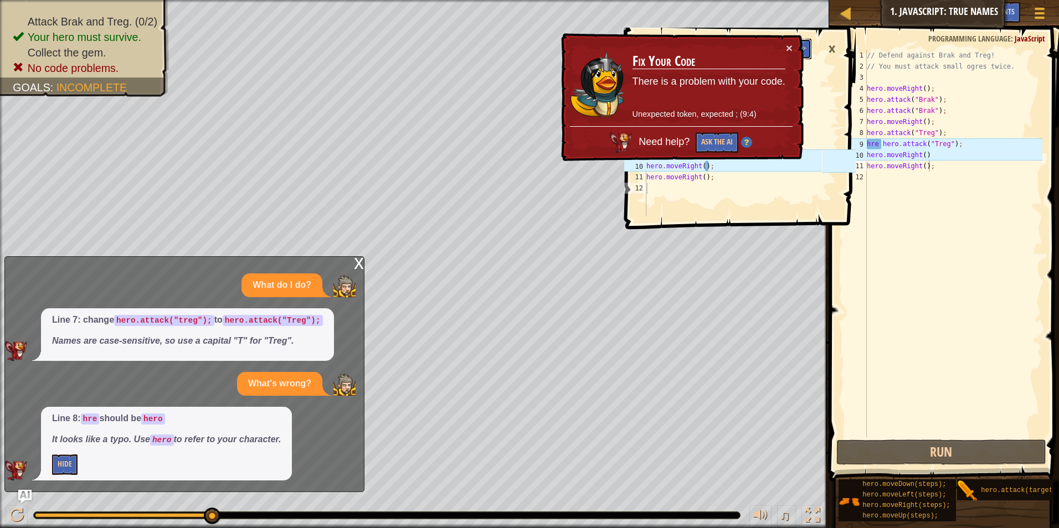
click at [804, 45] on button "Apply =>" at bounding box center [792, 49] width 38 height 20
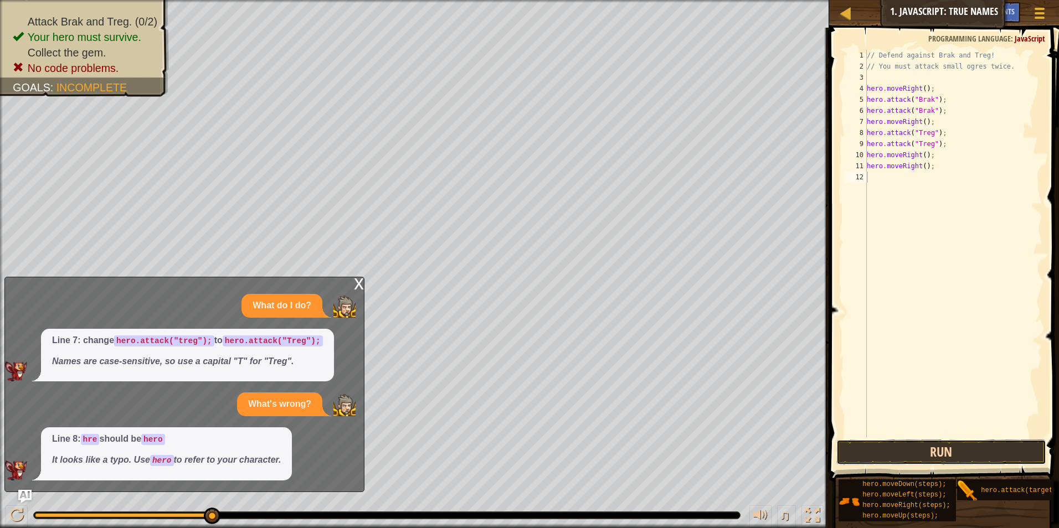
click at [896, 454] on button "Run" at bounding box center [941, 452] width 210 height 25
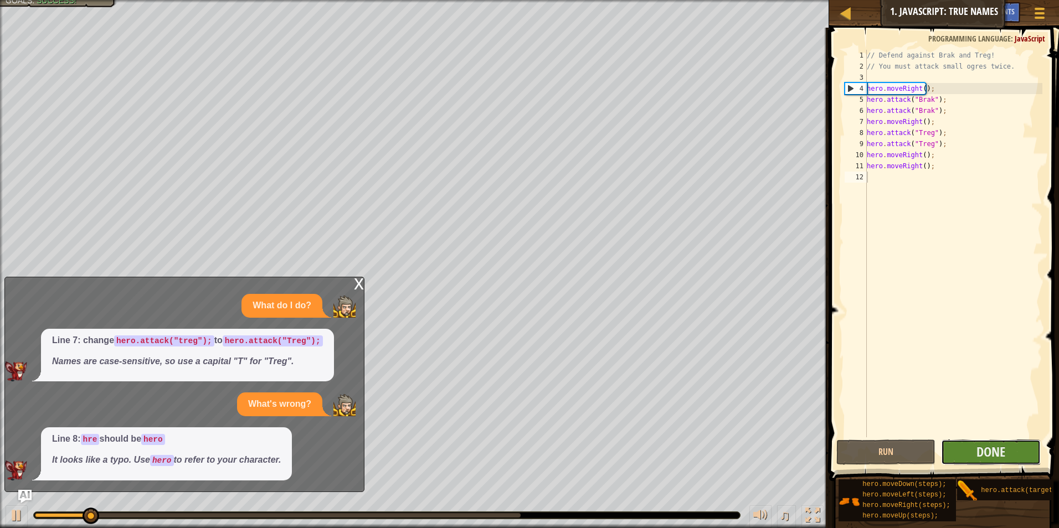
click at [969, 454] on button "Done" at bounding box center [991, 452] width 100 height 25
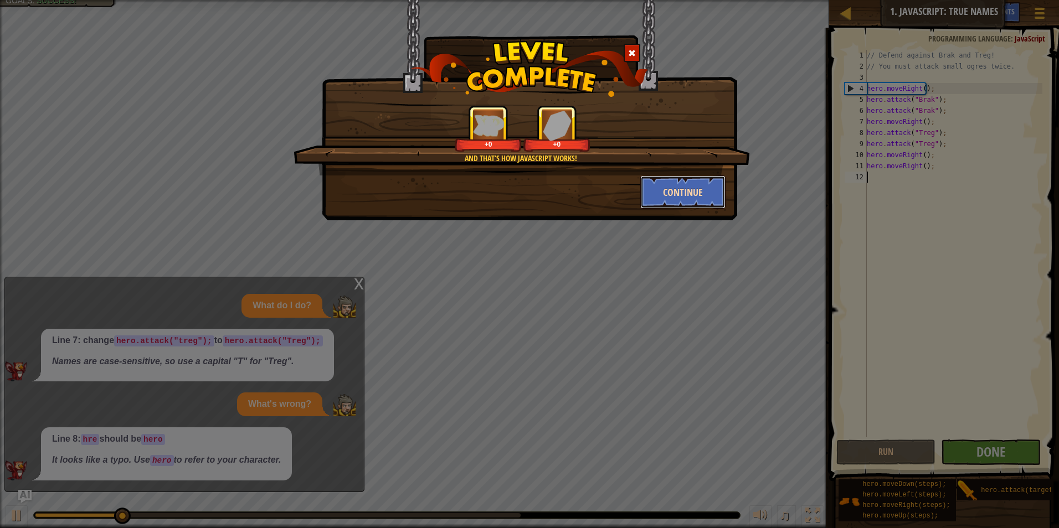
click at [673, 189] on button "Continue" at bounding box center [683, 192] width 86 height 33
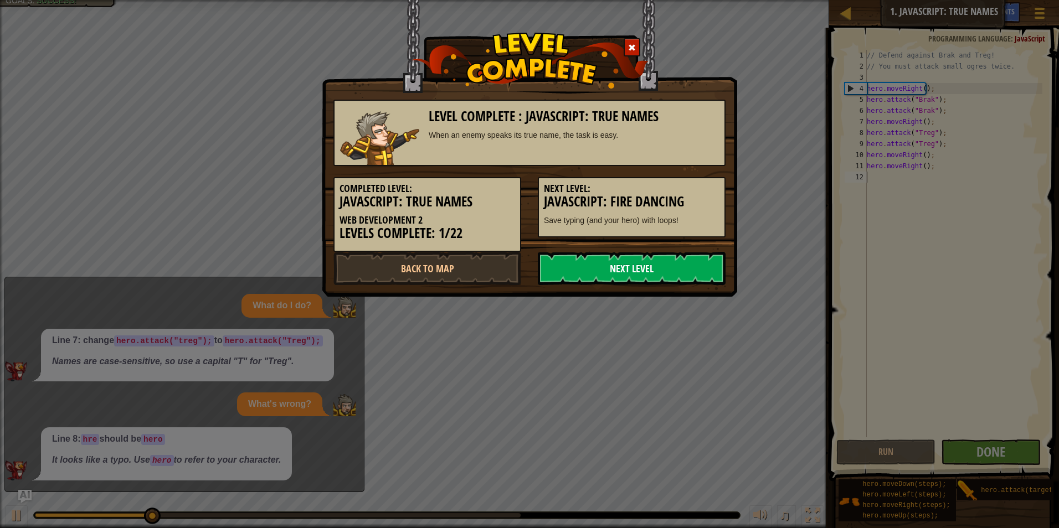
click at [575, 265] on link "Next Level" at bounding box center [632, 268] width 188 height 33
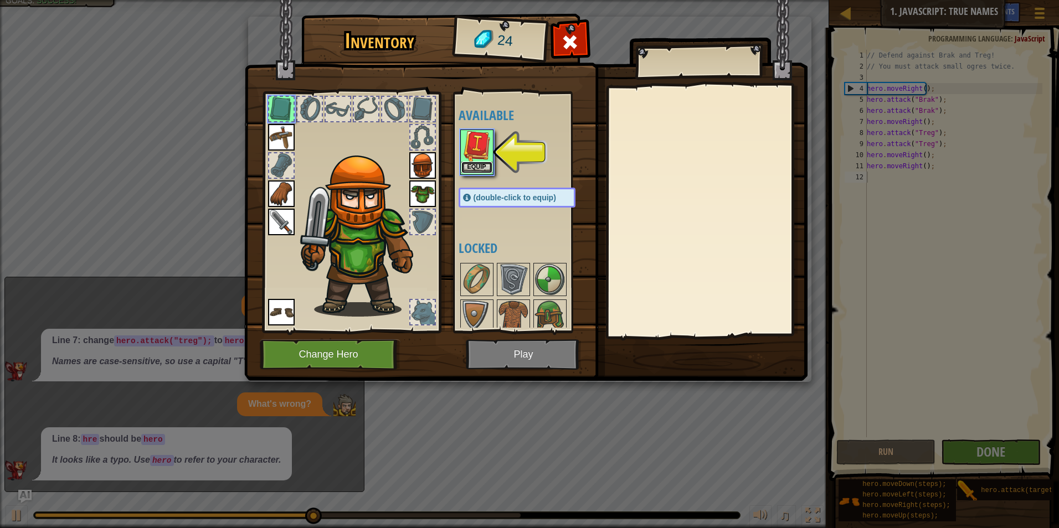
click at [480, 166] on button "Equip" at bounding box center [476, 168] width 31 height 12
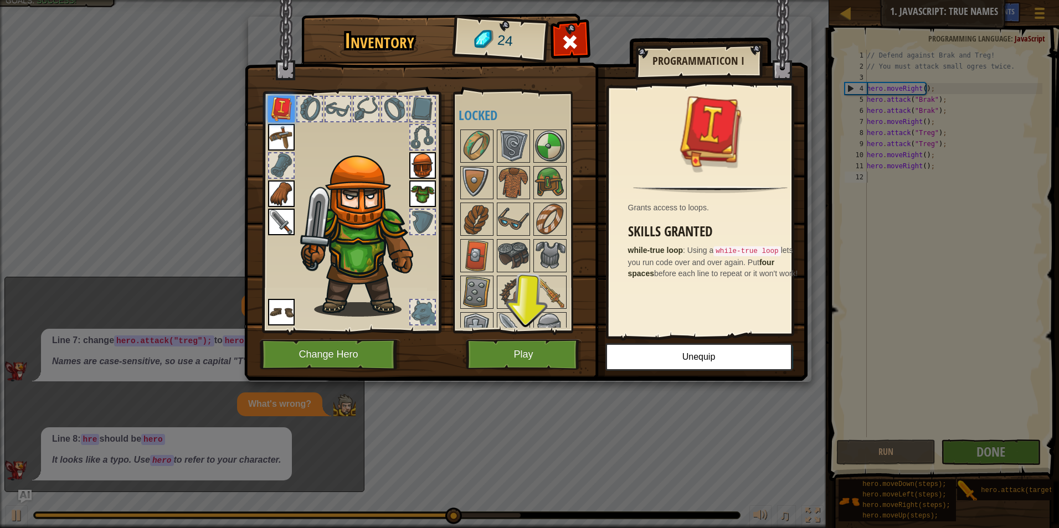
click at [340, 106] on div at bounding box center [338, 109] width 24 height 24
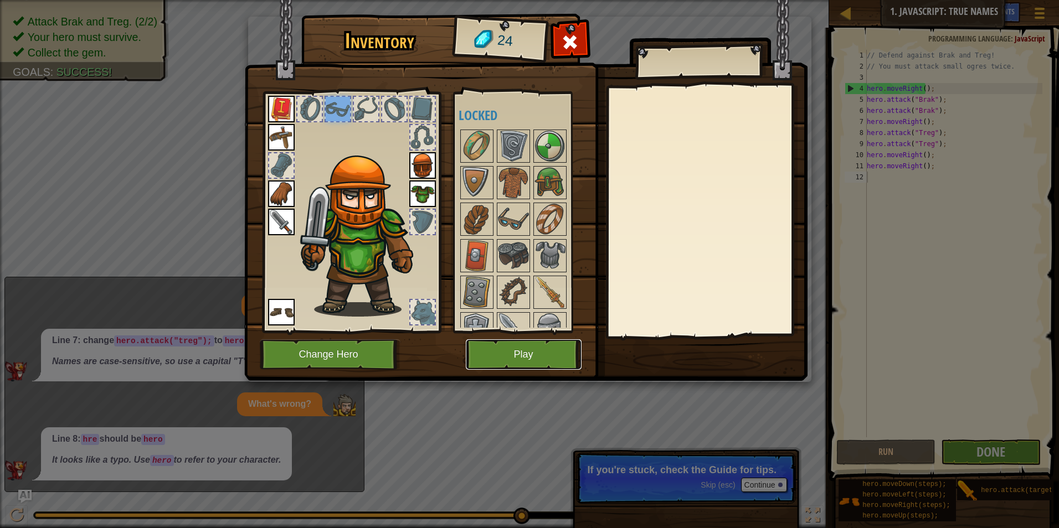
click at [511, 352] on button "Play" at bounding box center [524, 355] width 116 height 30
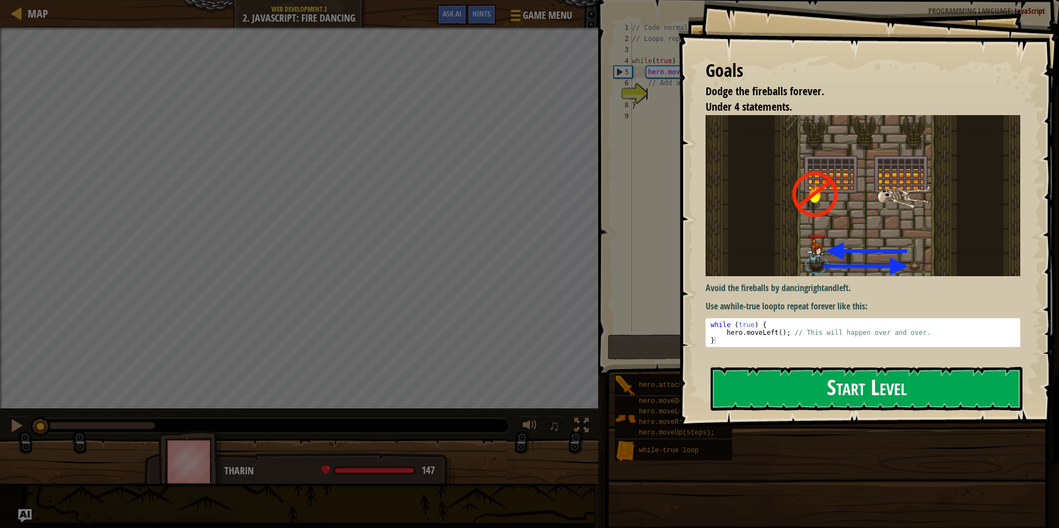
click at [828, 367] on button "Start Level" at bounding box center [867, 389] width 312 height 44
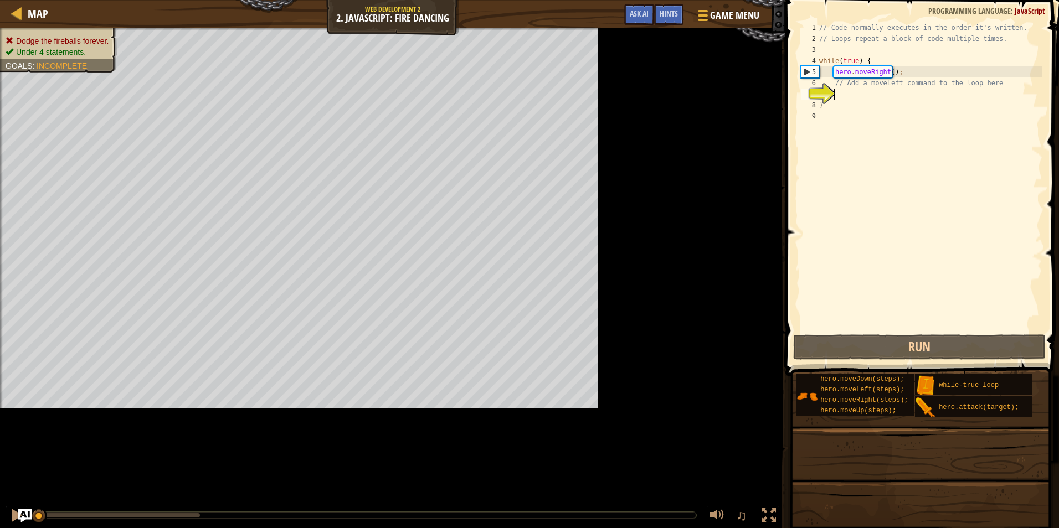
click at [452, 16] on div "Map Web Development 2 2. JavaScript: Fire Dancing Game Menu Done Hints Ask AI" at bounding box center [392, 14] width 785 height 28
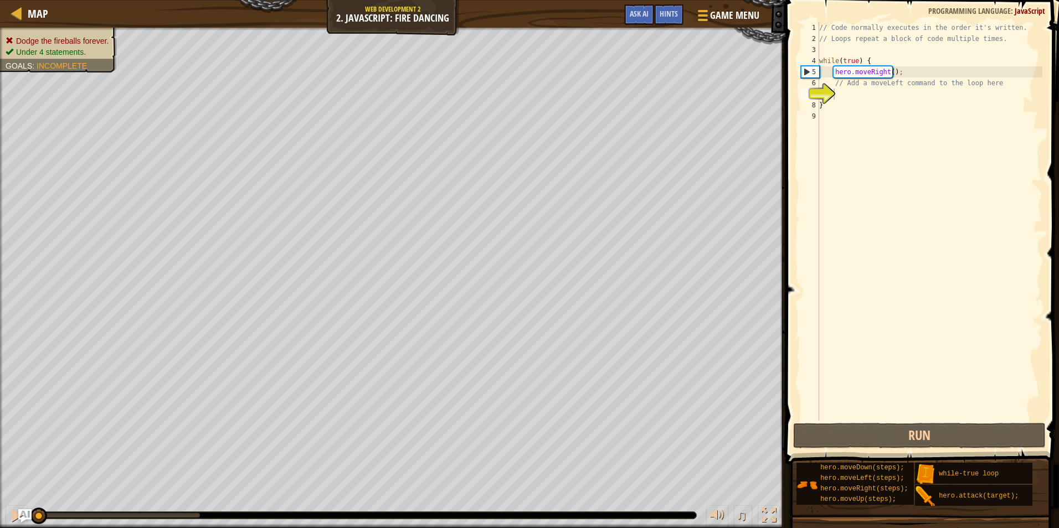
click at [631, 3] on div "Map Web Development 2 2. JavaScript: Fire Dancing Game Menu Done Hints Ask AI" at bounding box center [392, 14] width 785 height 28
click at [631, 15] on span "Ask AI" at bounding box center [639, 13] width 19 height 11
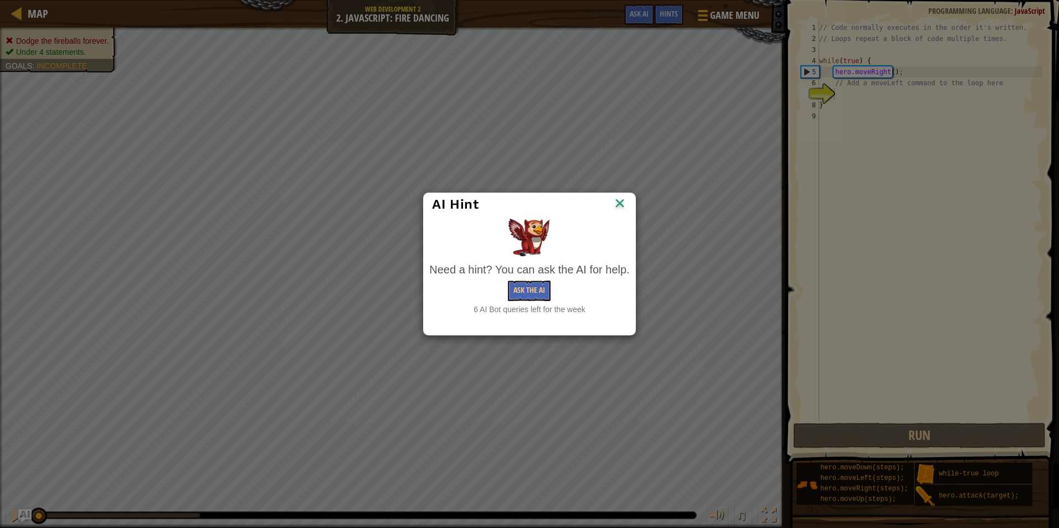
click at [613, 206] on img at bounding box center [620, 204] width 14 height 17
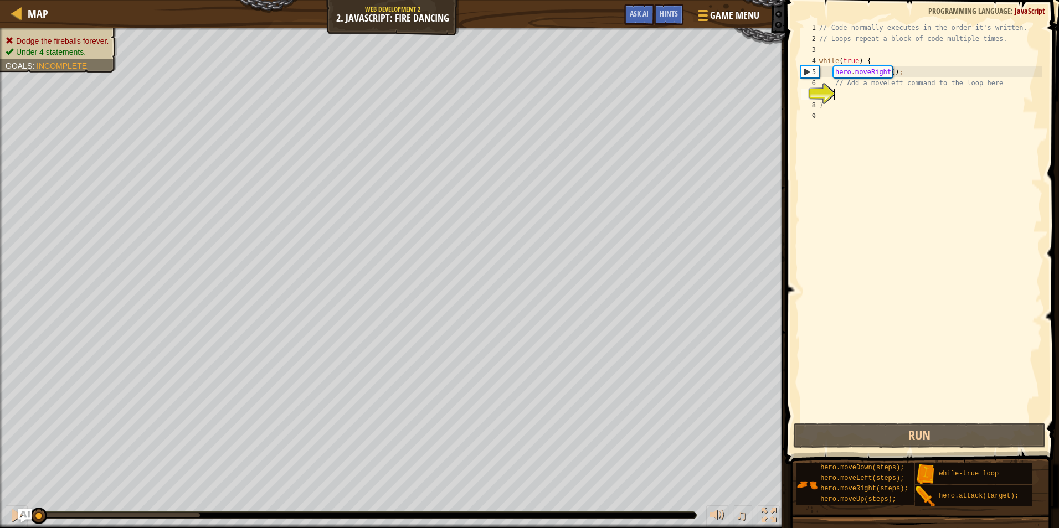
type textarea "d"
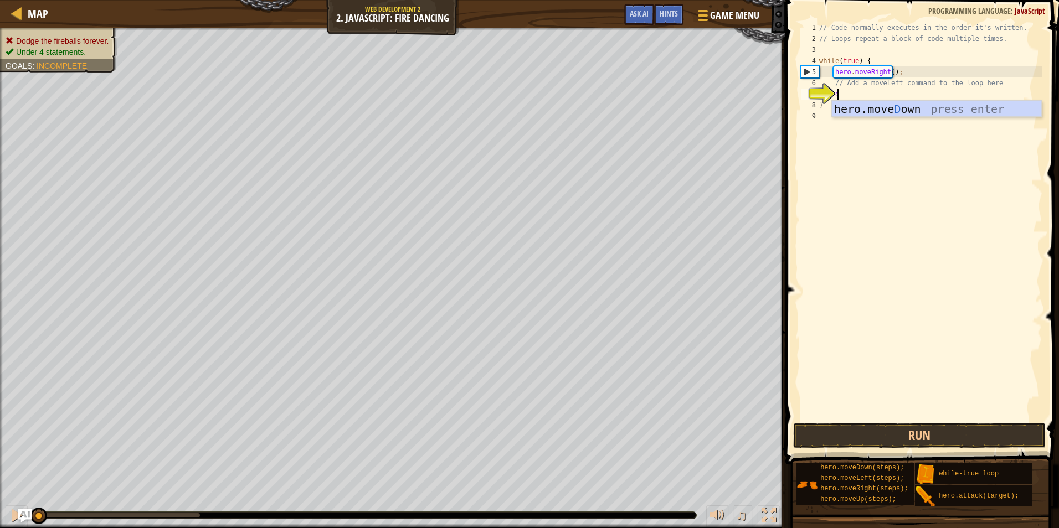
scroll to position [5, 1]
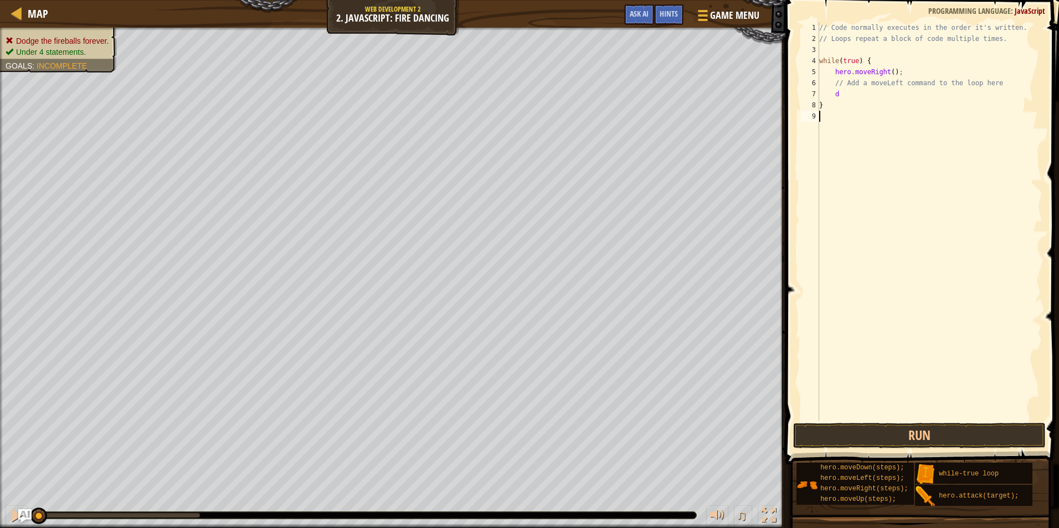
click at [849, 127] on div "// Code normally executes in the order it's written. // Loops repeat a block of…" at bounding box center [929, 232] width 225 height 421
drag, startPoint x: 836, startPoint y: 106, endPoint x: 839, endPoint y: 99, distance: 7.5
click at [836, 106] on div "// Code normally executes in the order it's written. // Loops repeat a block of…" at bounding box center [929, 232] width 225 height 421
click at [844, 95] on div "// Code normally executes in the order it's written. // Loops repeat a block of…" at bounding box center [929, 232] width 225 height 421
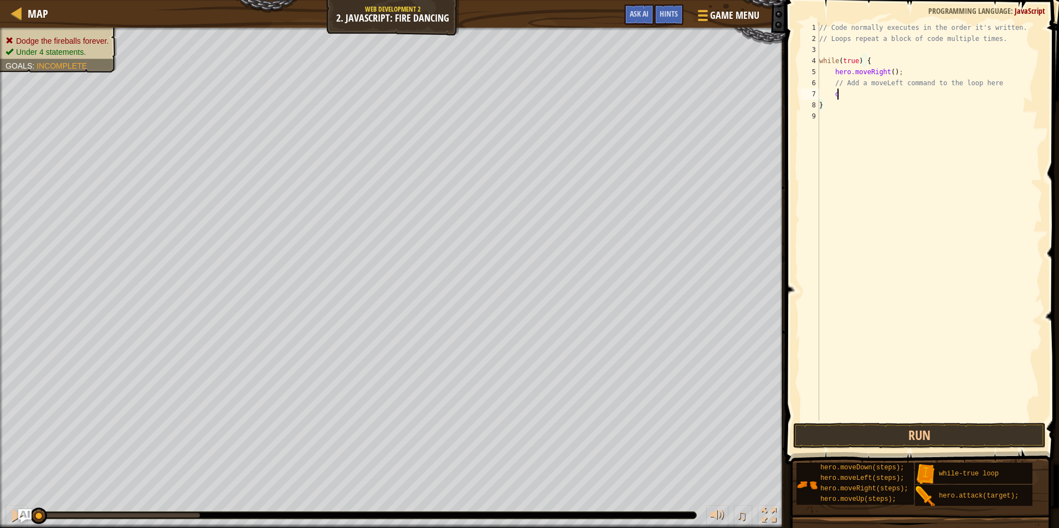
type textarea "d"
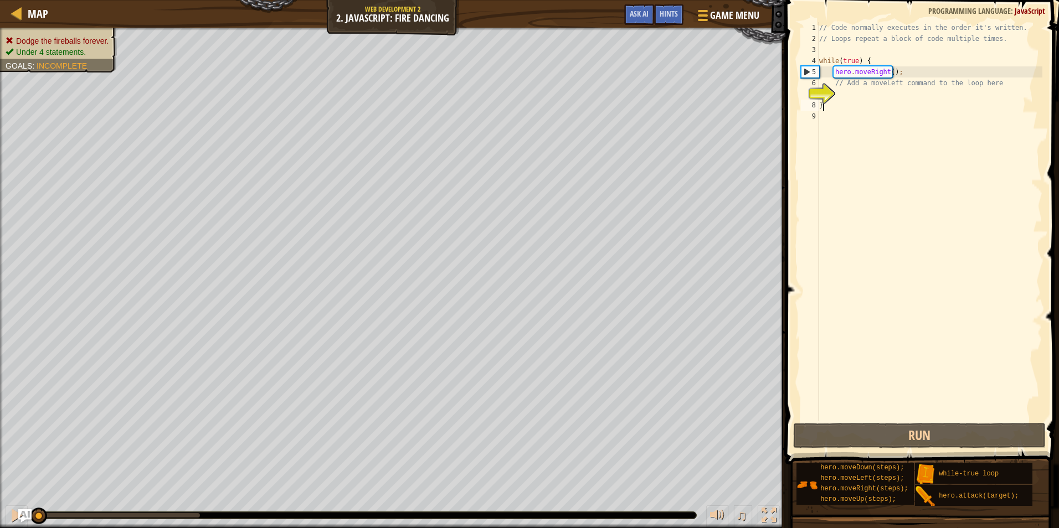
click at [831, 105] on div "// Code normally executes in the order it's written. // Loops repeat a block of…" at bounding box center [929, 232] width 225 height 421
type textarea "}"
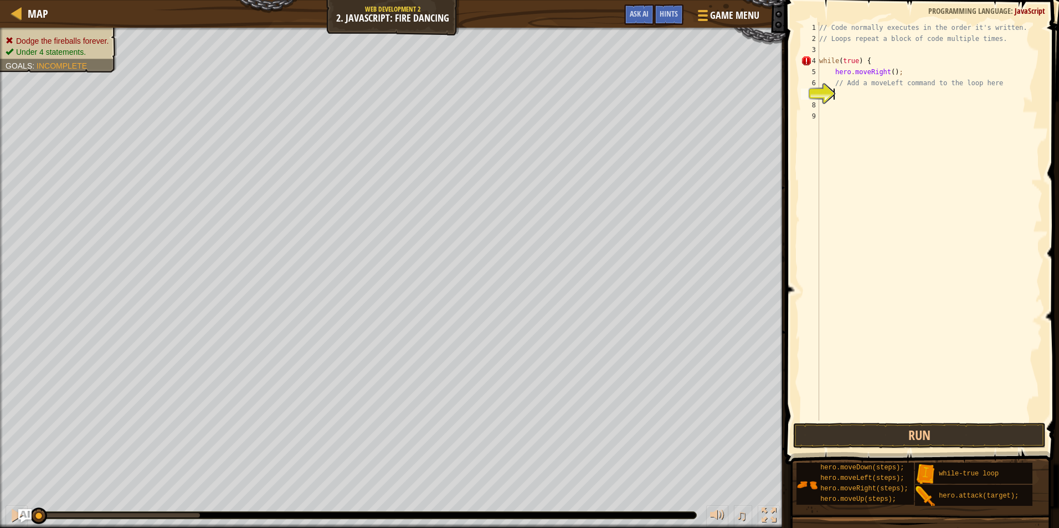
click at [836, 92] on div "// Code normally executes in the order it's written. // Loops repeat a block of…" at bounding box center [929, 232] width 225 height 421
click at [830, 60] on div "// Code normally executes in the order it's written. // Loops repeat a block of…" at bounding box center [929, 232] width 225 height 421
type textarea "while(true) {"
click at [846, 56] on div "// Code normally executes in the order it's written. // Loops repeat a block of…" at bounding box center [929, 232] width 225 height 421
click at [856, 59] on div "// Code normally executes in the order it's written. // Loops repeat a block of…" at bounding box center [929, 232] width 225 height 421
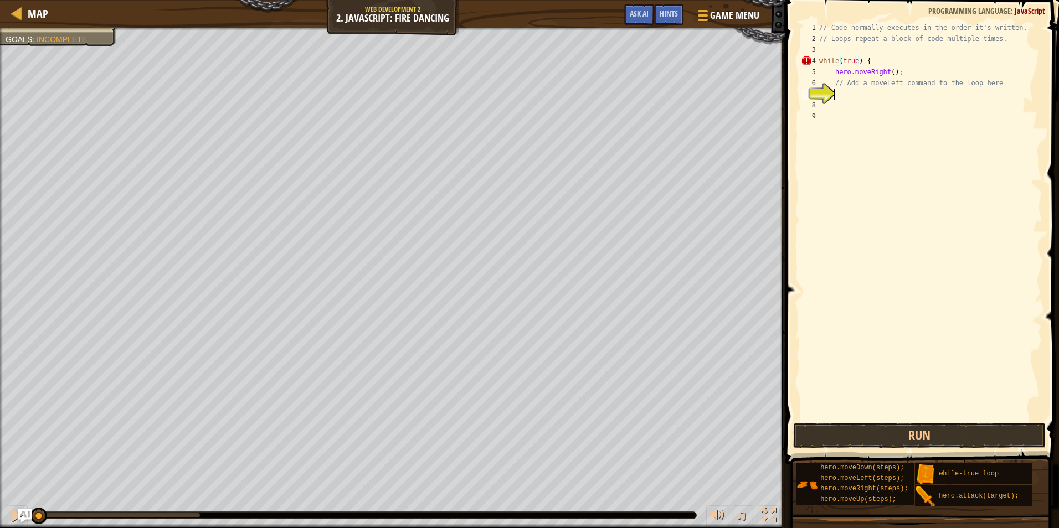
click at [841, 97] on div "// Code normally executes in the order it's written. // Loops repeat a block of…" at bounding box center [929, 232] width 225 height 421
drag, startPoint x: 831, startPoint y: 70, endPoint x: 895, endPoint y: 69, distance: 63.7
click at [895, 69] on div "// Code normally executes in the order it's written. // Loops repeat a block of…" at bounding box center [929, 232] width 225 height 421
type textarea "hero.moveRight();"
click at [846, 96] on div "// Code normally executes in the order it's written. // Loops repeat a block of…" at bounding box center [929, 232] width 225 height 421
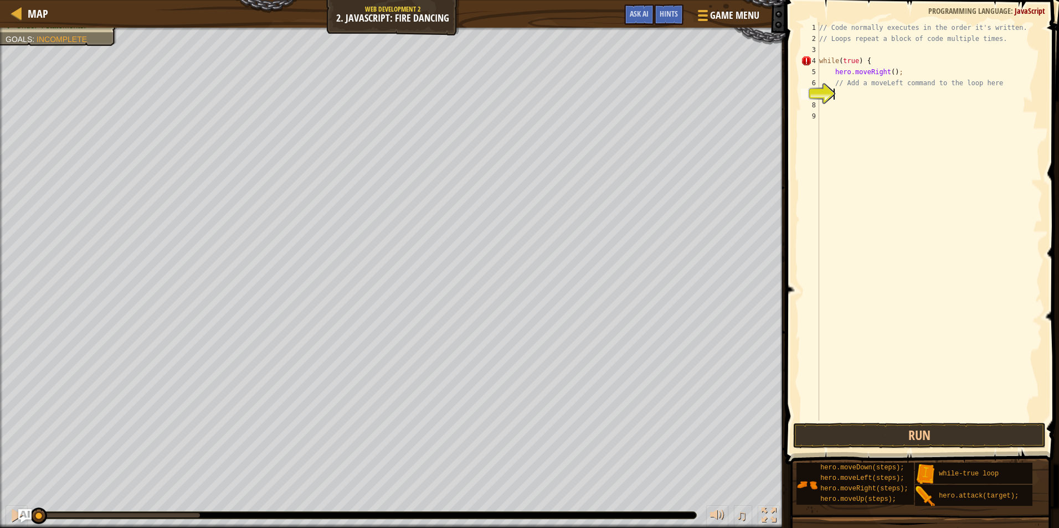
paste textarea "hero.moveRight();"
click at [918, 431] on button "Run" at bounding box center [919, 435] width 253 height 25
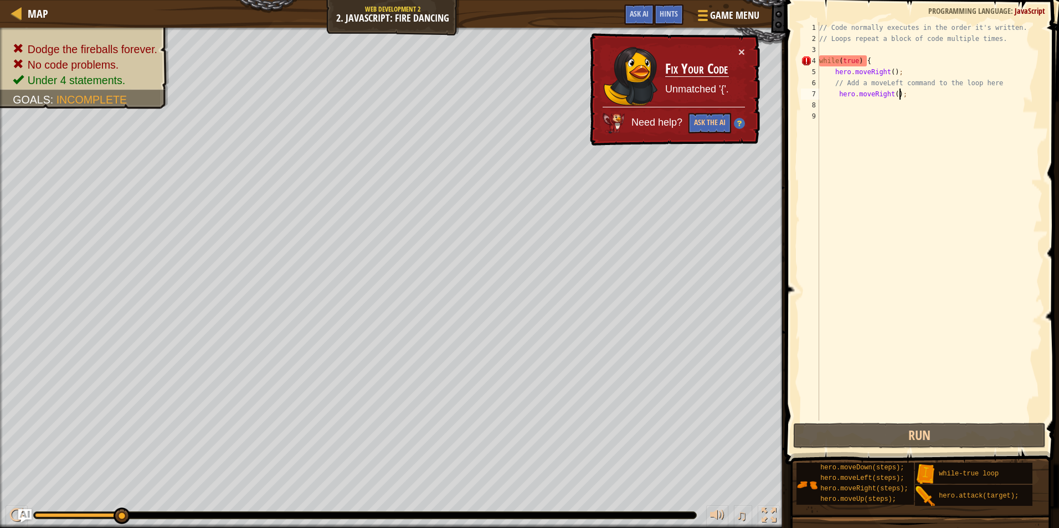
click at [885, 93] on div "// Code normally executes in the order it's written. // Loops repeat a block of…" at bounding box center [929, 232] width 225 height 421
click at [886, 95] on div "// Code normally executes in the order it's written. // Loops repeat a block of…" at bounding box center [929, 232] width 225 height 421
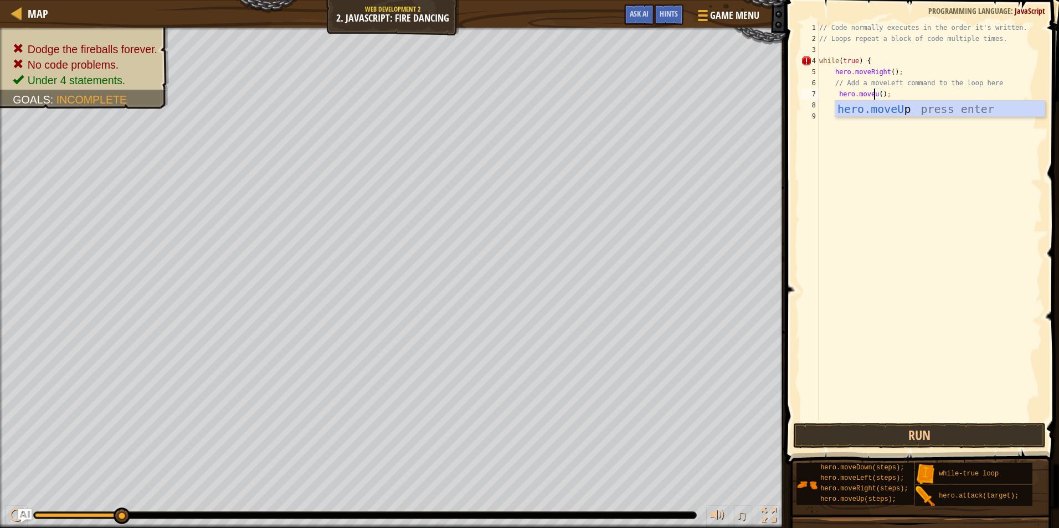
scroll to position [5, 5]
click at [948, 111] on div "hero.moveUp press enter" at bounding box center [939, 126] width 209 height 50
type textarea "hero.moveUp;"
click at [882, 440] on button "Run" at bounding box center [919, 435] width 253 height 25
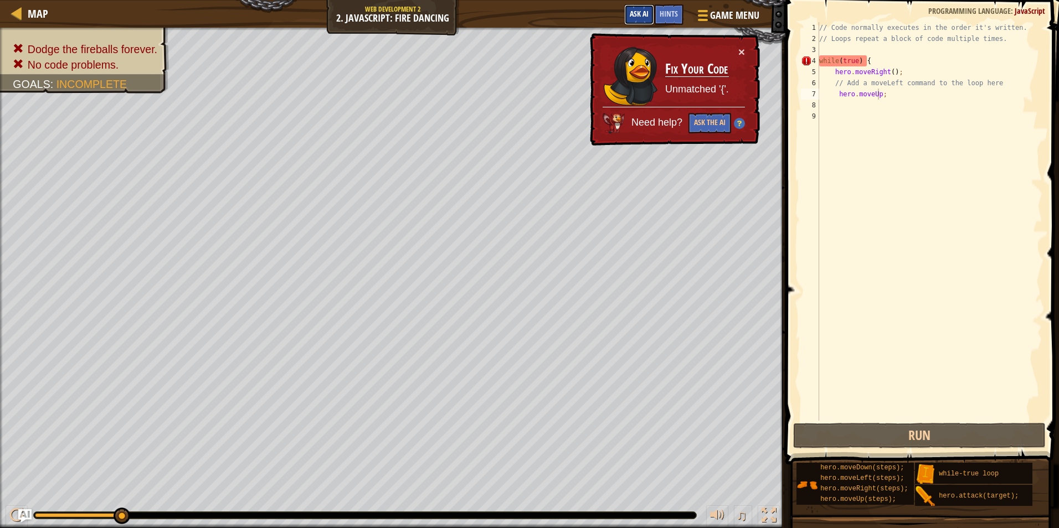
click at [630, 14] on span "Ask AI" at bounding box center [639, 13] width 19 height 11
